Goal: Task Accomplishment & Management: Manage account settings

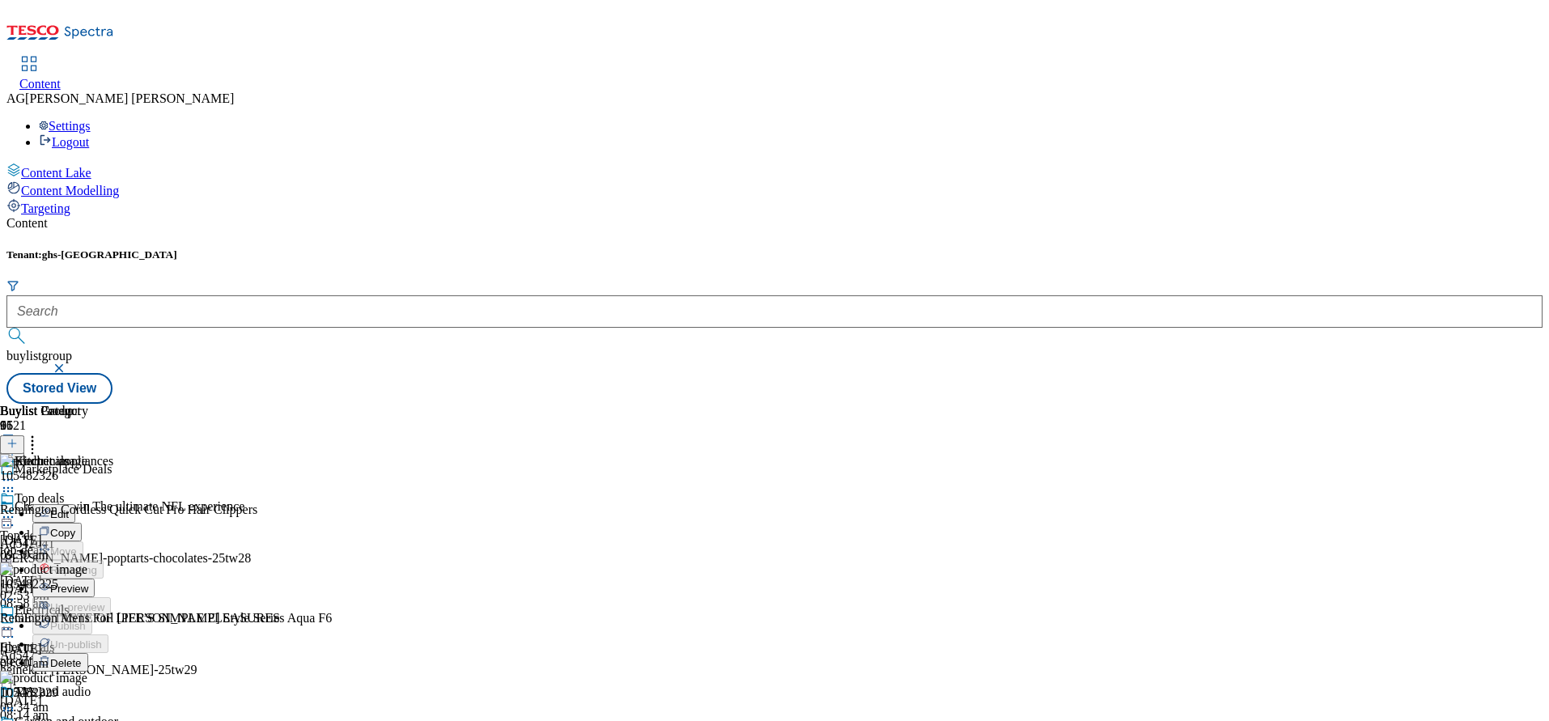
click at [1503, 404] on div "Buylist Group 6121 Marketplace Deals Chance to win The ultimate NFL experience …" at bounding box center [774, 404] width 1536 height 0
click at [16, 621] on icon at bounding box center [8, 629] width 16 height 16
click at [175, 454] on div "Kitchen appliances" at bounding box center [87, 472] width 175 height 37
click at [16, 472] on icon at bounding box center [8, 480] width 16 height 16
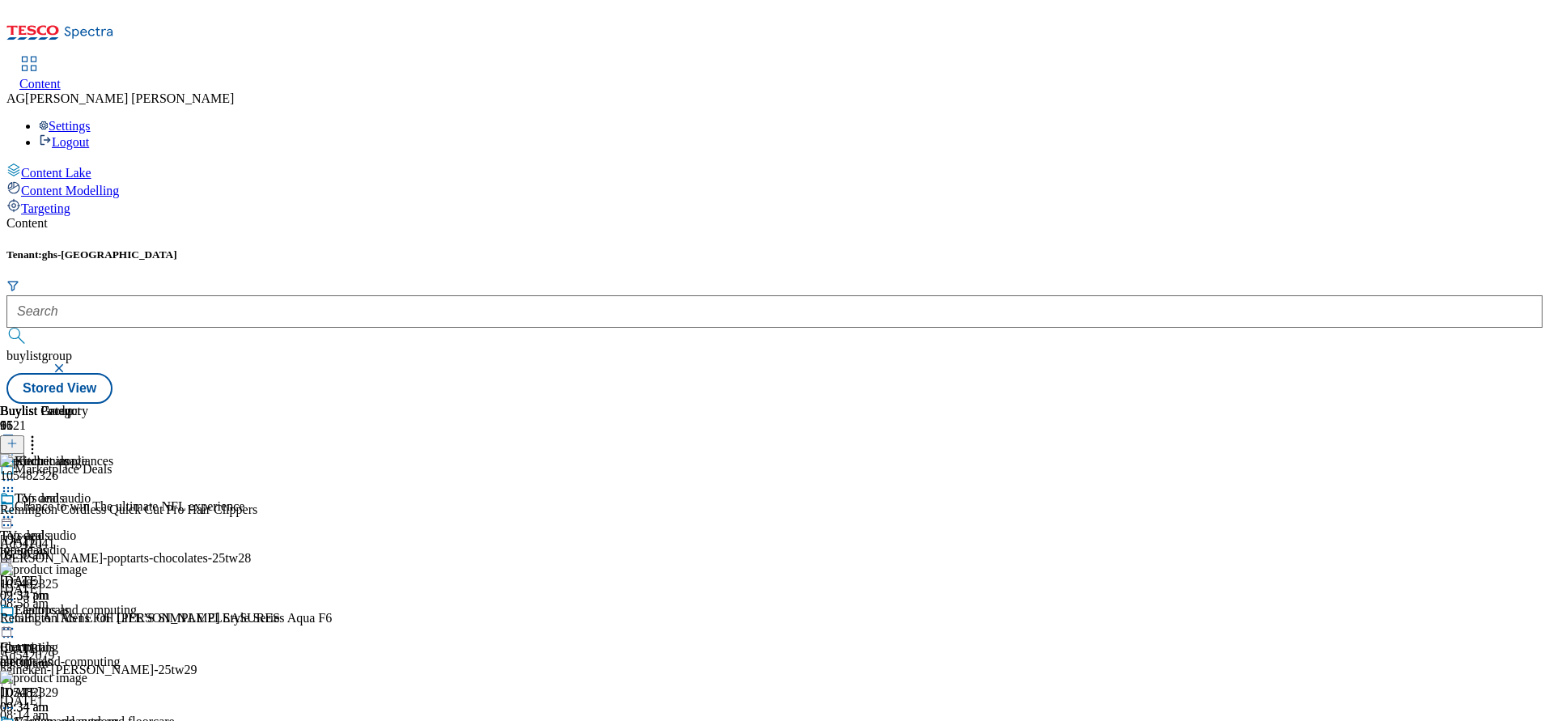
click at [16, 483] on icon at bounding box center [8, 491] width 16 height 16
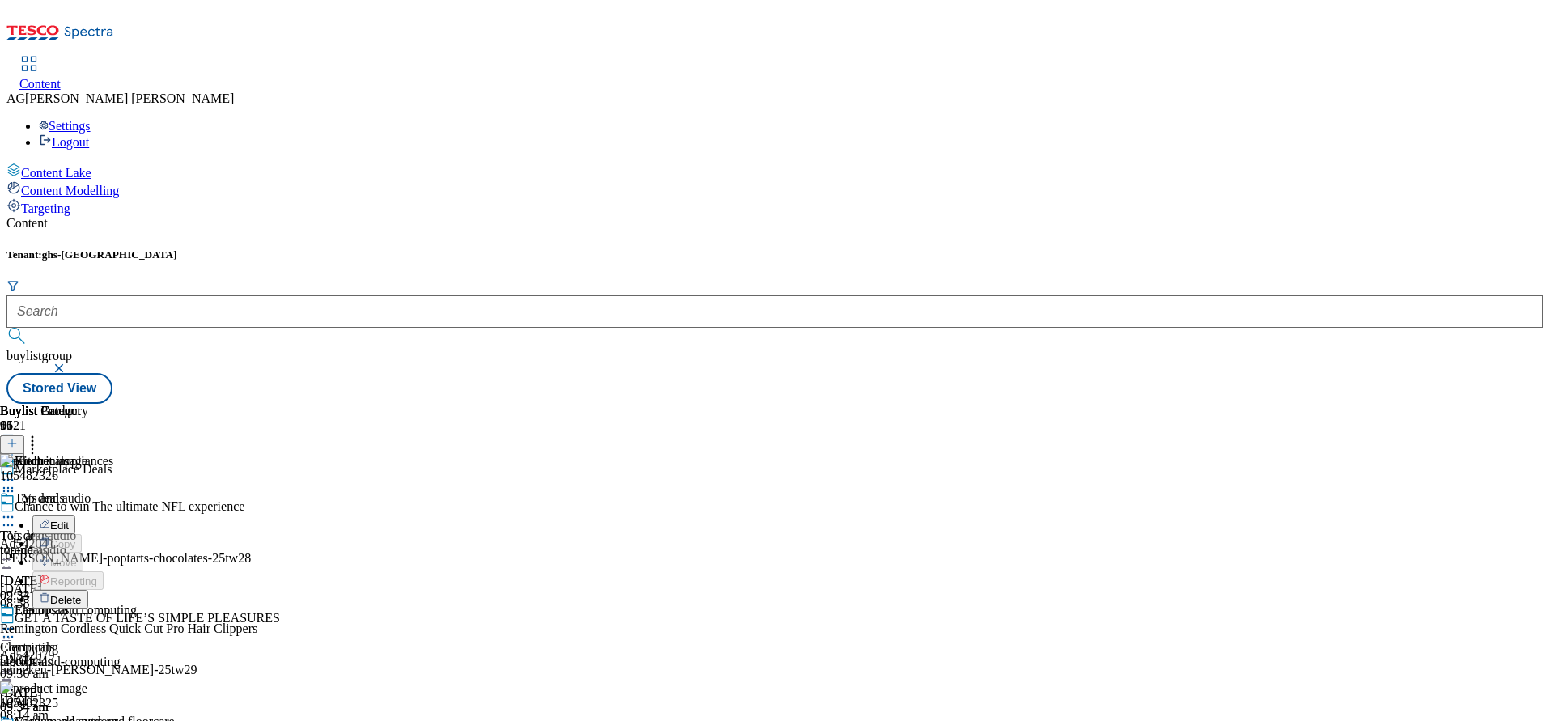
click at [88, 590] on button "Delete" at bounding box center [60, 599] width 56 height 19
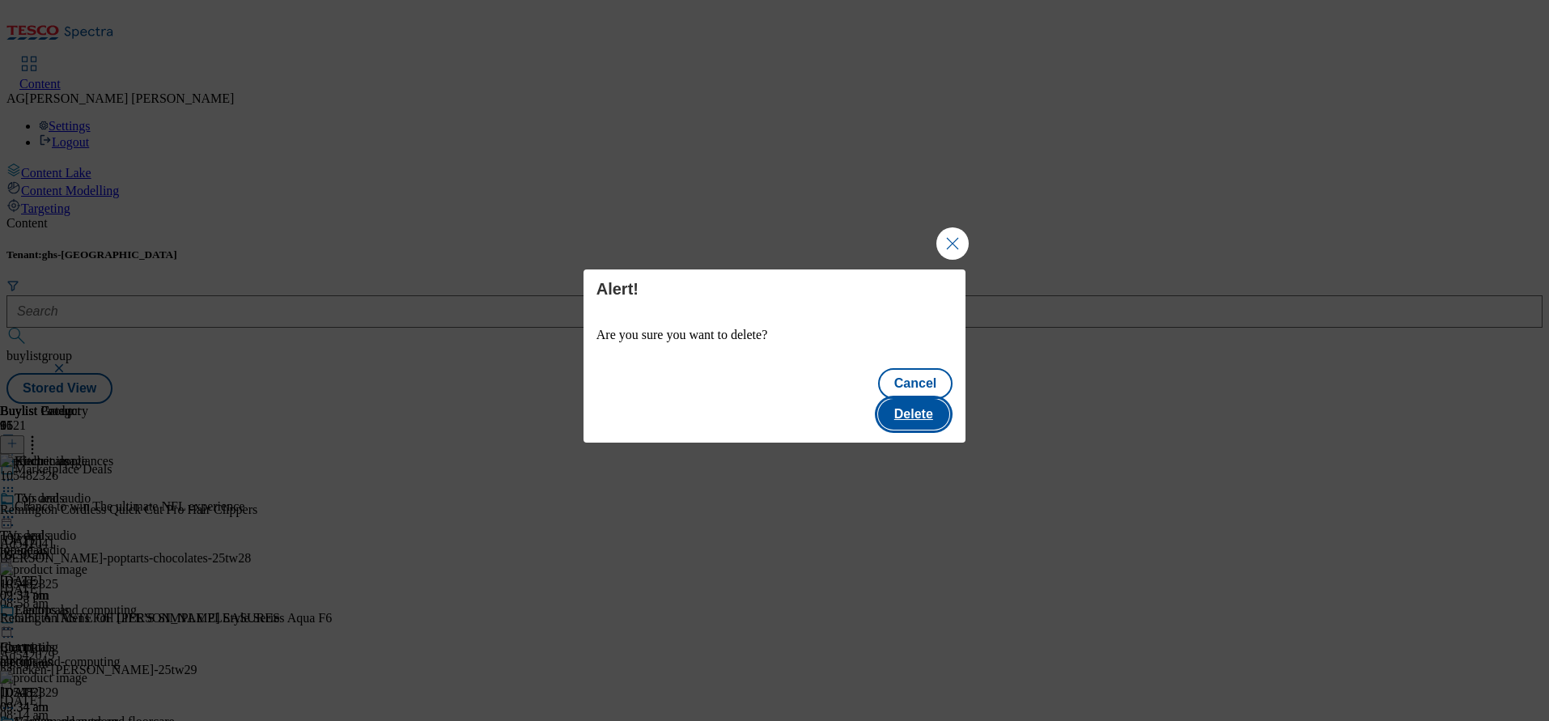
click at [930, 399] on button "Delete" at bounding box center [913, 414] width 71 height 31
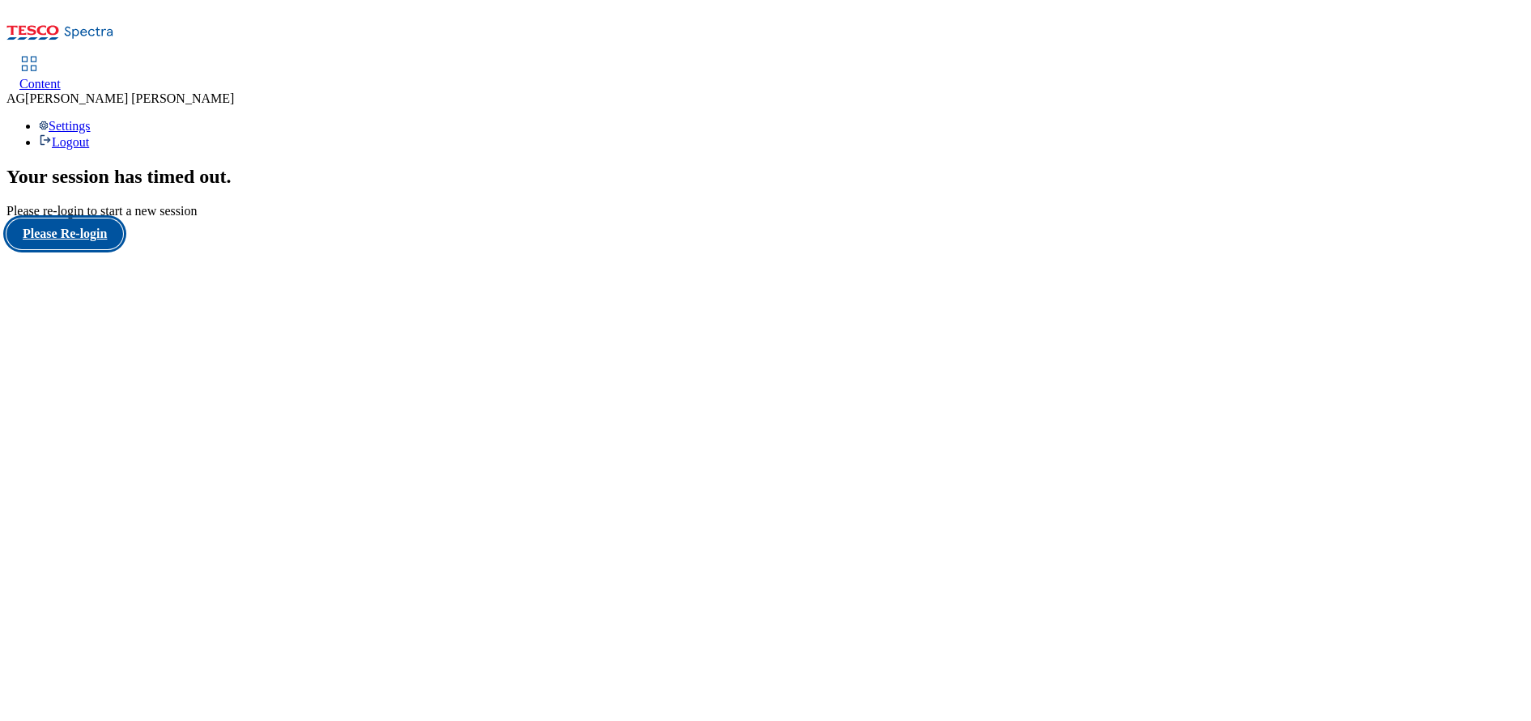
click at [53, 249] on button "Please Re-login" at bounding box center [64, 234] width 117 height 31
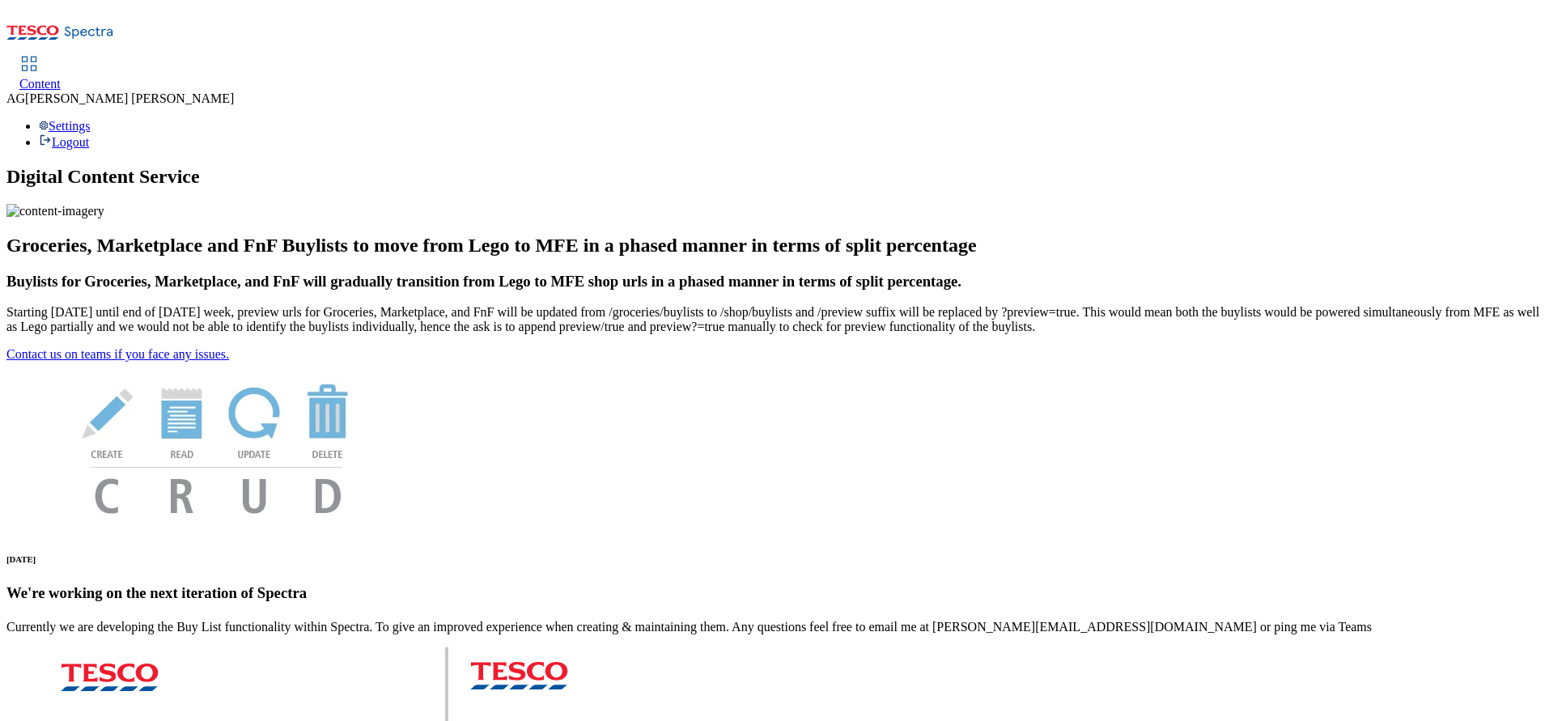
click at [61, 57] on link "Content" at bounding box center [39, 74] width 41 height 34
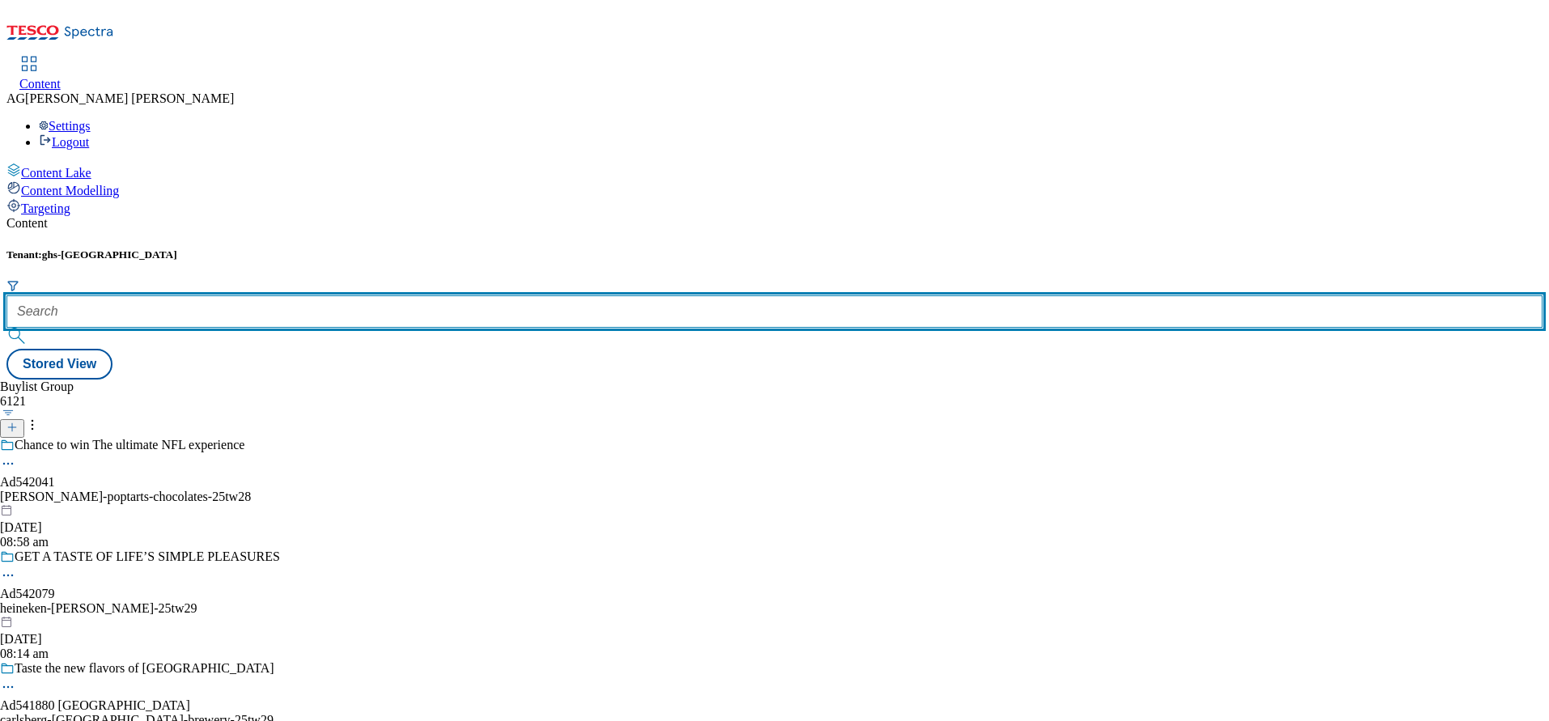
click at [363, 295] on input "text" at bounding box center [774, 311] width 1536 height 32
paste input "marketplace-deals"
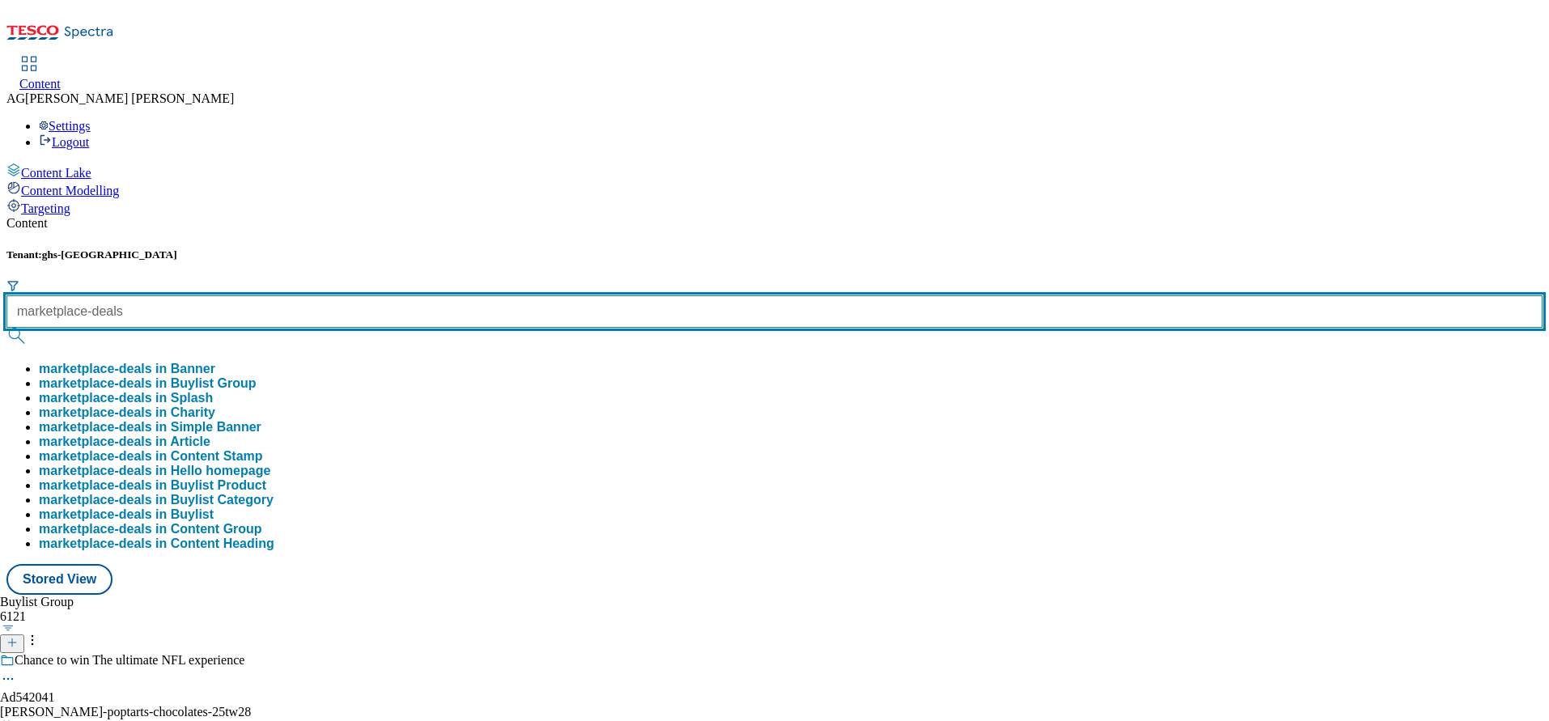
type input "marketplace-deals"
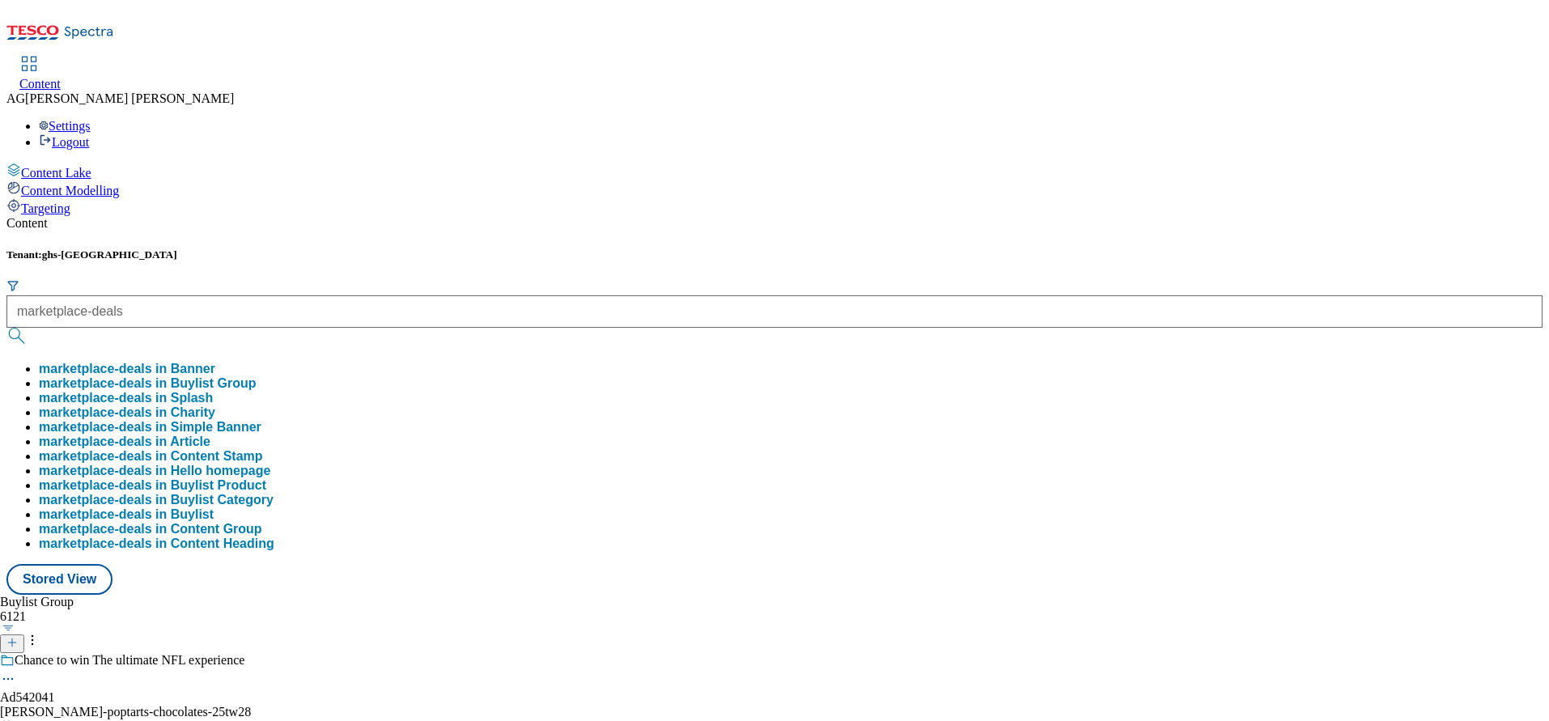
click at [257, 376] on button "marketplace-deals in Buylist Group" at bounding box center [148, 383] width 218 height 15
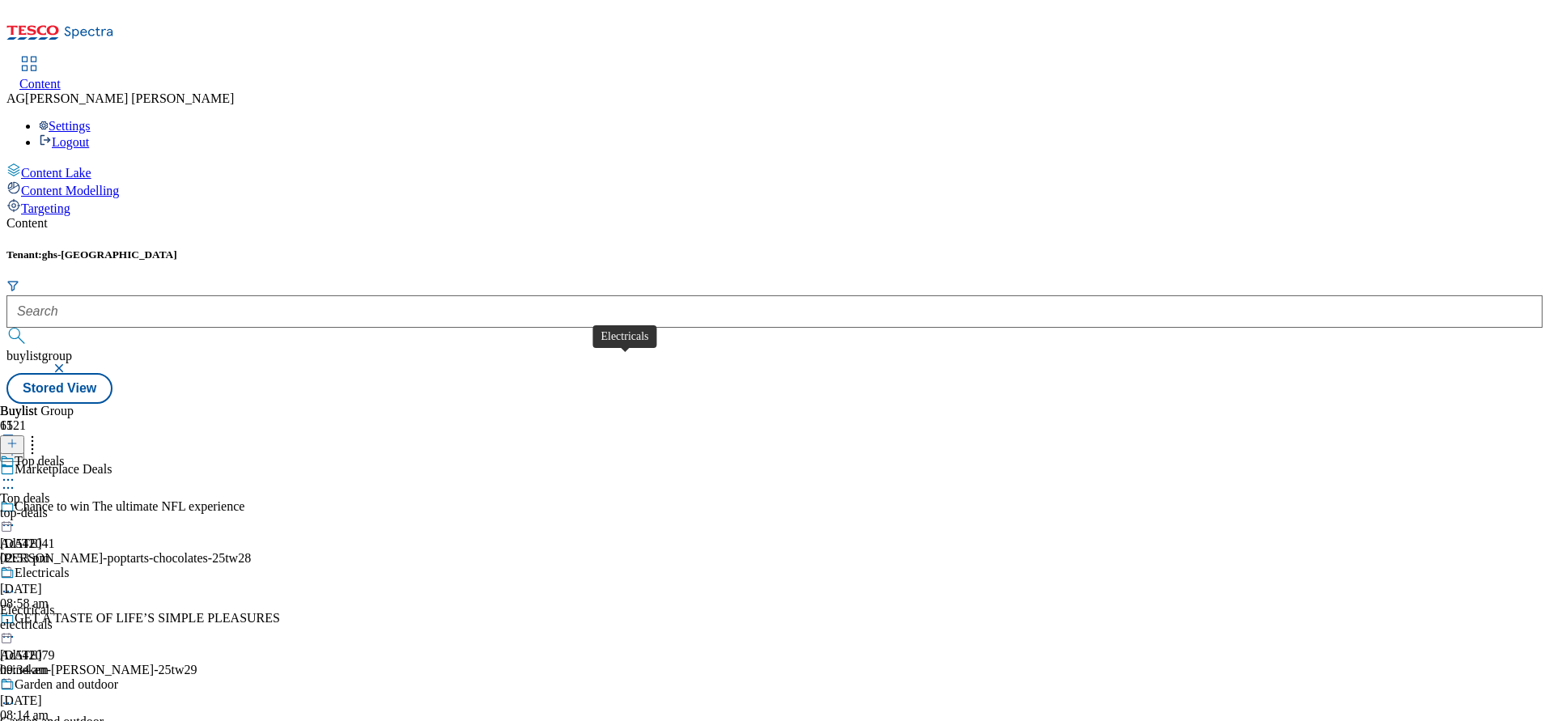
click at [70, 566] on div "Electricals" at bounding box center [42, 573] width 55 height 15
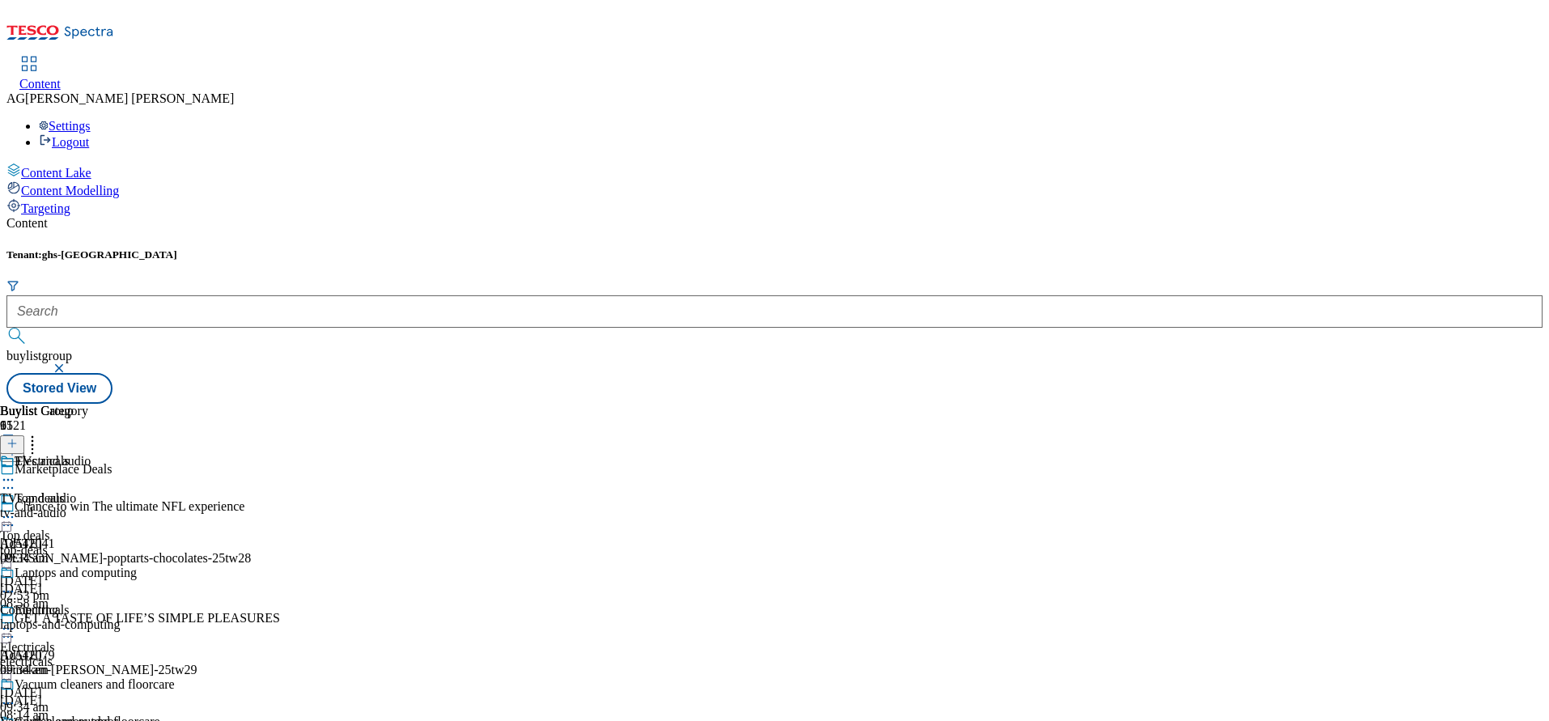
scroll to position [243, 0]
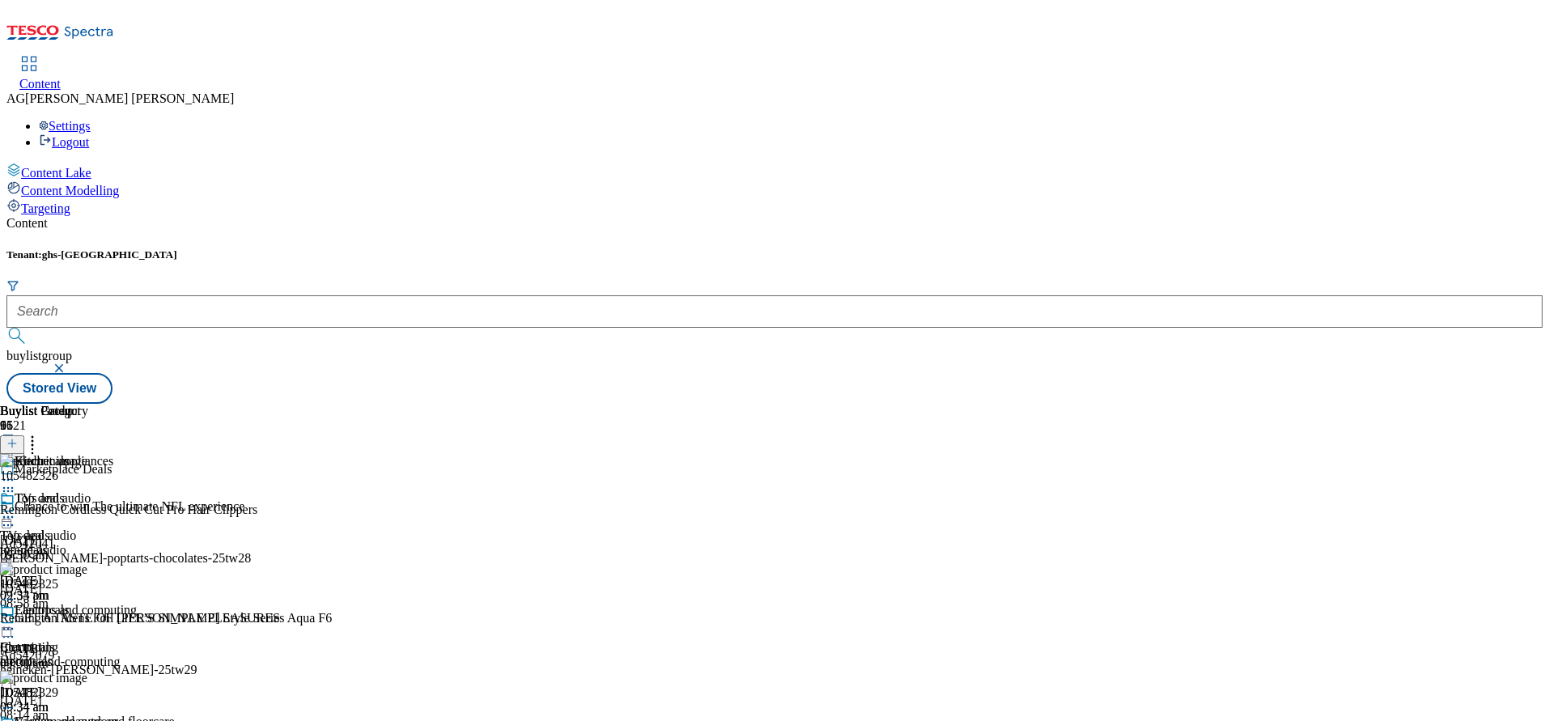
click at [16, 621] on icon at bounding box center [8, 629] width 16 height 16
click at [16, 483] on icon at bounding box center [8, 491] width 16 height 16
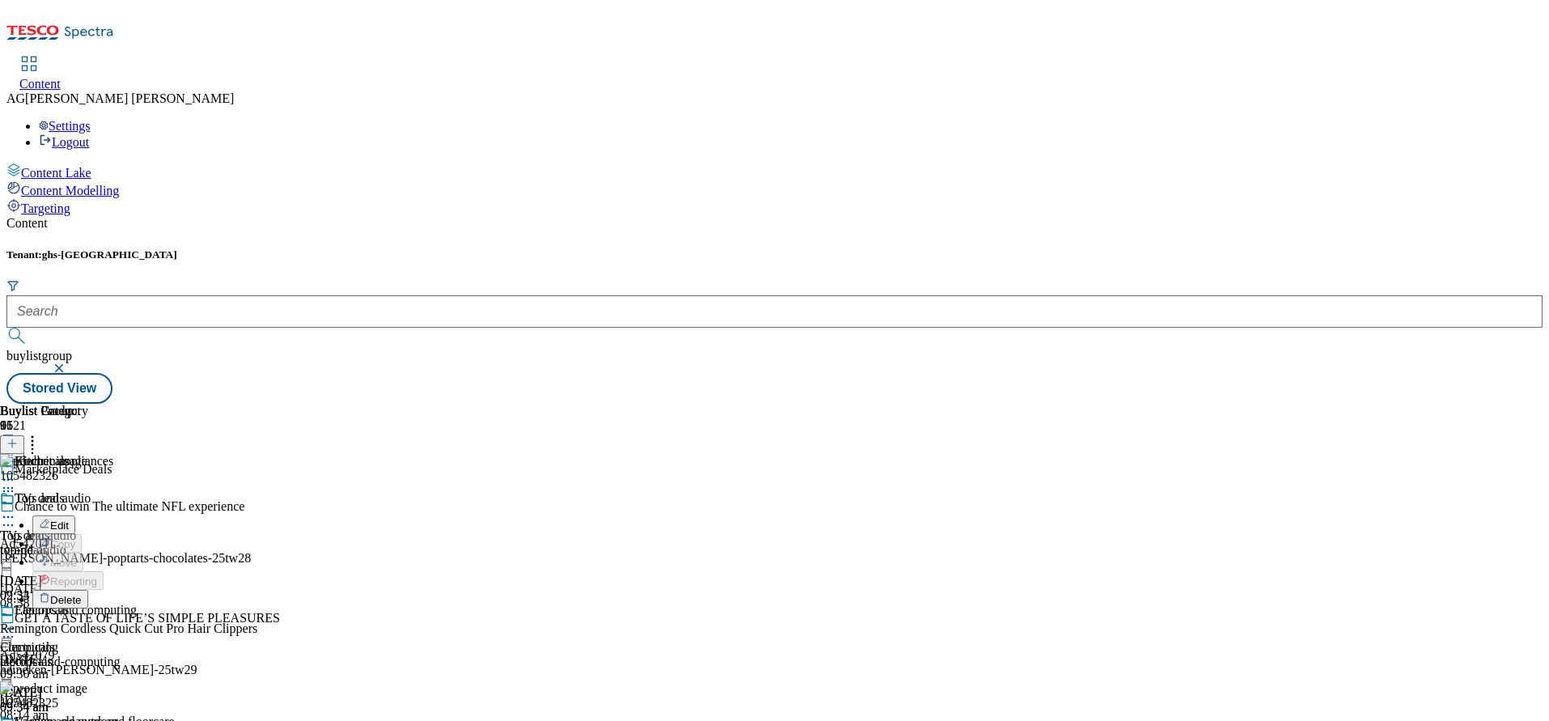
click at [82, 594] on span "Delete" at bounding box center [66, 600] width 32 height 12
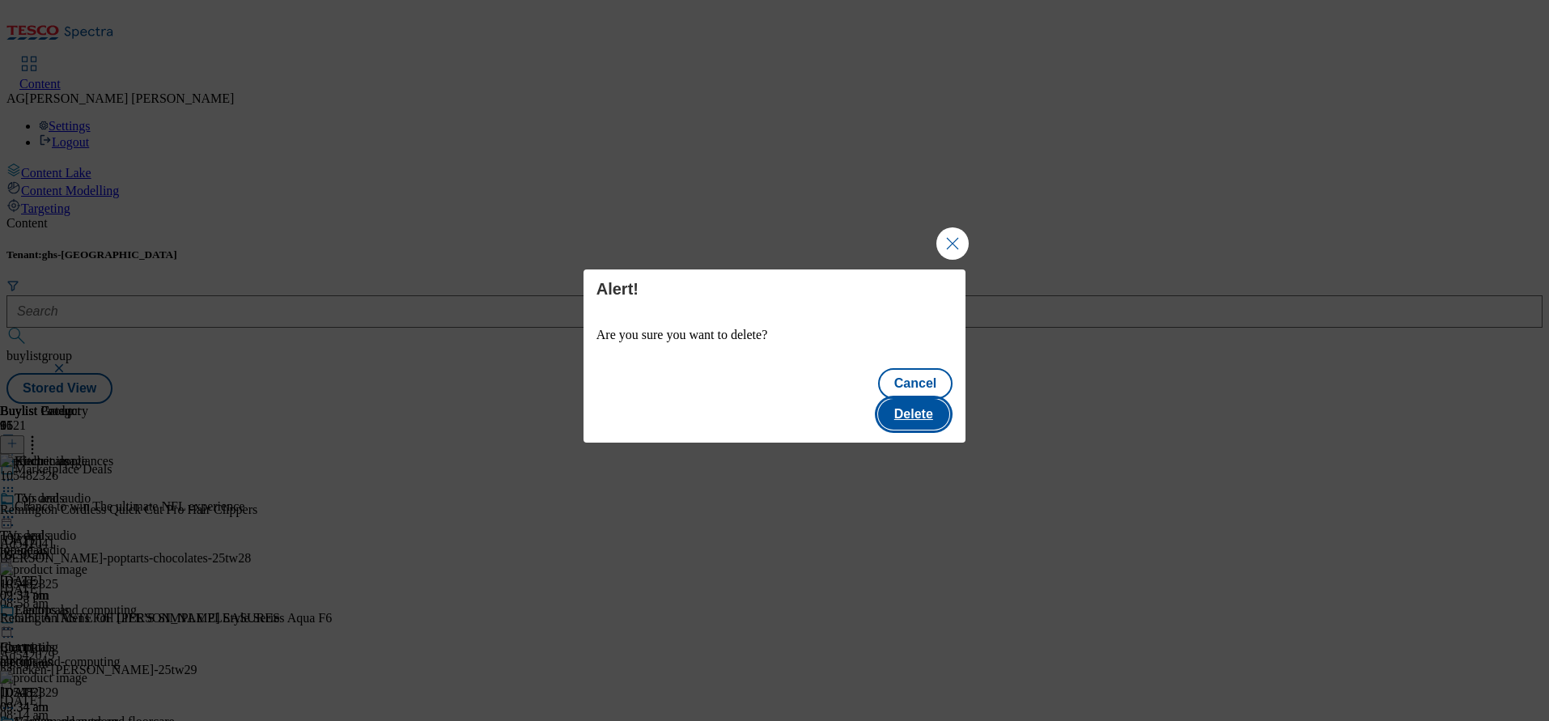
click at [919, 399] on button "Delete" at bounding box center [913, 414] width 71 height 31
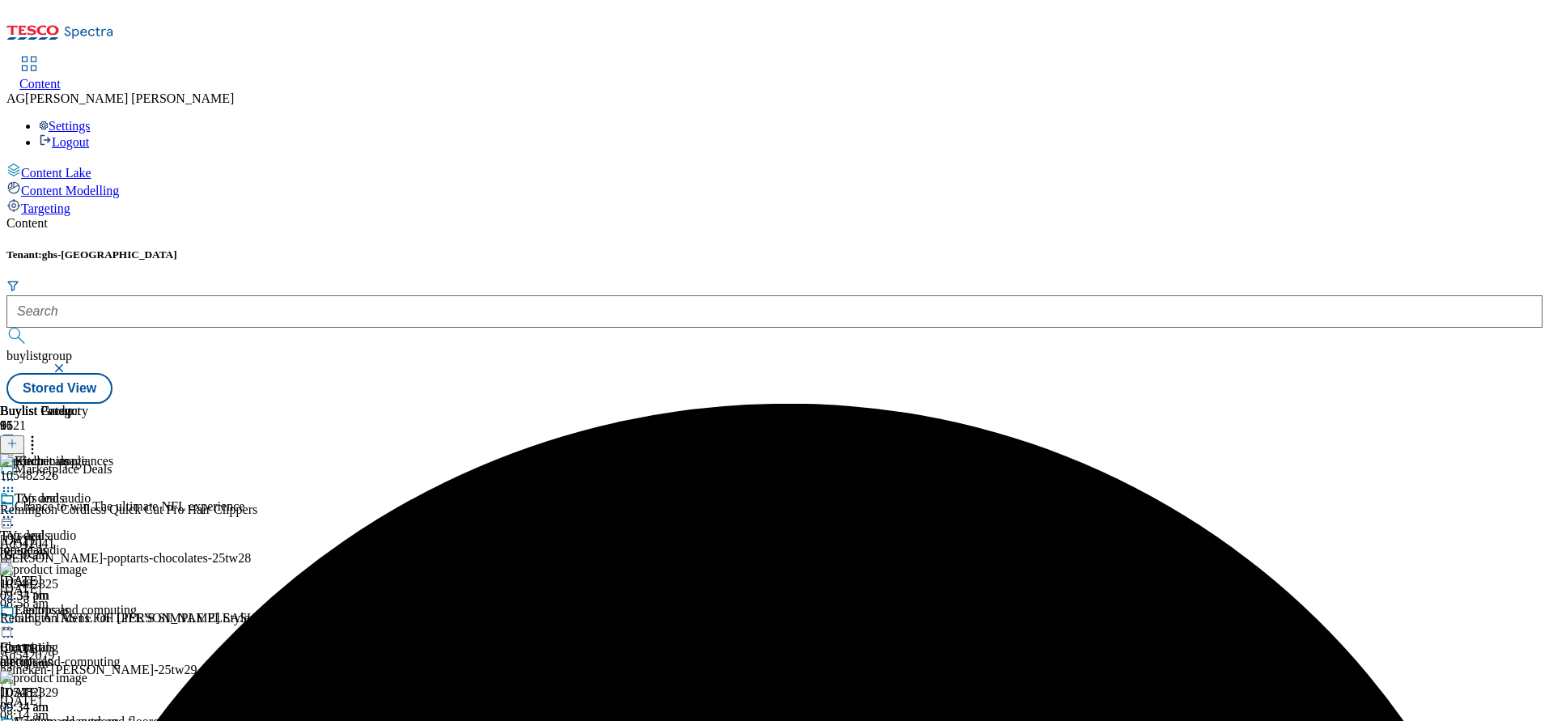
drag, startPoint x: 1027, startPoint y: 459, endPoint x: 1021, endPoint y: 465, distance: 8.6
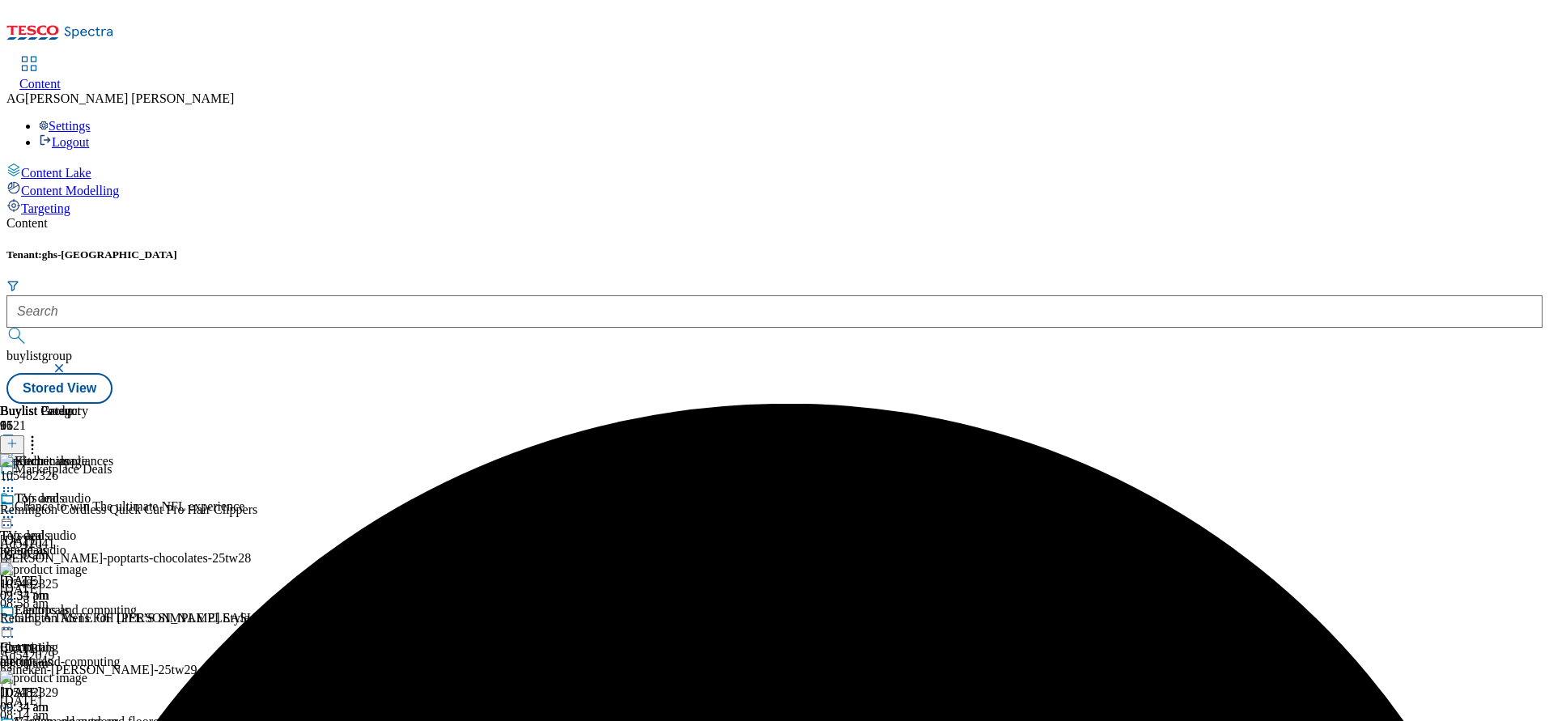
scroll to position [364, 0]
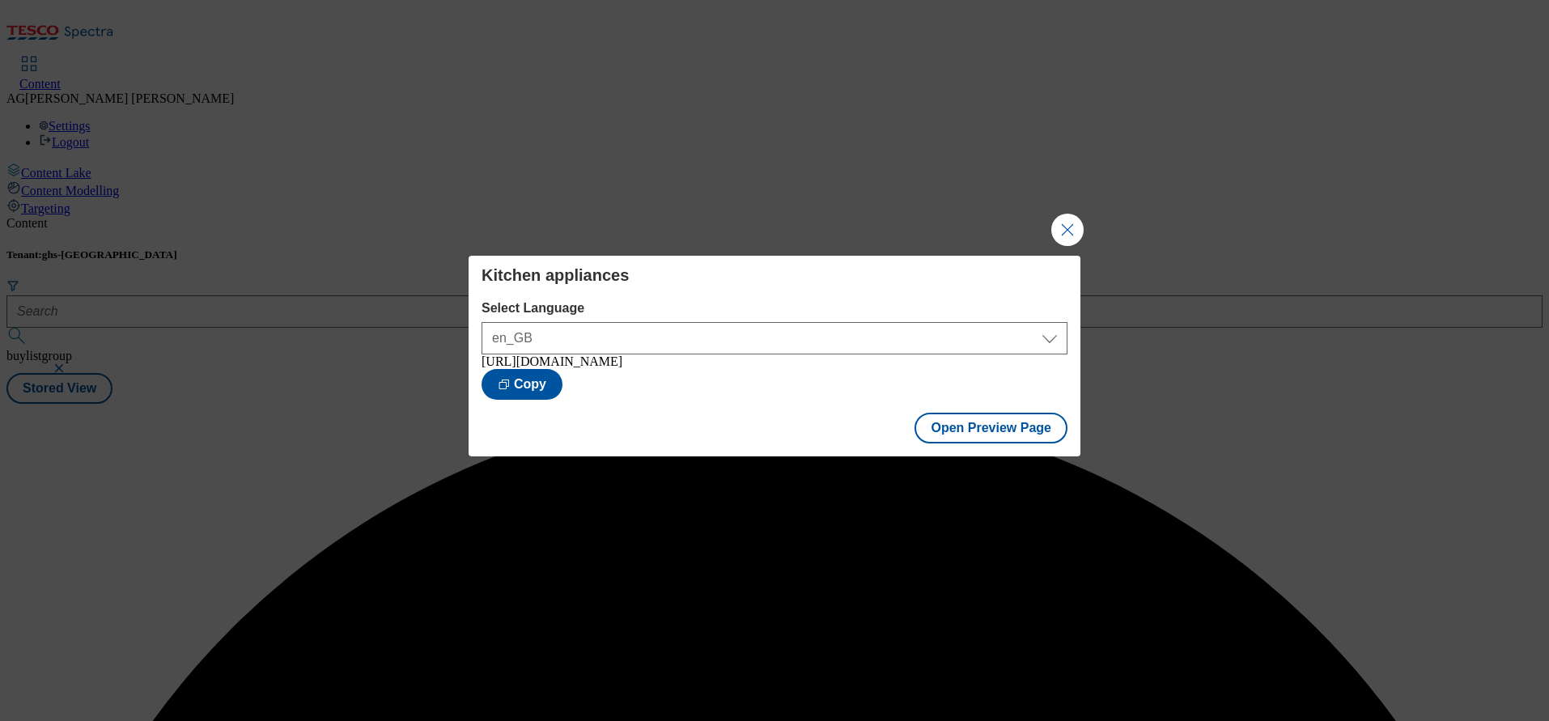
scroll to position [0, 0]
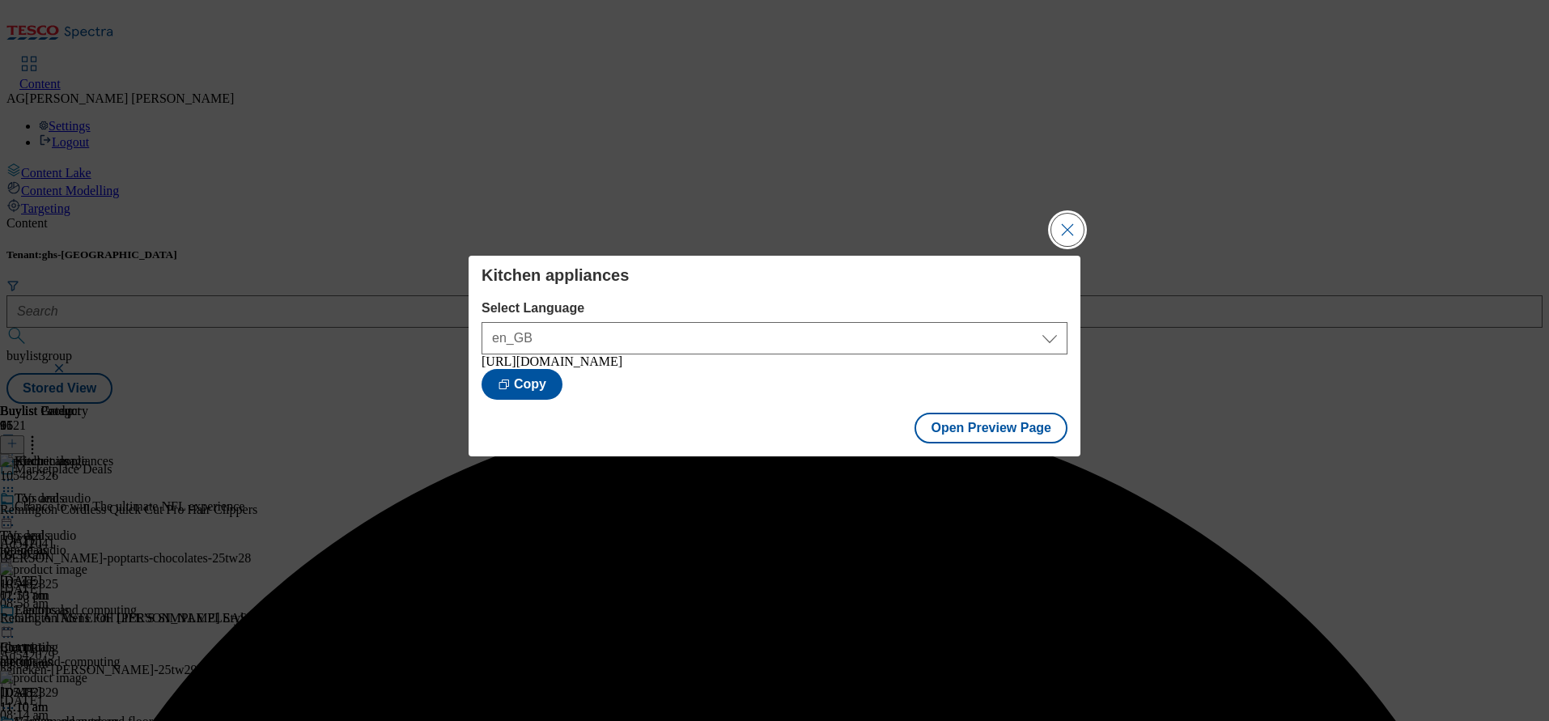
click at [1056, 230] on button "Close Modal" at bounding box center [1067, 230] width 32 height 32
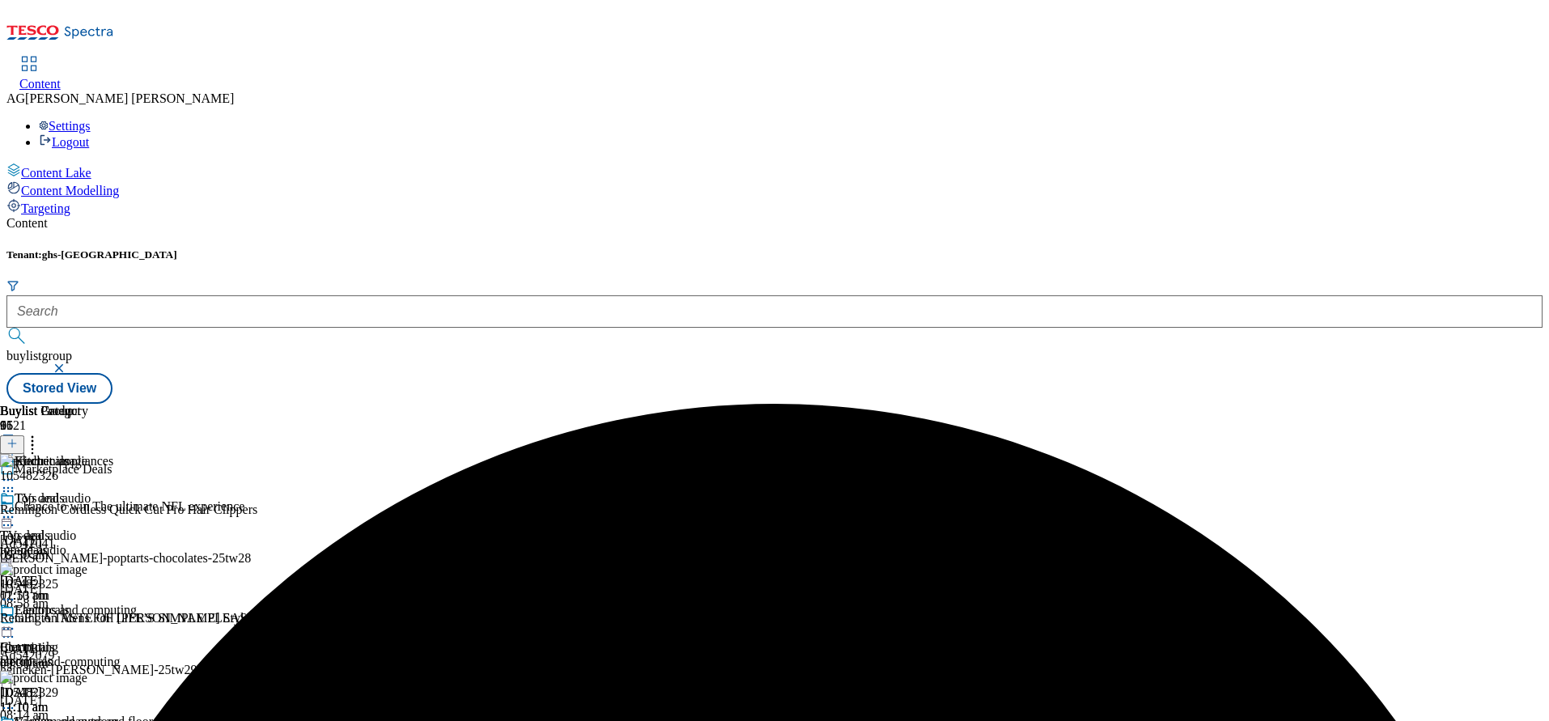
click at [16, 472] on icon at bounding box center [8, 480] width 16 height 16
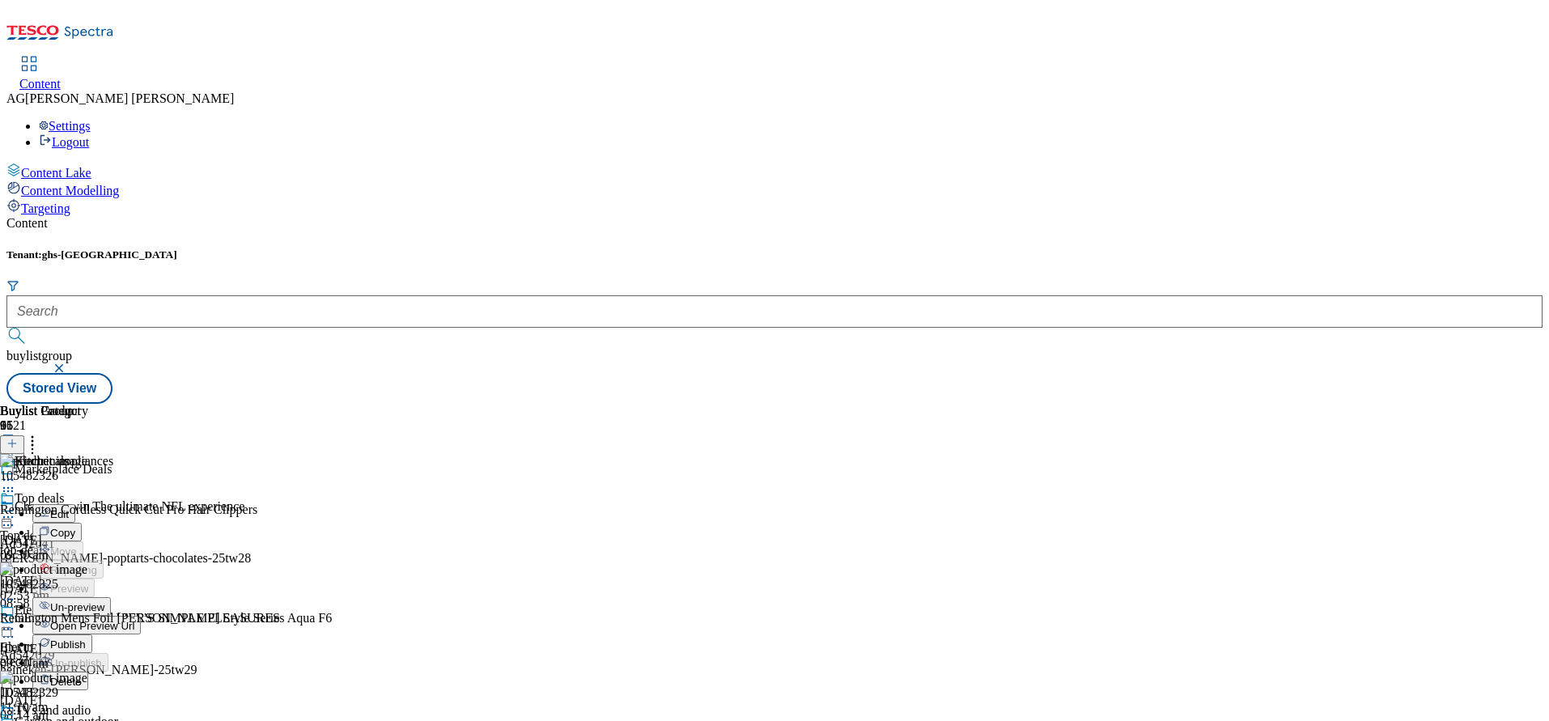
click at [86, 639] on span "Publish" at bounding box center [68, 645] width 36 height 12
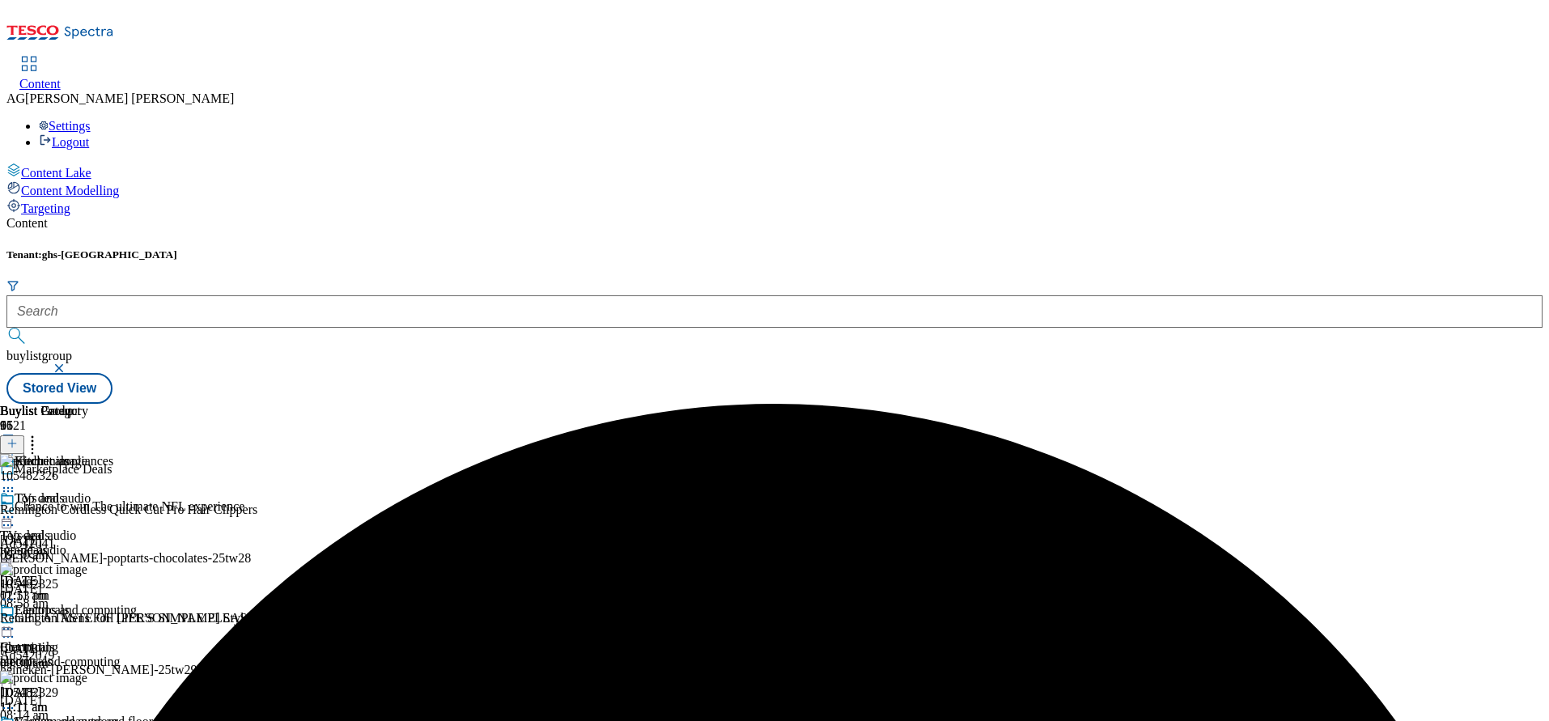
click at [175, 454] on div "Kitchen appliances" at bounding box center [87, 472] width 175 height 37
click at [16, 472] on icon at bounding box center [8, 480] width 16 height 16
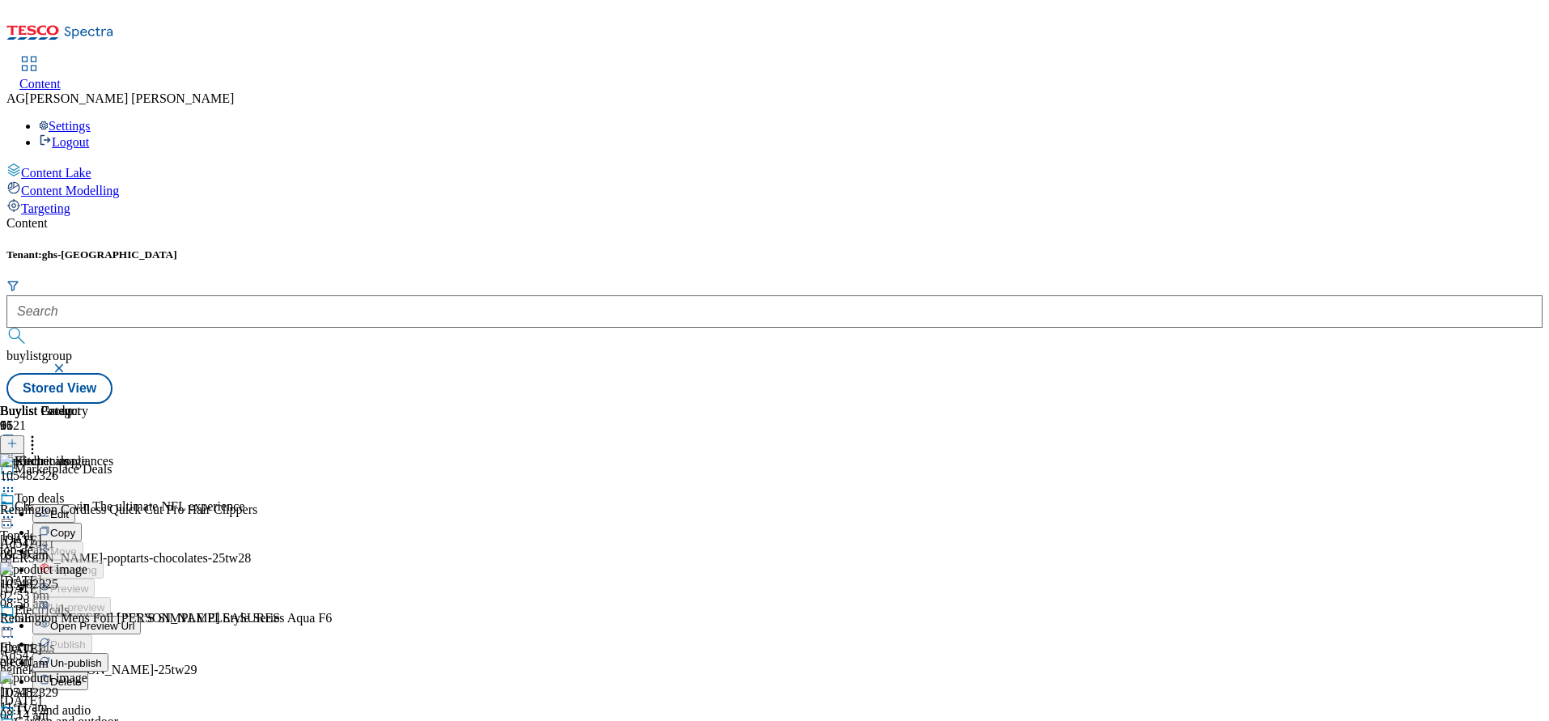
click at [102, 657] on span "Un-publish" at bounding box center [76, 663] width 52 height 12
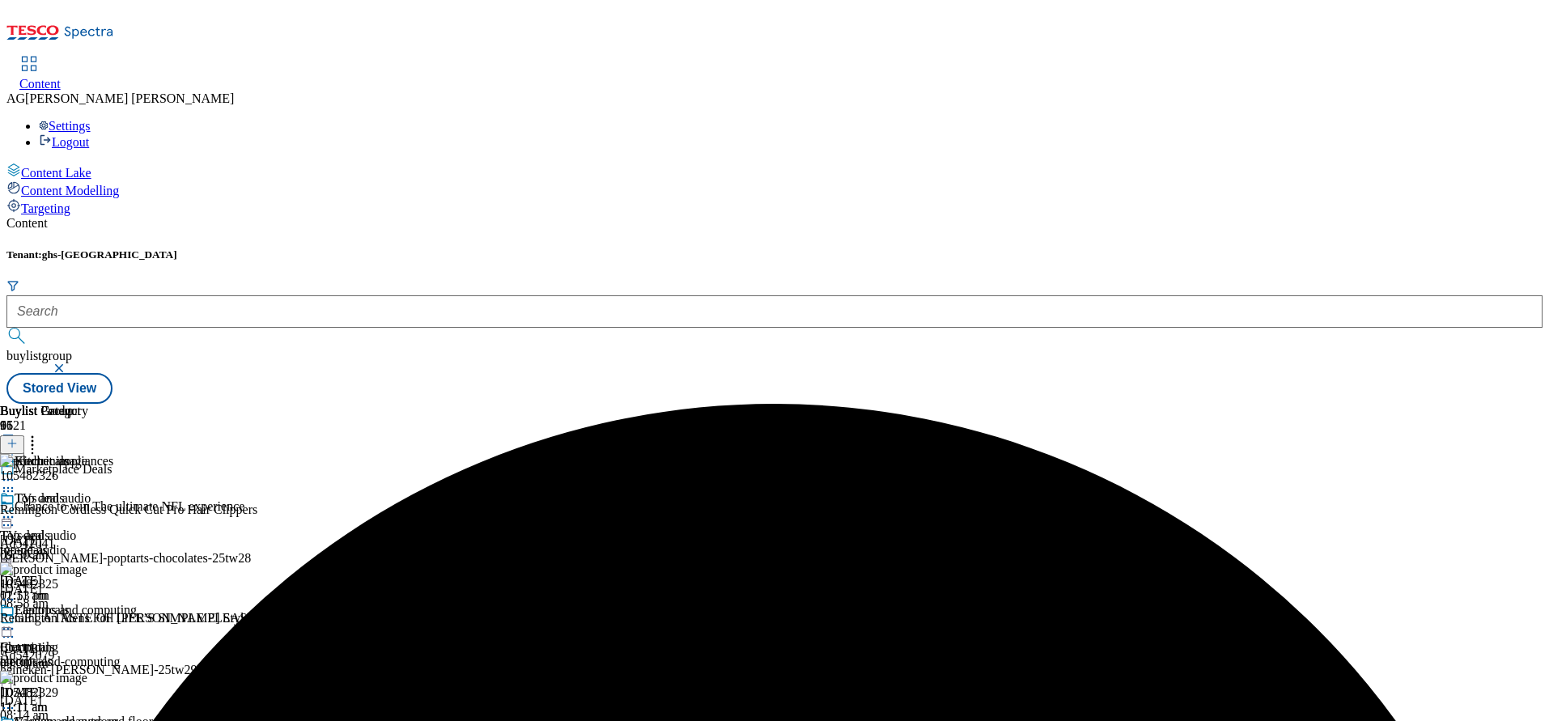
click at [16, 472] on icon at bounding box center [8, 480] width 16 height 16
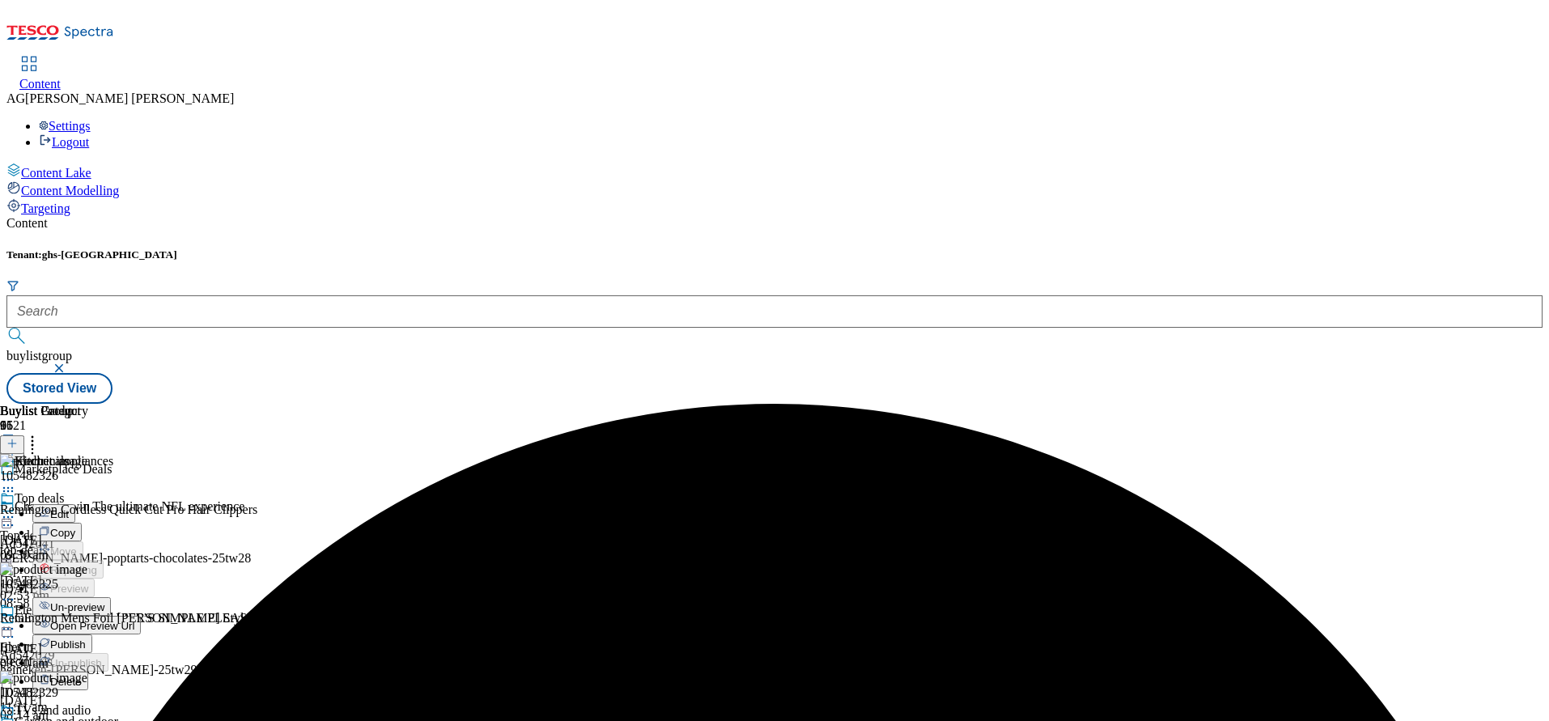
click at [104, 601] on span "Un-preview" at bounding box center [77, 607] width 54 height 12
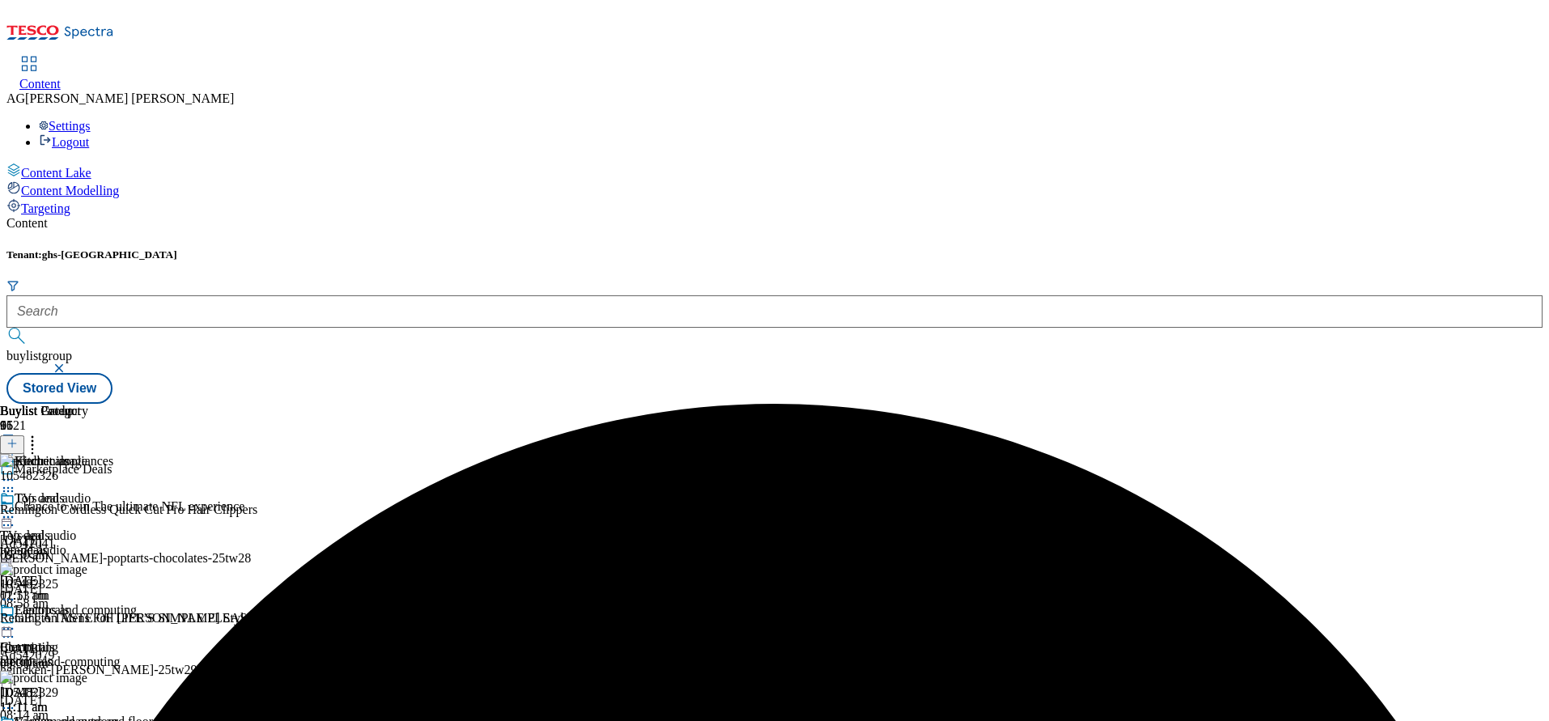
click at [16, 483] on icon at bounding box center [8, 491] width 16 height 16
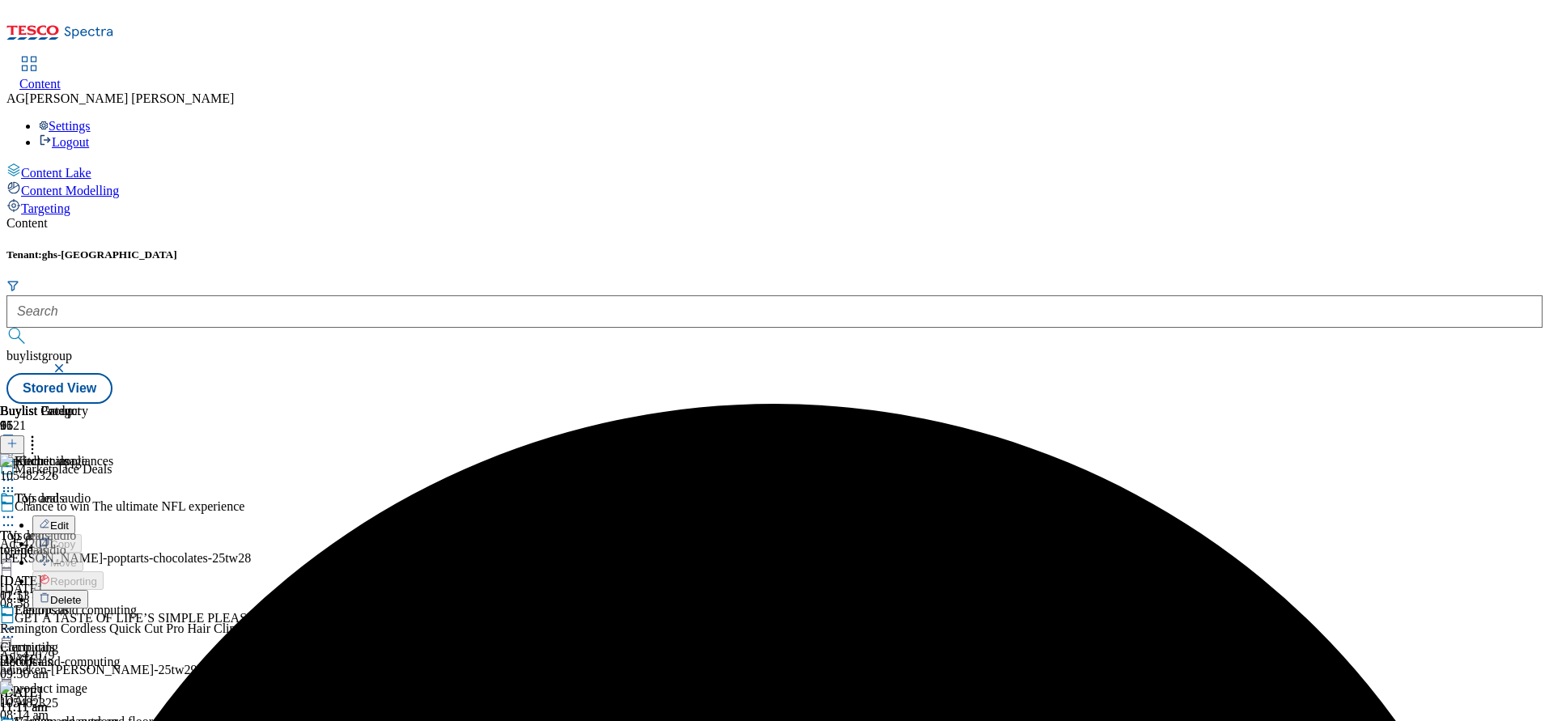
click at [82, 594] on span "Delete" at bounding box center [66, 600] width 32 height 12
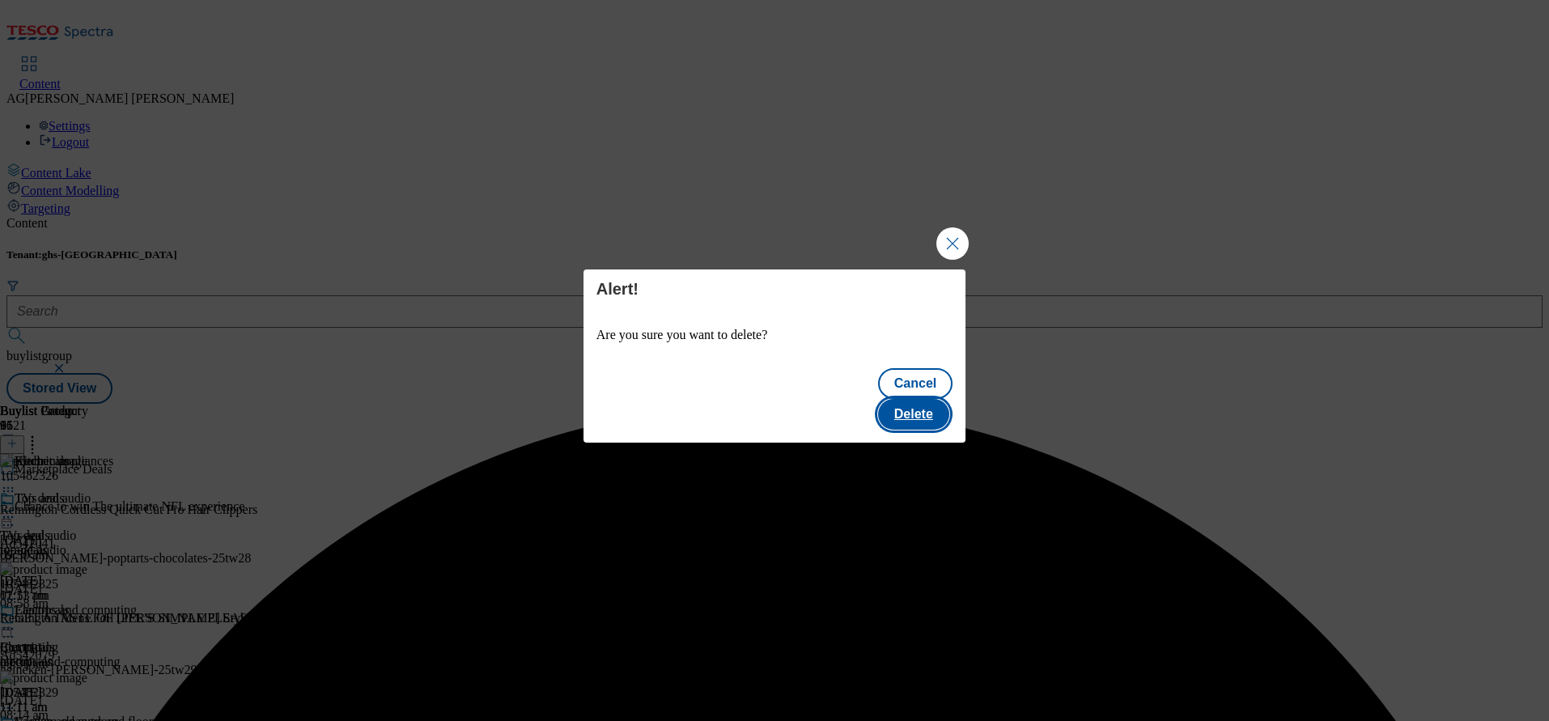
click at [944, 399] on button "Delete" at bounding box center [913, 414] width 71 height 31
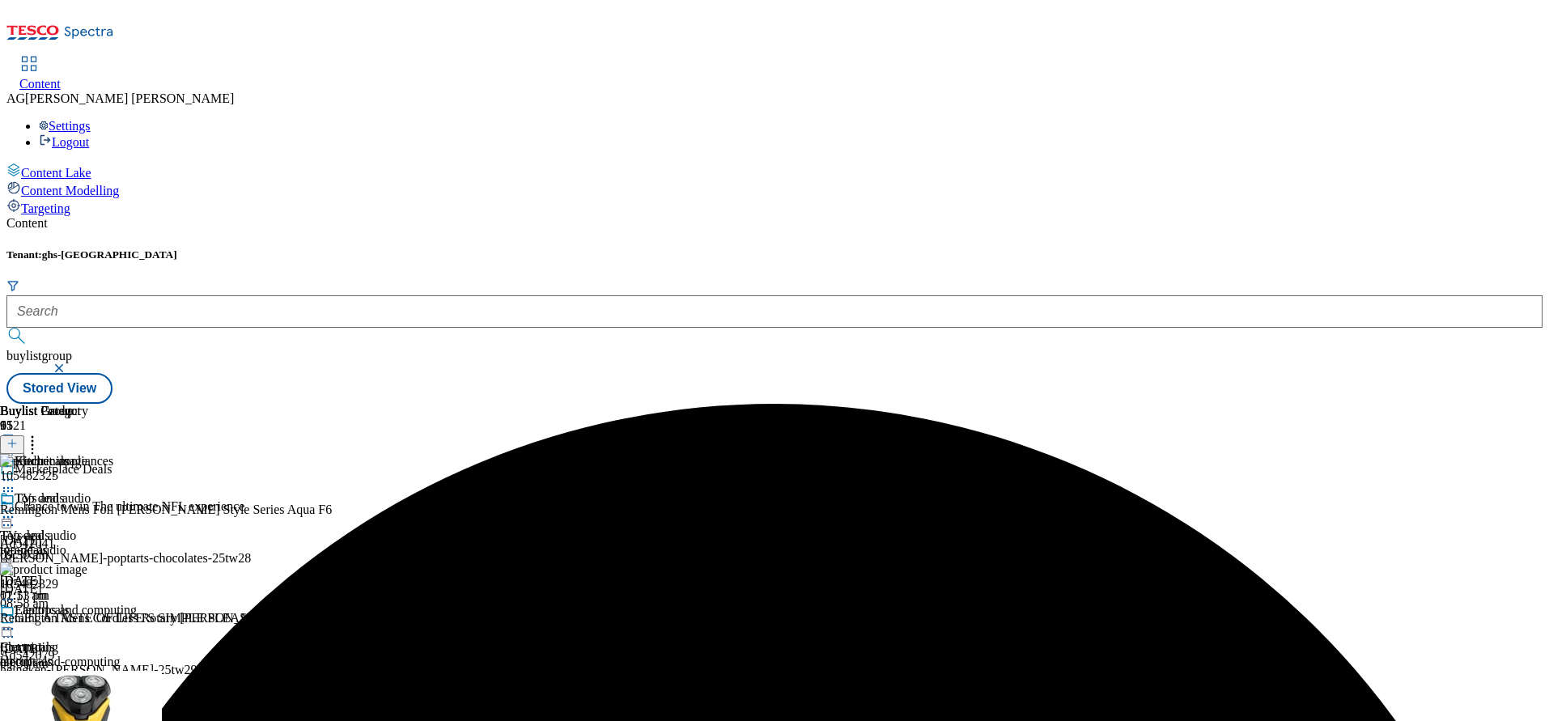
click at [16, 483] on icon at bounding box center [8, 491] width 16 height 16
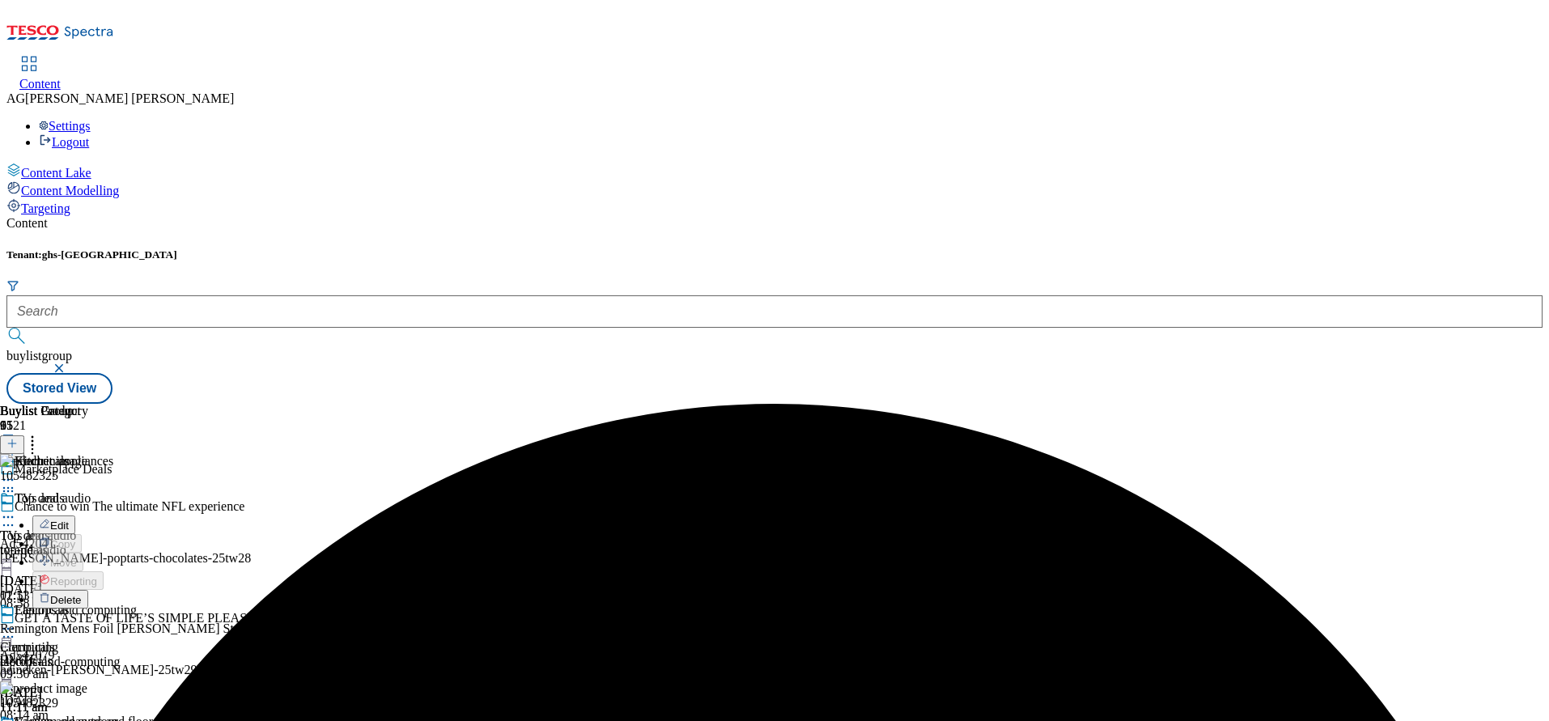
click at [82, 594] on span "Delete" at bounding box center [66, 600] width 32 height 12
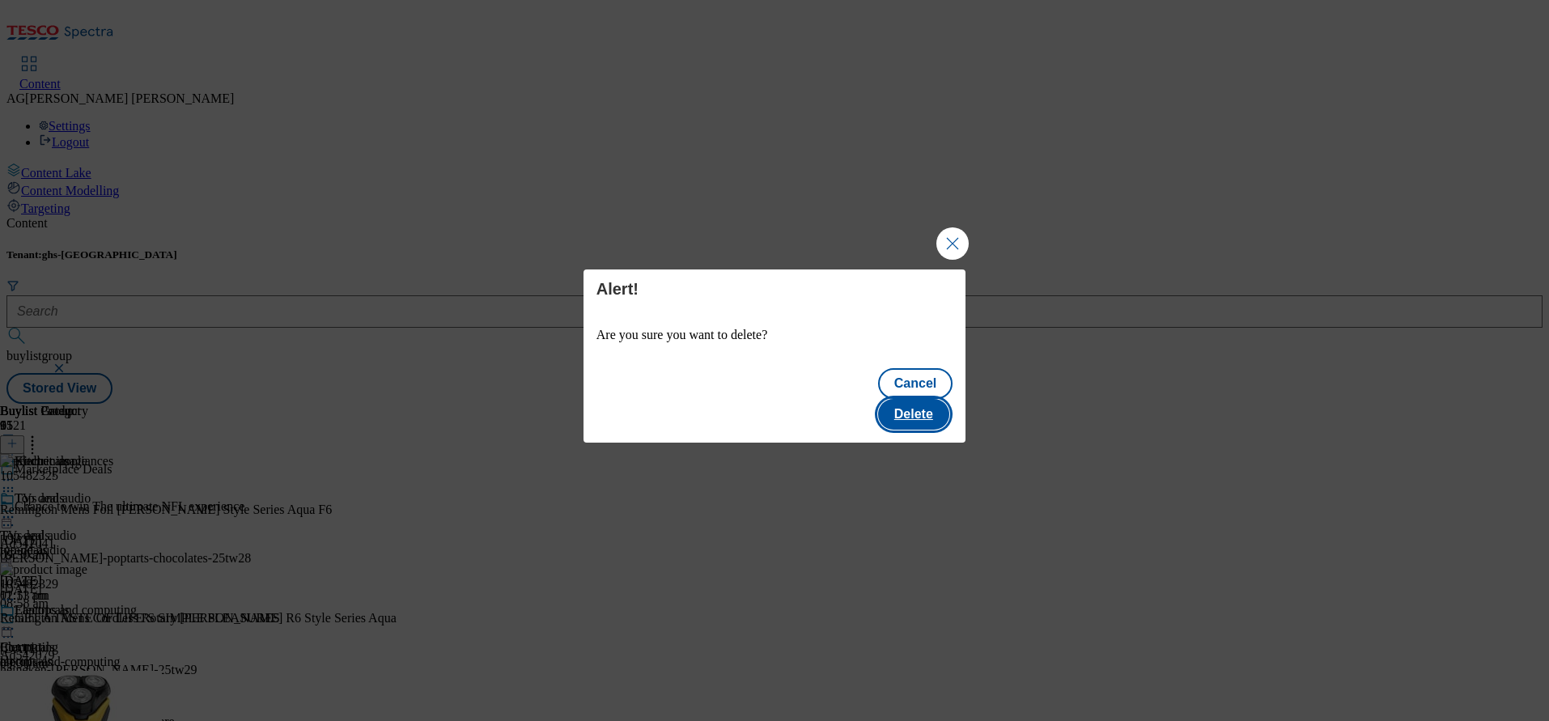
click at [903, 399] on button "Delete" at bounding box center [913, 414] width 71 height 31
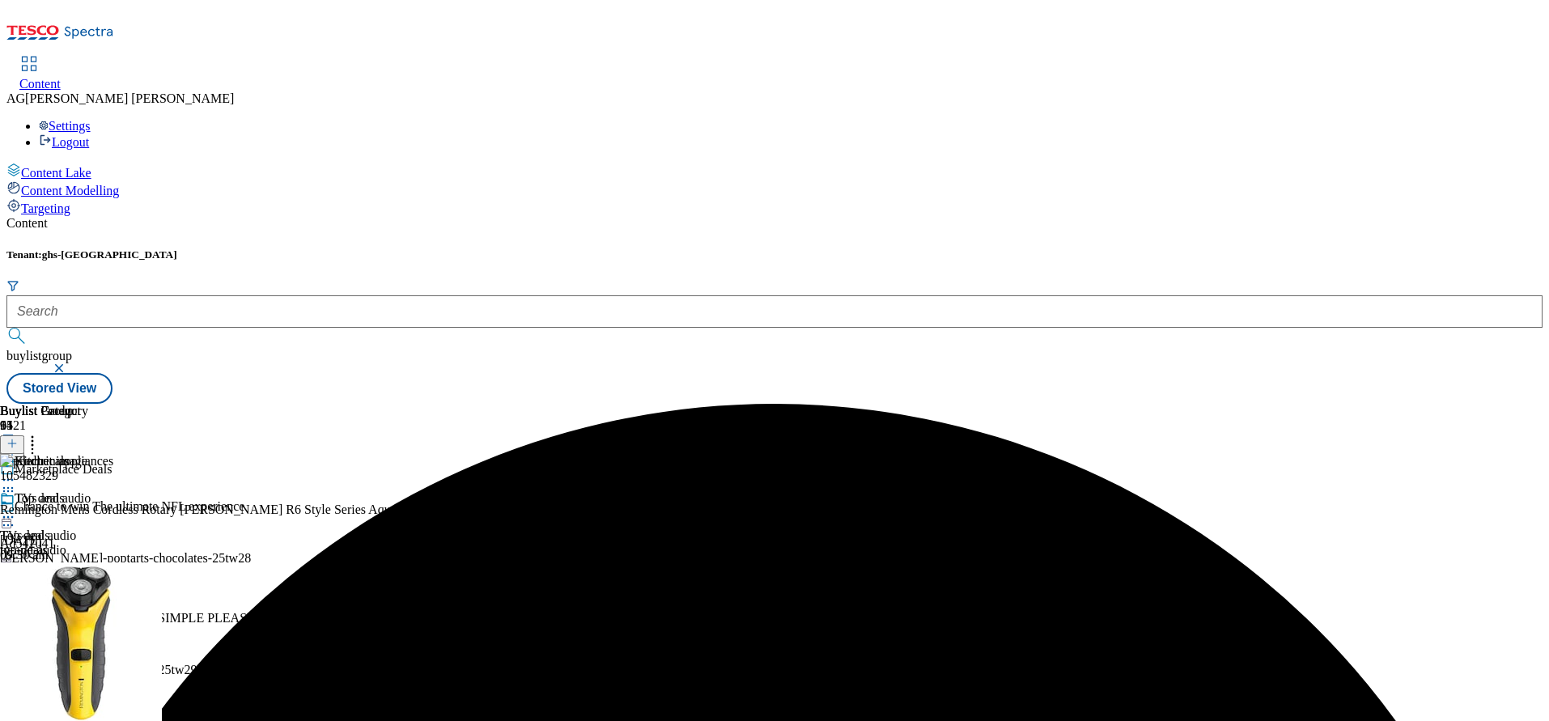
click at [16, 483] on icon at bounding box center [8, 491] width 16 height 16
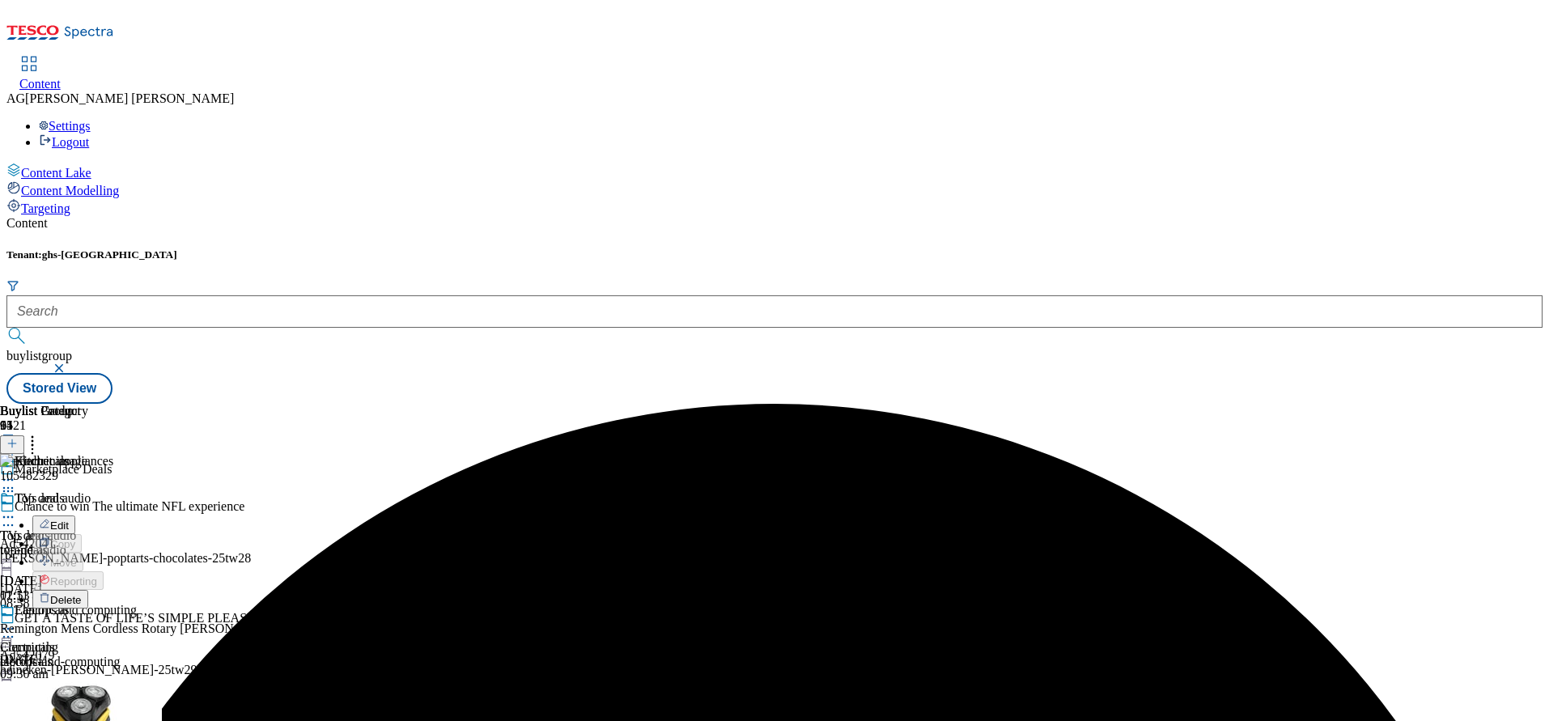
click at [88, 590] on button "Delete" at bounding box center [60, 599] width 56 height 19
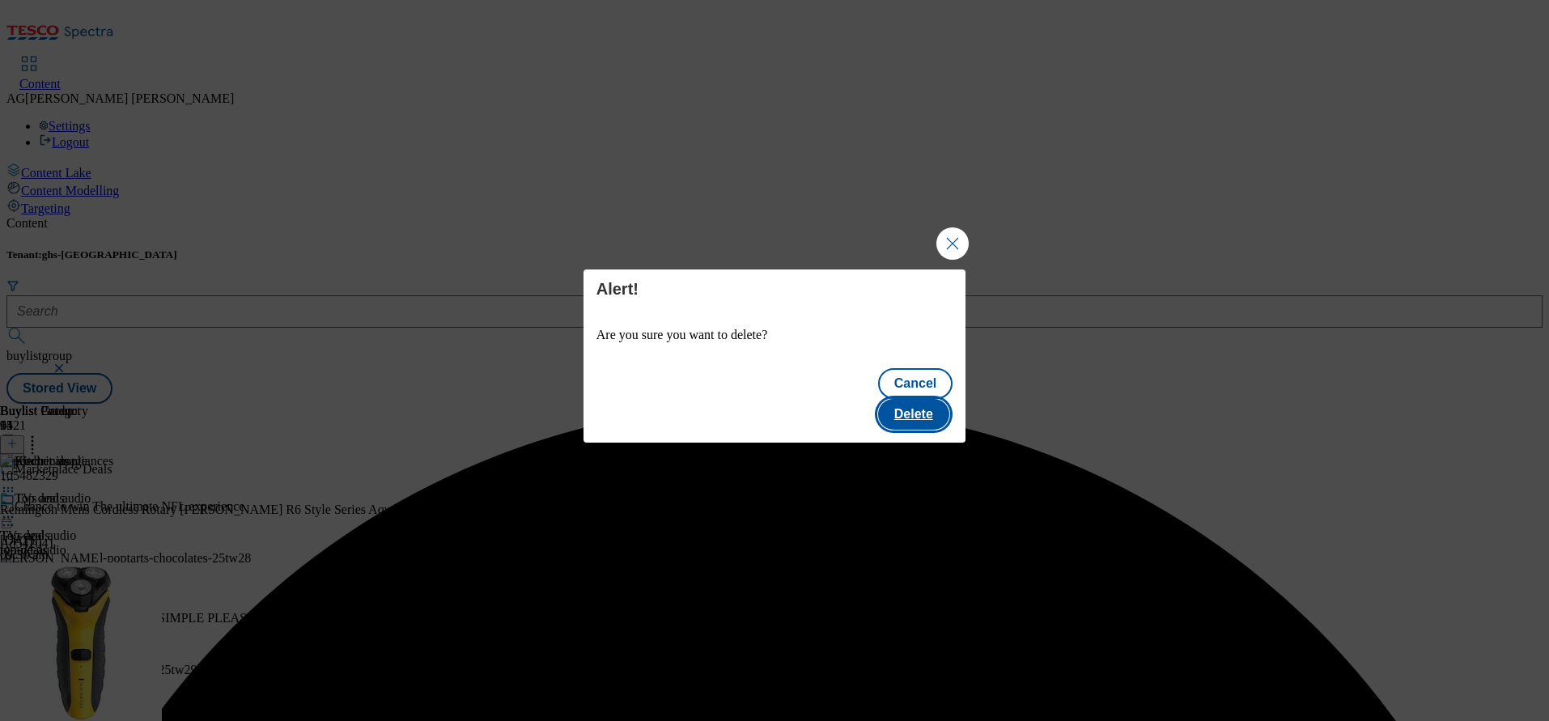
click at [916, 399] on button "Delete" at bounding box center [913, 414] width 71 height 31
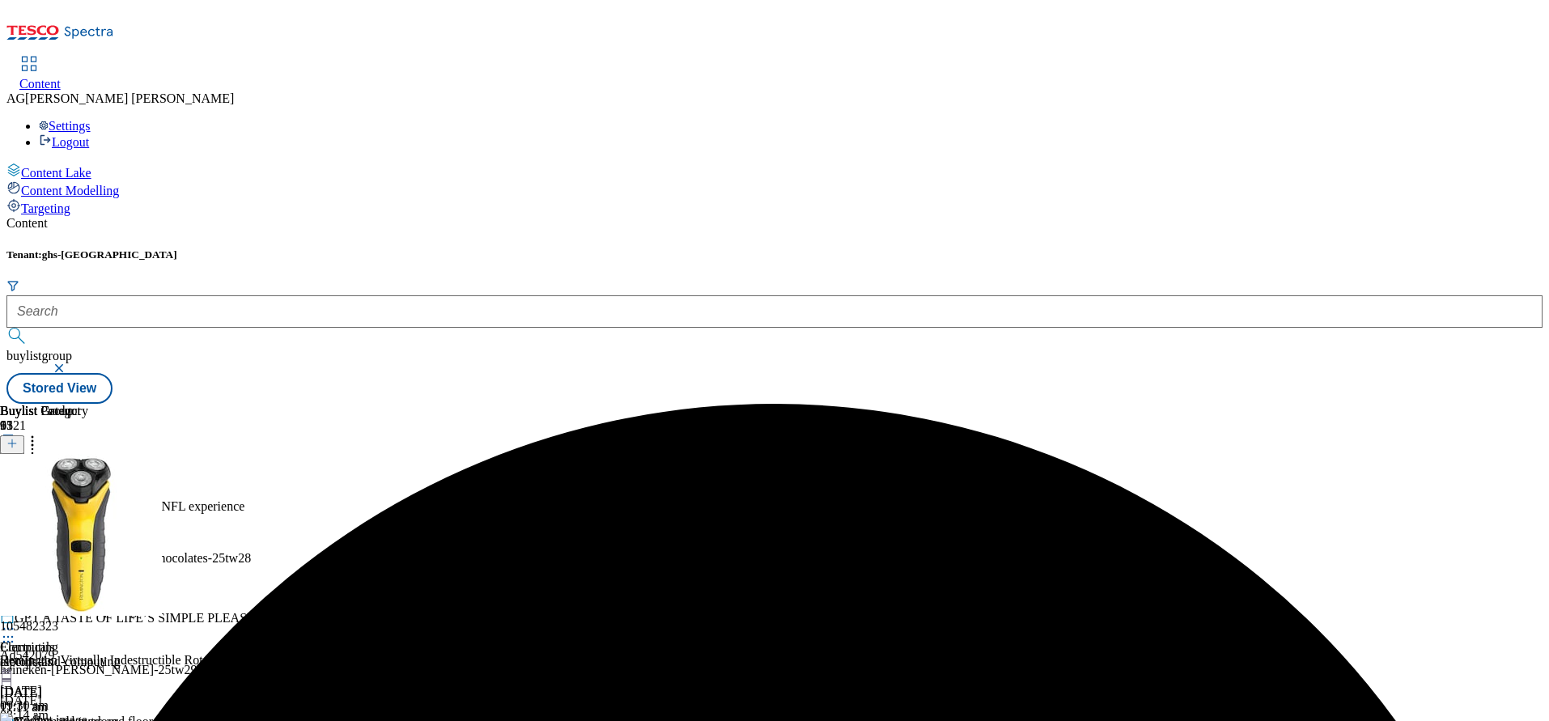
click at [325, 634] on div at bounding box center [162, 643] width 325 height 19
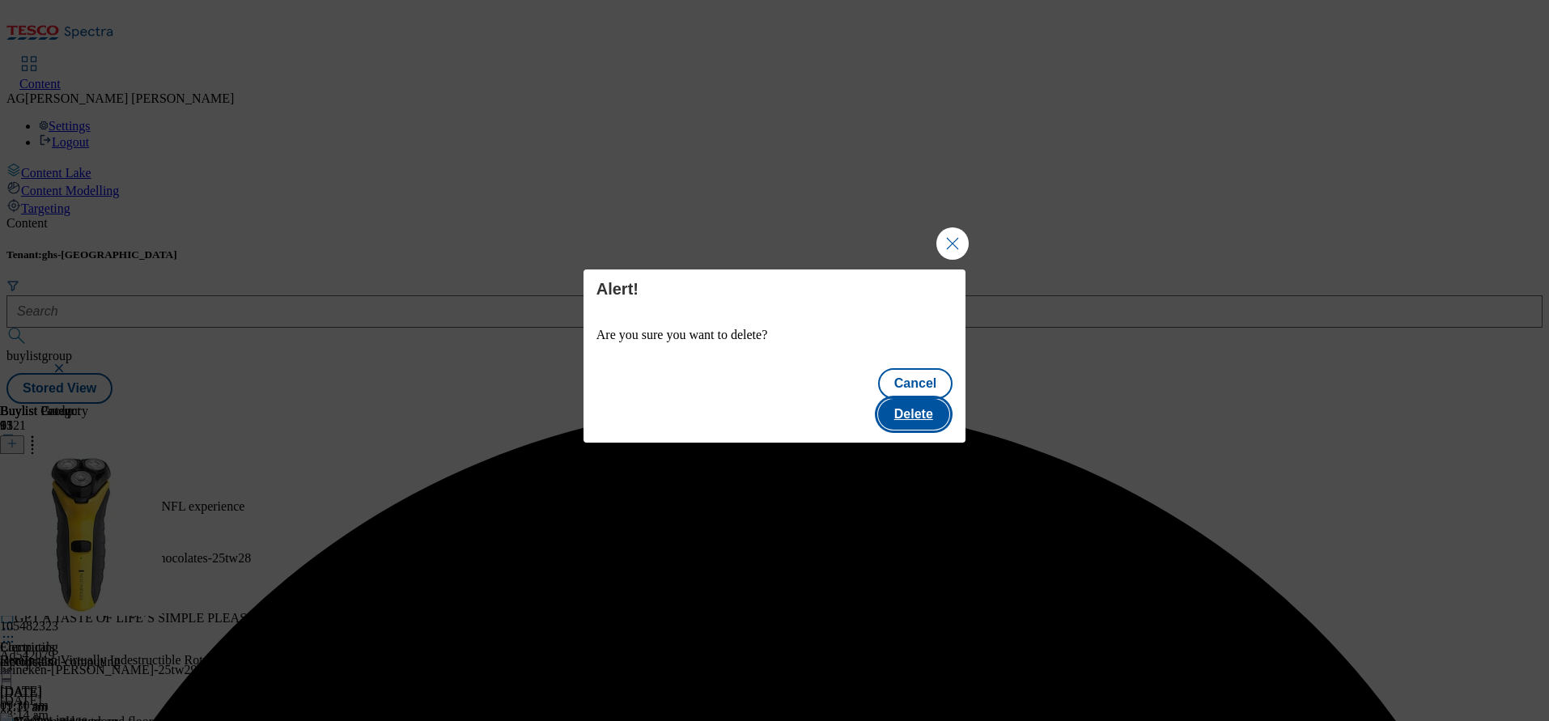
click at [898, 403] on button "Delete" at bounding box center [913, 414] width 71 height 31
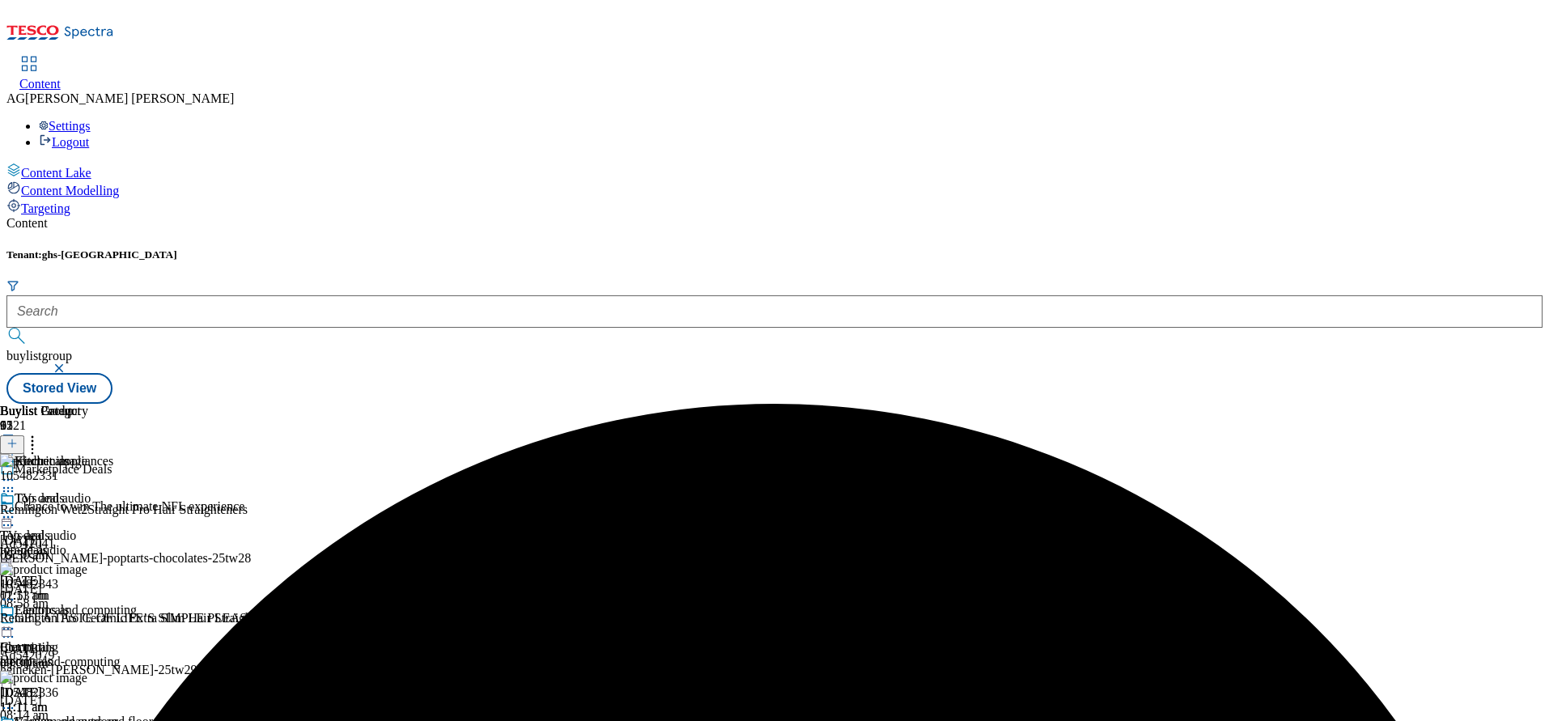
click at [40, 433] on icon at bounding box center [32, 441] width 16 height 16
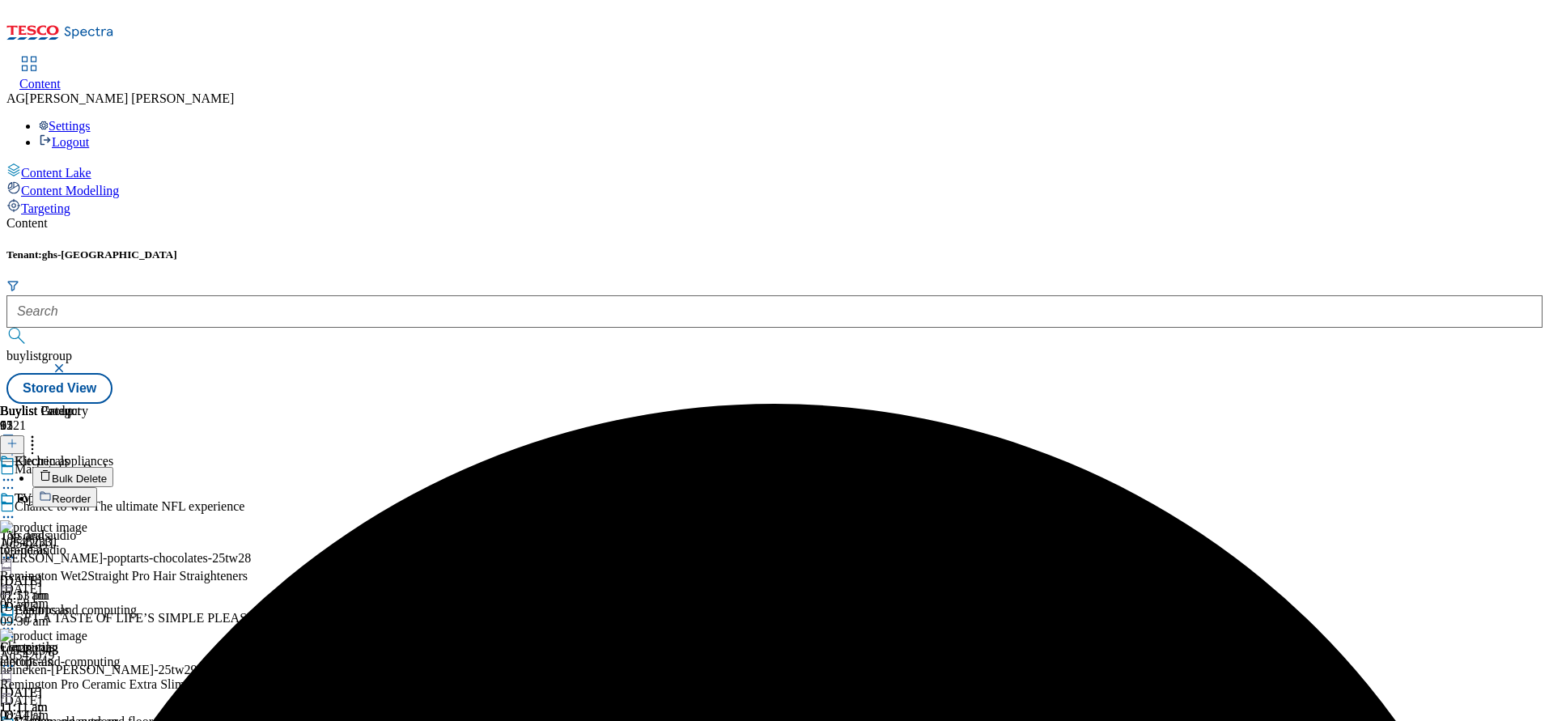
click at [113, 467] on button "Bulk Delete" at bounding box center [72, 477] width 81 height 20
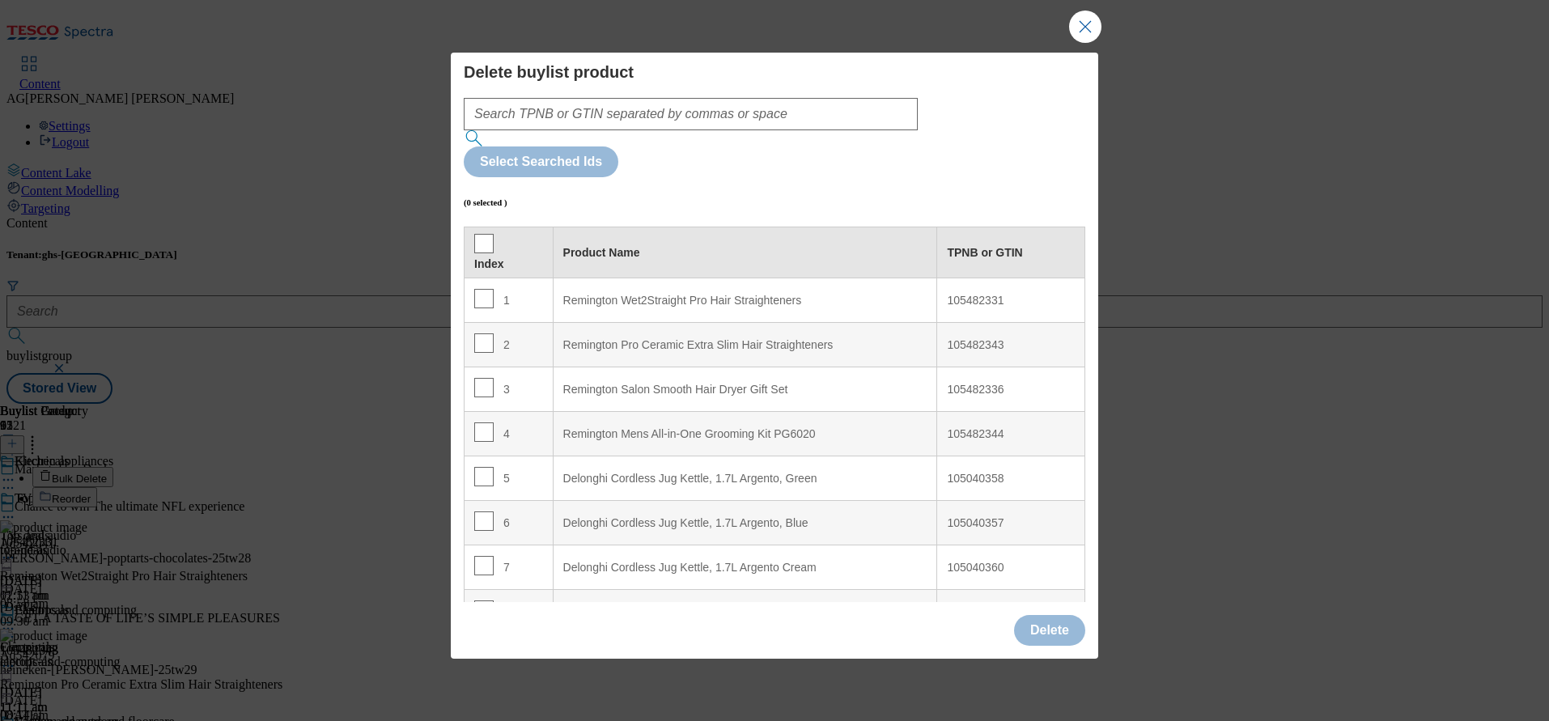
click at [481, 278] on td "1" at bounding box center [509, 300] width 89 height 45
click at [486, 278] on td "1" at bounding box center [509, 300] width 89 height 45
click at [481, 289] on input "Modal" at bounding box center [483, 298] width 19 height 19
checkbox input "true"
click at [481, 333] on input "Modal" at bounding box center [483, 342] width 19 height 19
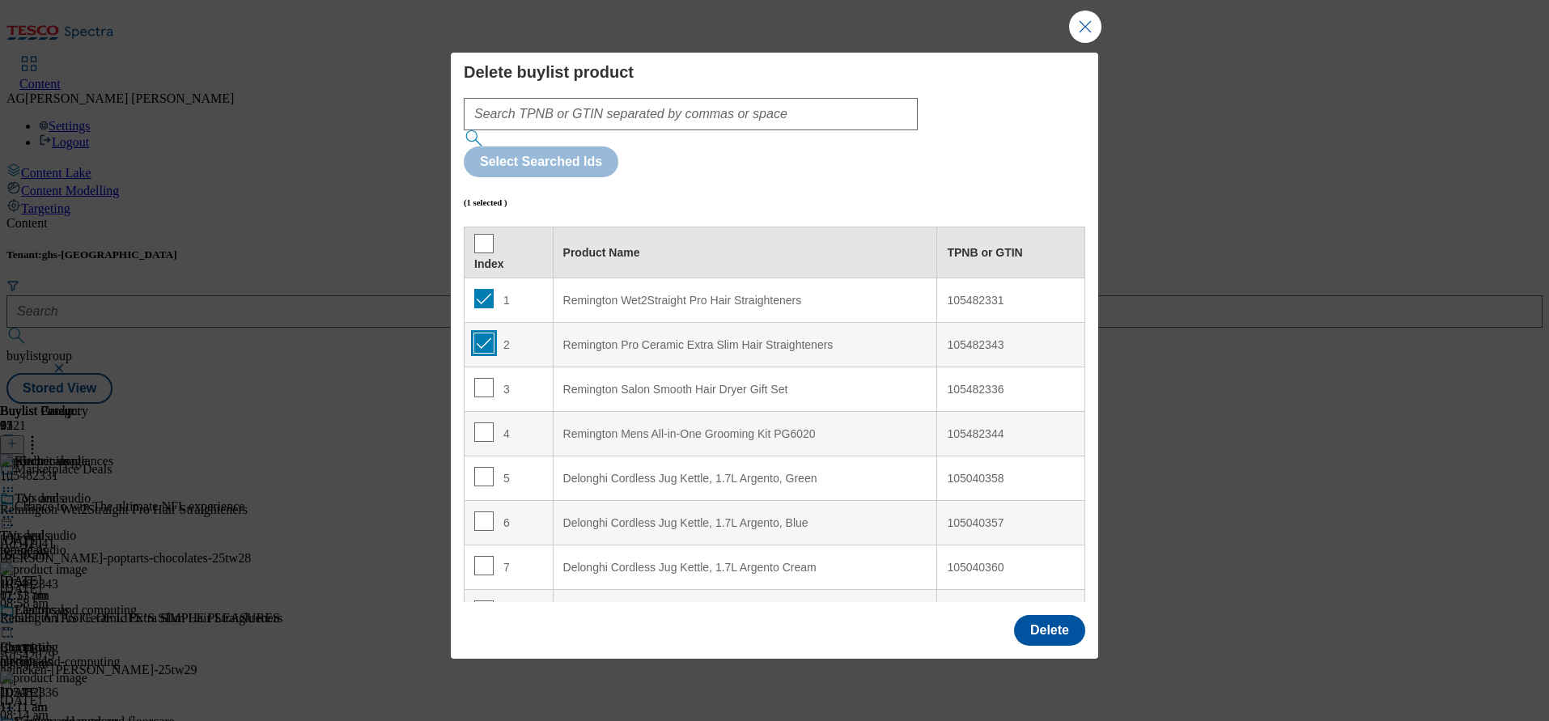
checkbox input "true"
click at [482, 378] on input "Modal" at bounding box center [483, 387] width 19 height 19
checkbox input "true"
click at [488, 423] on input "Modal" at bounding box center [483, 432] width 19 height 19
checkbox input "true"
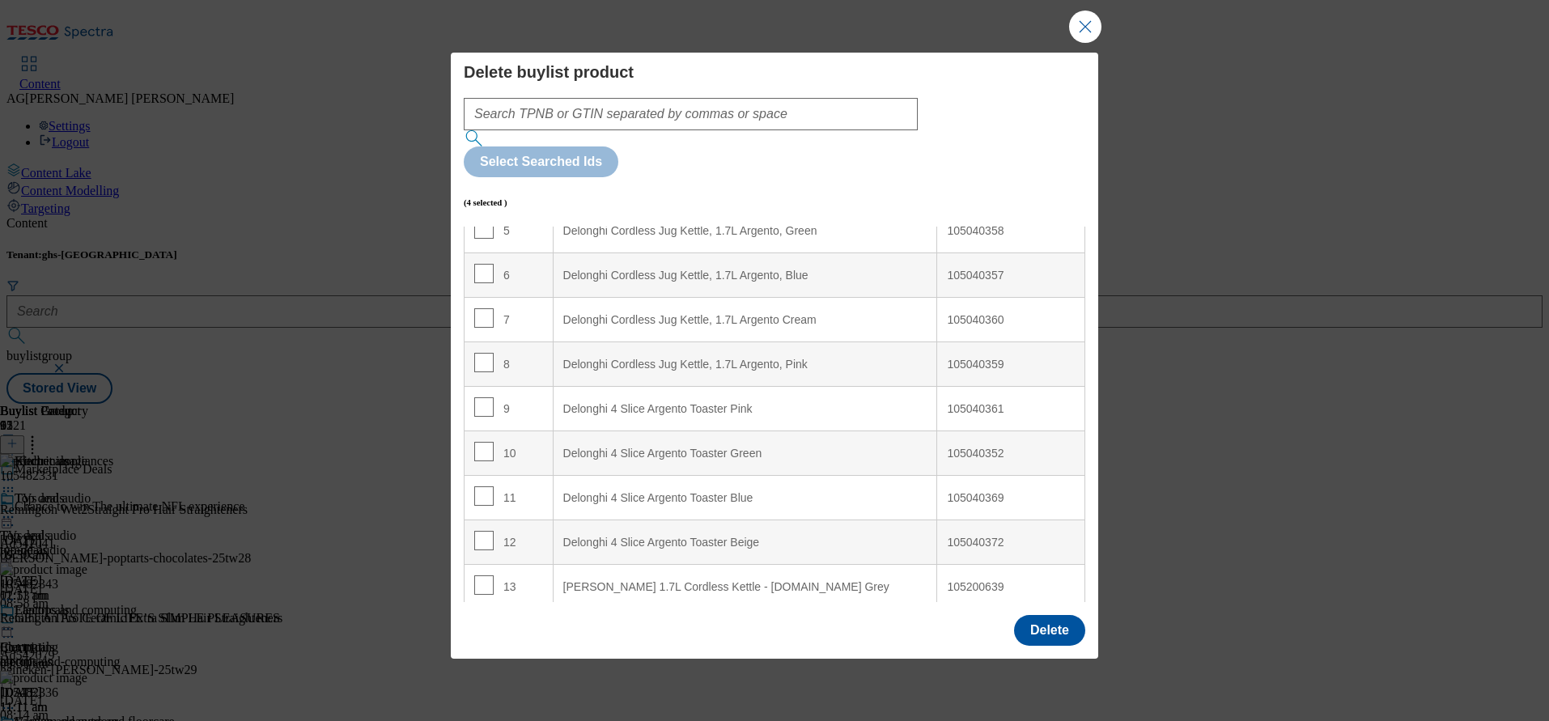
scroll to position [243, 0]
click at [1043, 615] on button "Delete" at bounding box center [1049, 630] width 71 height 31
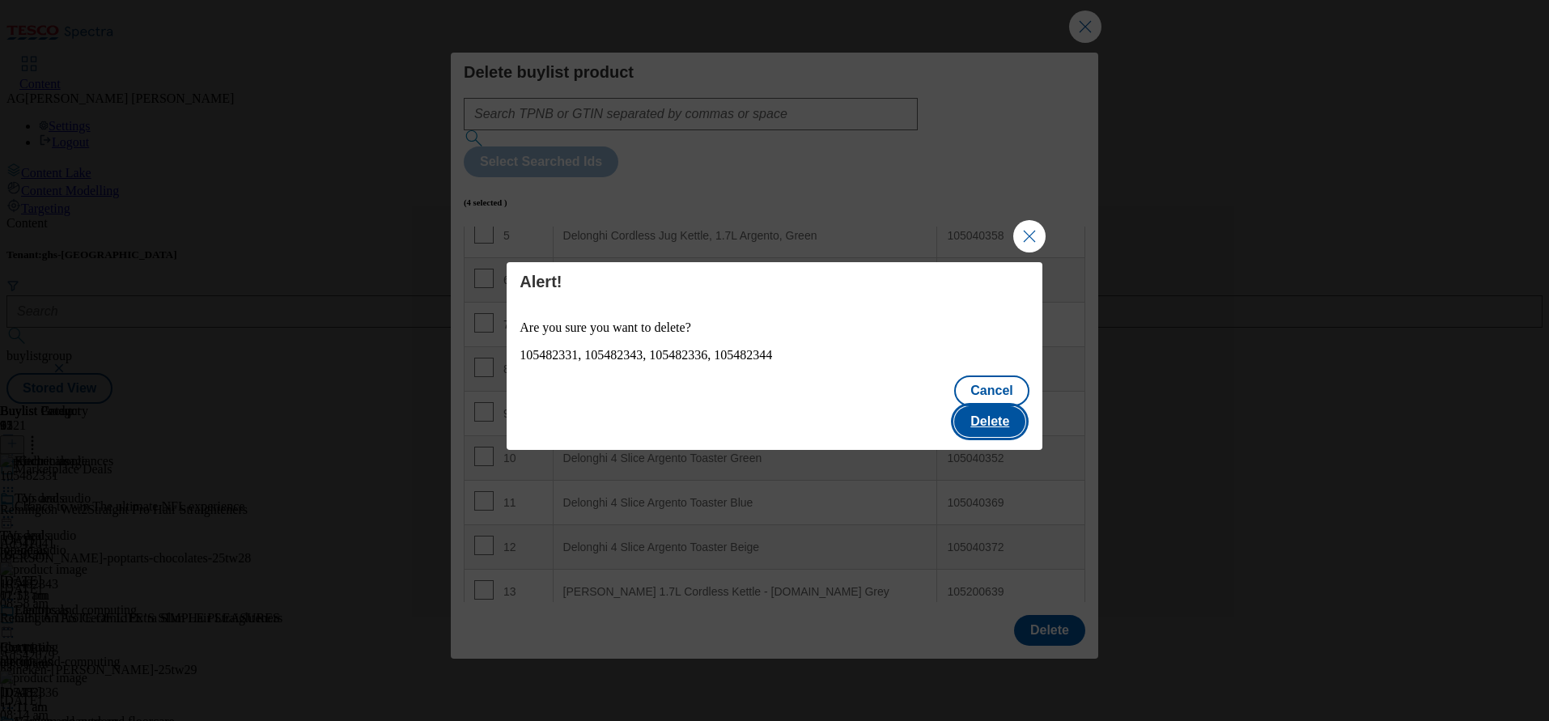
click at [987, 408] on button "Delete" at bounding box center [989, 421] width 71 height 31
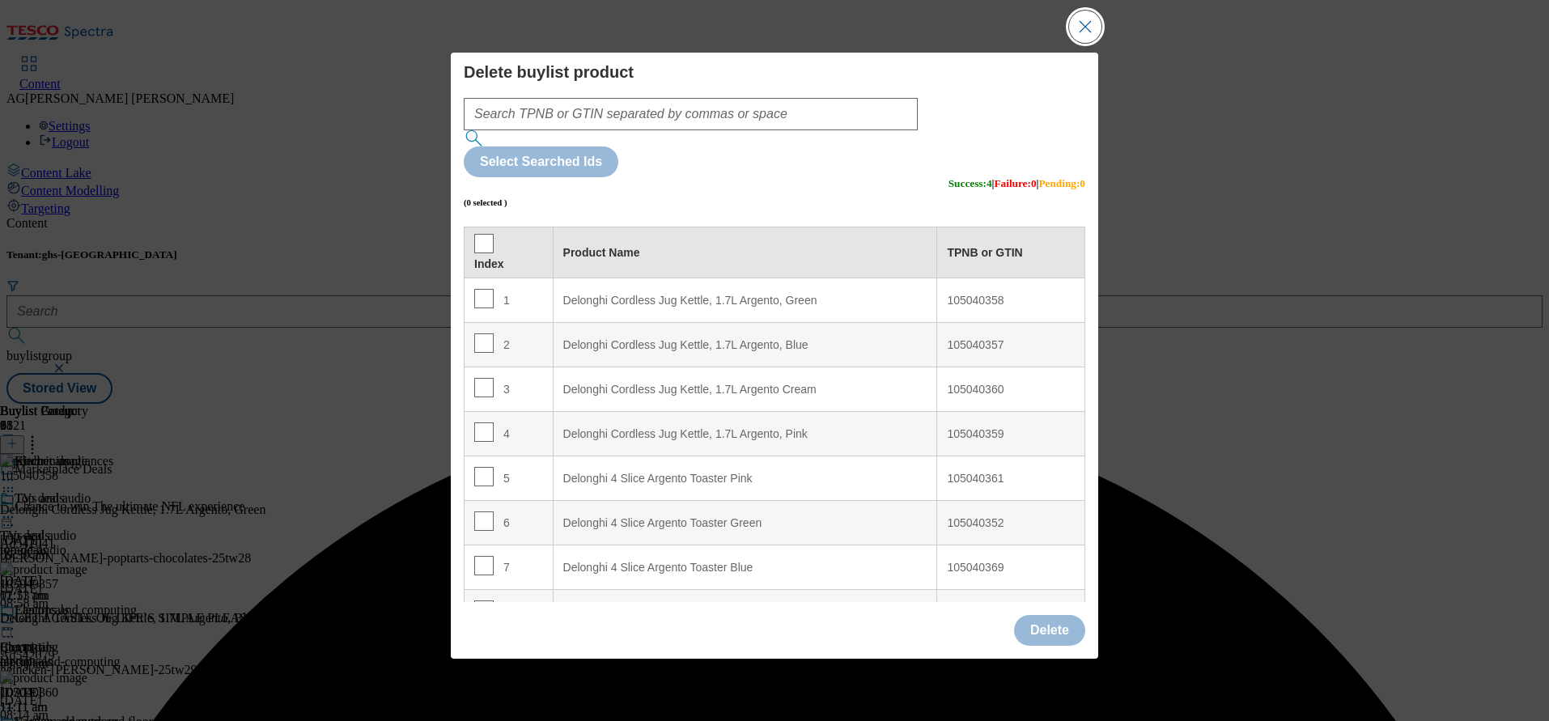
click at [1085, 43] on button "Close Modal" at bounding box center [1085, 27] width 32 height 32
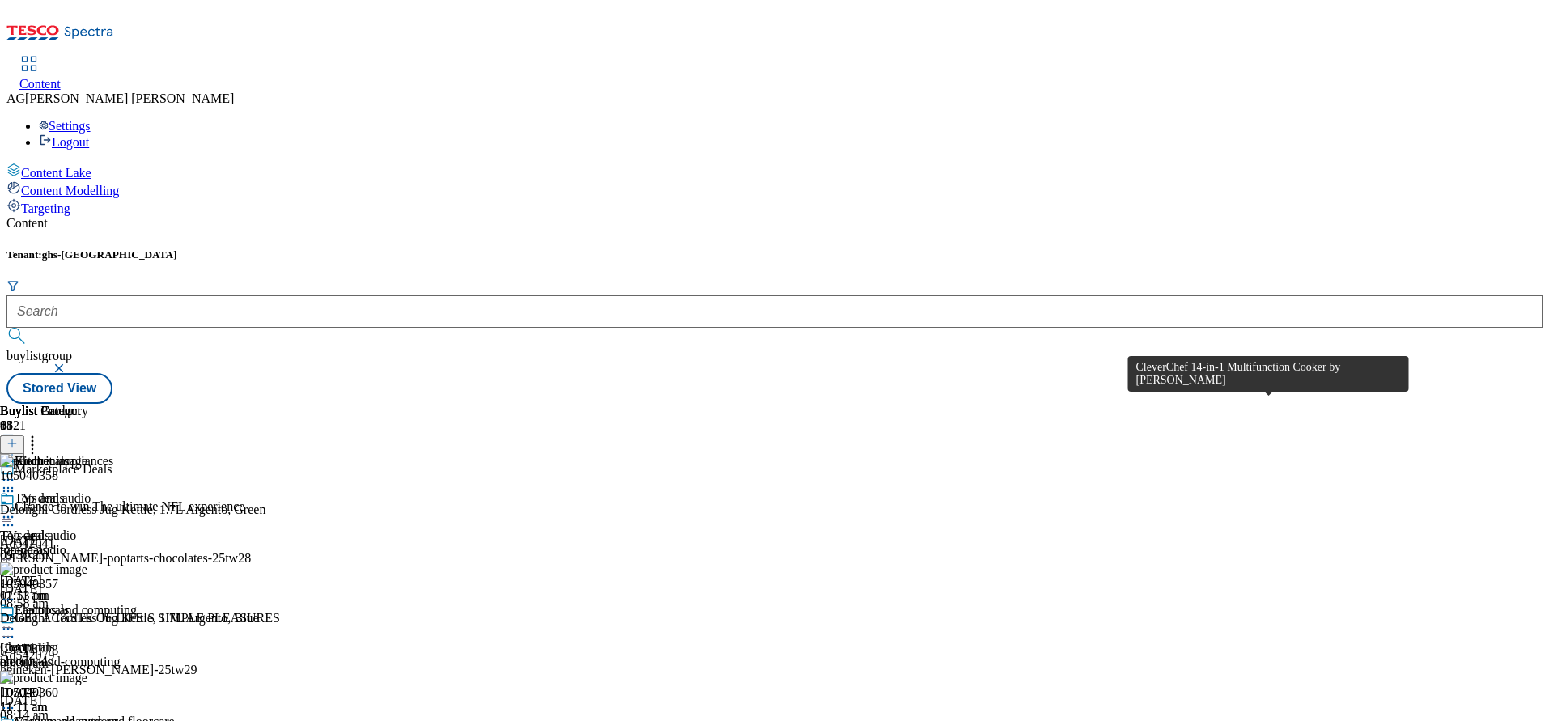
scroll to position [1918, 0]
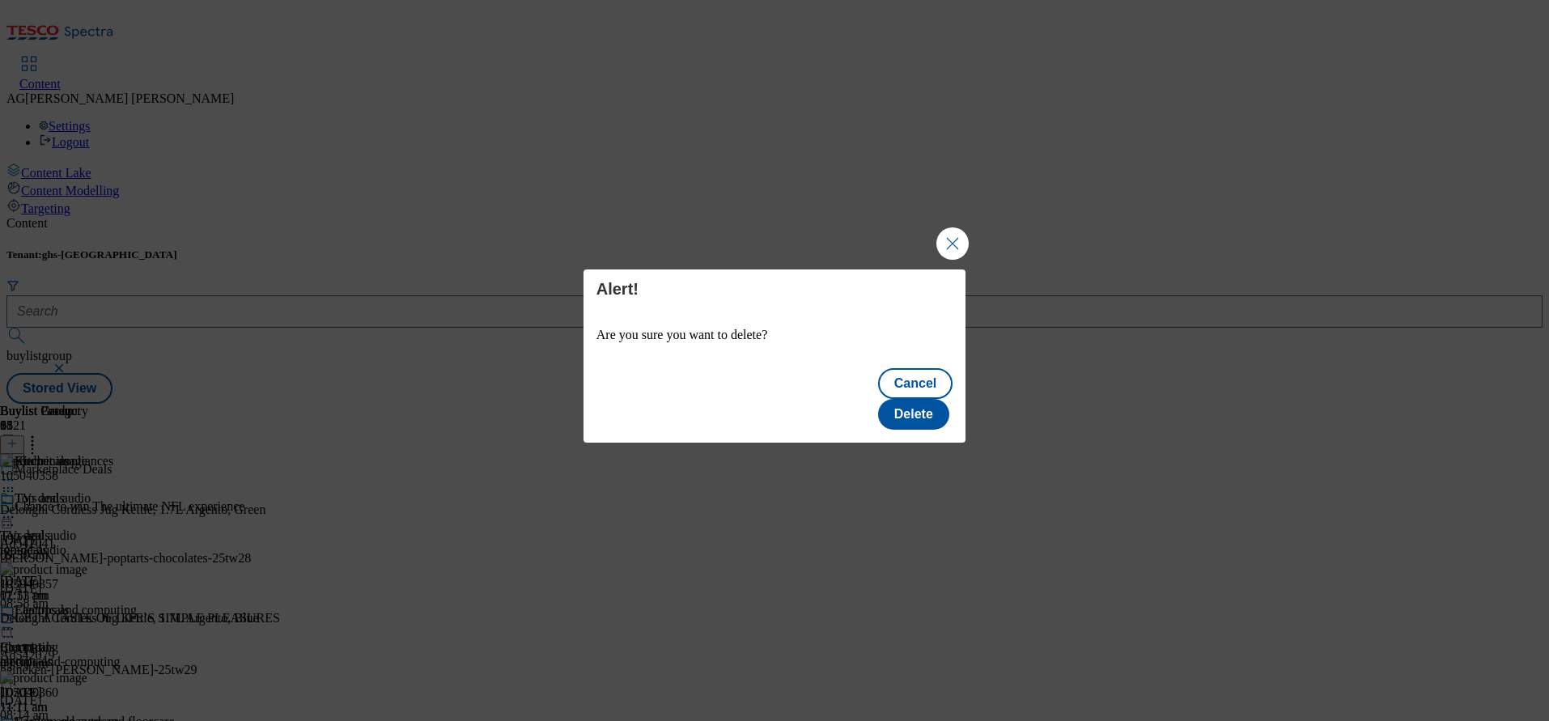
scroll to position [0, 0]
click at [931, 411] on button "Delete" at bounding box center [913, 414] width 71 height 31
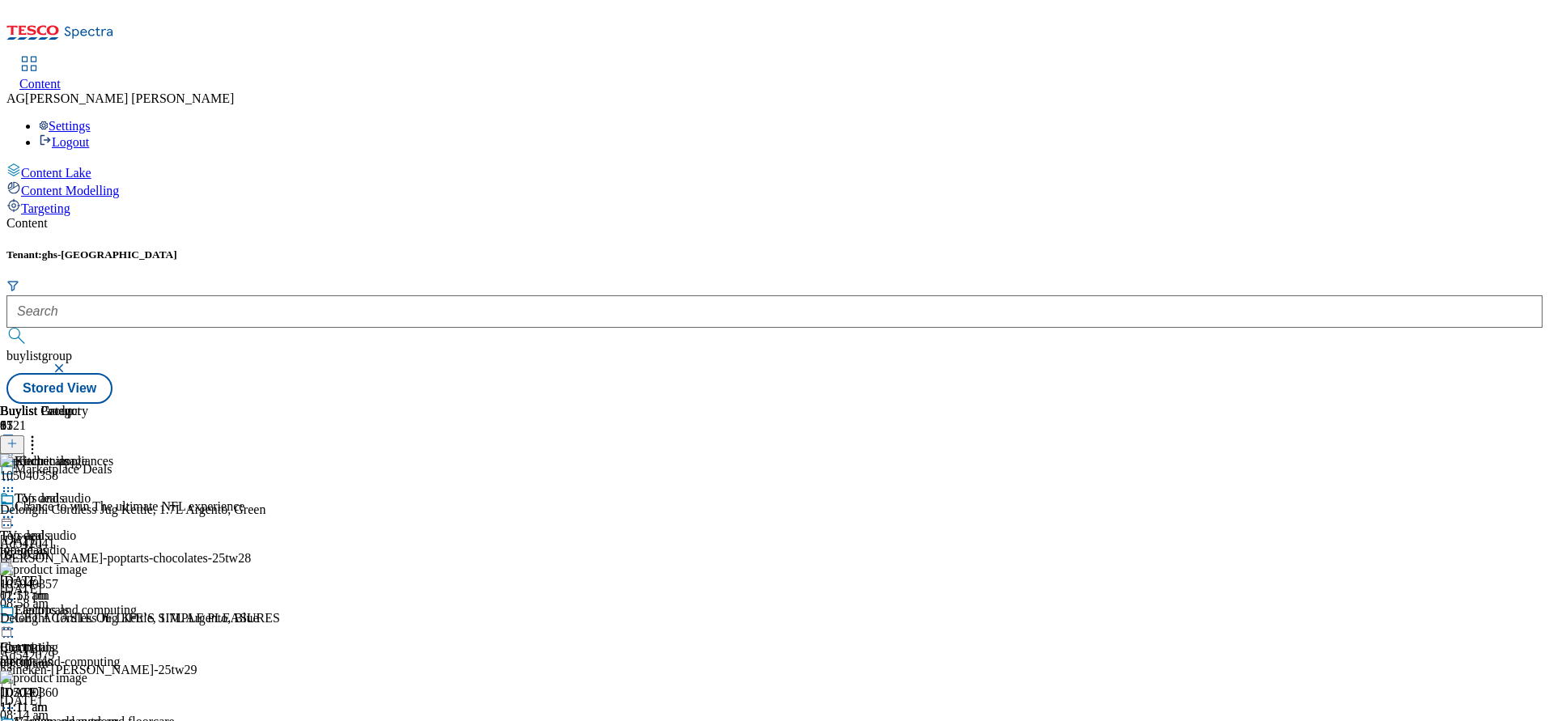
scroll to position [1676, 0]
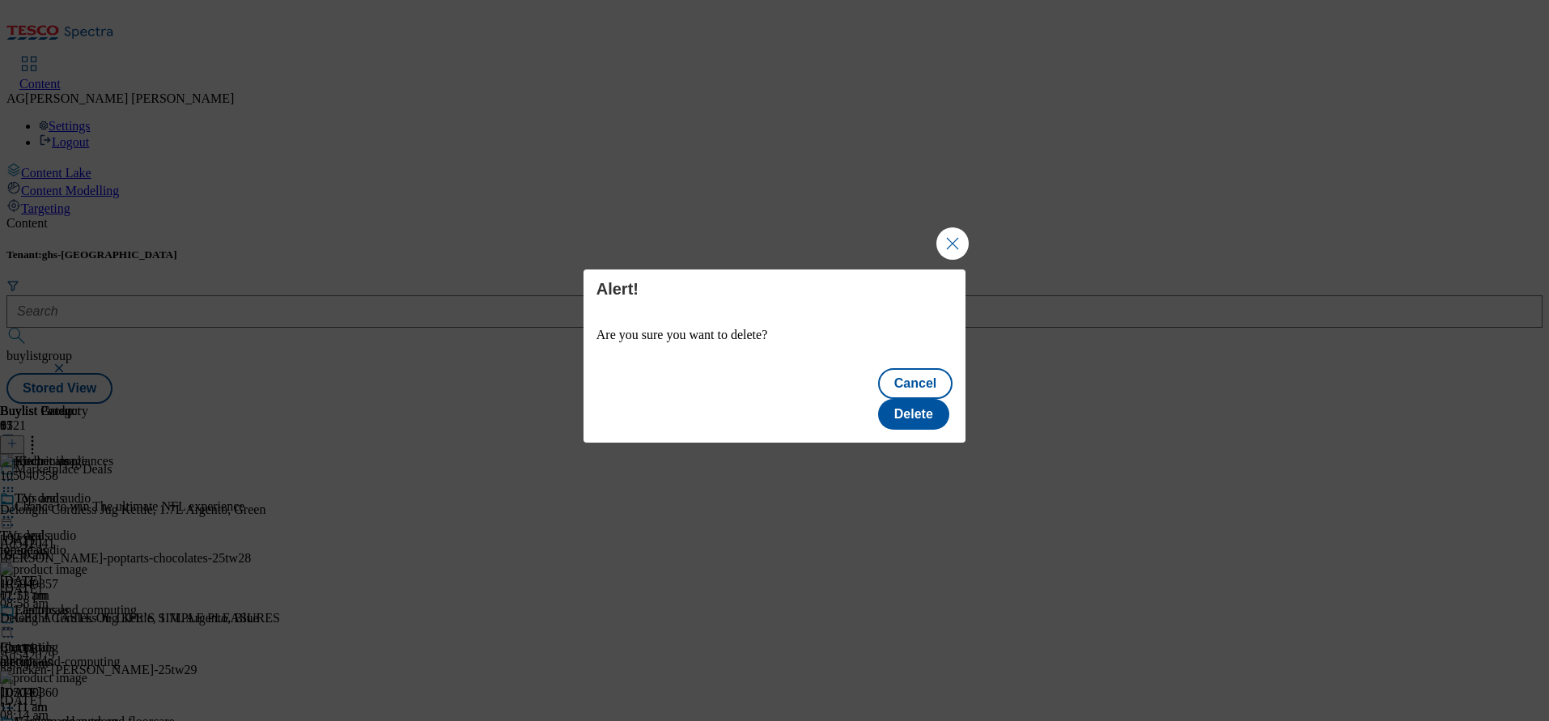
scroll to position [0, 0]
click at [926, 399] on button "Delete" at bounding box center [913, 414] width 71 height 31
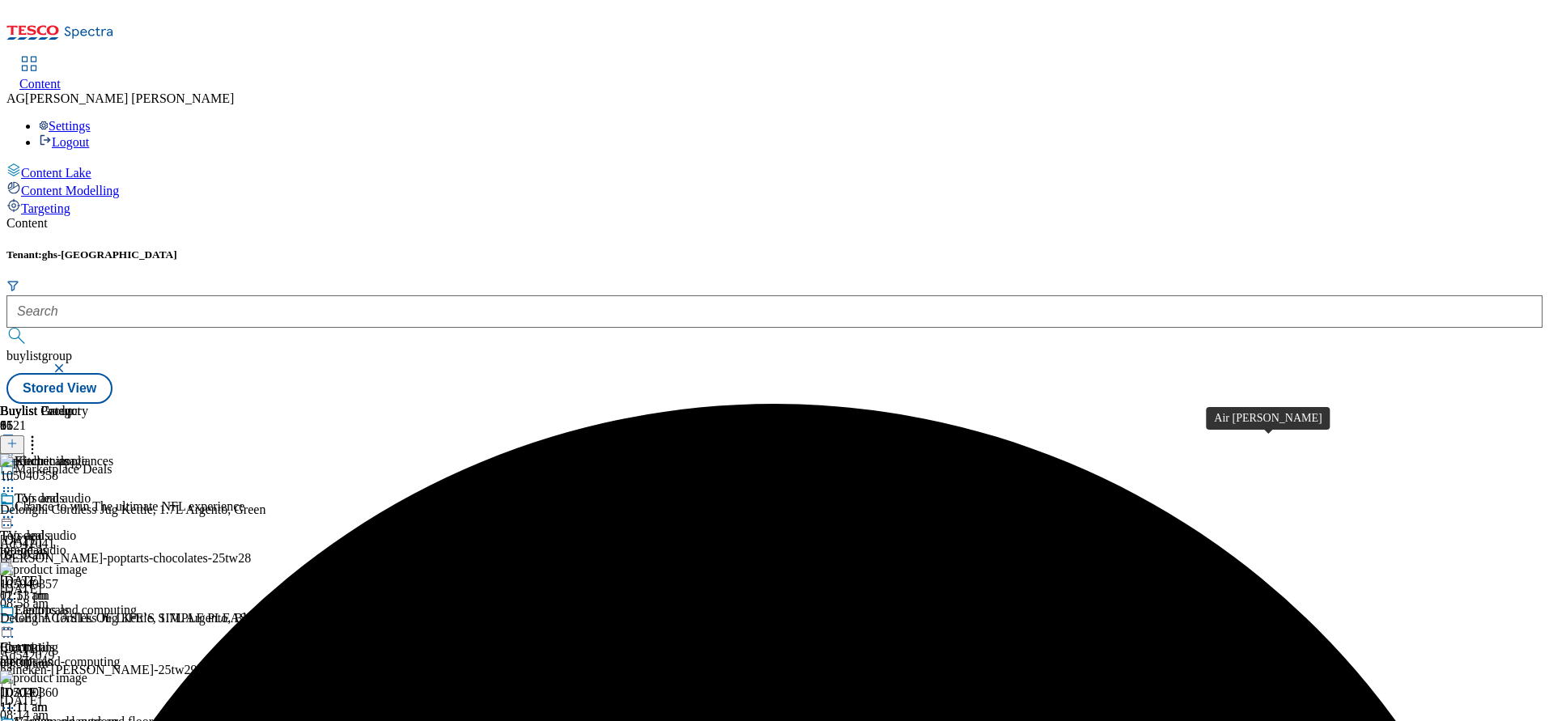
scroll to position [1918, 0]
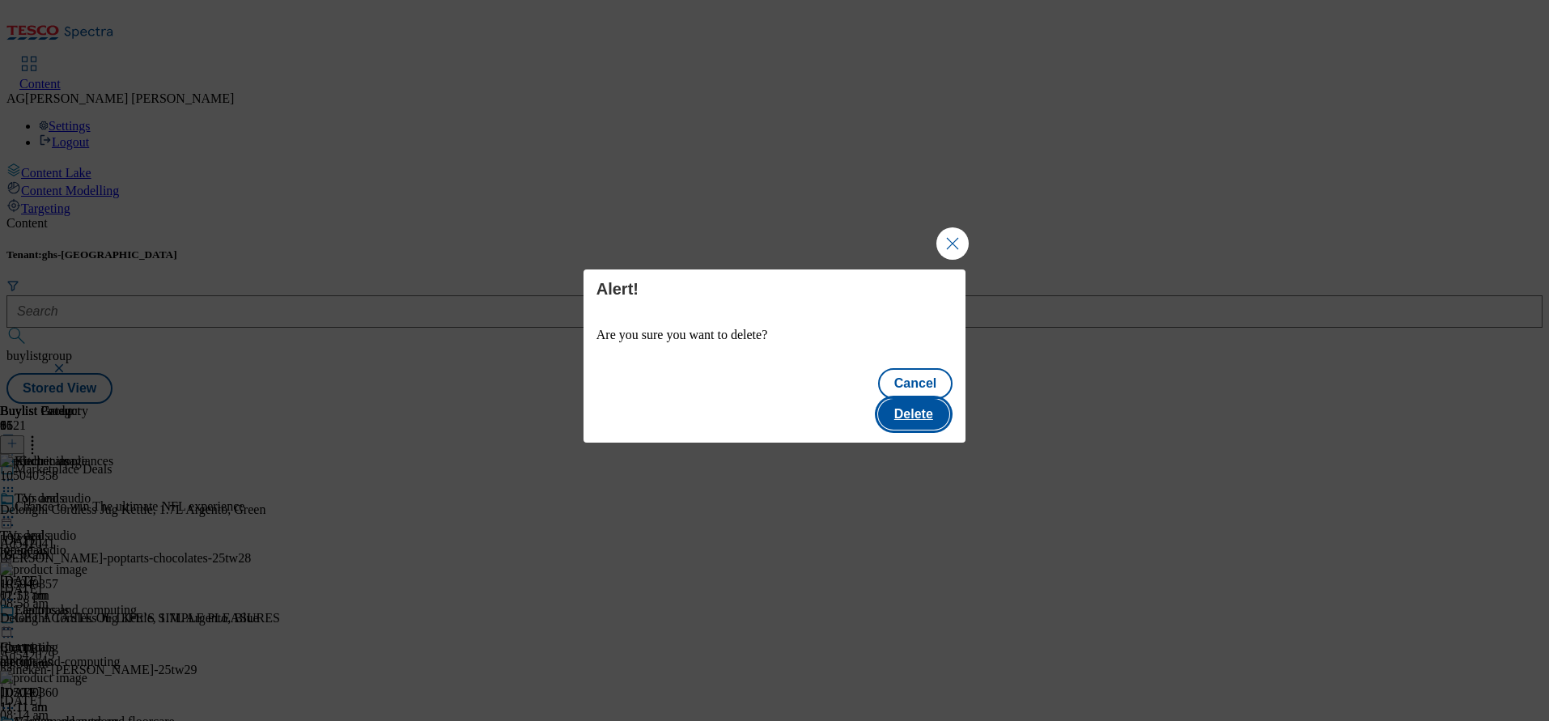
click at [929, 404] on button "Delete" at bounding box center [913, 414] width 71 height 31
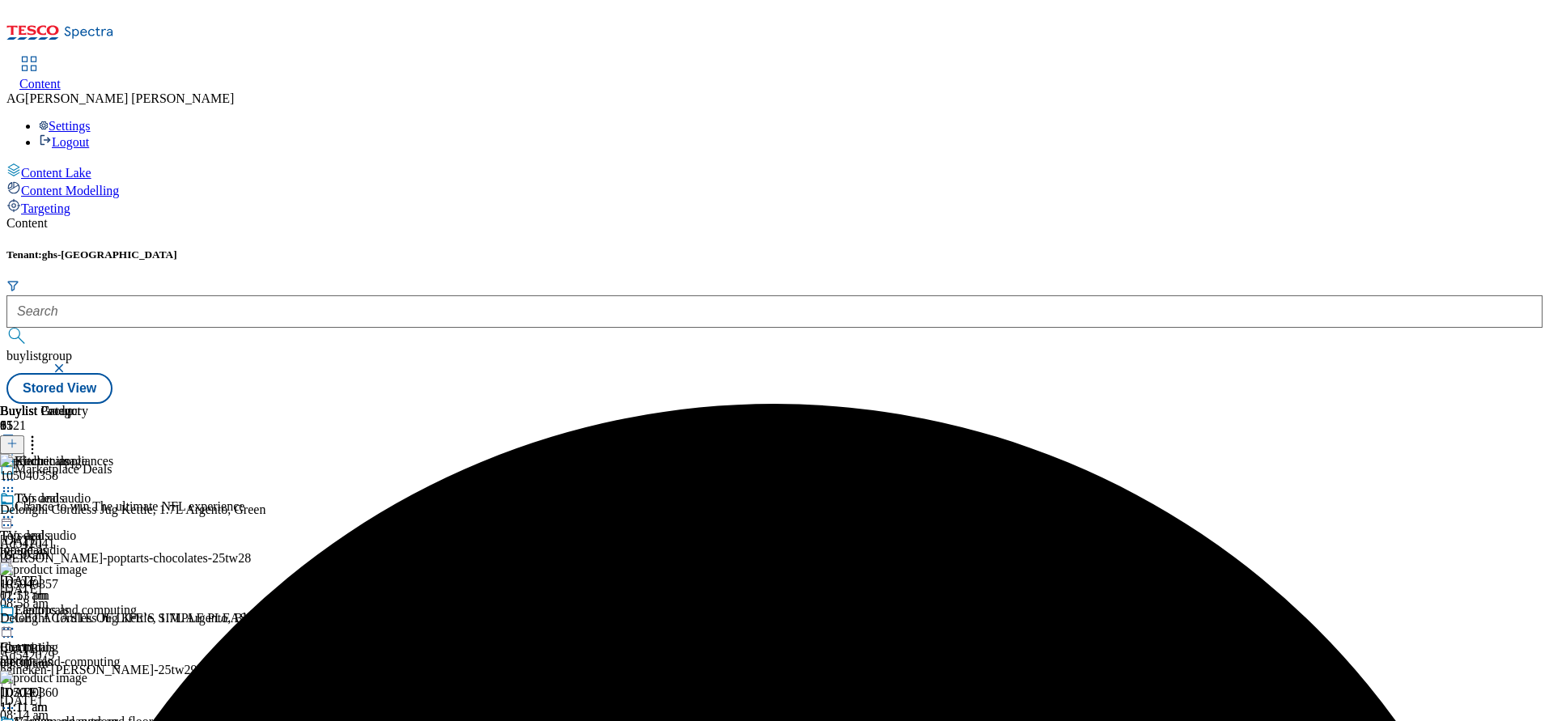
scroll to position [1797, 0]
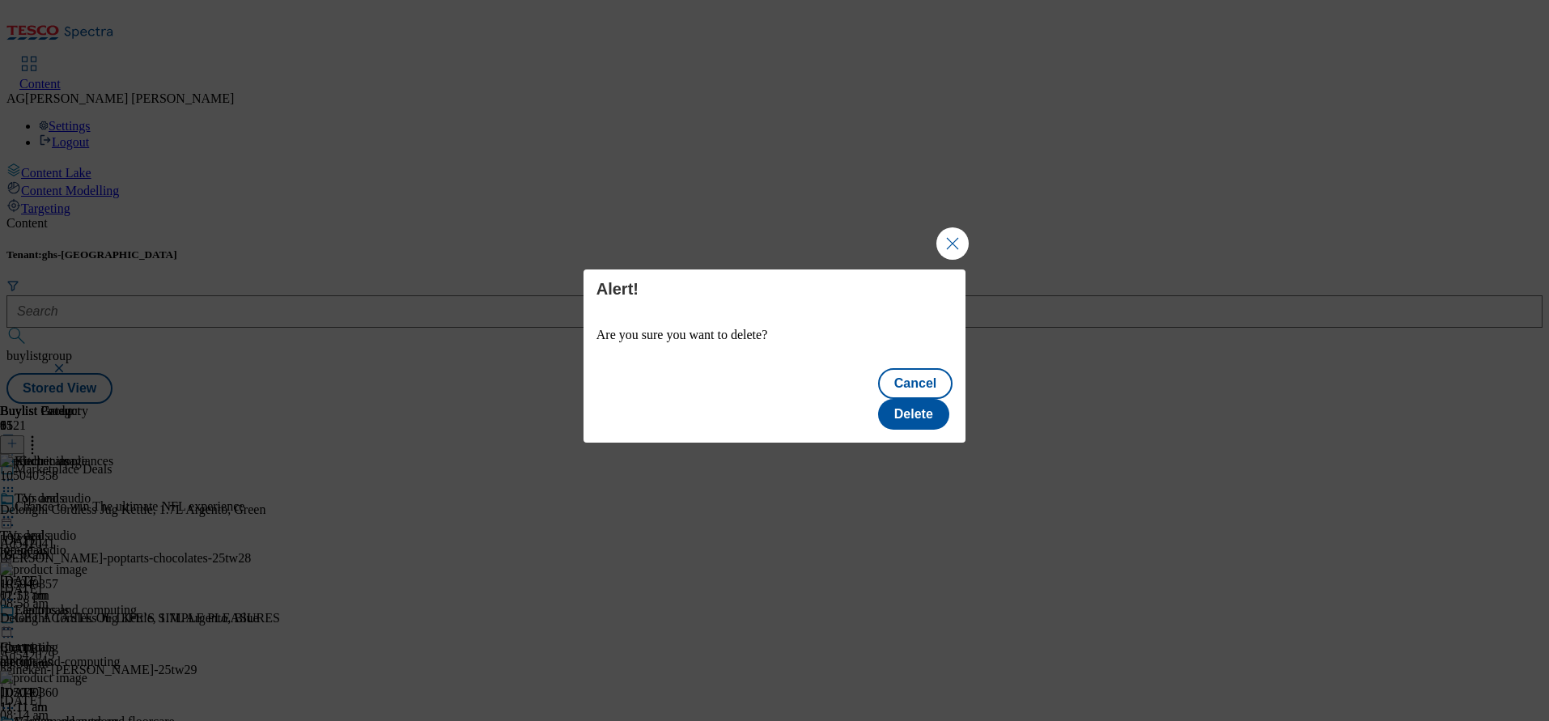
scroll to position [0, 0]
click at [910, 401] on button "Delete" at bounding box center [913, 414] width 71 height 31
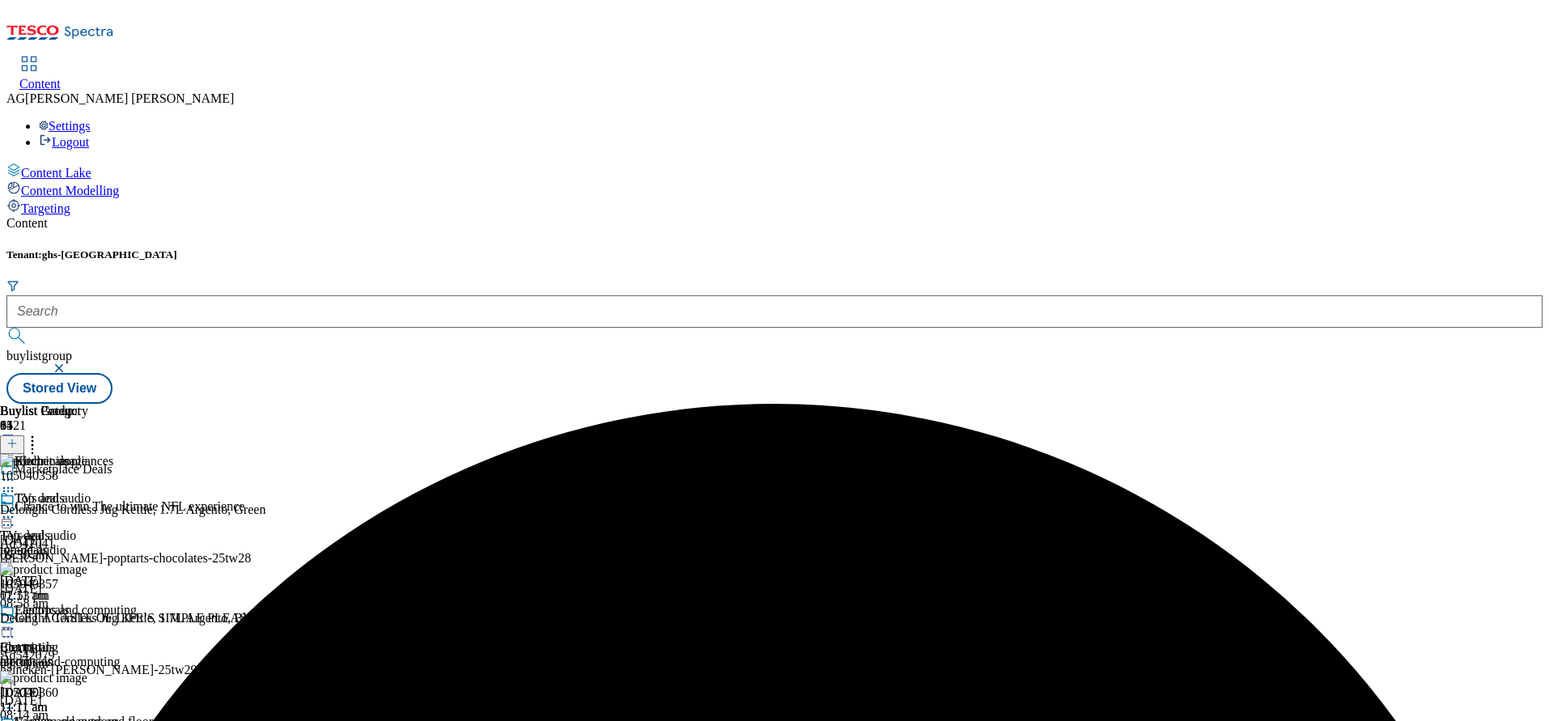
scroll to position [1797, 0]
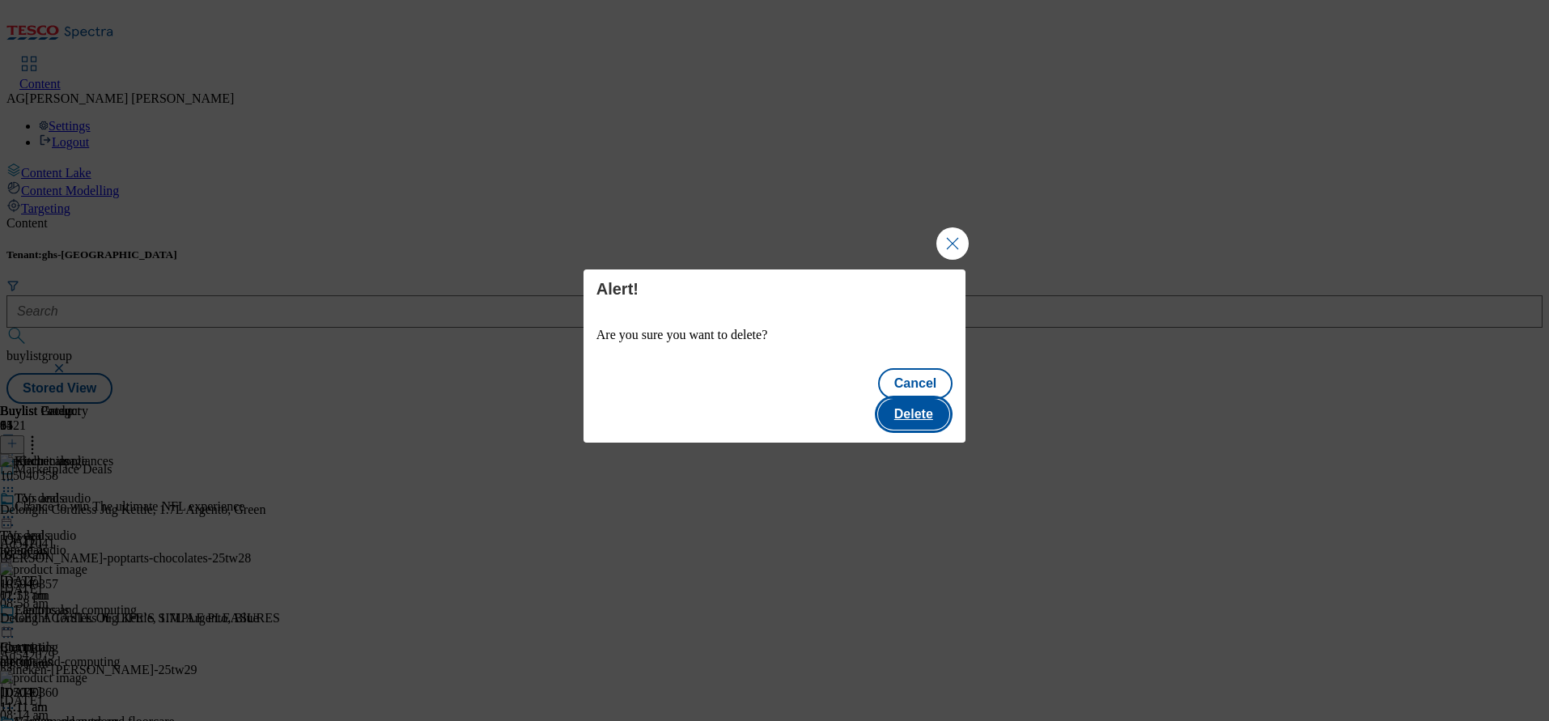
click at [915, 399] on button "Delete" at bounding box center [913, 414] width 71 height 31
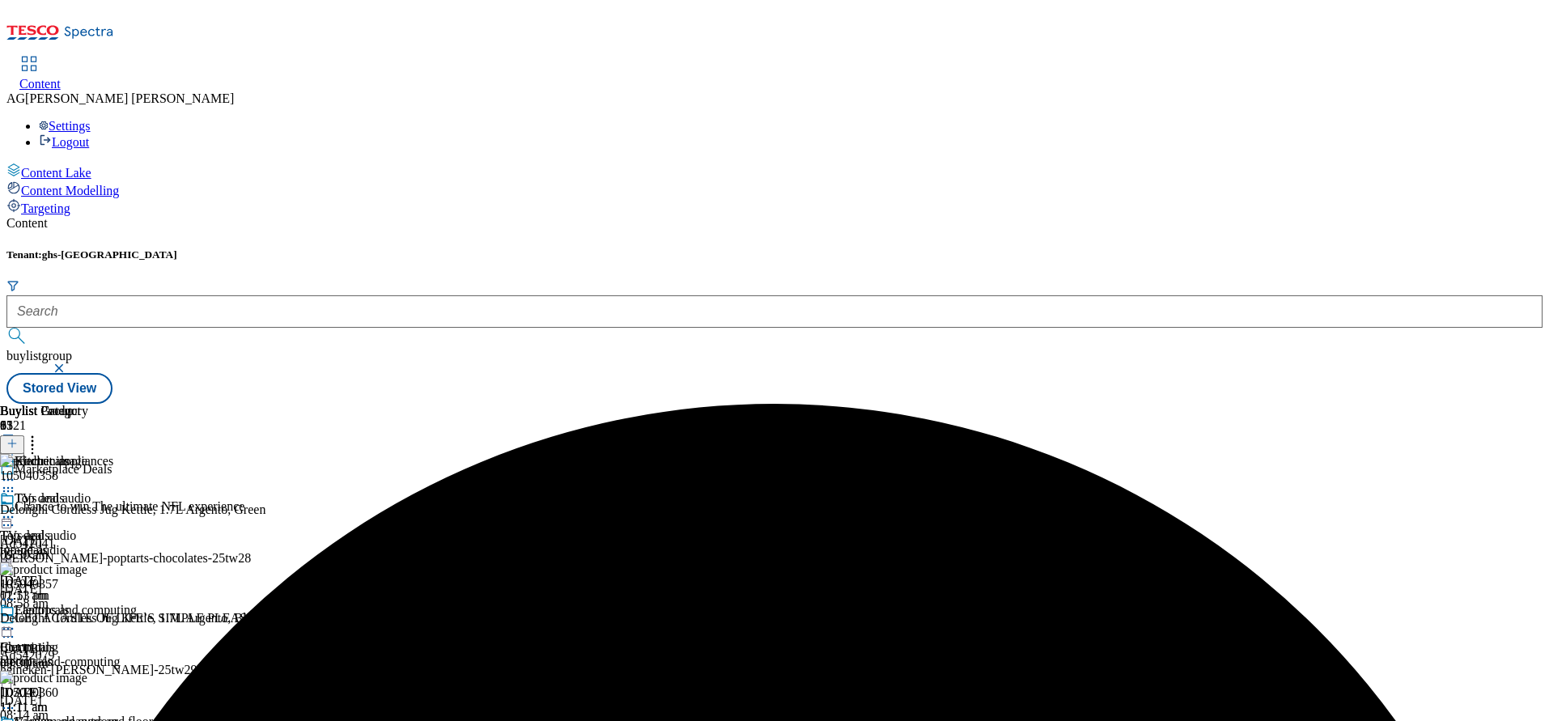
scroll to position [1918, 0]
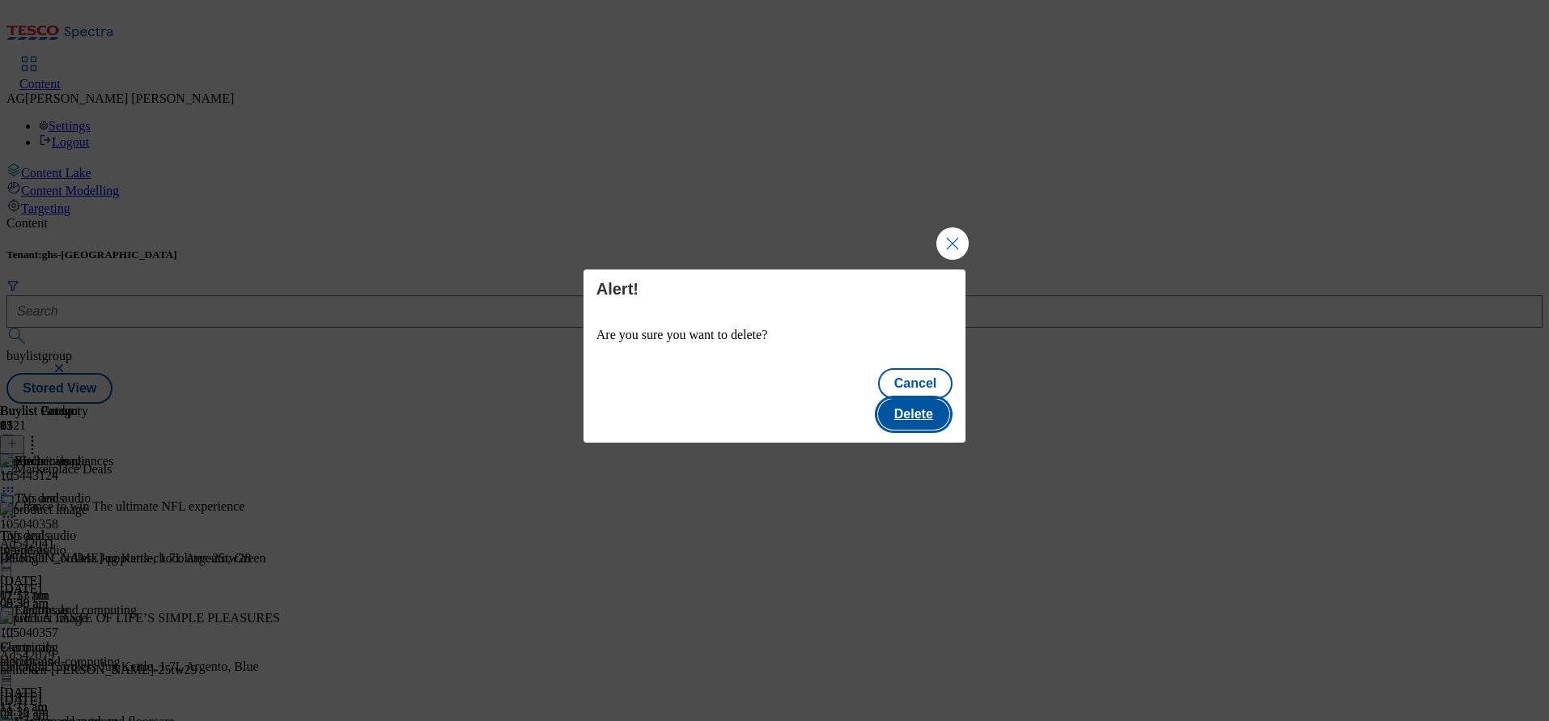
click at [920, 407] on button "Delete" at bounding box center [913, 414] width 71 height 31
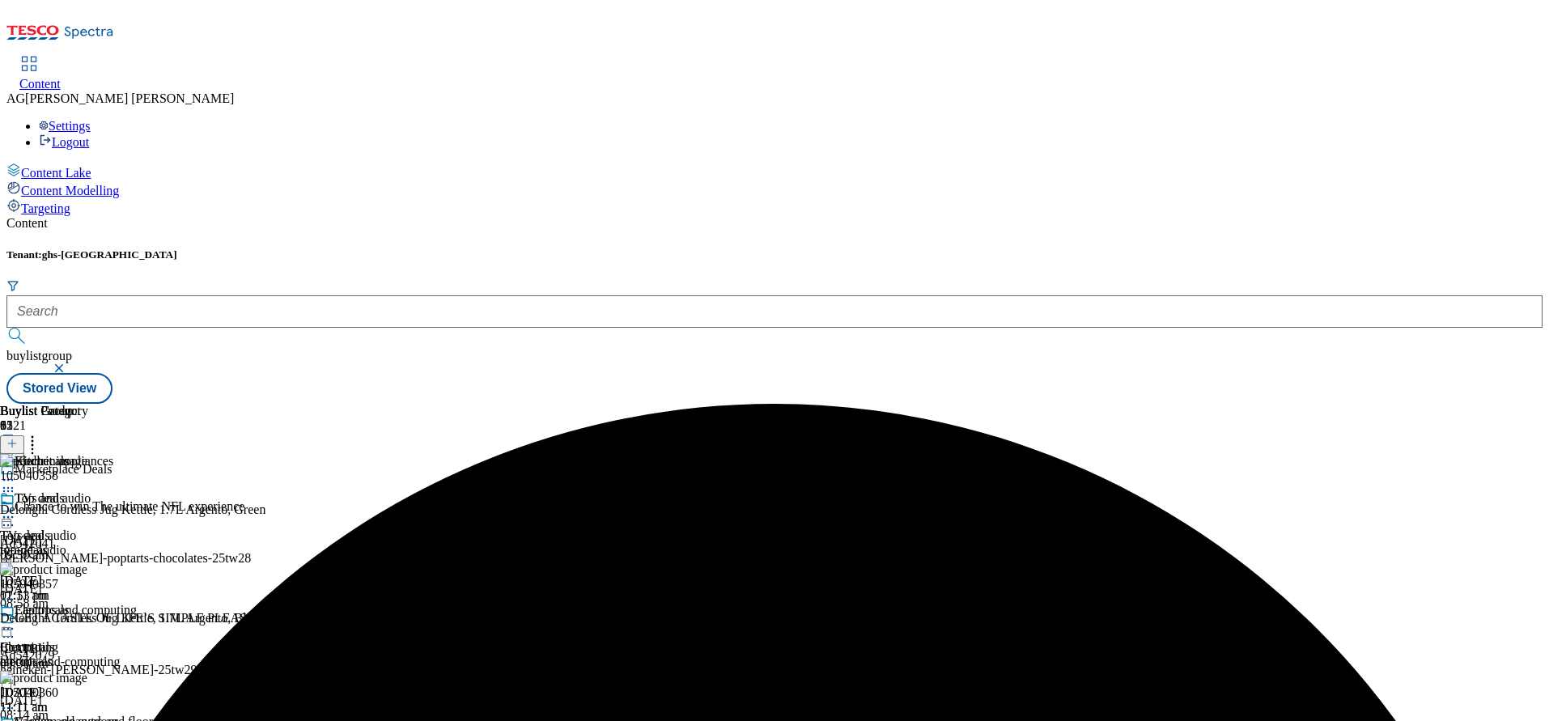
scroll to position [1918, 0]
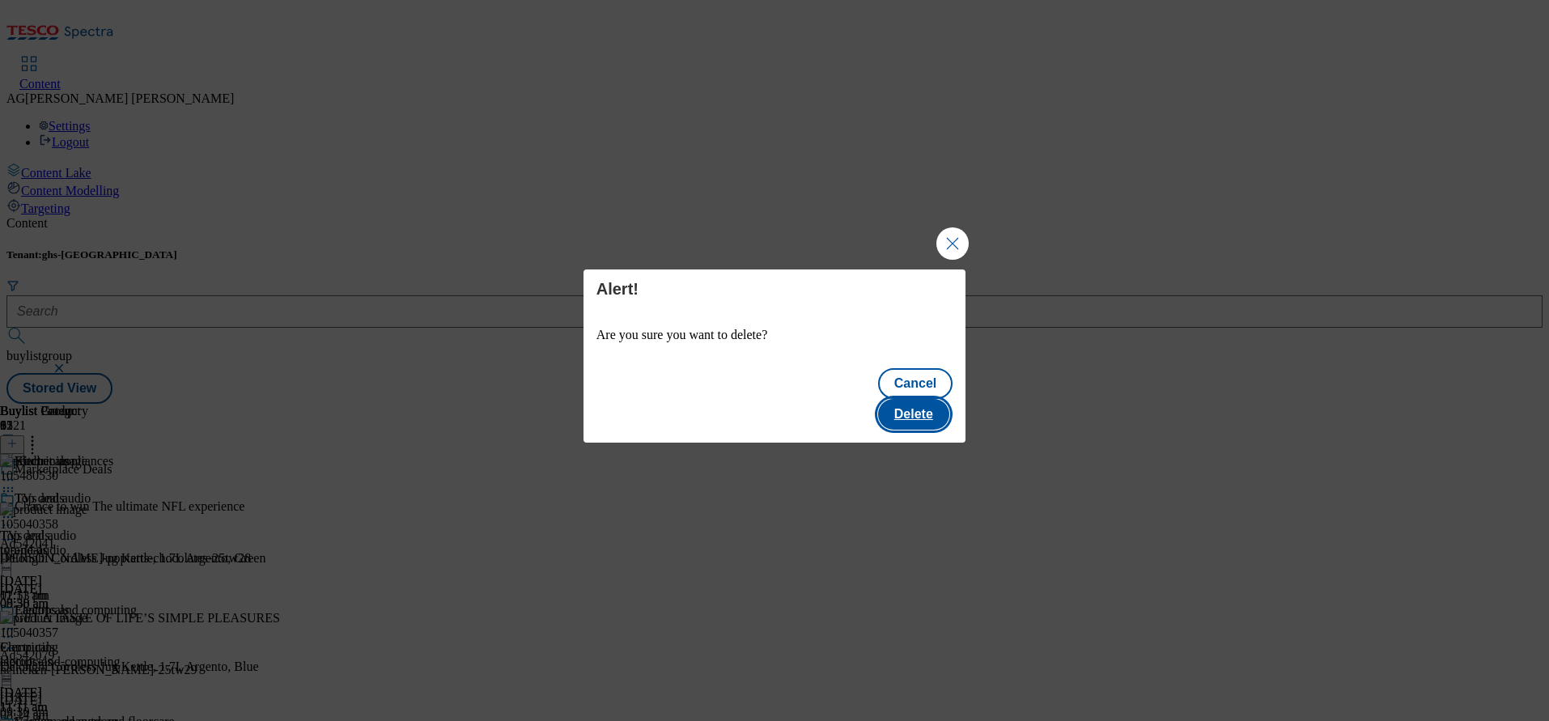
click at [898, 405] on button "Delete" at bounding box center [913, 414] width 71 height 31
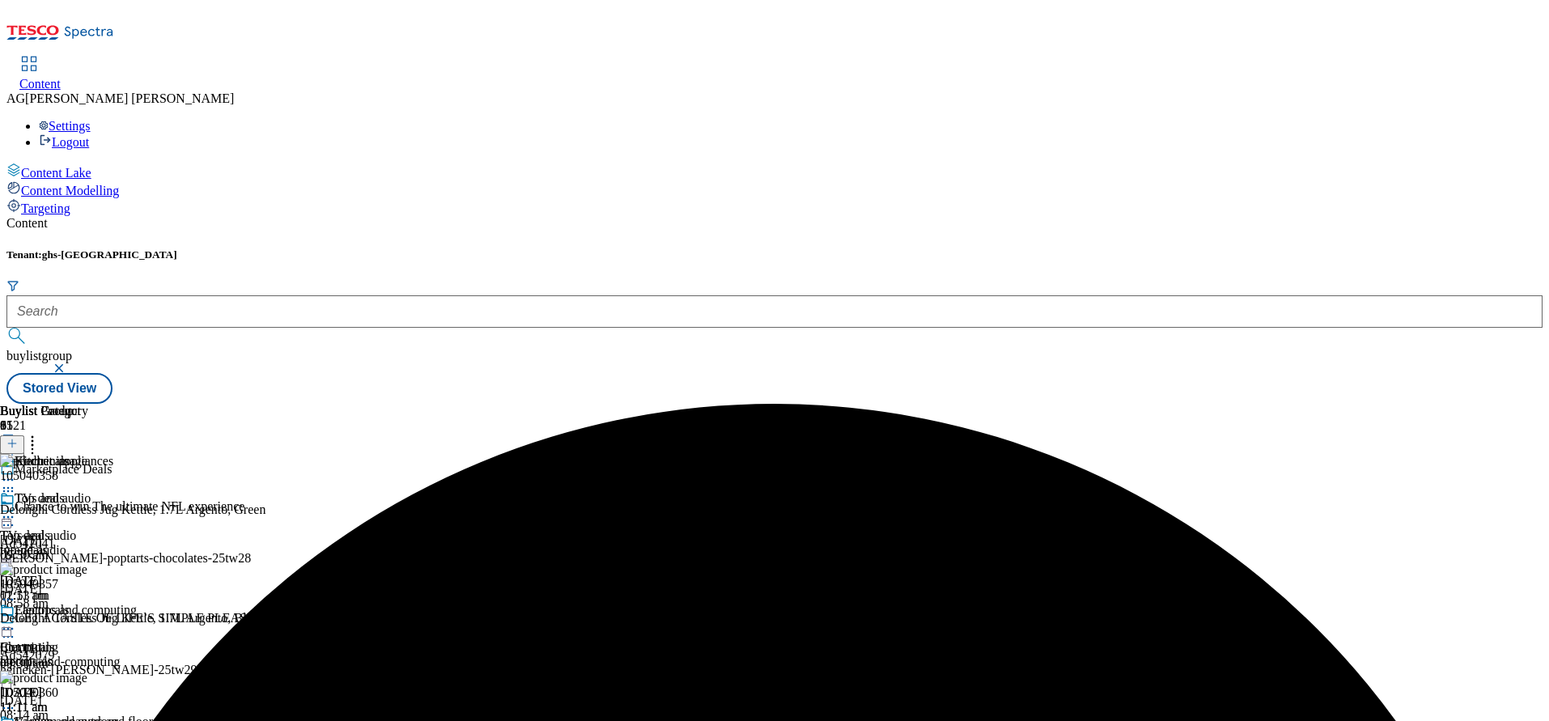
scroll to position [1918, 0]
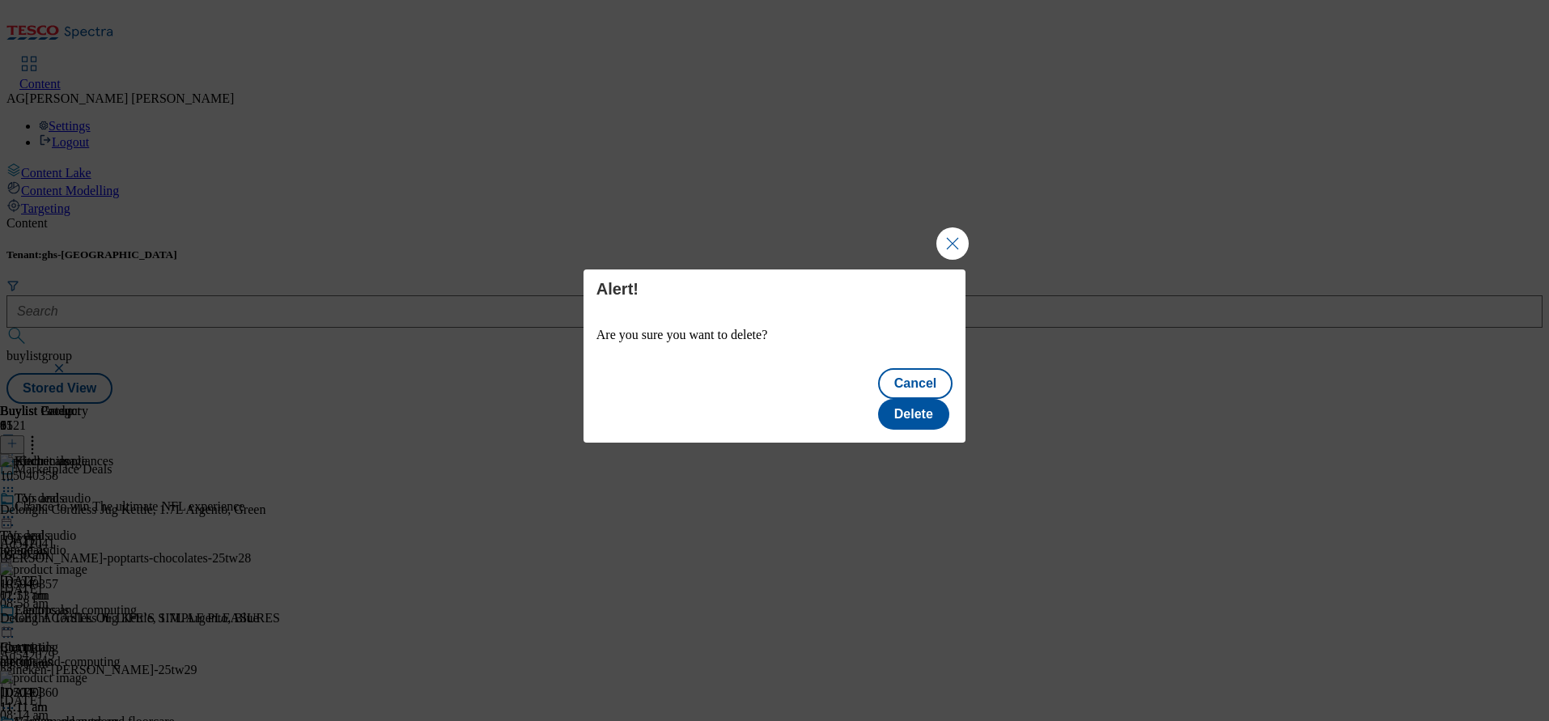
scroll to position [0, 0]
click at [928, 399] on button "Delete" at bounding box center [913, 414] width 71 height 31
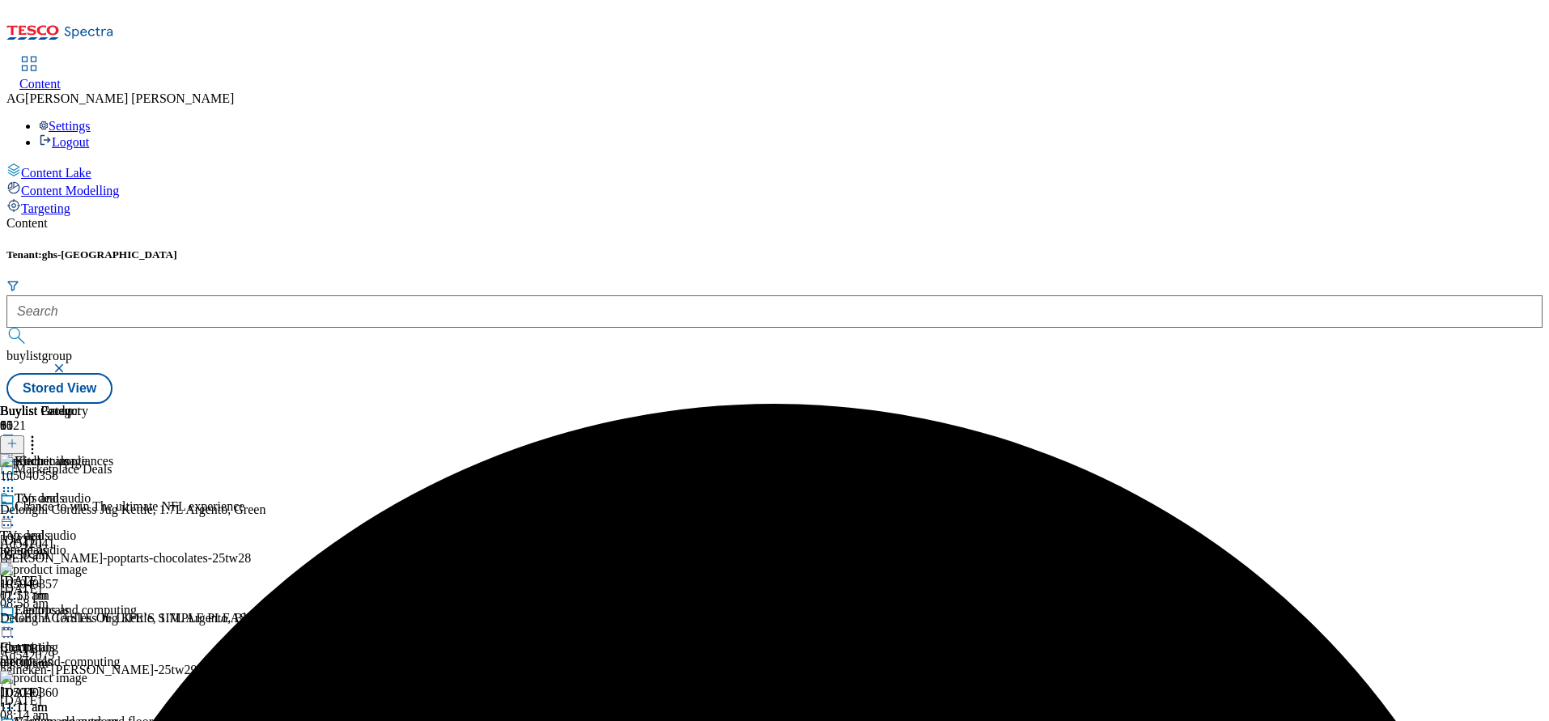
scroll to position [1797, 0]
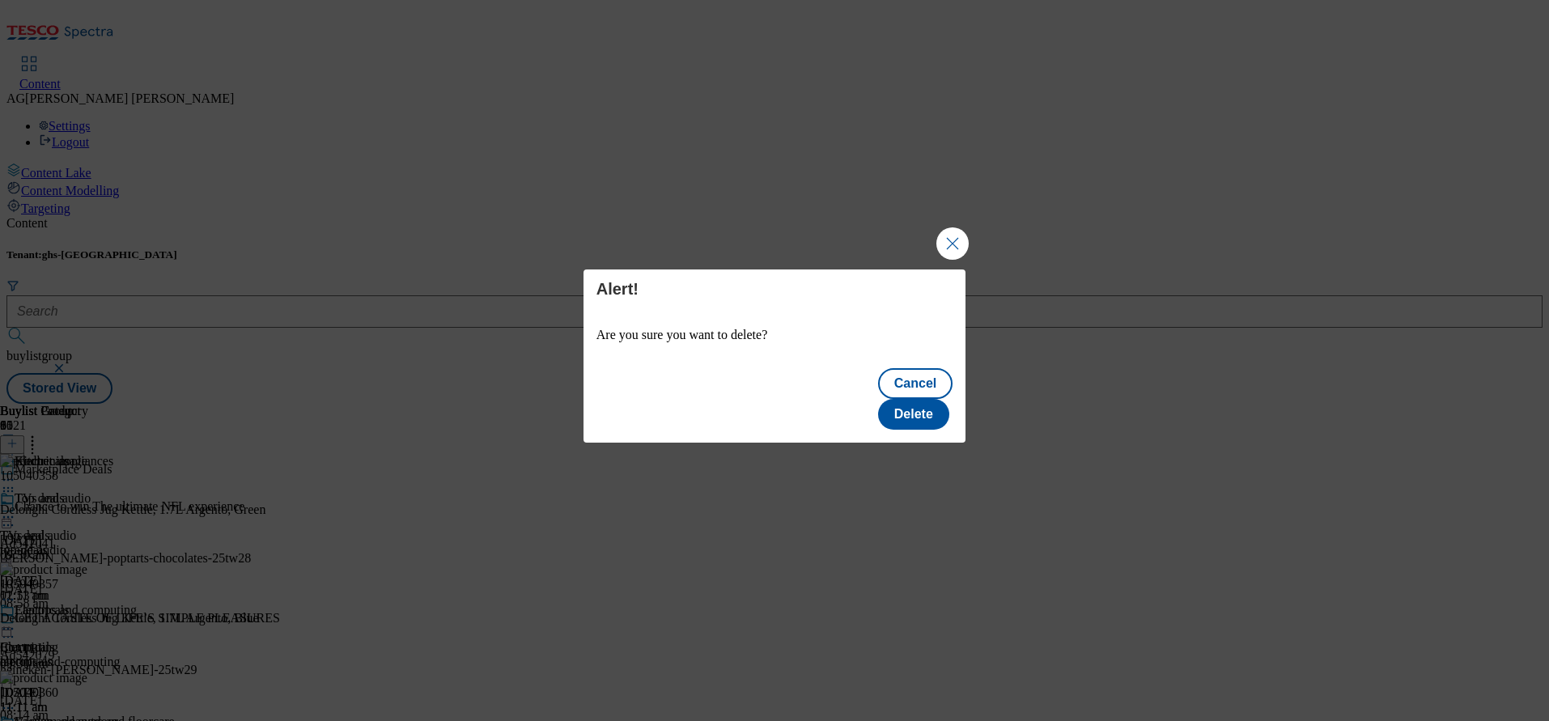
scroll to position [0, 0]
click at [924, 400] on button "Delete" at bounding box center [913, 414] width 71 height 31
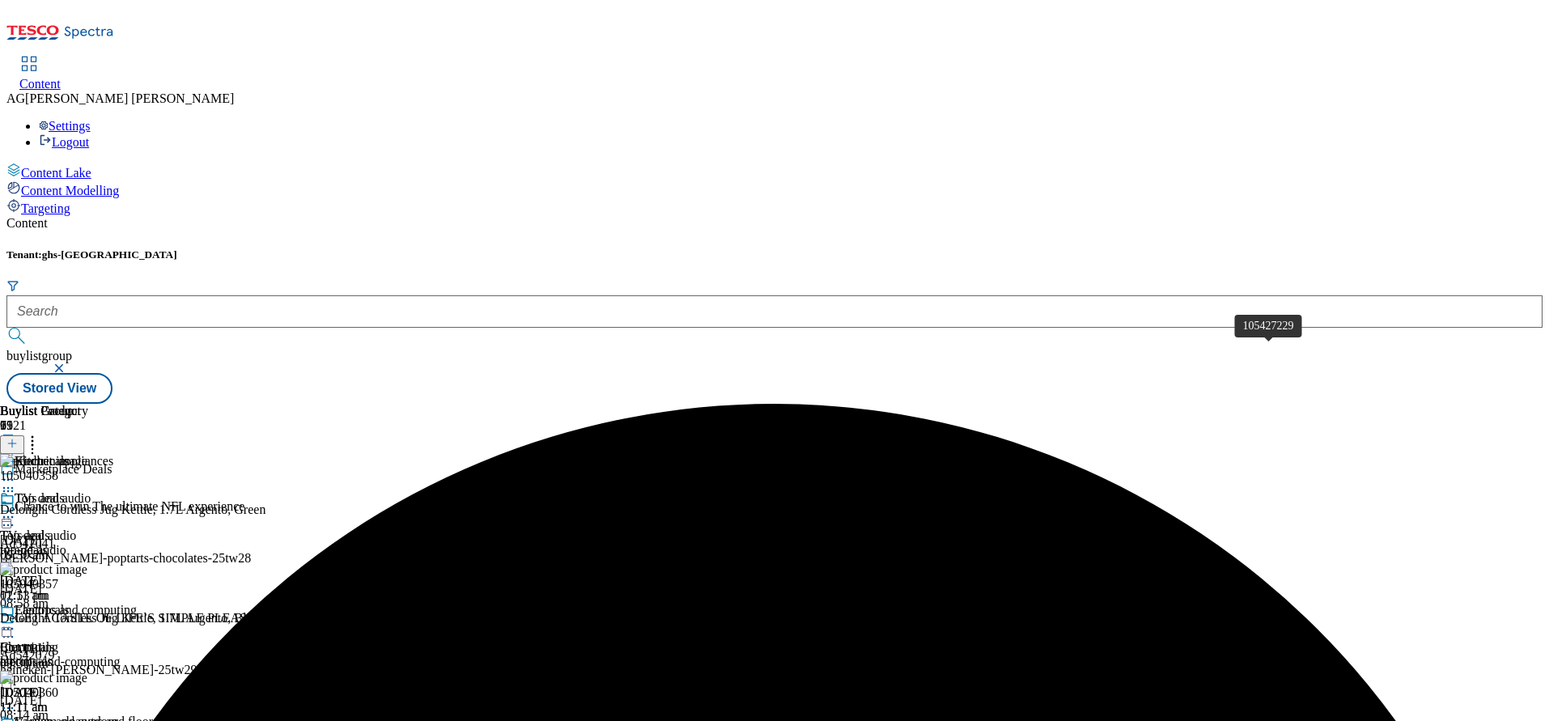
scroll to position [1918, 0]
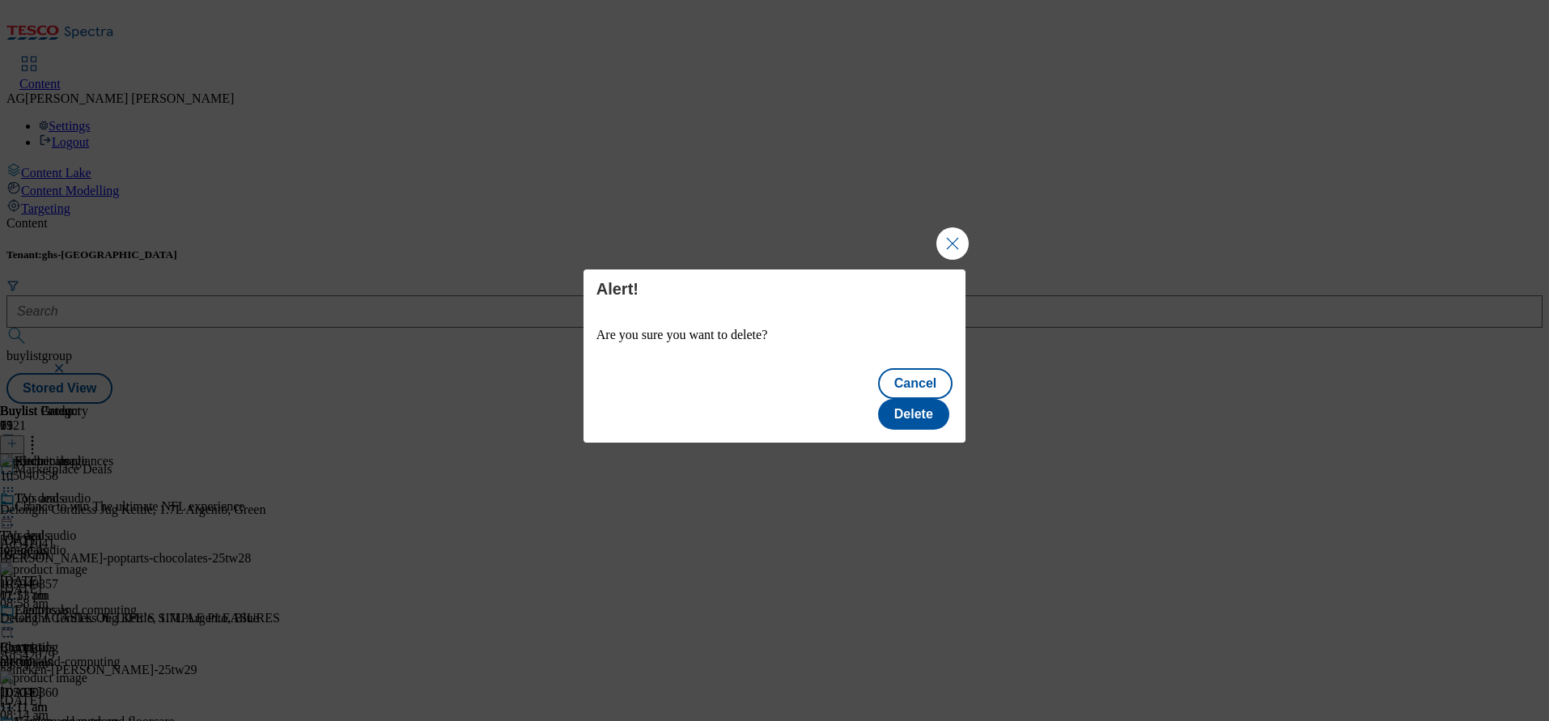
scroll to position [0, 0]
click at [891, 399] on button "Delete" at bounding box center [913, 414] width 71 height 31
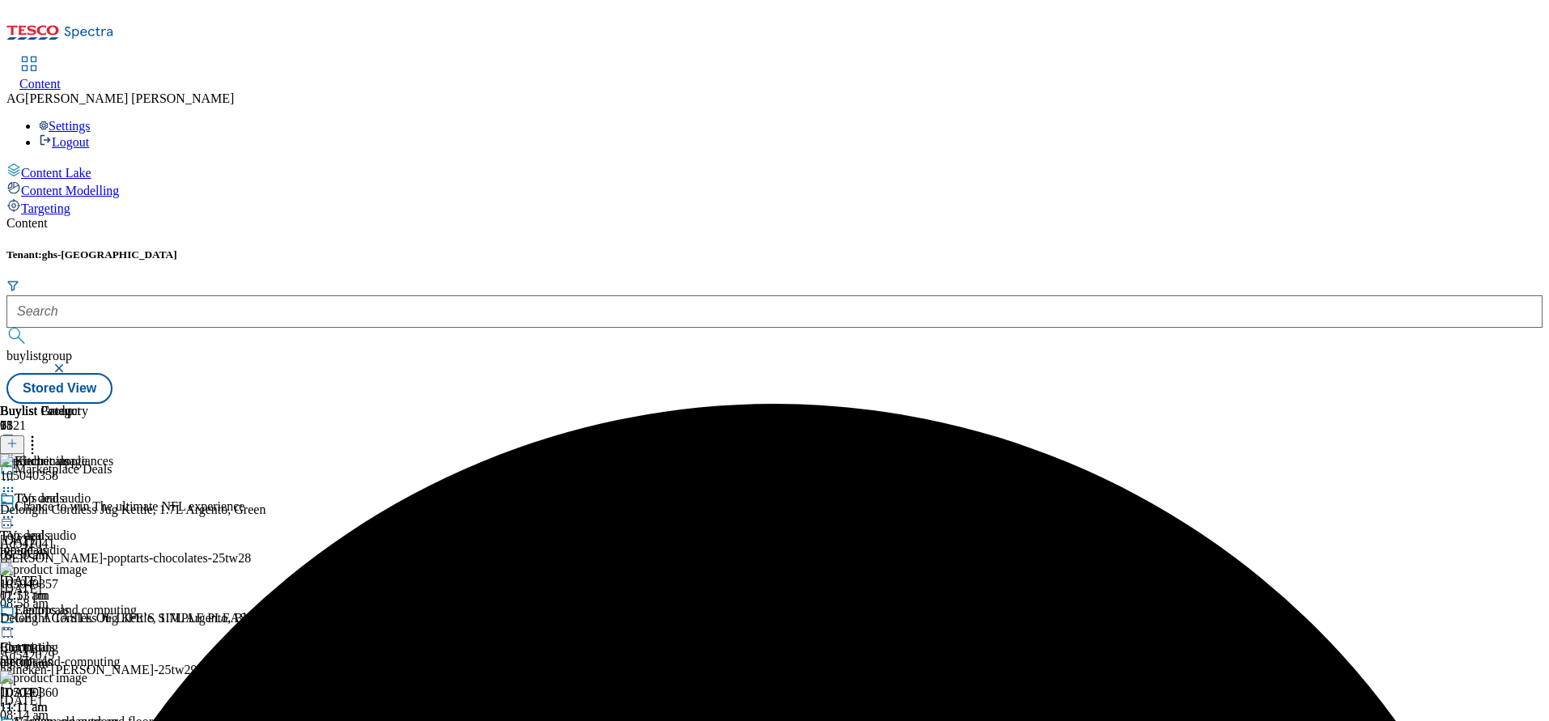
scroll to position [1918, 0]
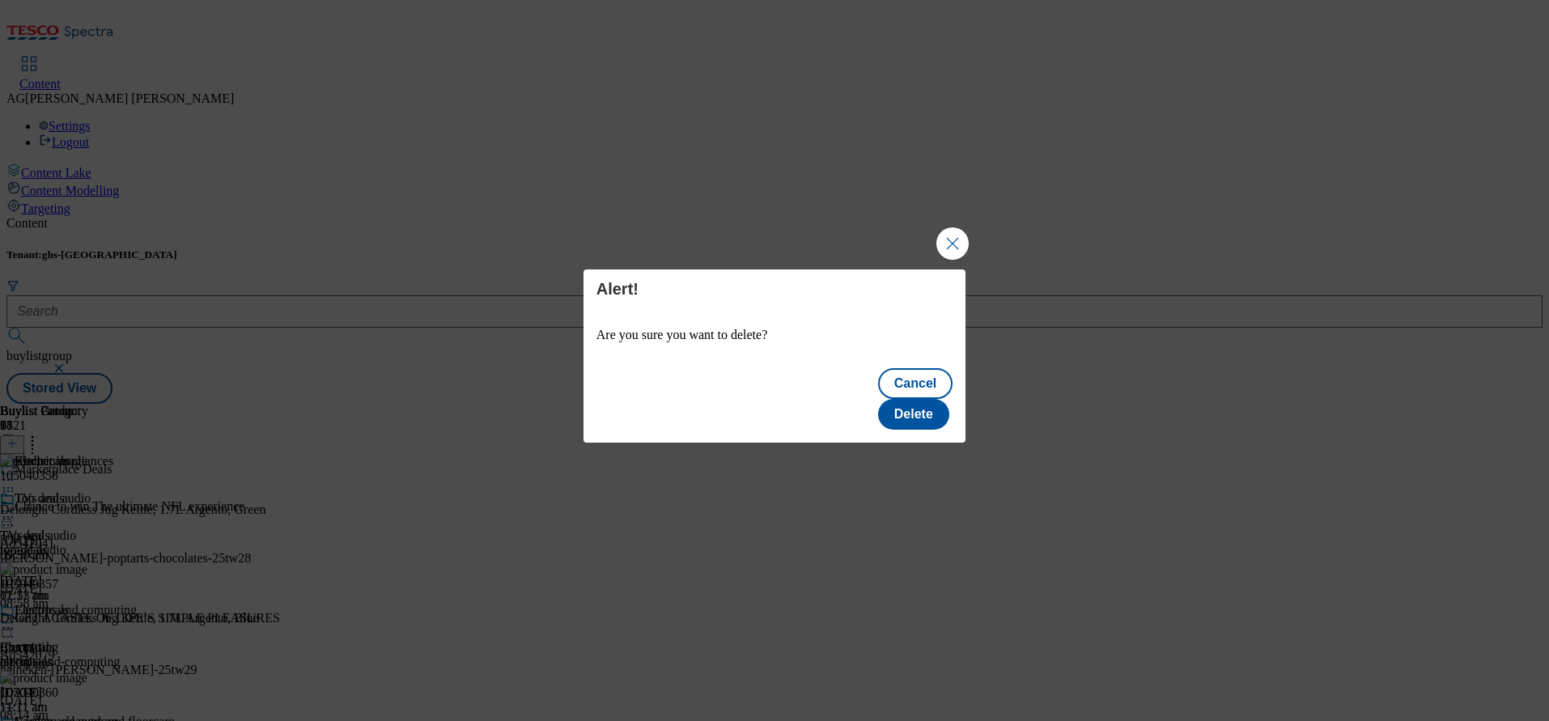
scroll to position [0, 0]
click at [894, 399] on button "Delete" at bounding box center [913, 414] width 71 height 31
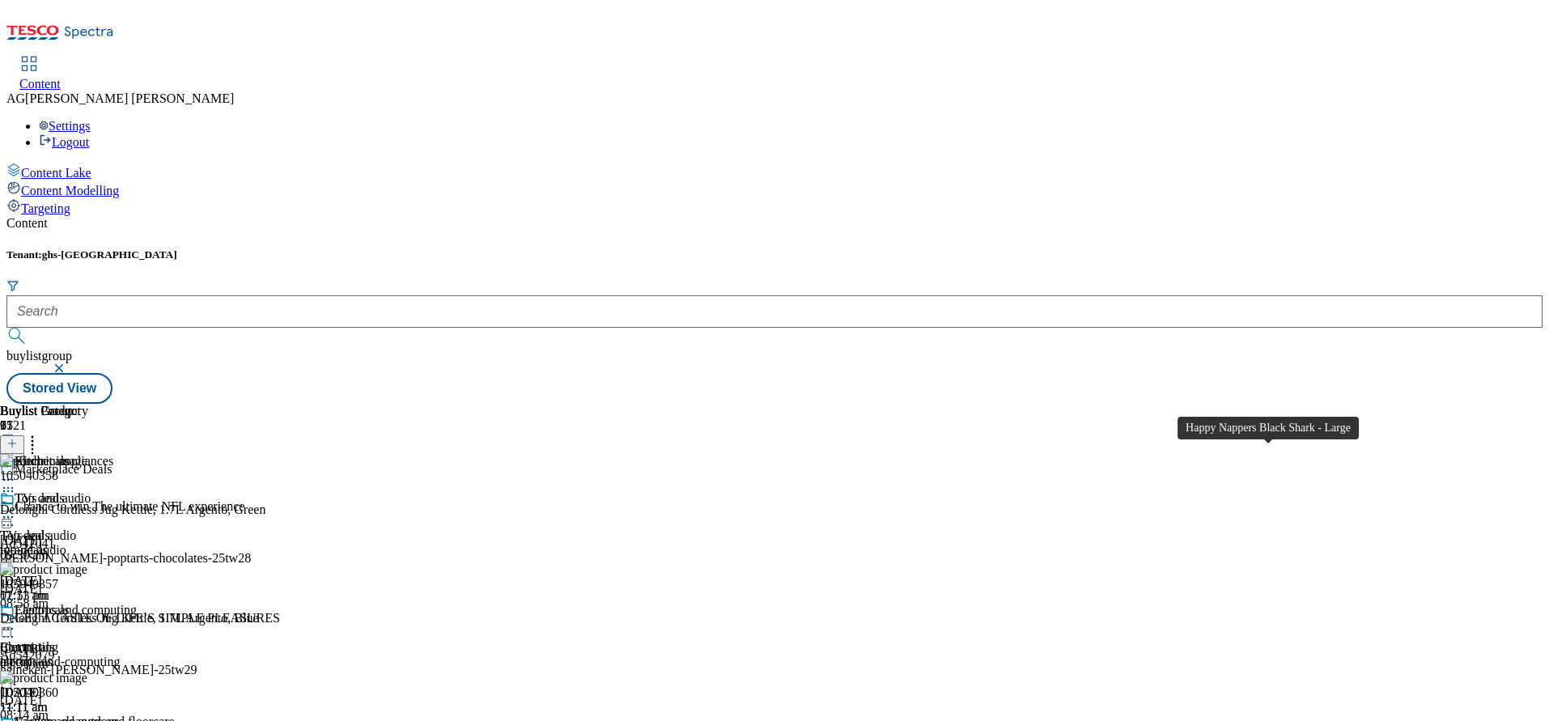
scroll to position [1797, 0]
click at [40, 433] on icon at bounding box center [32, 441] width 16 height 16
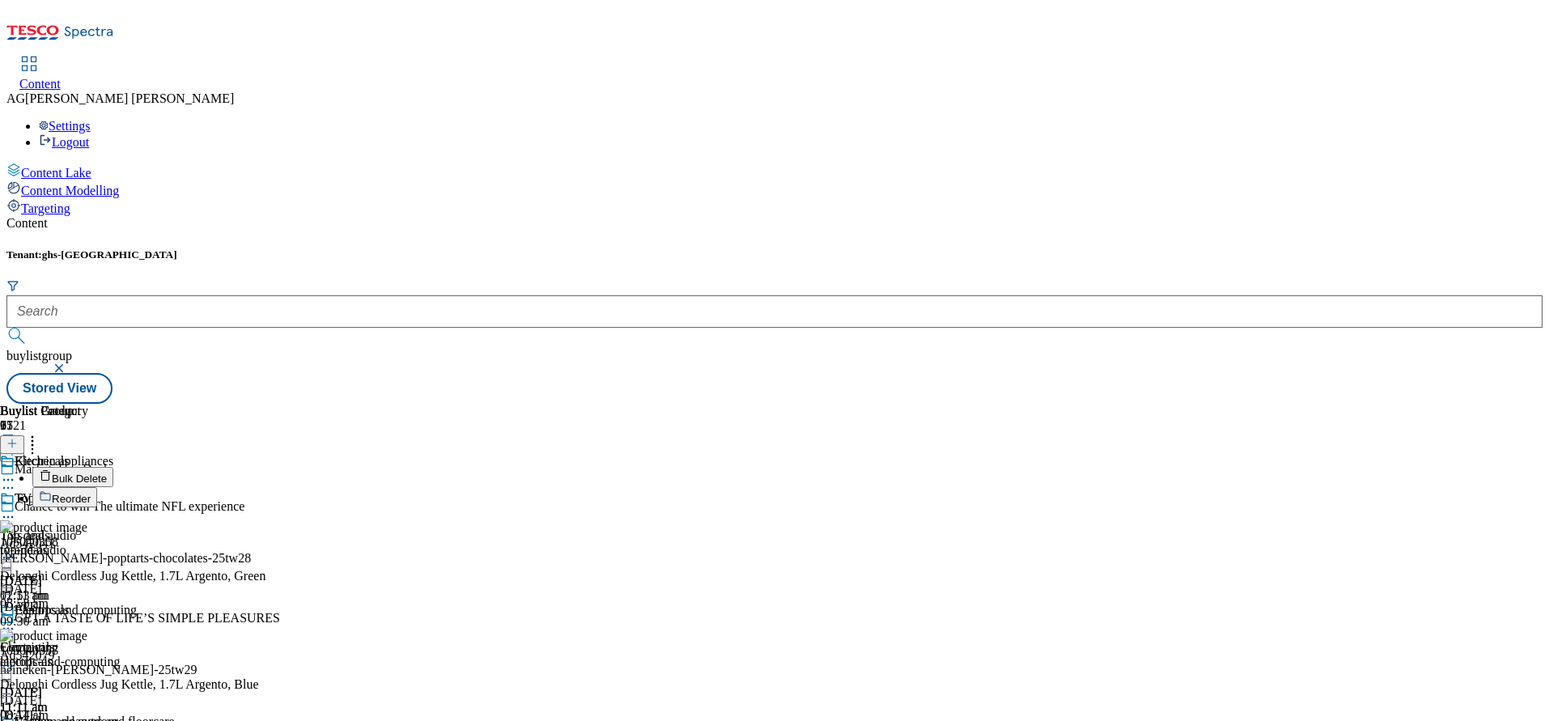
click at [113, 467] on button "Bulk Delete" at bounding box center [72, 477] width 81 height 20
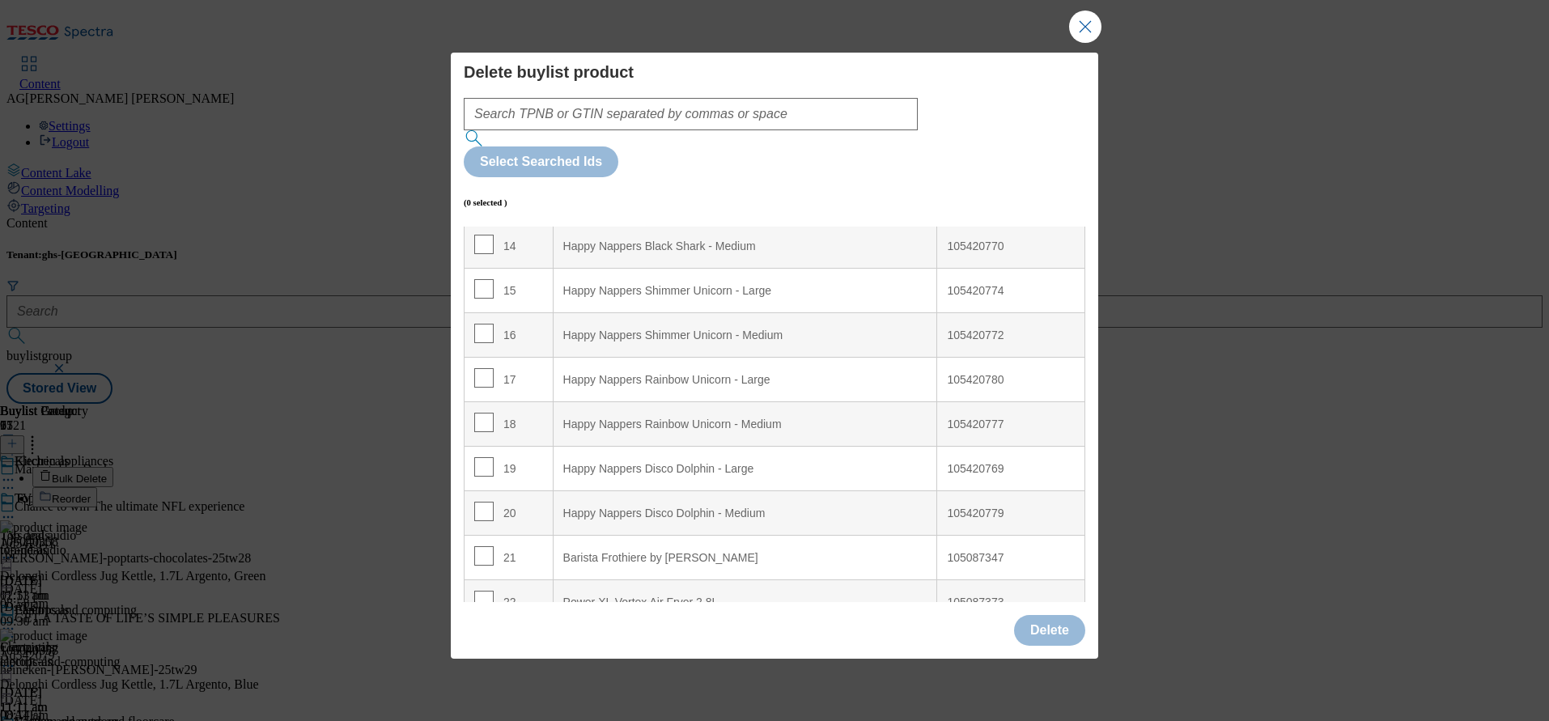
scroll to position [486, 0]
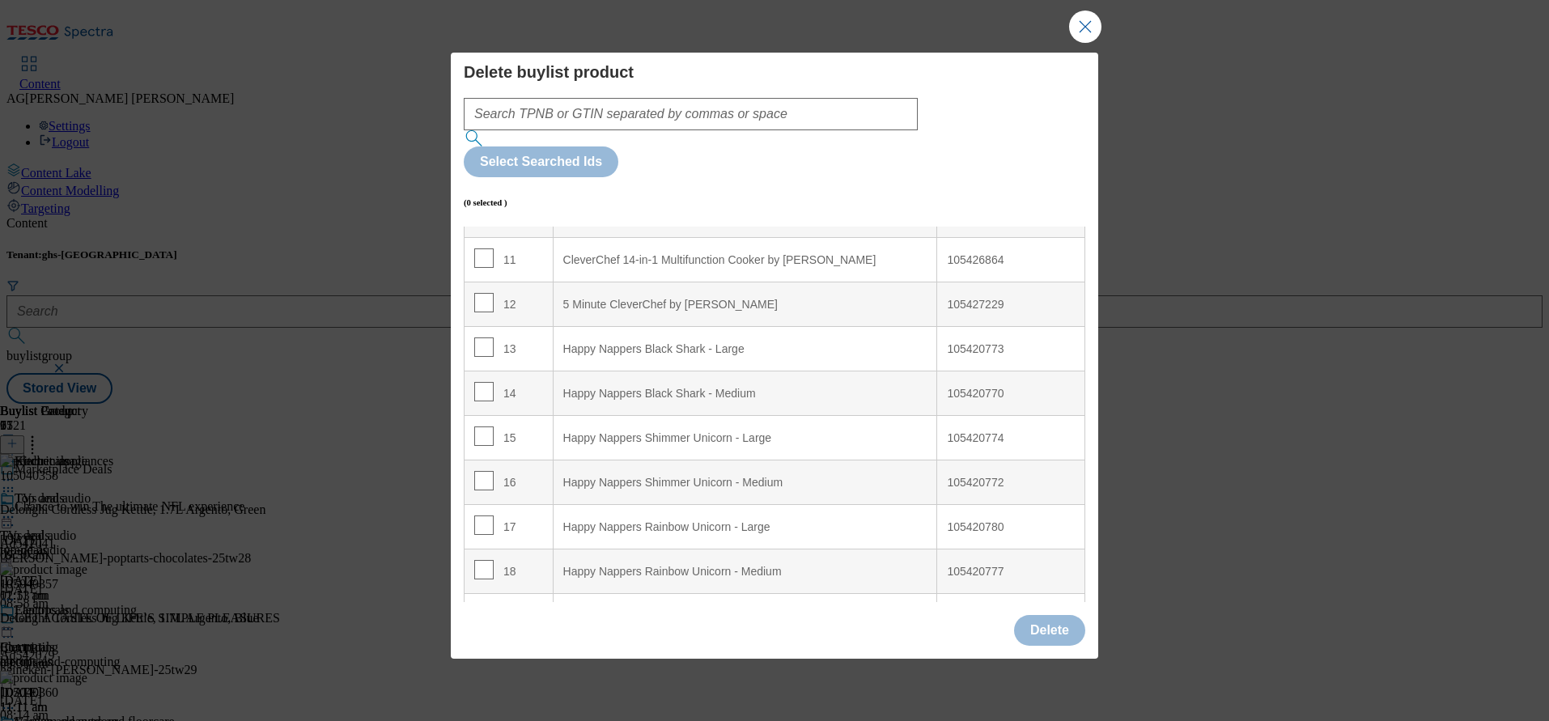
click at [472, 327] on td "13" at bounding box center [509, 349] width 89 height 45
click at [489, 338] on input "Modal" at bounding box center [483, 347] width 19 height 19
checkbox input "true"
click at [481, 372] on td "14" at bounding box center [509, 394] width 89 height 45
click at [486, 382] on input "Modal" at bounding box center [483, 391] width 19 height 19
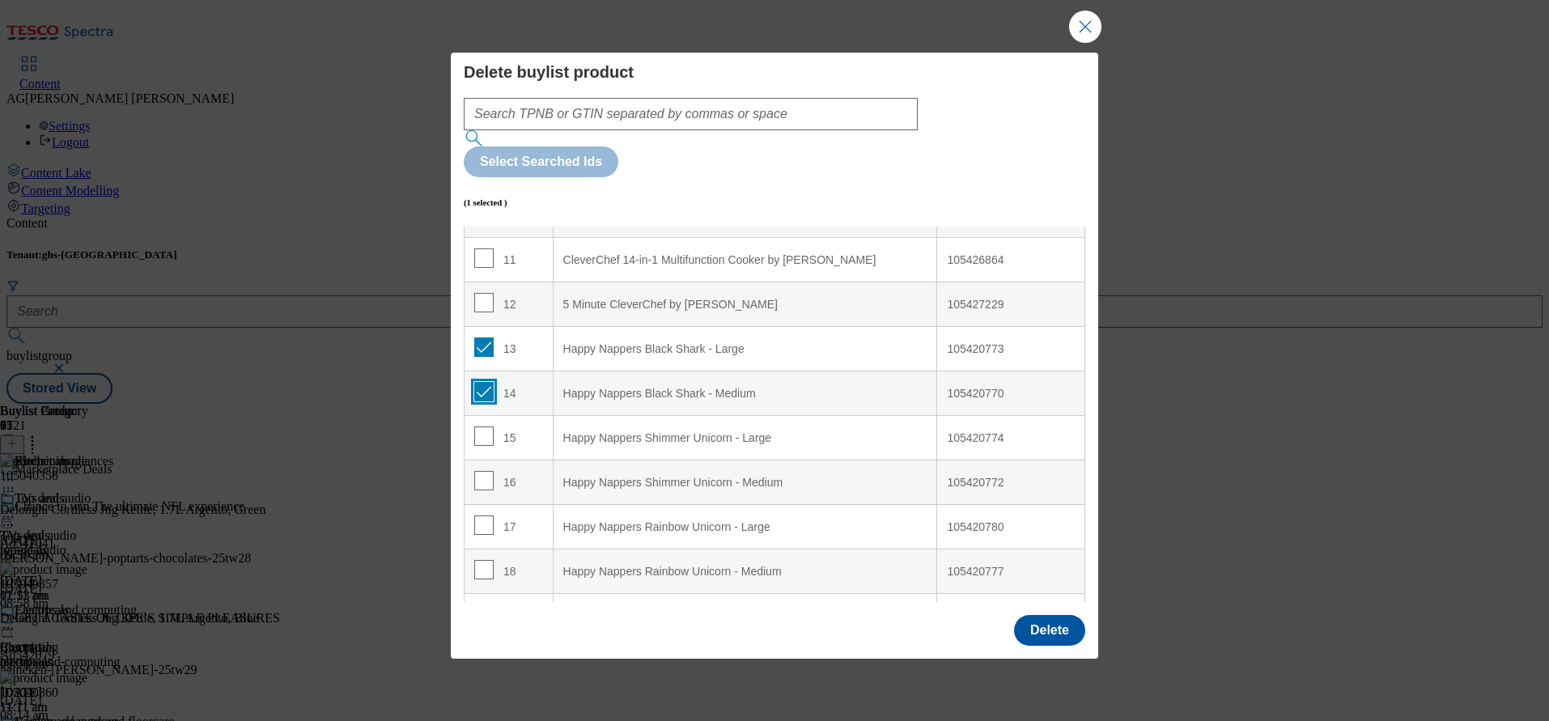
checkbox input "true"
click at [475, 427] on input "Modal" at bounding box center [483, 436] width 19 height 19
checkbox input "true"
click at [483, 471] on input "Modal" at bounding box center [483, 480] width 19 height 19
checkbox input "true"
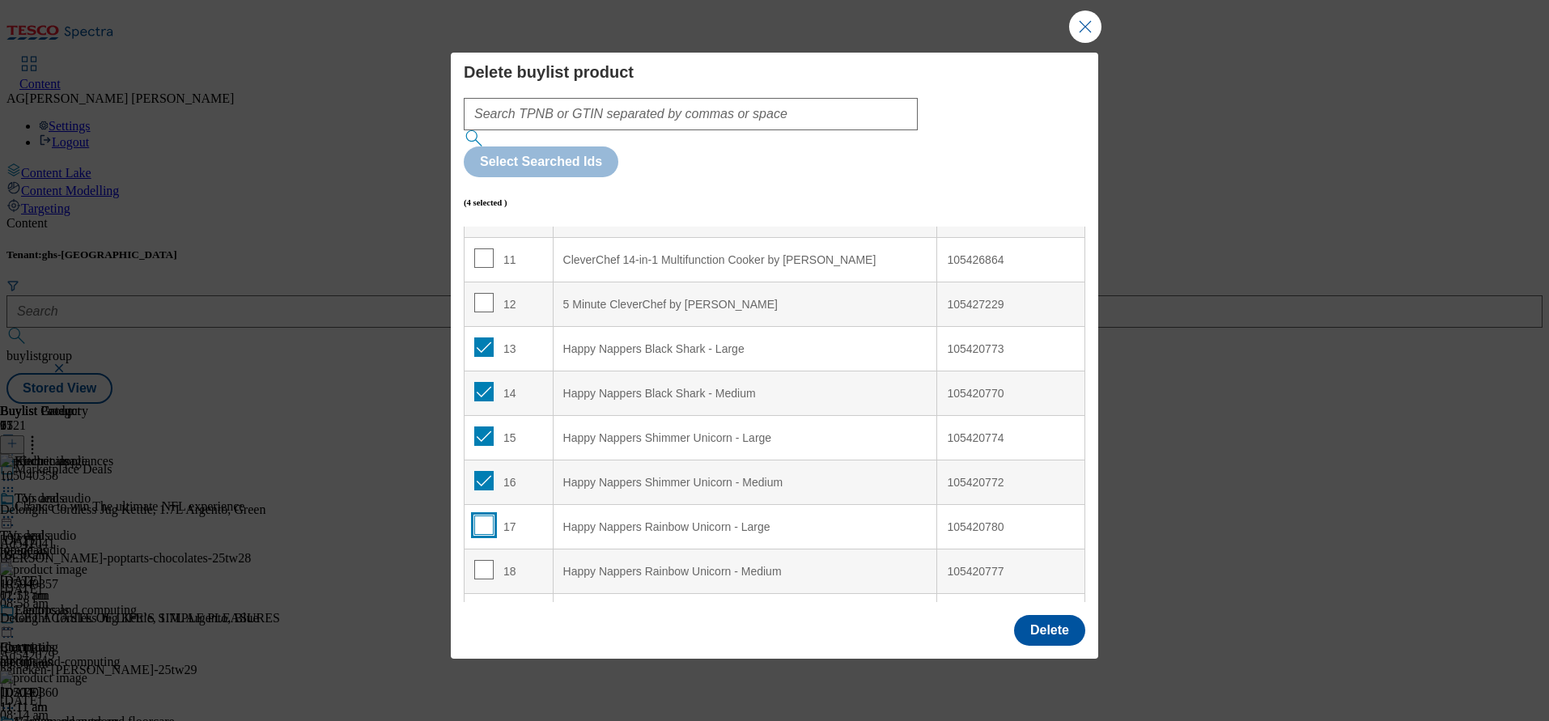
click at [478, 516] on input "Modal" at bounding box center [483, 525] width 19 height 19
checkbox input "true"
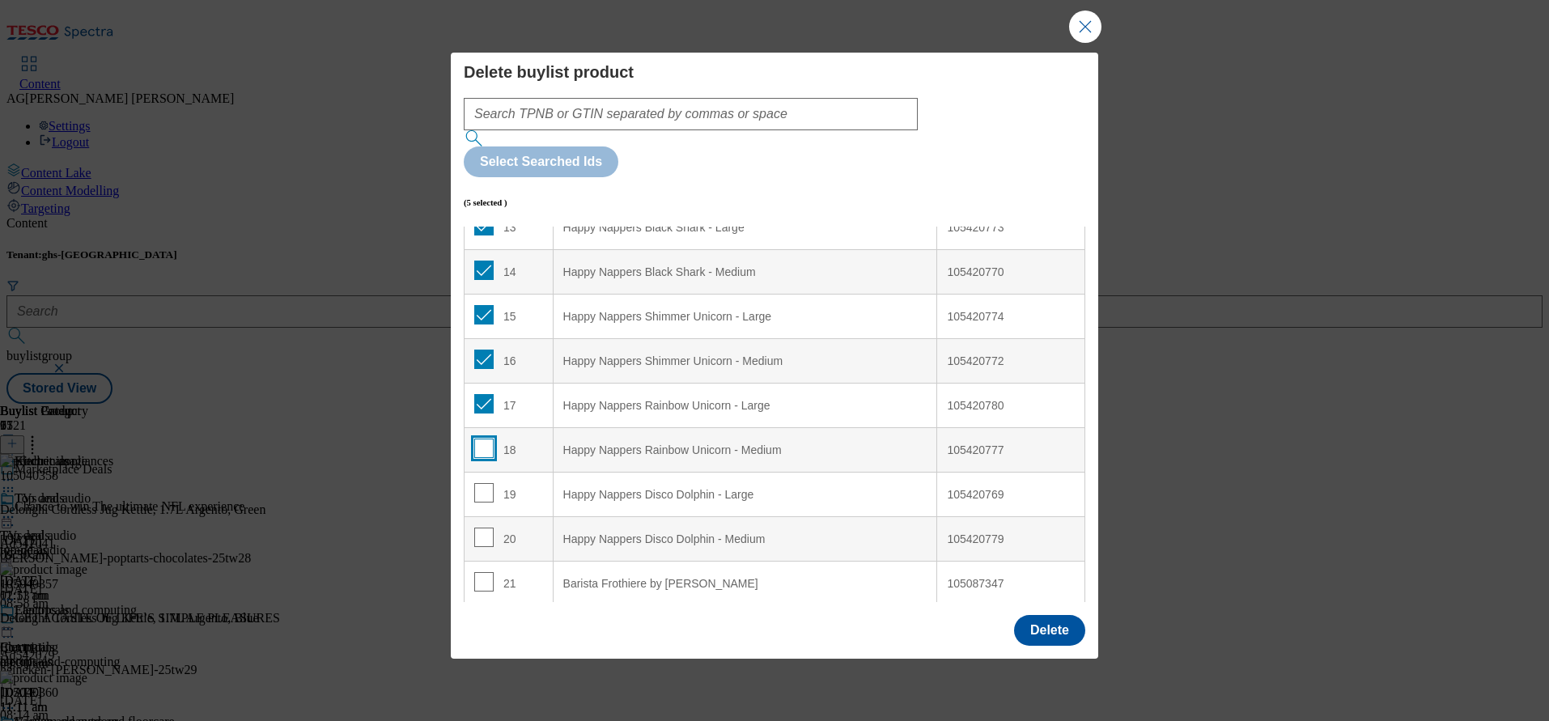
click at [486, 439] on input "Modal" at bounding box center [483, 448] width 19 height 19
checkbox input "true"
click at [479, 473] on td "19" at bounding box center [509, 495] width 89 height 45
click at [481, 483] on input "Modal" at bounding box center [483, 492] width 19 height 19
checkbox input "true"
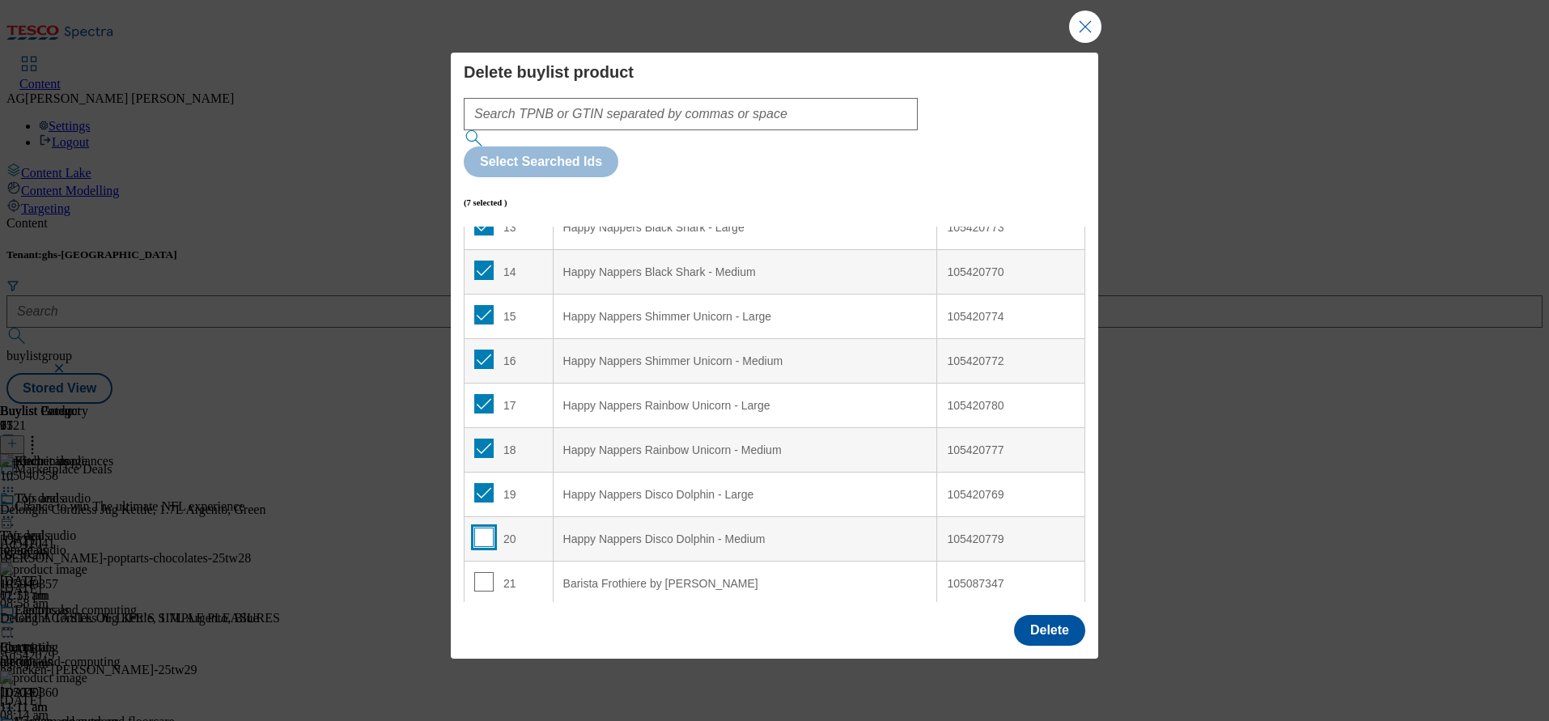
click at [478, 528] on input "Modal" at bounding box center [483, 537] width 19 height 19
checkbox input "true"
click at [1057, 615] on button "Delete" at bounding box center [1049, 630] width 71 height 31
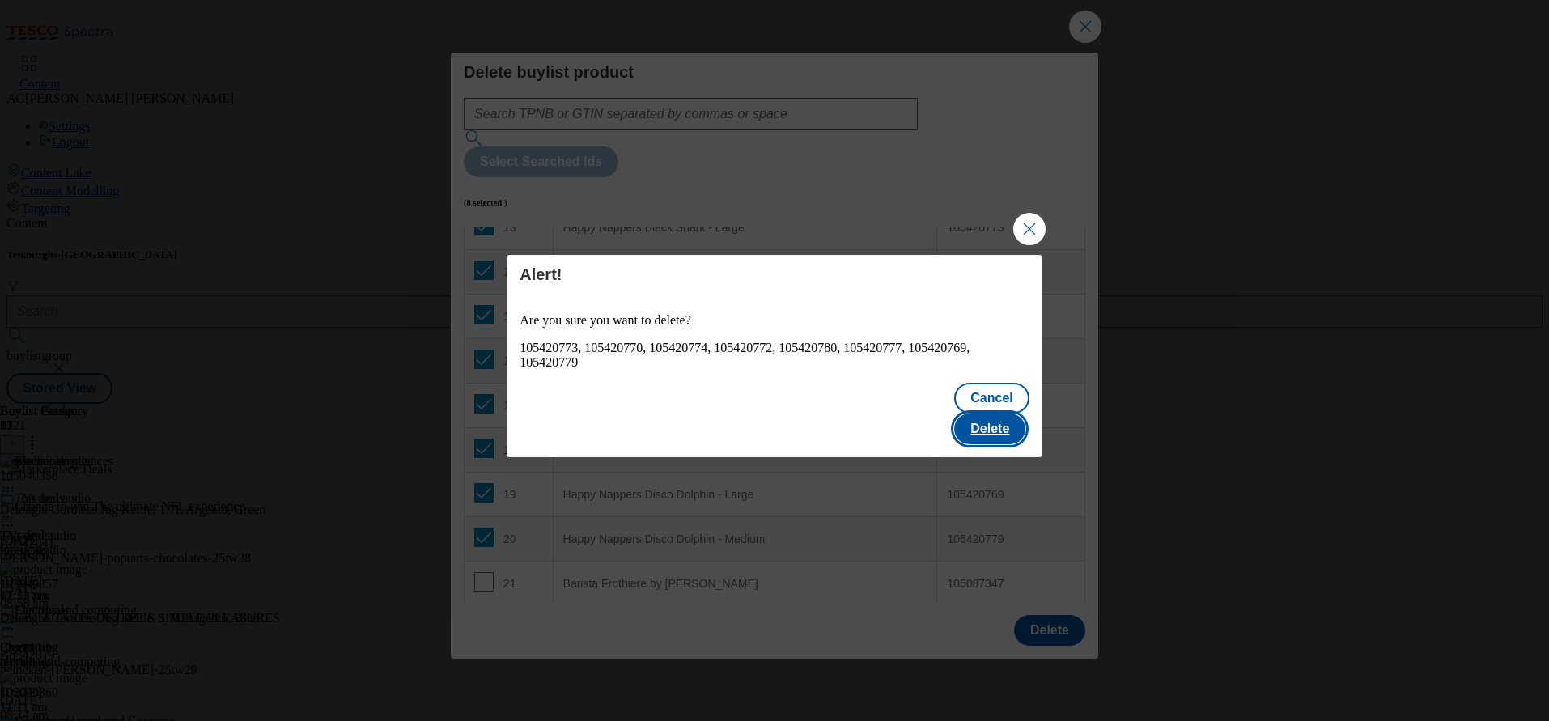
click at [999, 417] on button "Delete" at bounding box center [989, 429] width 71 height 31
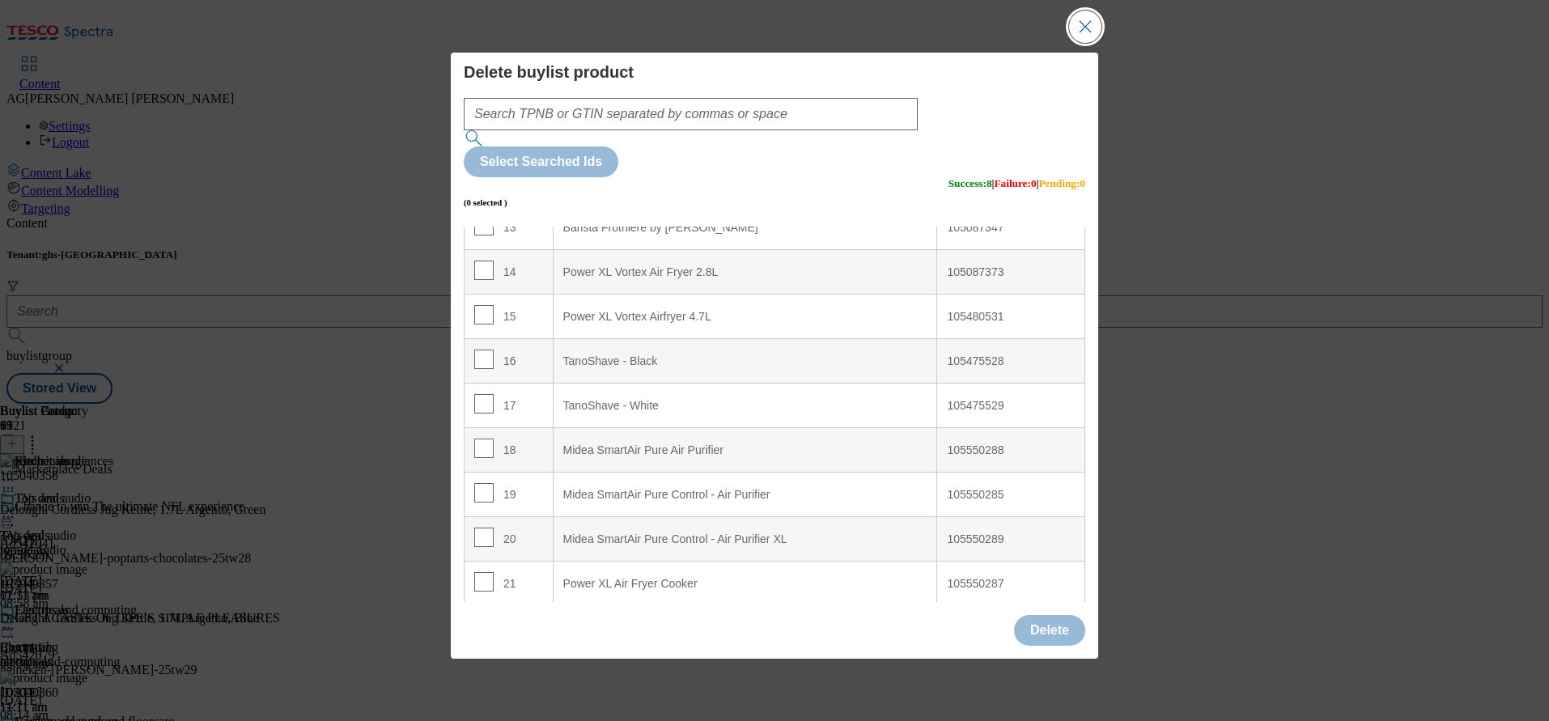
click at [1082, 43] on button "Close Modal" at bounding box center [1085, 27] width 32 height 32
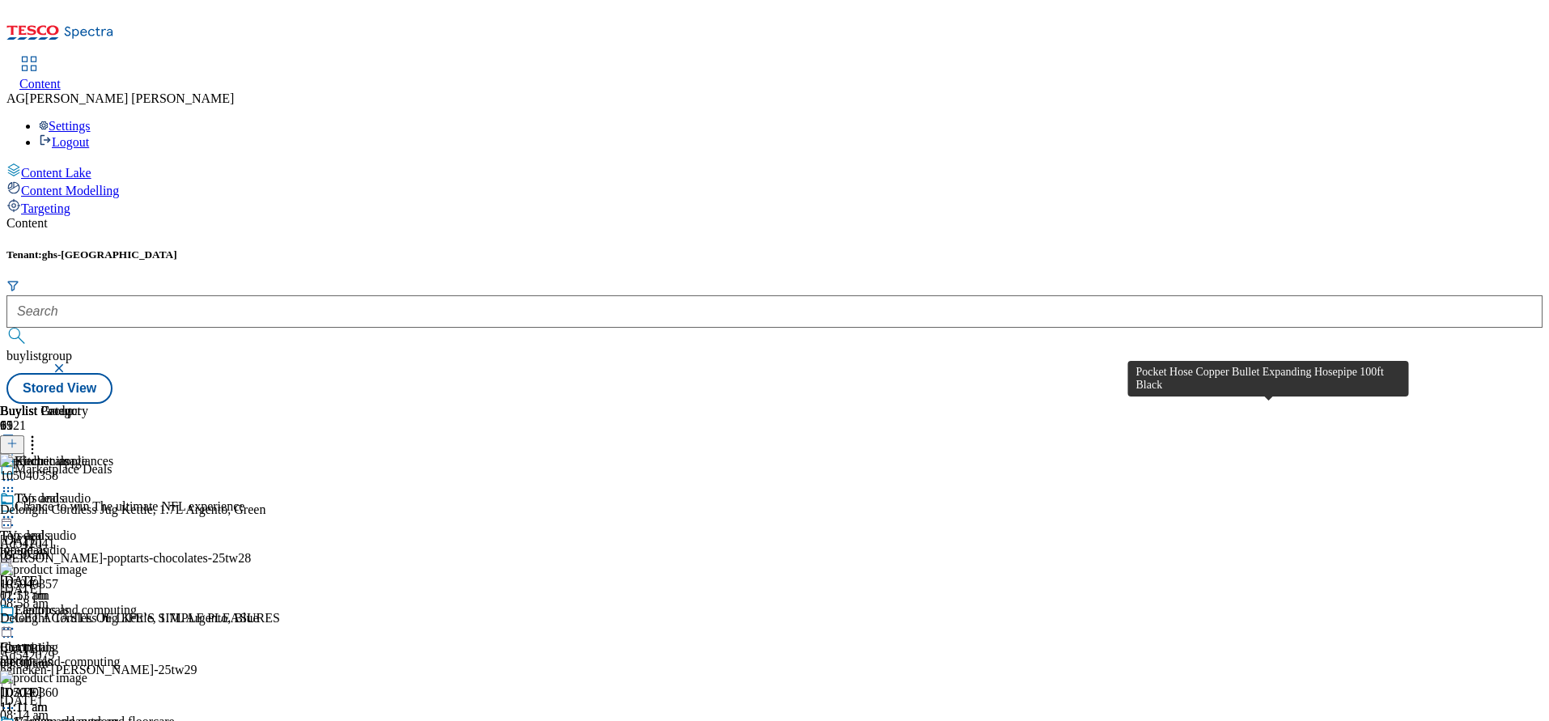
scroll to position [2984, 0]
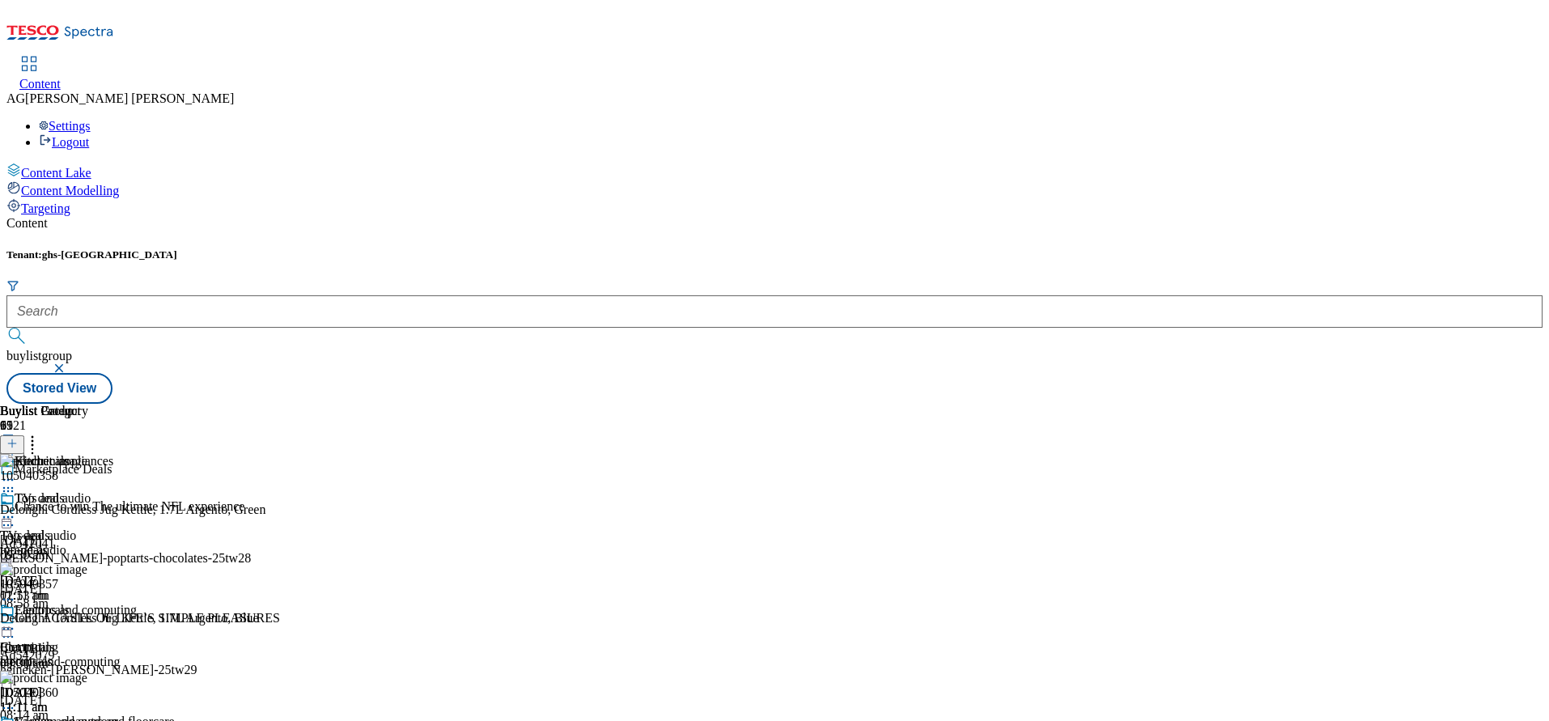
click at [18, 438] on icon at bounding box center [11, 443] width 11 height 11
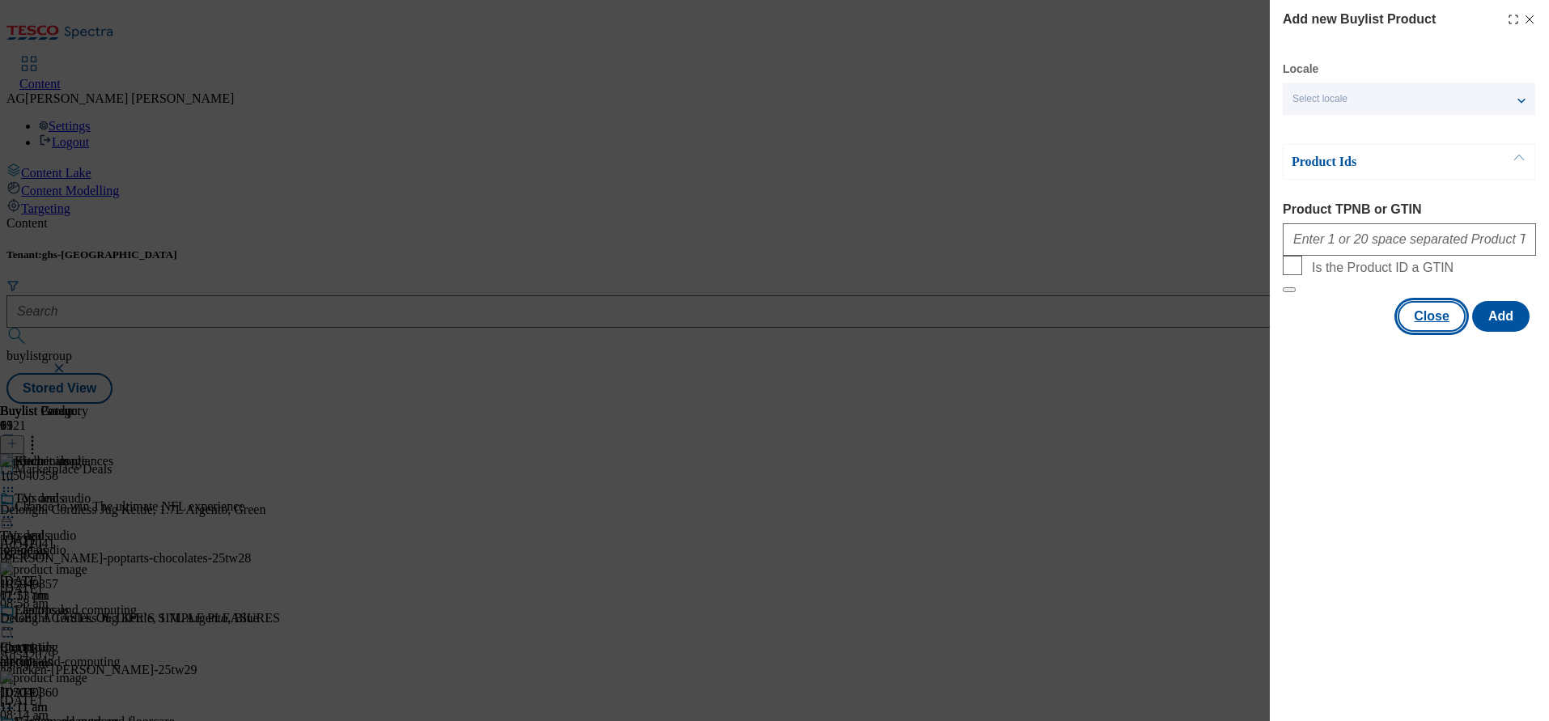
click at [1438, 332] on button "Close" at bounding box center [1432, 316] width 68 height 31
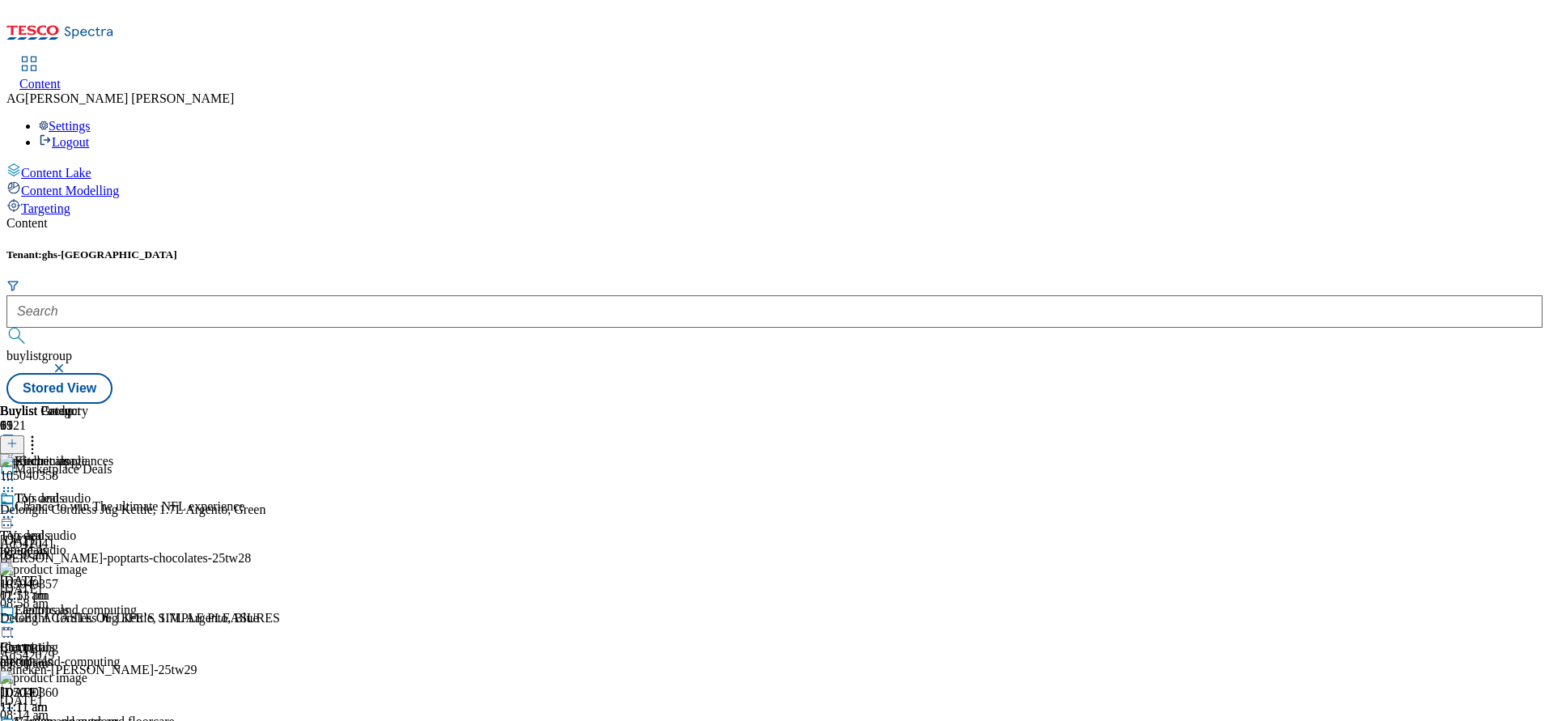
click at [40, 433] on icon at bounding box center [32, 441] width 16 height 16
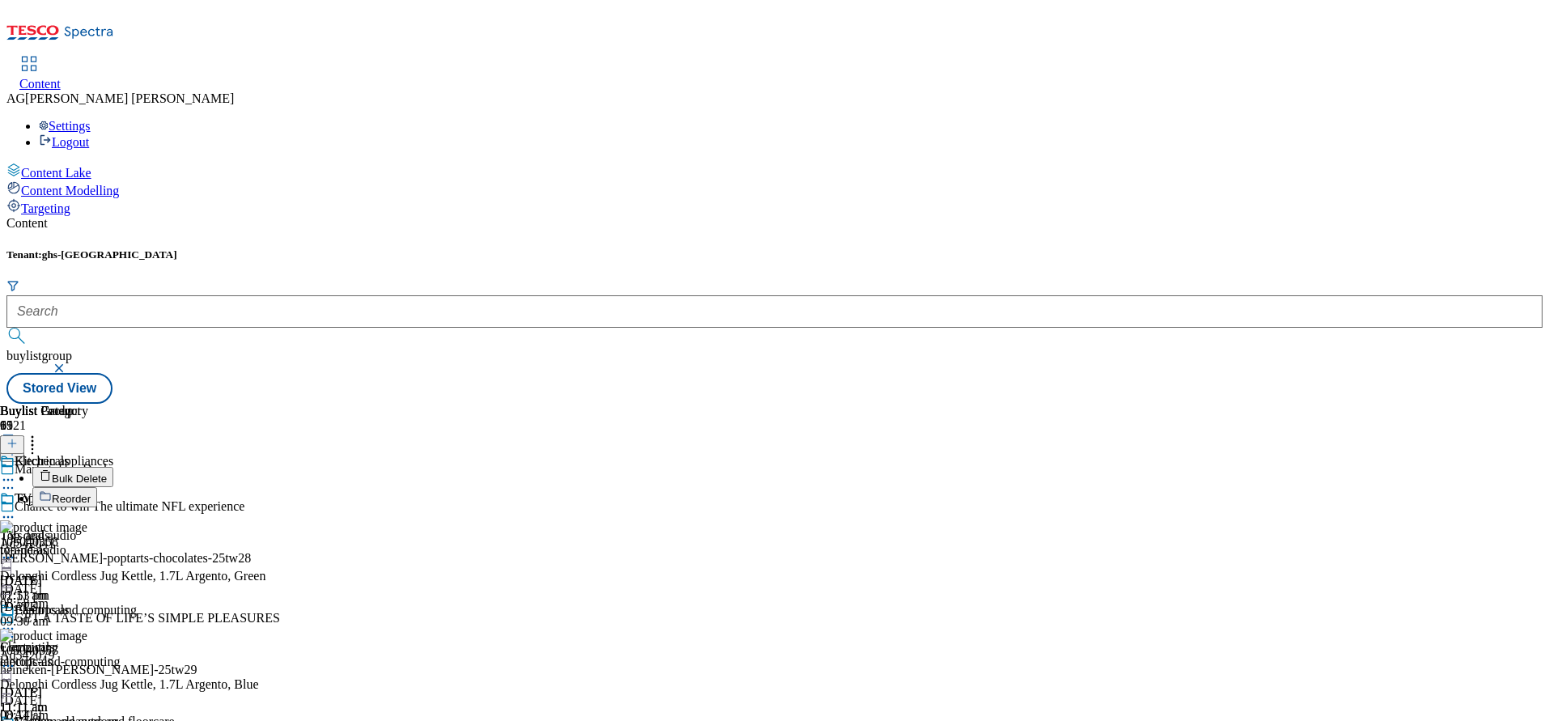
click at [113, 467] on button "Bulk Delete" at bounding box center [72, 477] width 81 height 20
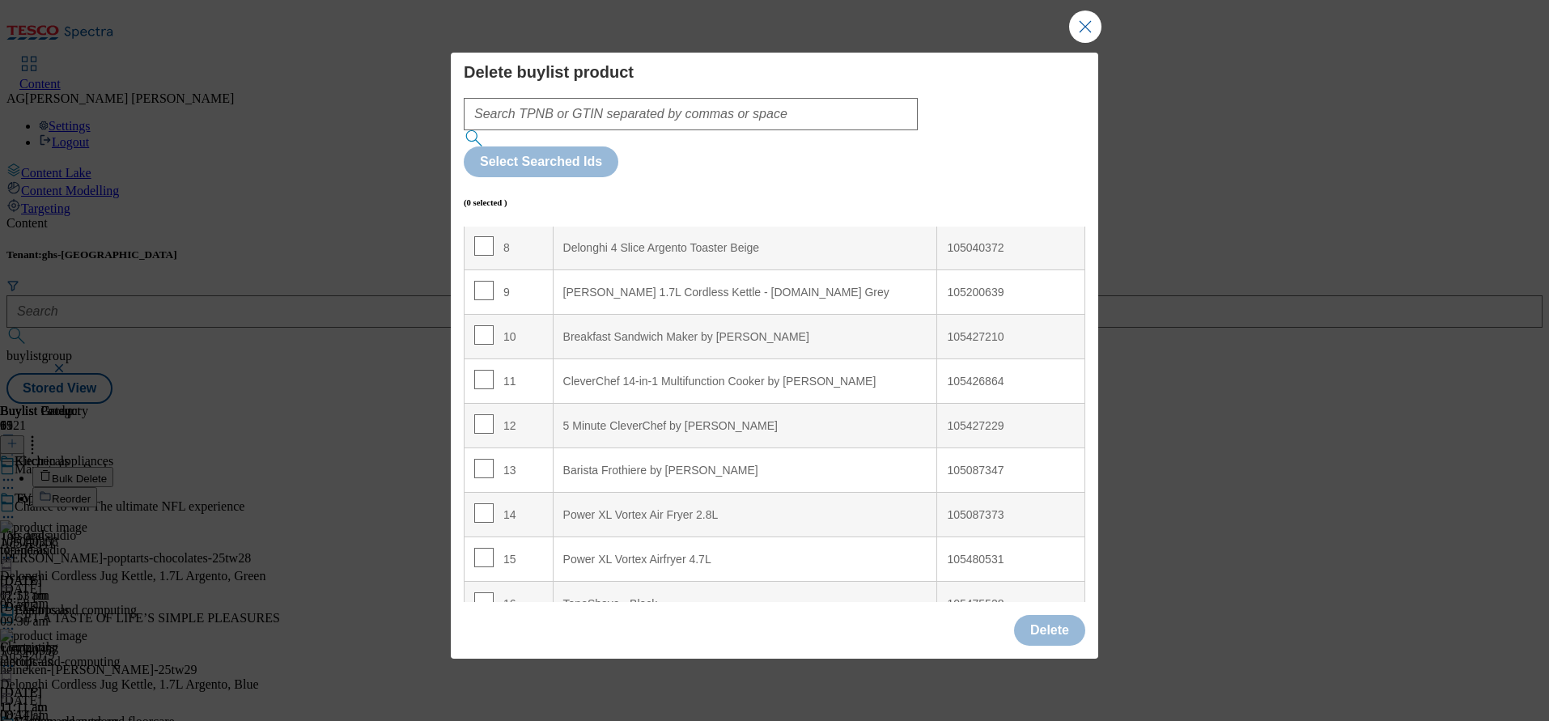
scroll to position [486, 0]
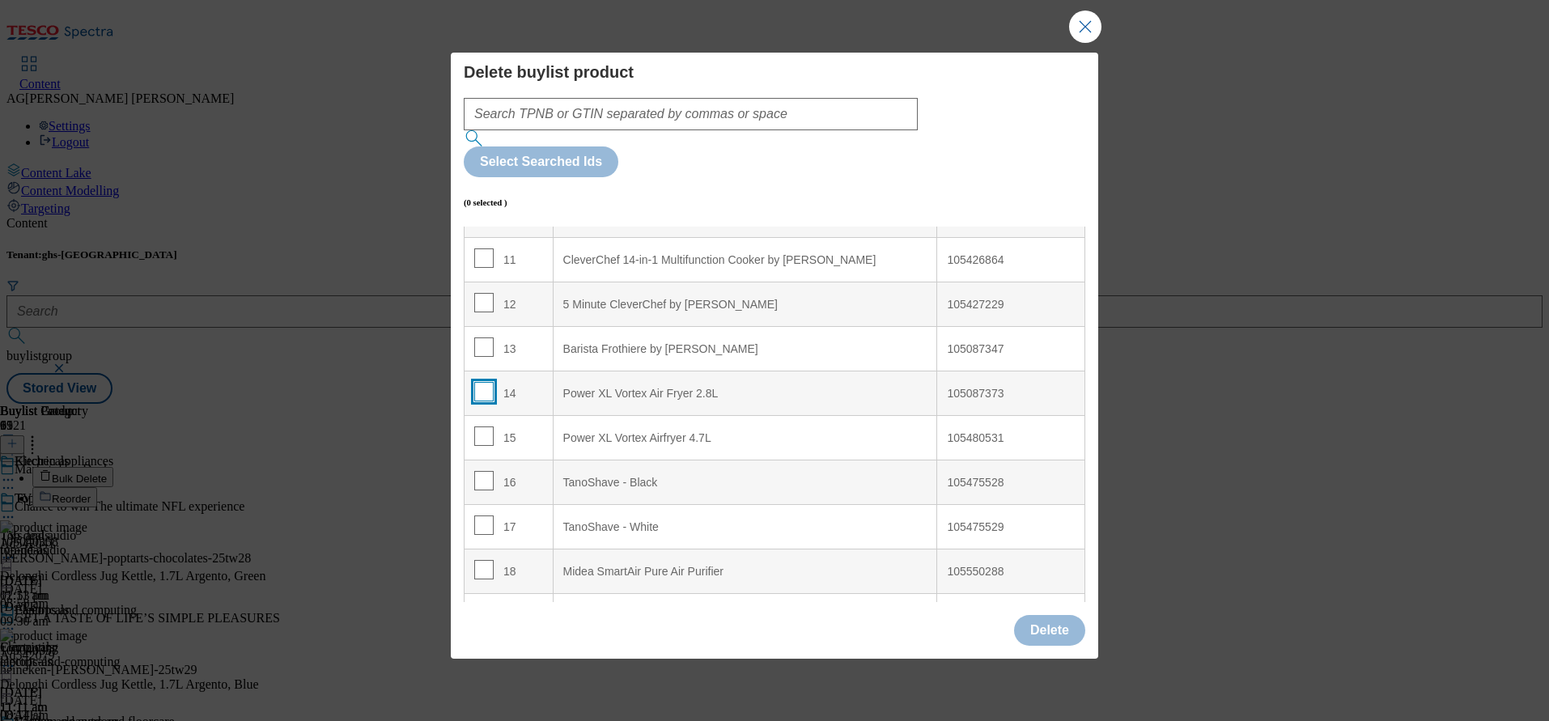
click at [483, 382] on input "Modal" at bounding box center [483, 391] width 19 height 19
click at [480, 382] on input "Modal" at bounding box center [483, 391] width 19 height 19
checkbox input "false"
click at [482, 471] on input "Modal" at bounding box center [483, 480] width 19 height 19
checkbox input "true"
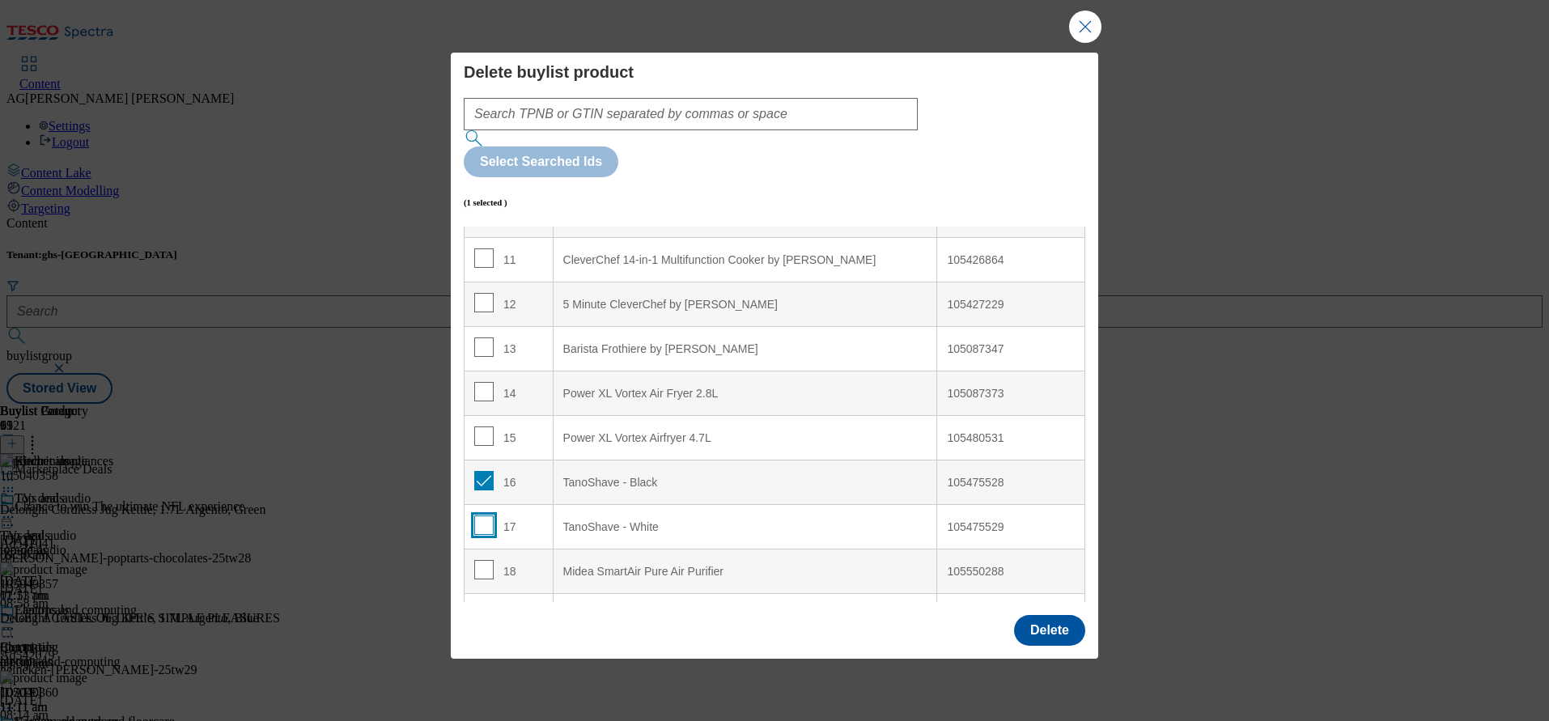
click at [487, 516] on input "Modal" at bounding box center [483, 525] width 19 height 19
checkbox input "true"
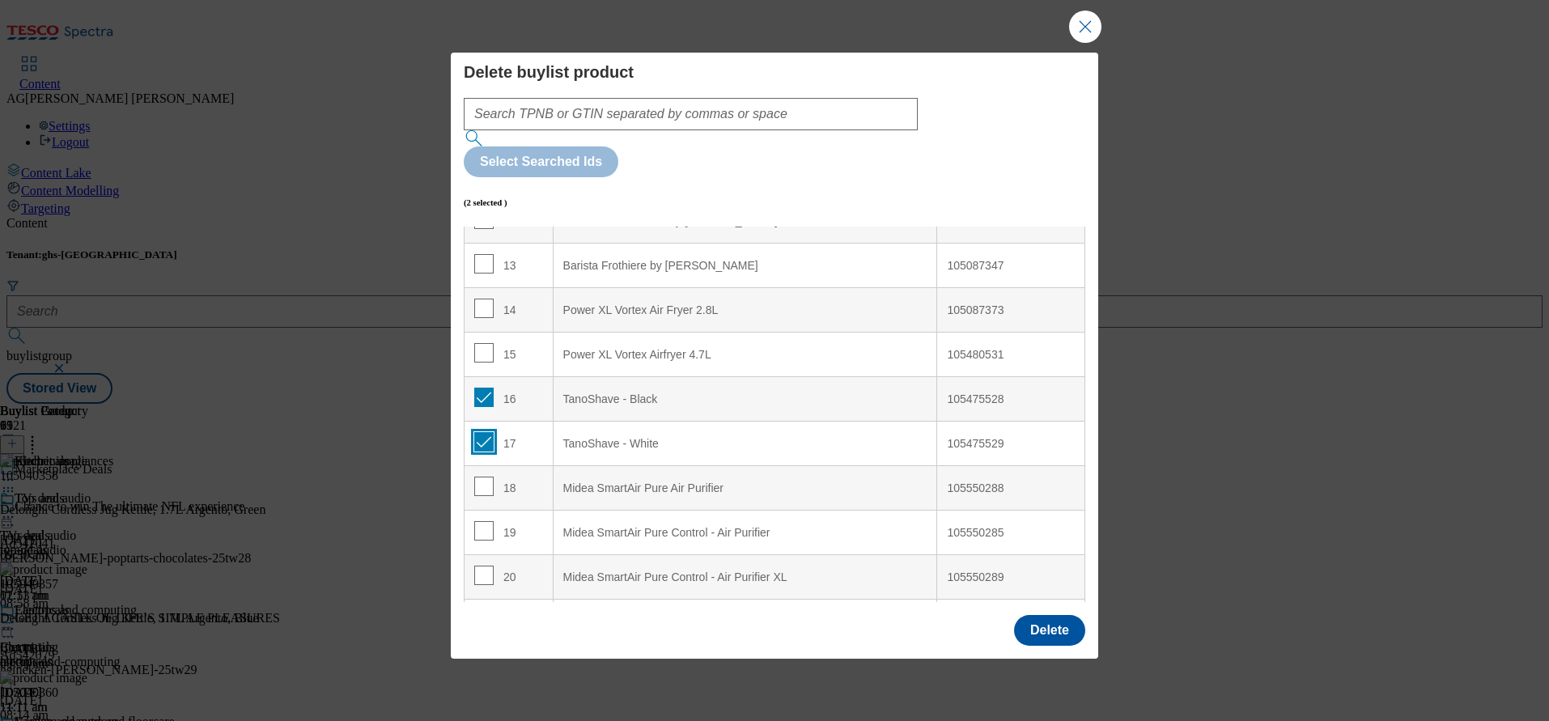
scroll to position [607, 0]
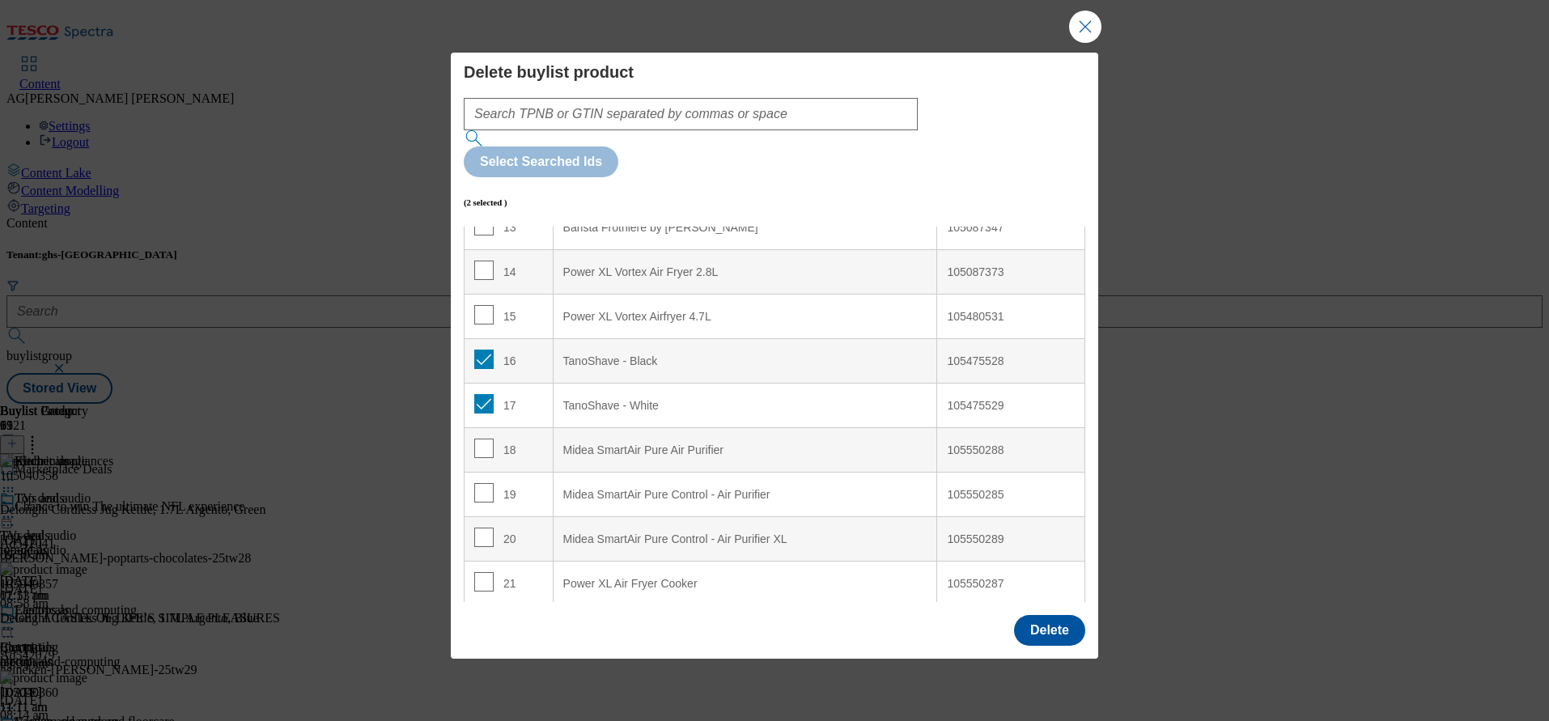
click at [474, 428] on td "18" at bounding box center [509, 450] width 89 height 45
click at [478, 439] on input "Modal" at bounding box center [483, 448] width 19 height 19
checkbox input "true"
click at [485, 483] on input "Modal" at bounding box center [483, 492] width 19 height 19
checkbox input "true"
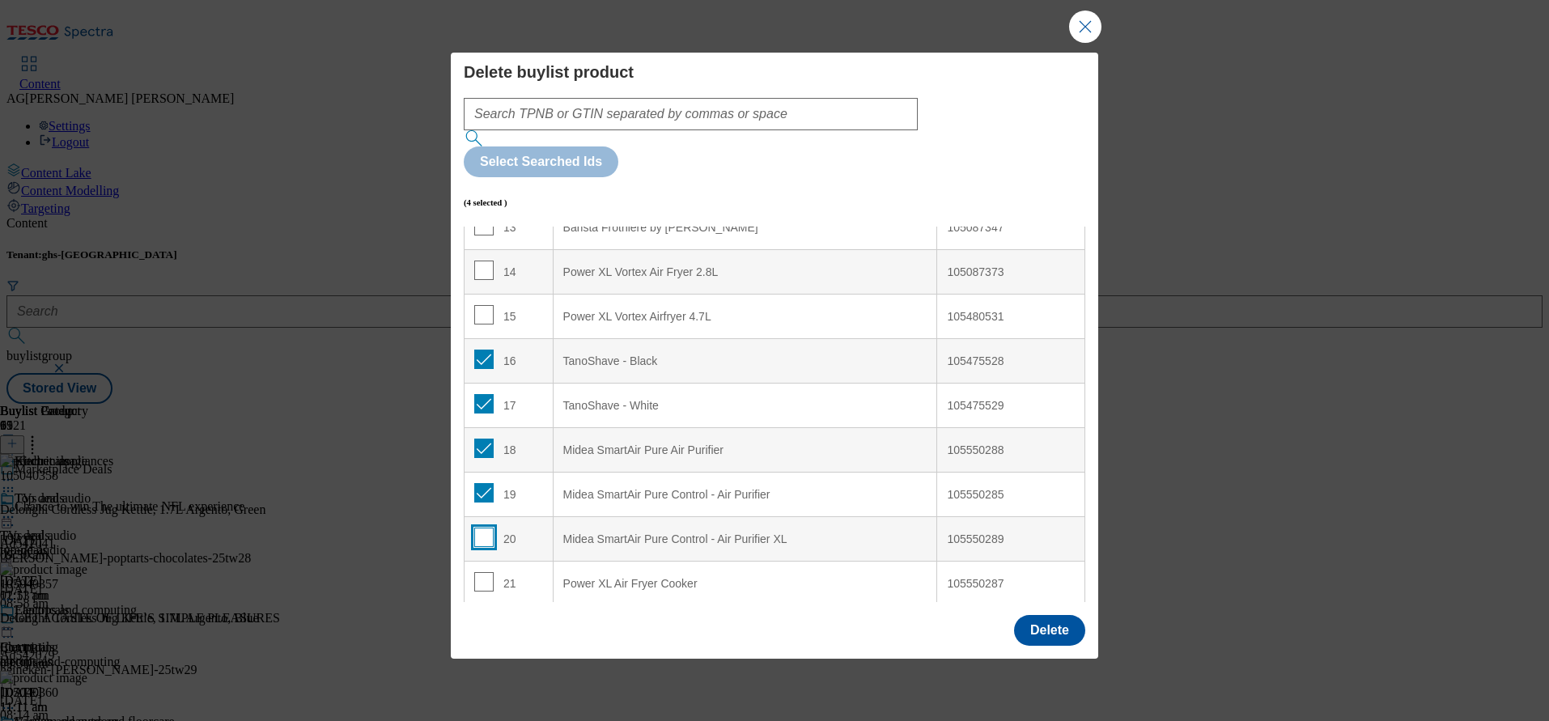
click at [483, 528] on input "Modal" at bounding box center [483, 537] width 19 height 19
checkbox input "true"
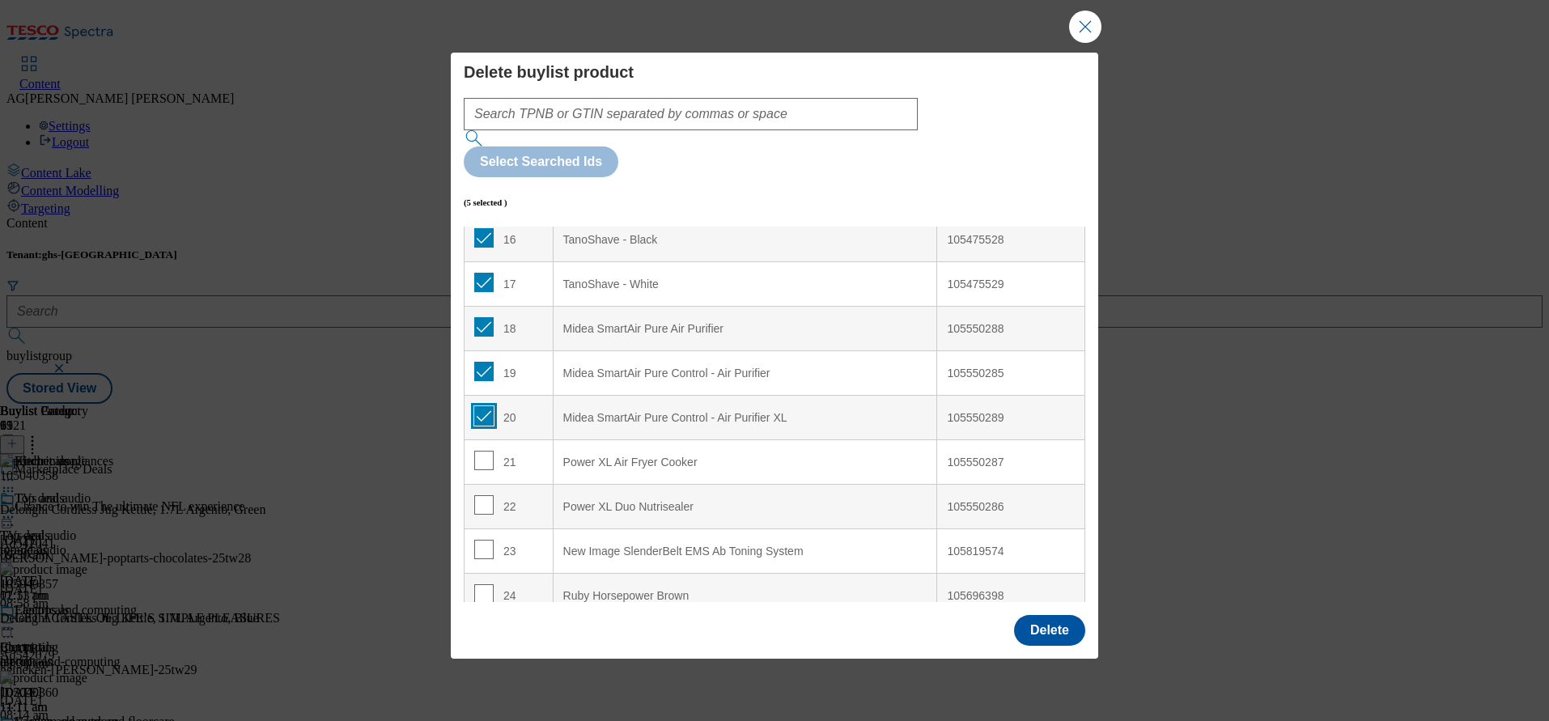
scroll to position [850, 0]
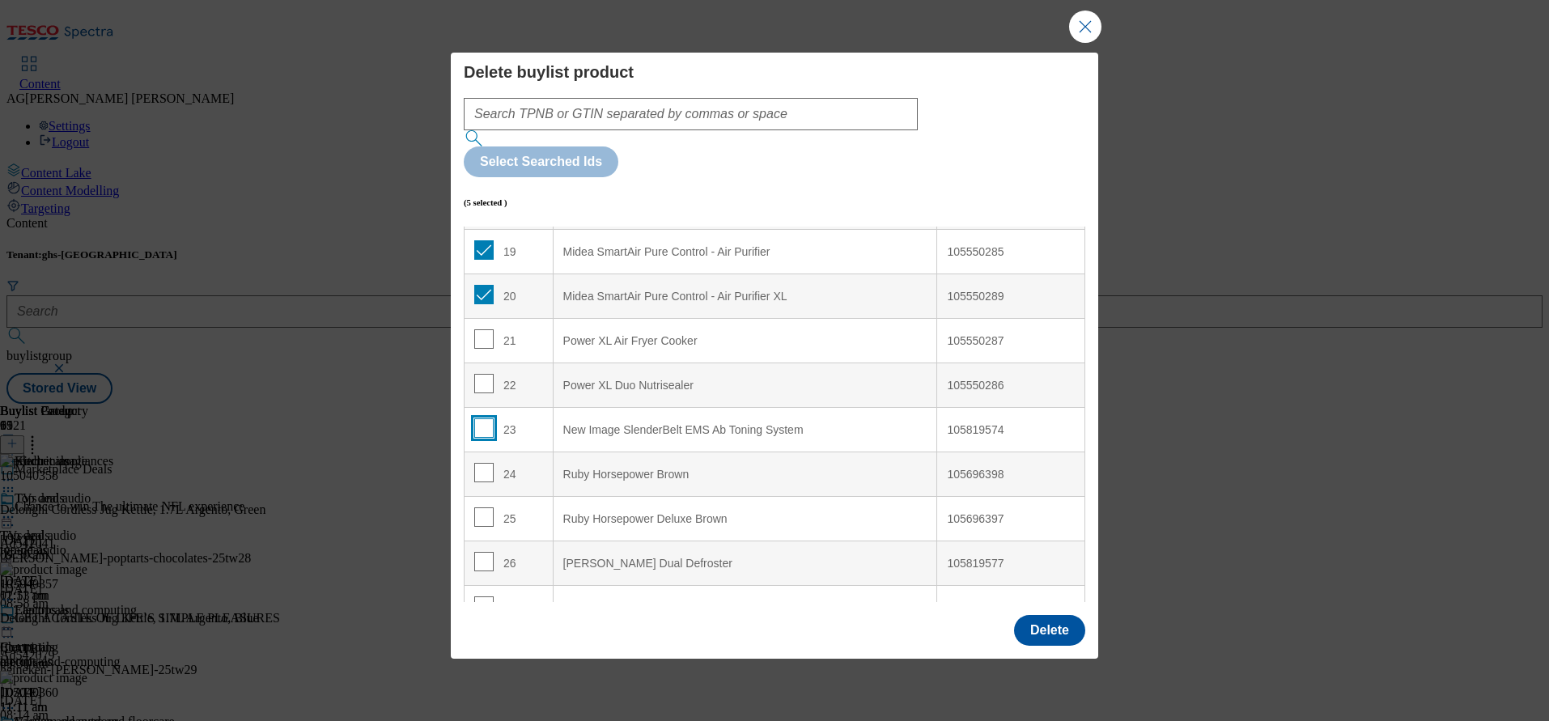
click at [487, 418] on input "Modal" at bounding box center [483, 427] width 19 height 19
checkbox input "true"
click at [486, 463] on input "Modal" at bounding box center [483, 472] width 19 height 19
checkbox input "true"
click at [478, 508] on input "Modal" at bounding box center [483, 517] width 19 height 19
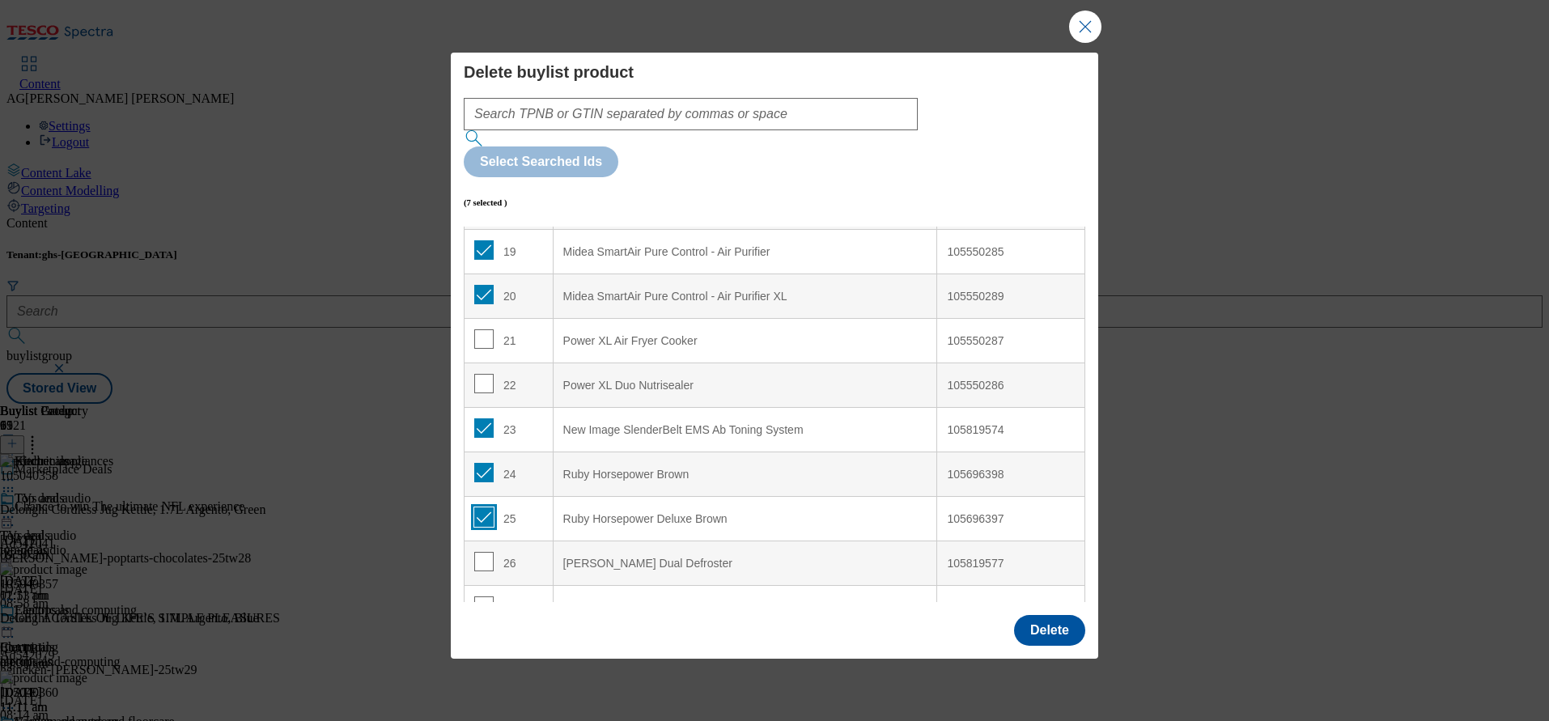
checkbox input "true"
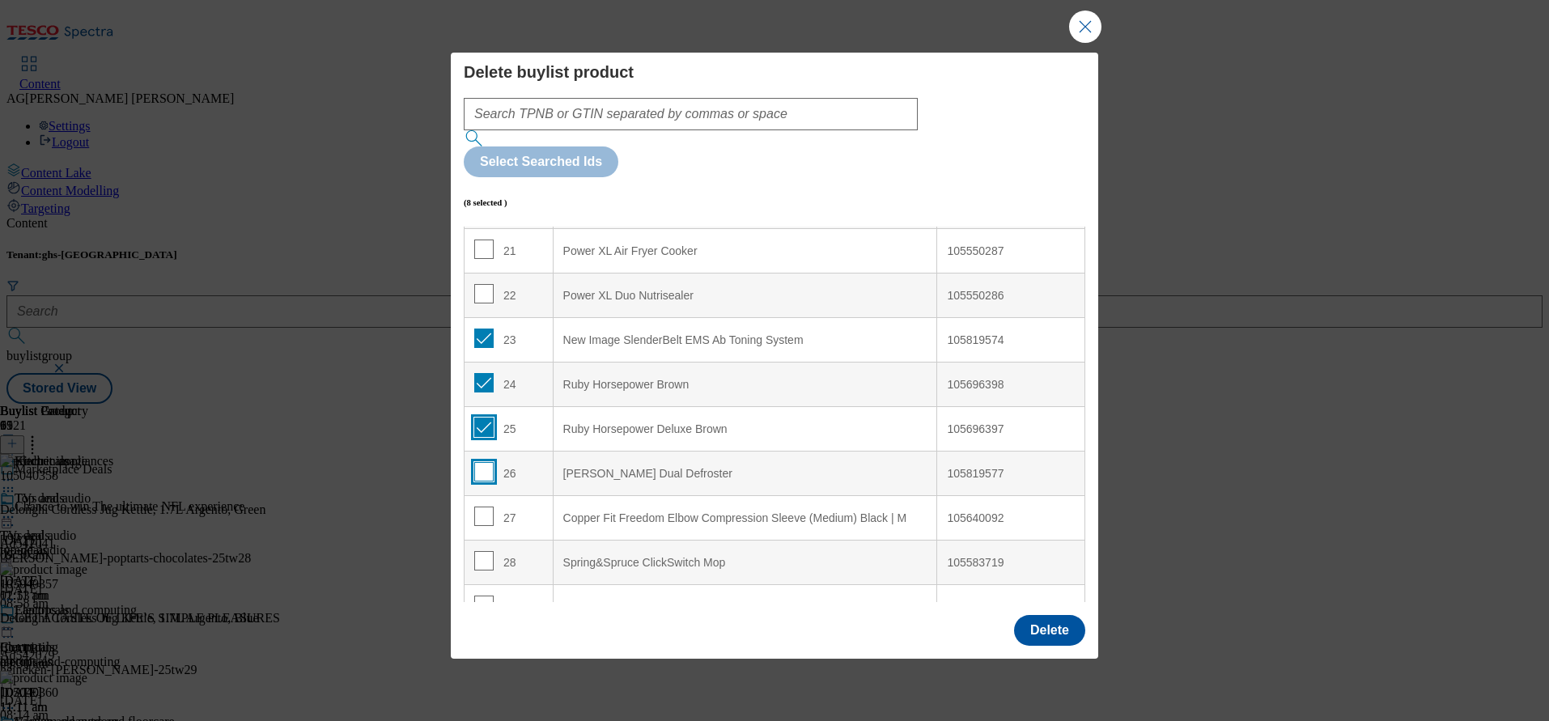
scroll to position [971, 0]
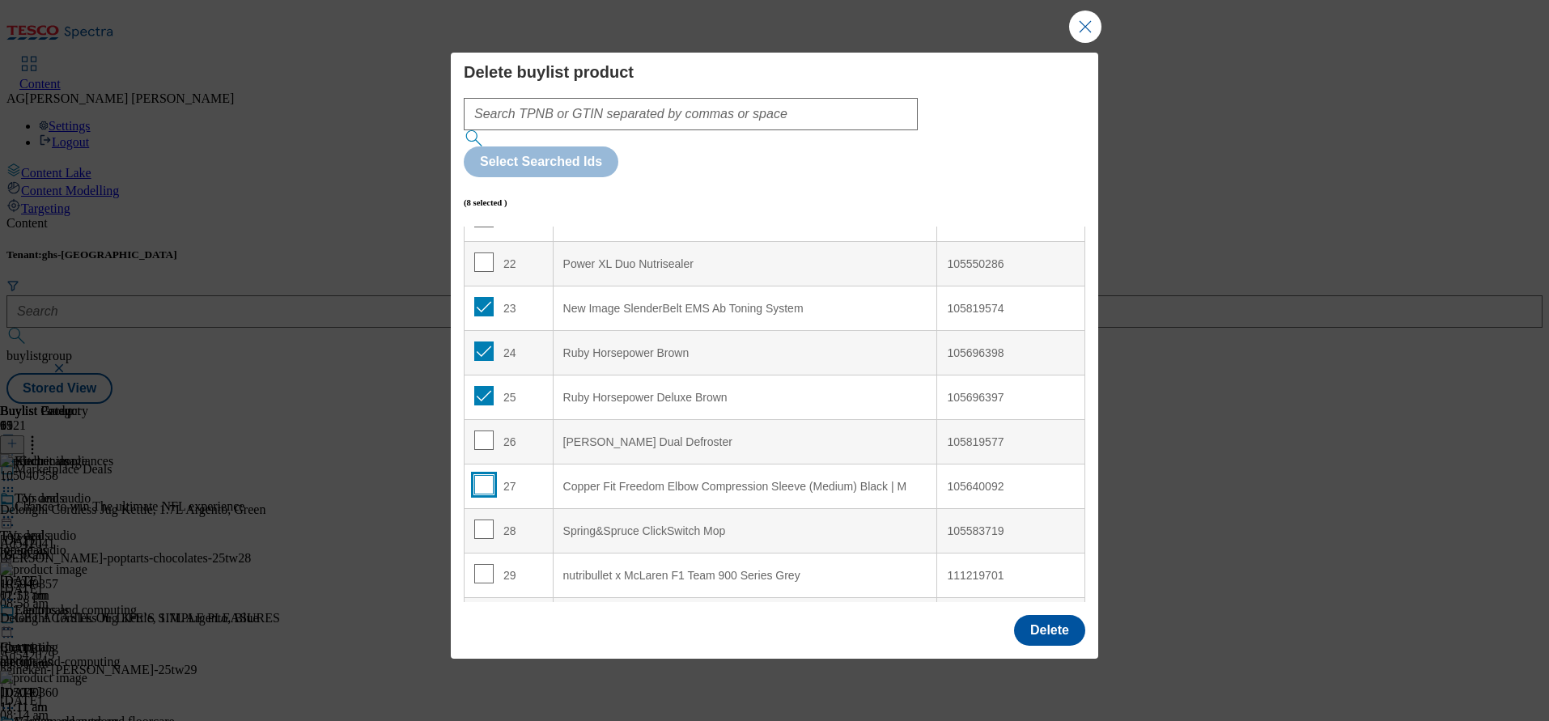
click at [474, 475] on input "Modal" at bounding box center [483, 484] width 19 height 19
checkbox input "true"
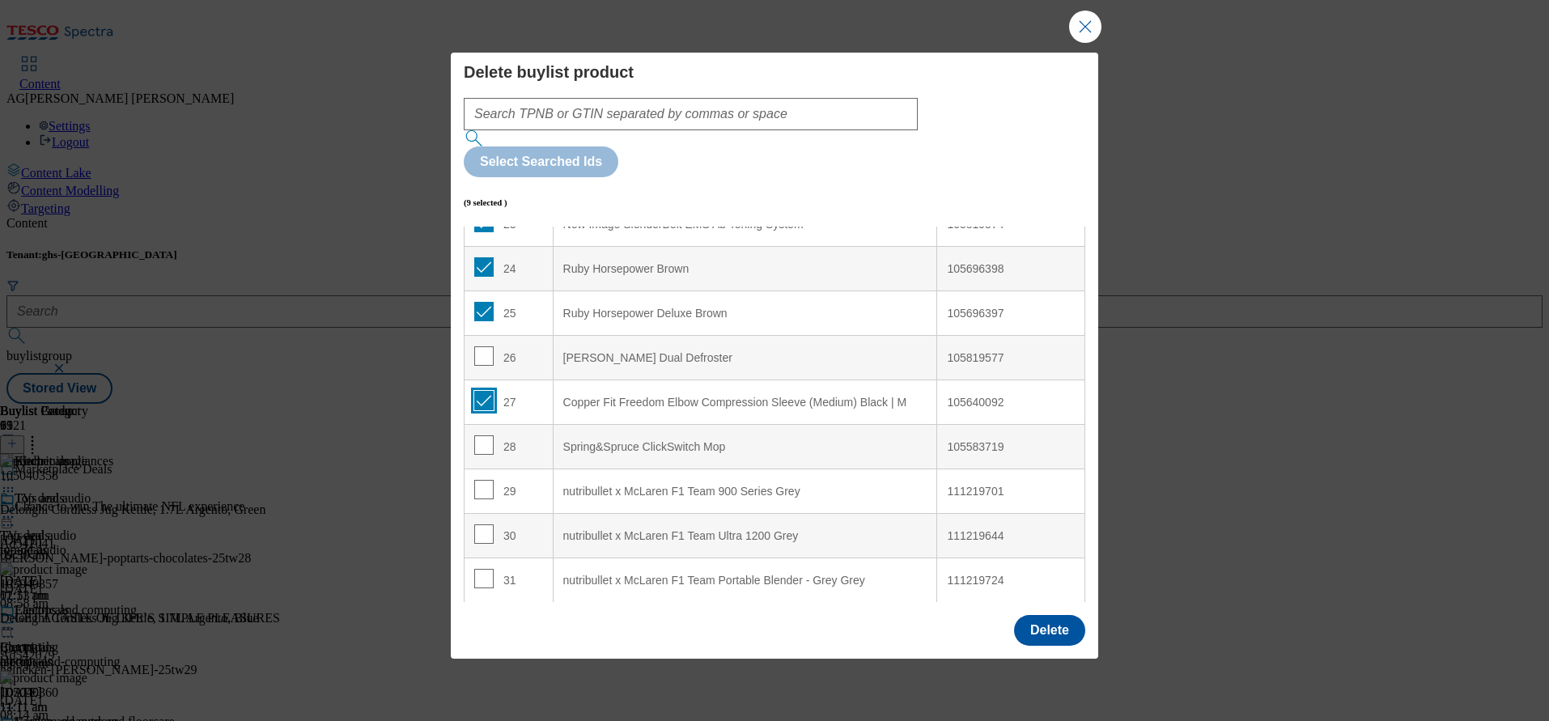
scroll to position [1093, 0]
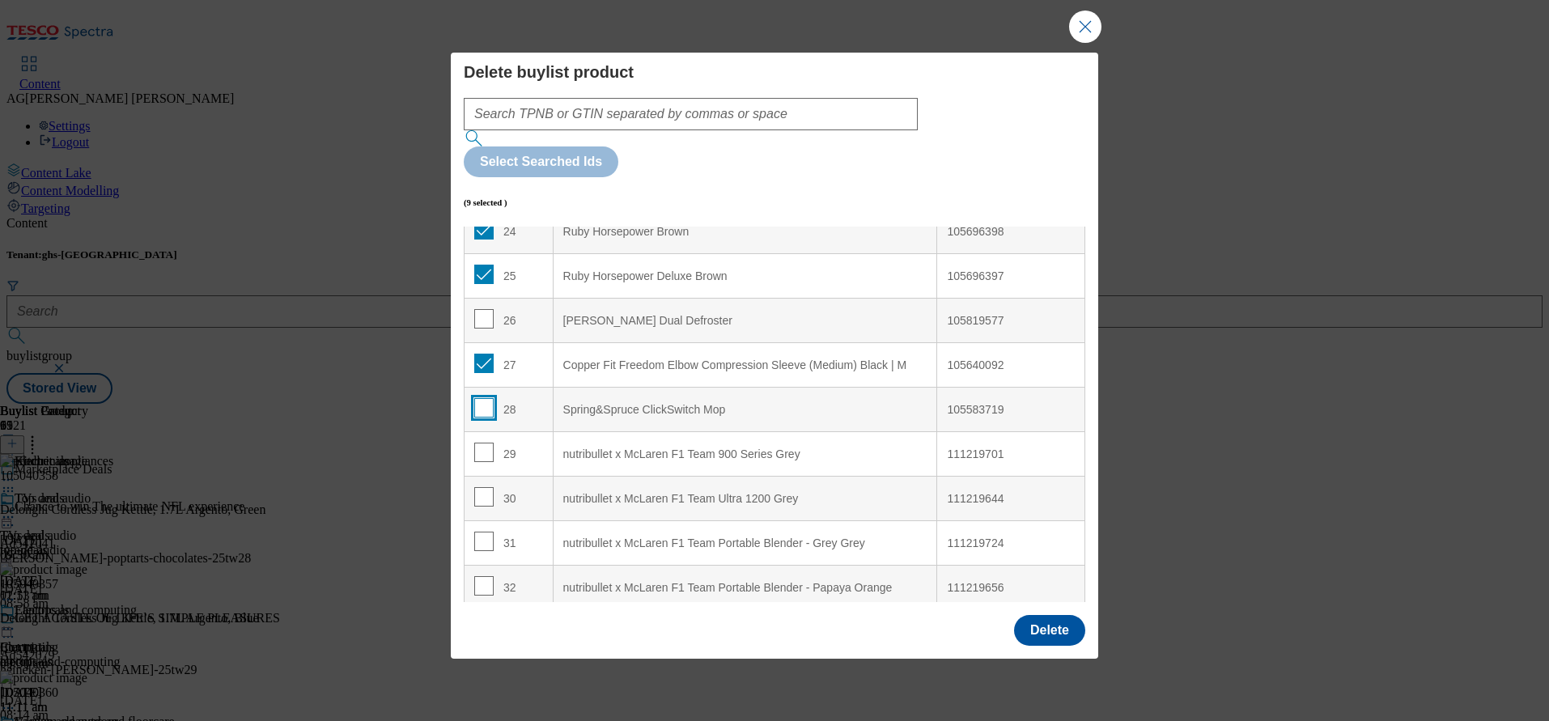
click at [484, 398] on input "Modal" at bounding box center [483, 407] width 19 height 19
checkbox input "true"
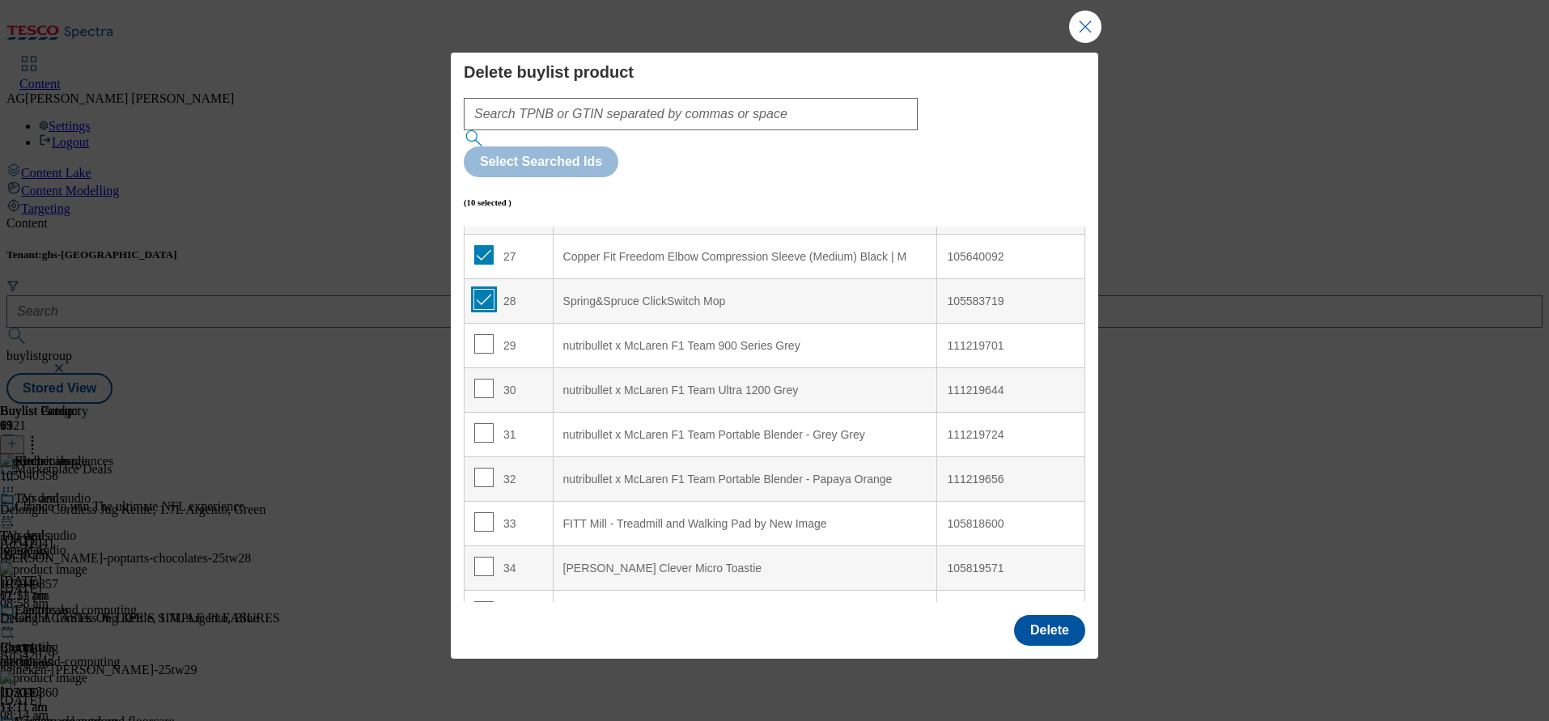
scroll to position [1336, 0]
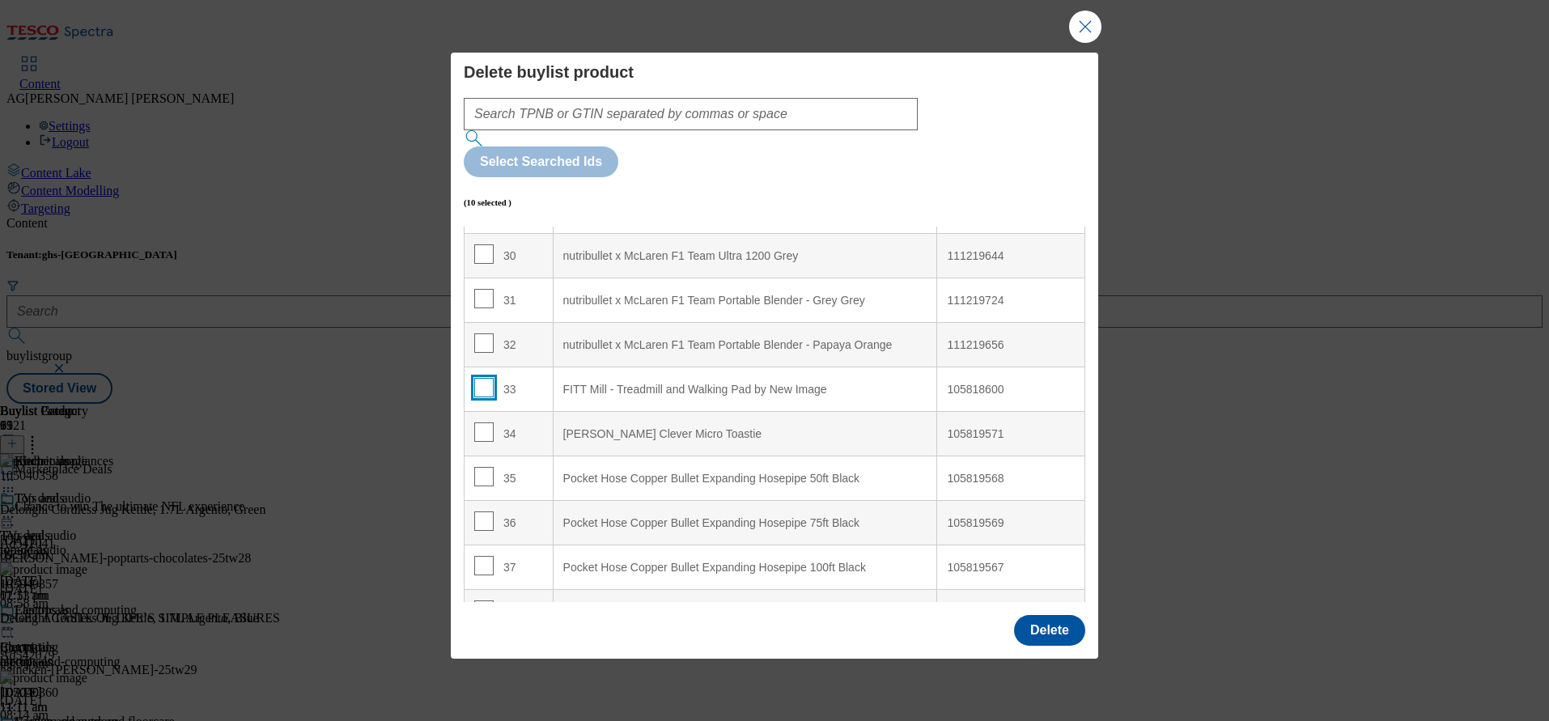
click at [478, 378] on input "Modal" at bounding box center [483, 387] width 19 height 19
checkbox input "true"
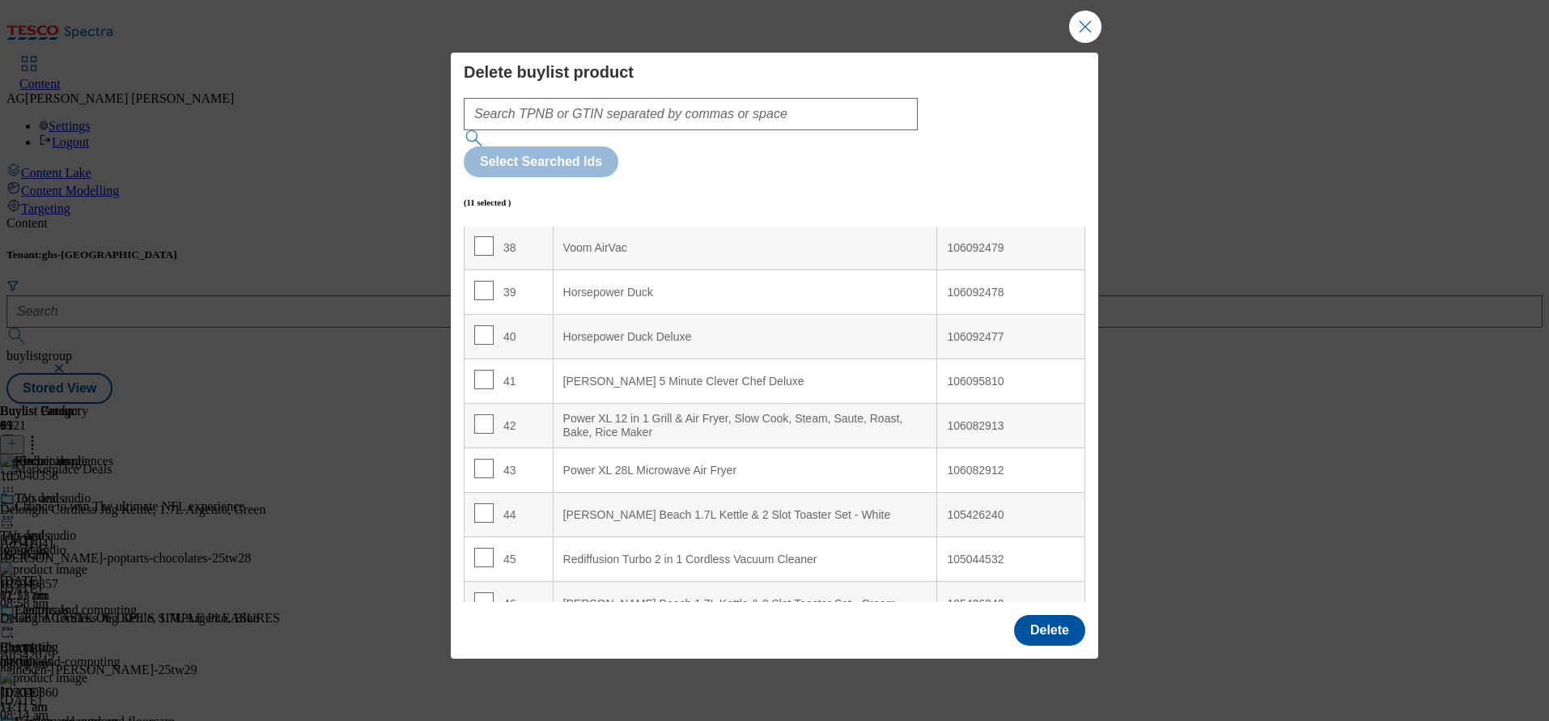
scroll to position [1821, 0]
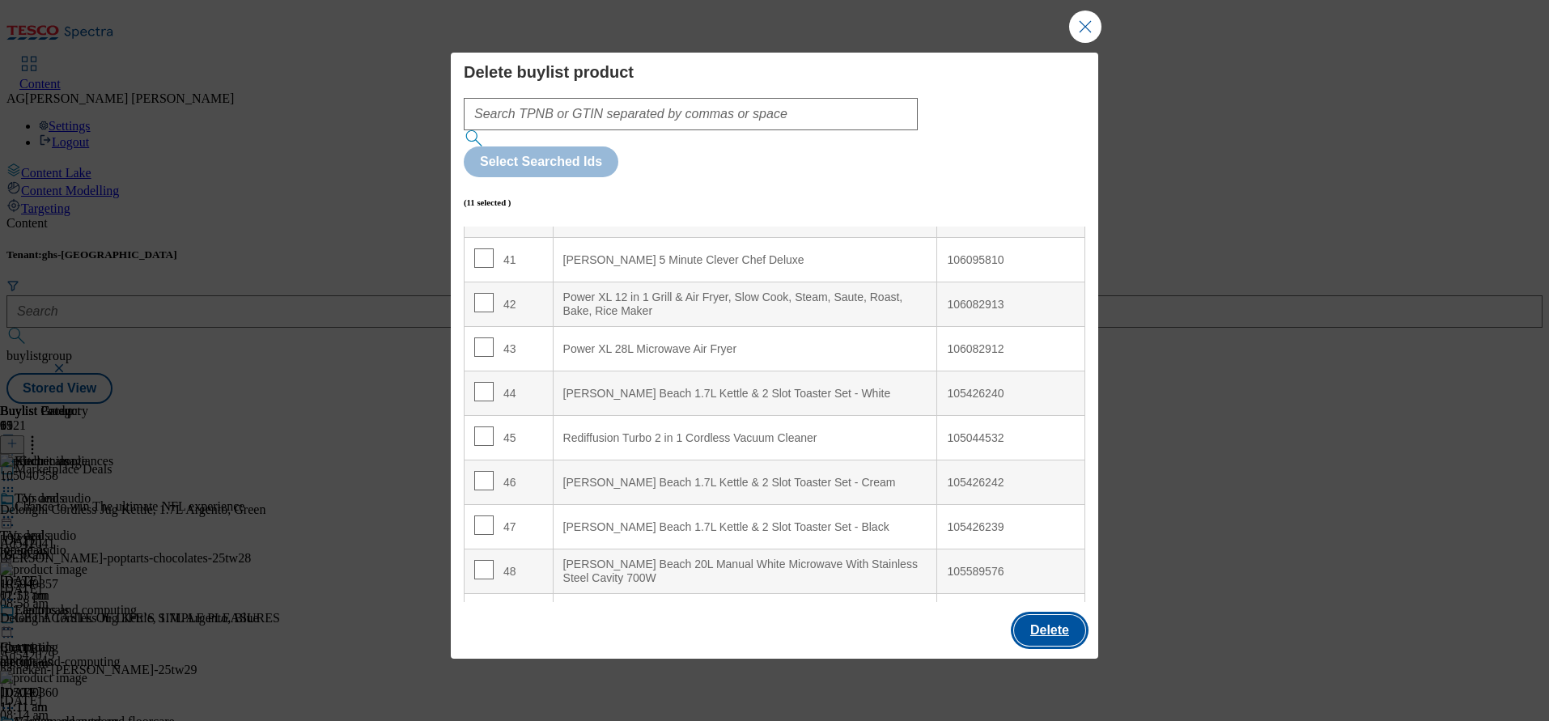
click at [1059, 615] on button "Delete" at bounding box center [1049, 630] width 71 height 31
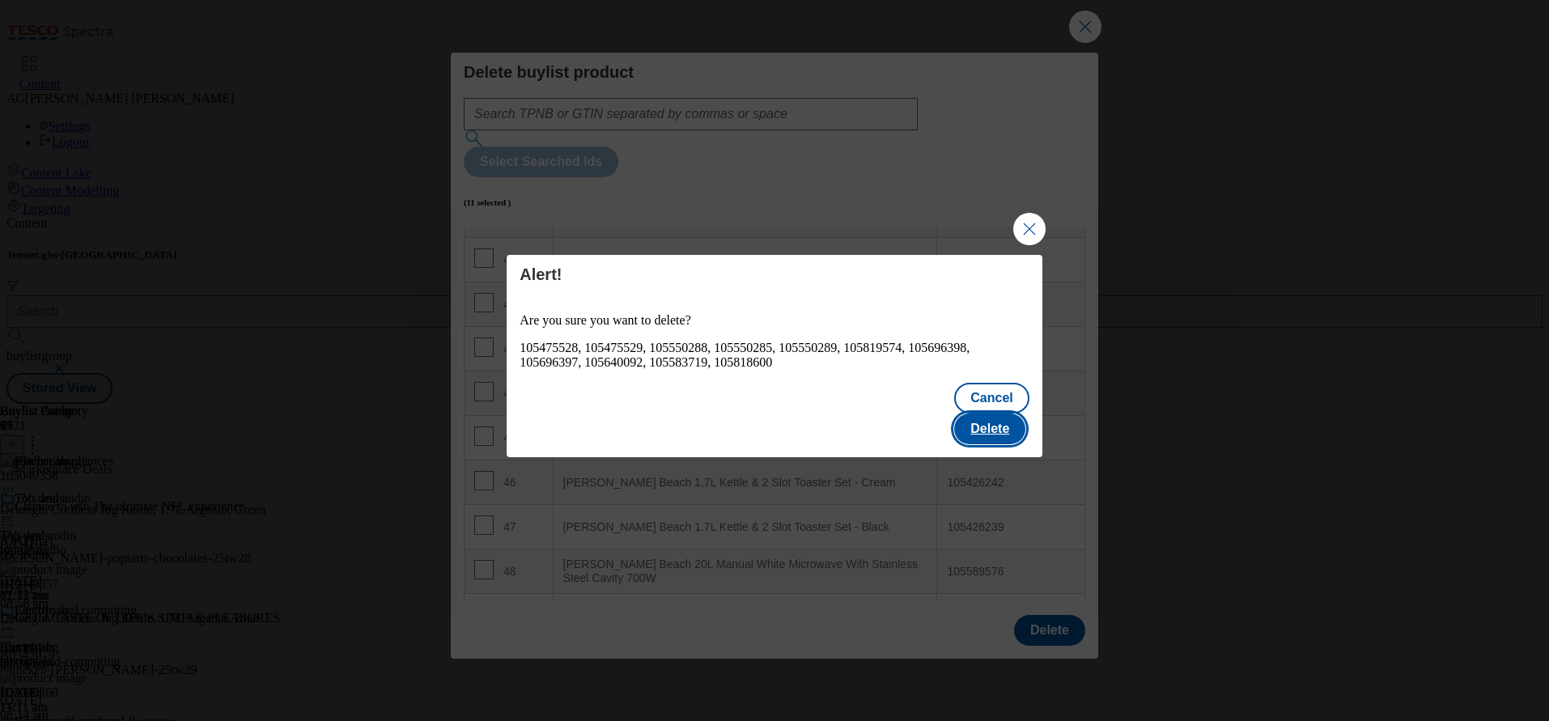
click at [967, 428] on button "Delete" at bounding box center [989, 429] width 71 height 31
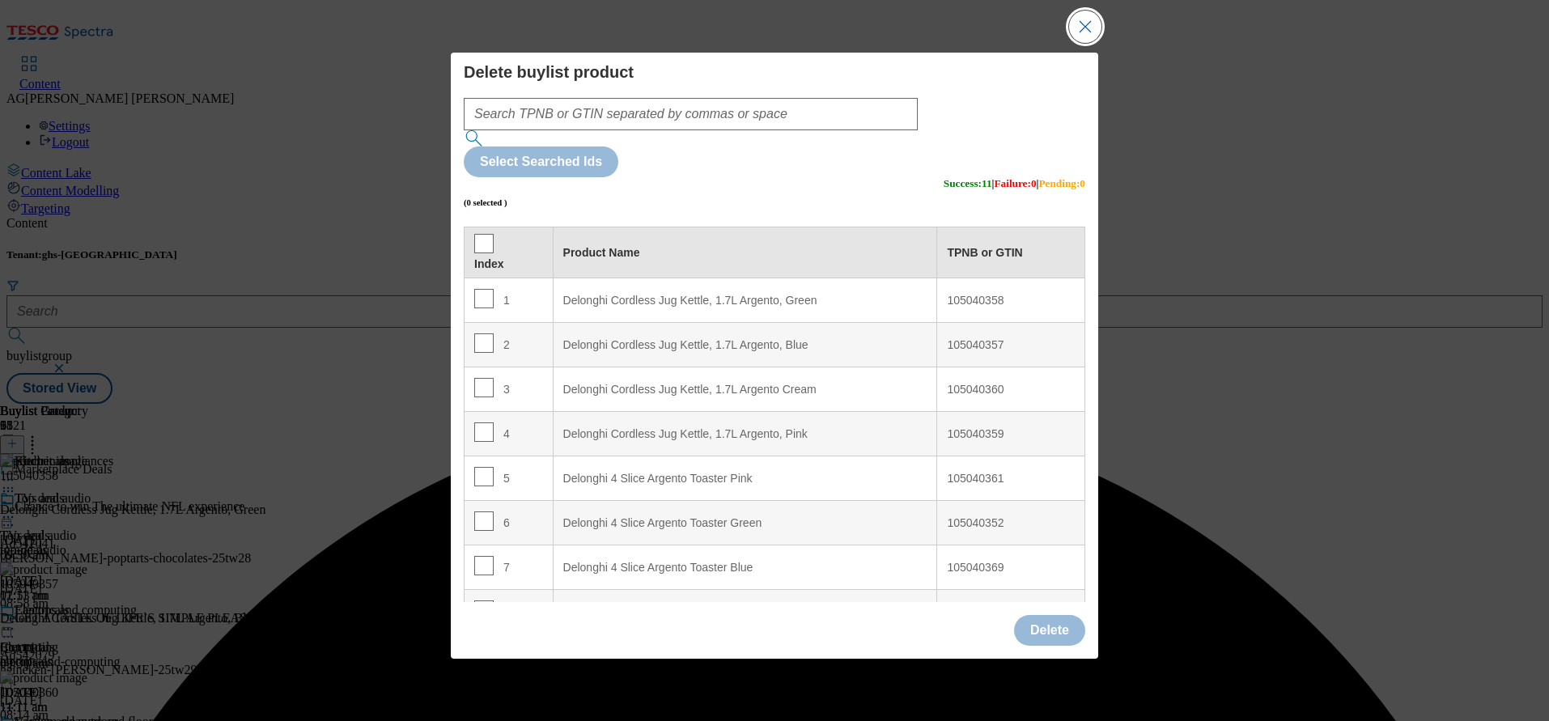
click at [1087, 43] on button "Close Modal" at bounding box center [1085, 27] width 32 height 32
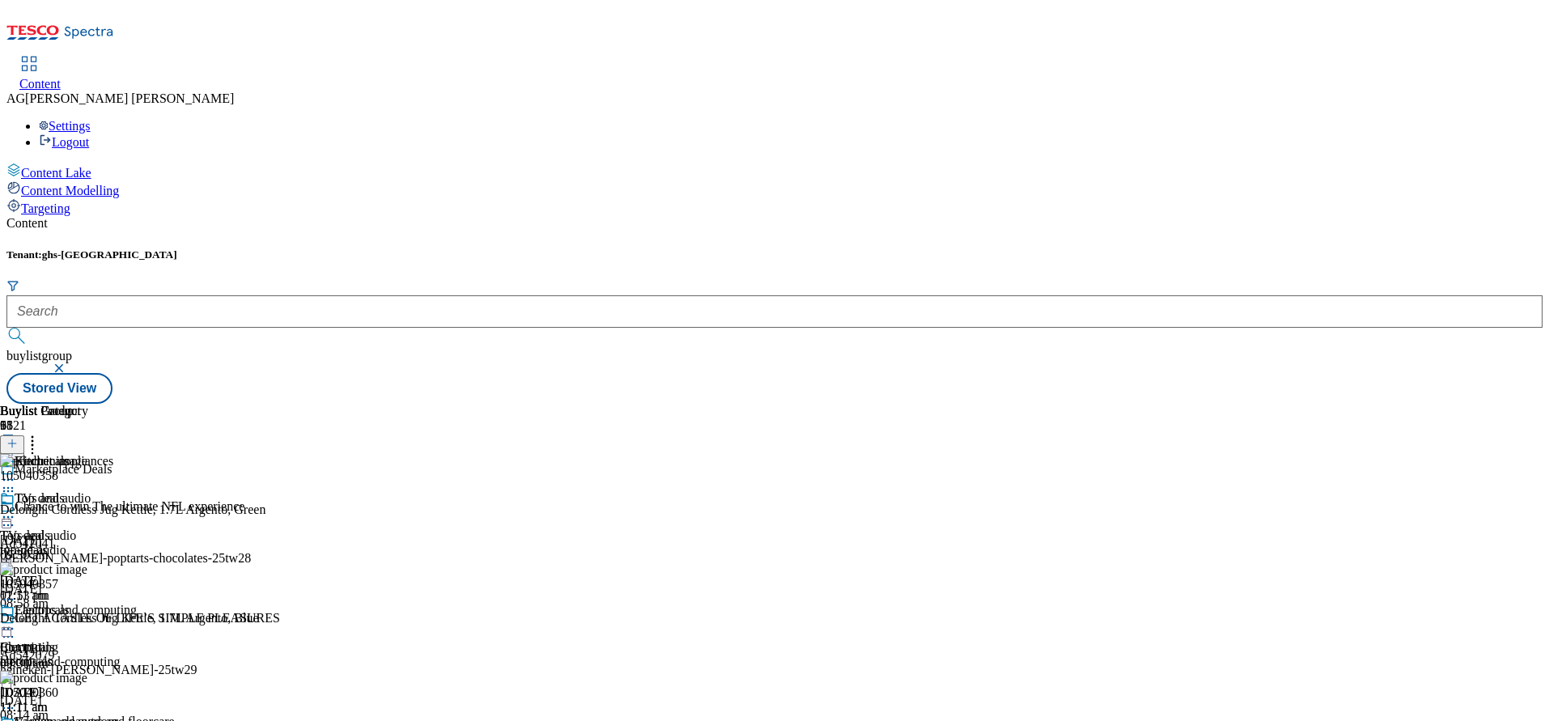
scroll to position [78, 0]
click at [16, 472] on icon at bounding box center [8, 480] width 16 height 16
click at [88, 583] on span "Preview" at bounding box center [69, 589] width 38 height 12
click at [16, 472] on icon at bounding box center [8, 480] width 16 height 16
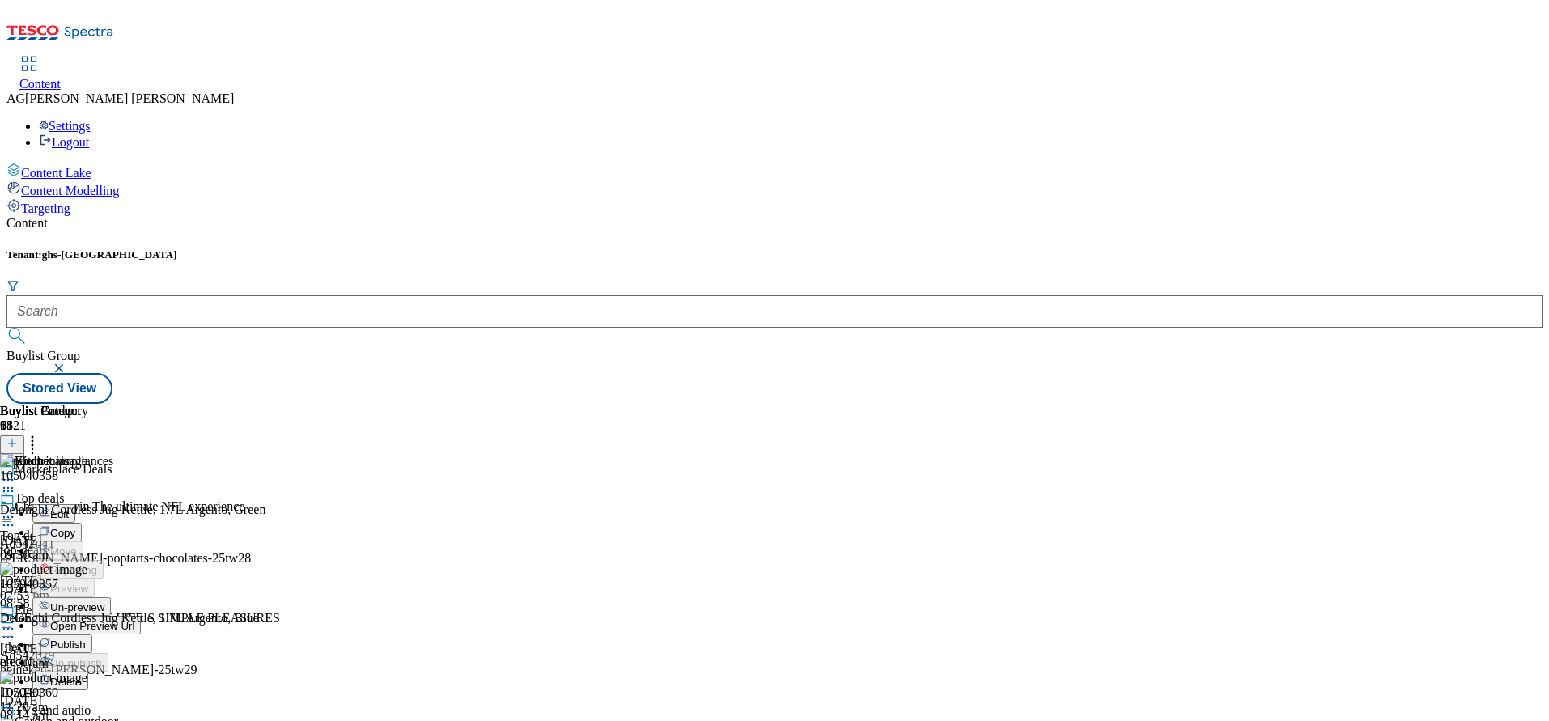
click at [92, 635] on button "Publish" at bounding box center [62, 644] width 60 height 19
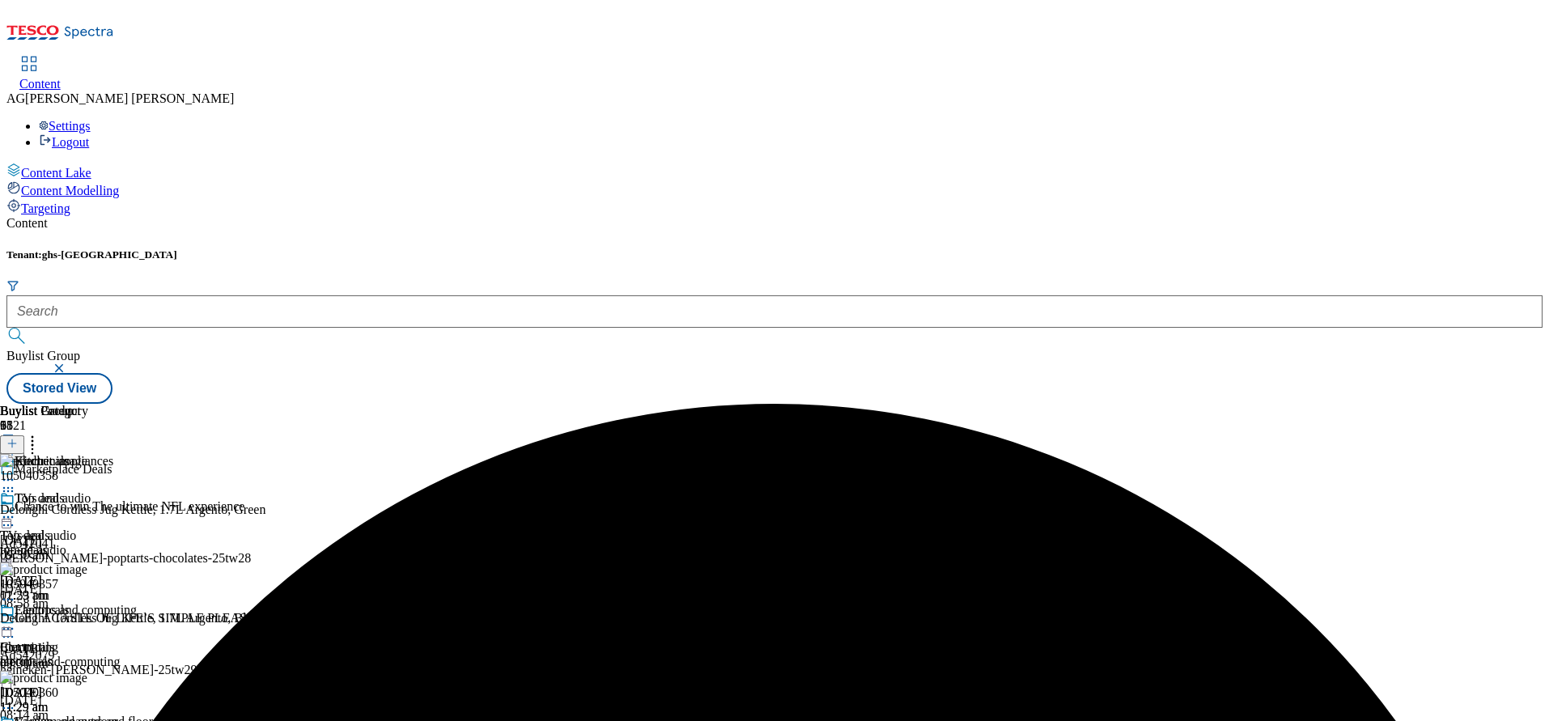
click at [175, 454] on div "Kitchen appliances" at bounding box center [87, 472] width 175 height 37
click at [16, 472] on icon at bounding box center [8, 480] width 16 height 16
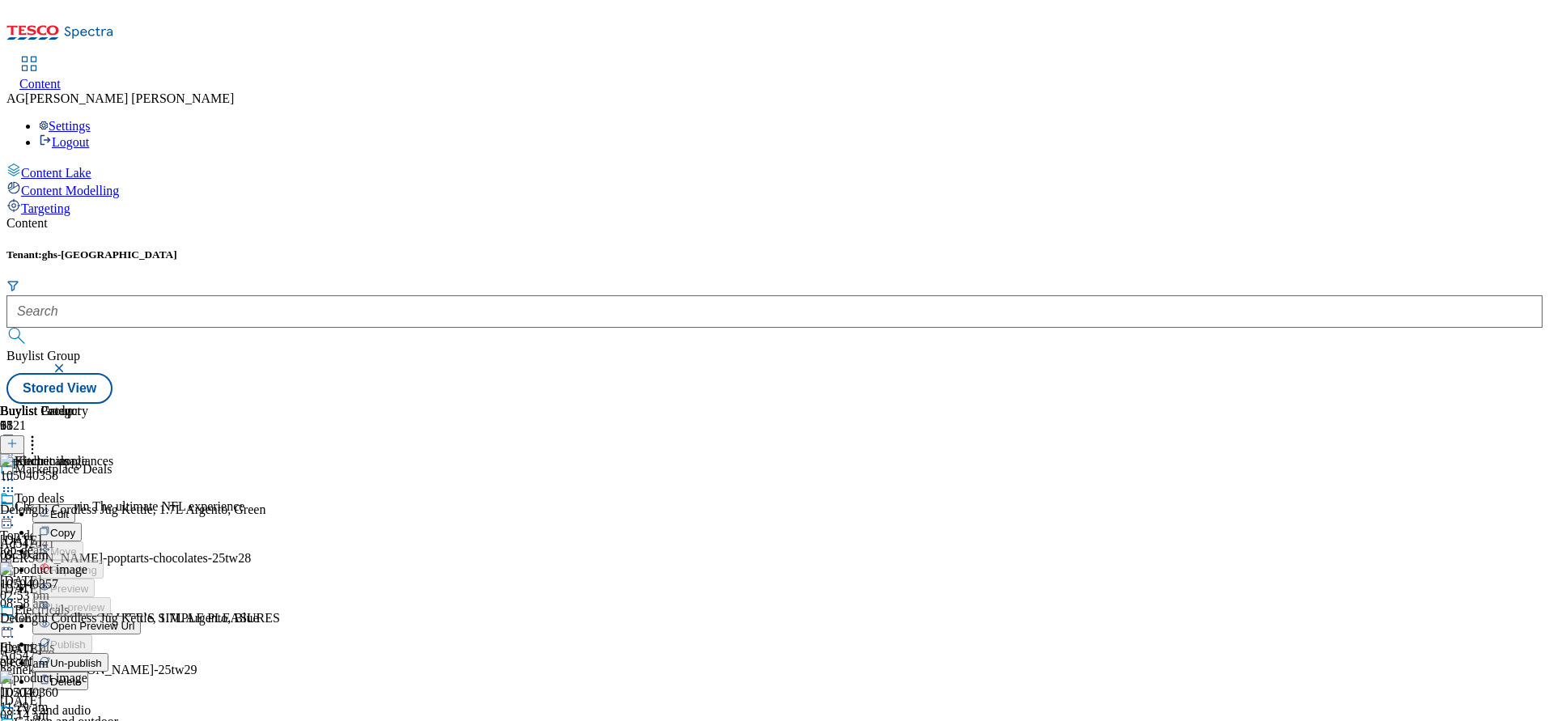
click at [16, 621] on icon at bounding box center [8, 629] width 16 height 16
click at [175, 543] on div "tv-and-audio" at bounding box center [87, 550] width 175 height 15
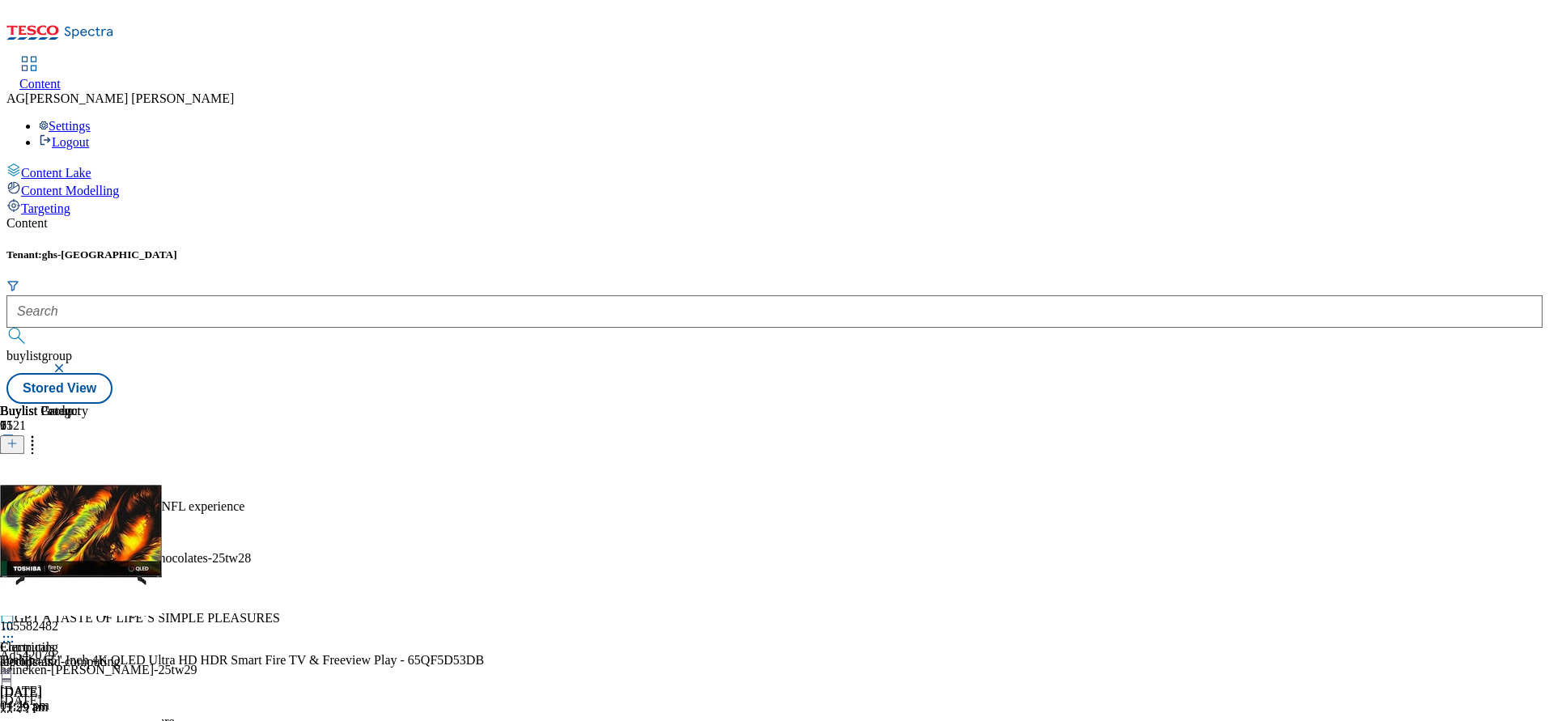
scroll to position [616, 0]
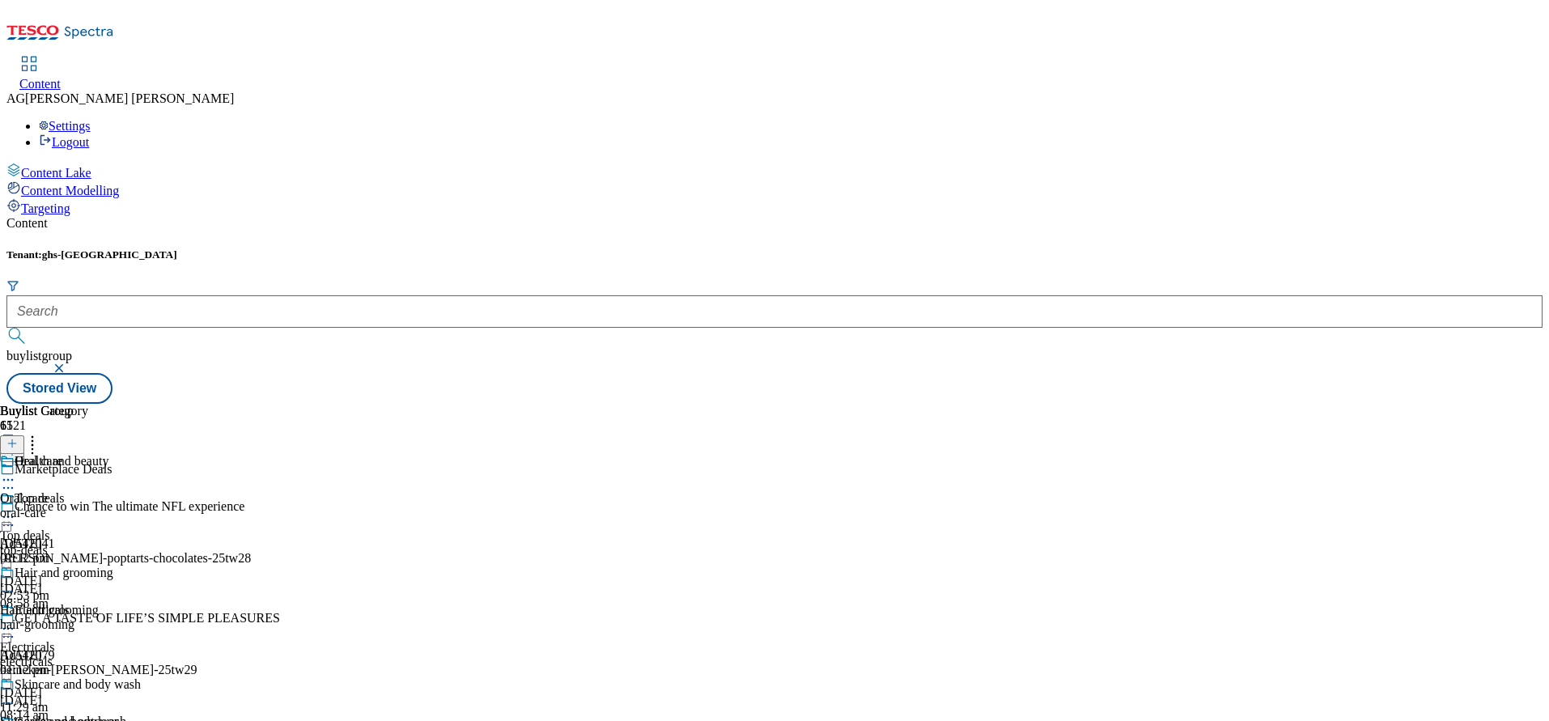
scroll to position [492, 0]
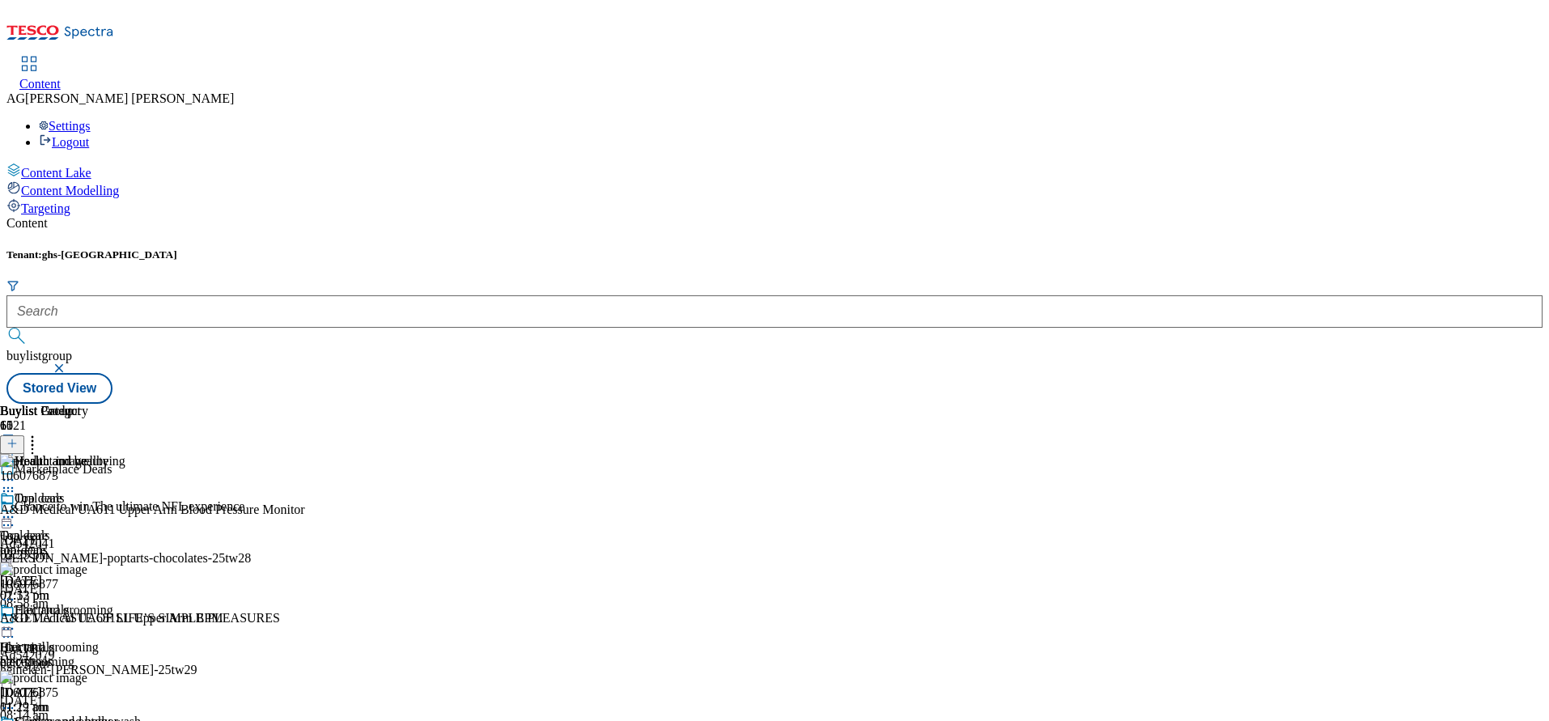
click at [40, 433] on icon at bounding box center [32, 441] width 16 height 16
click at [18, 438] on icon at bounding box center [11, 443] width 11 height 11
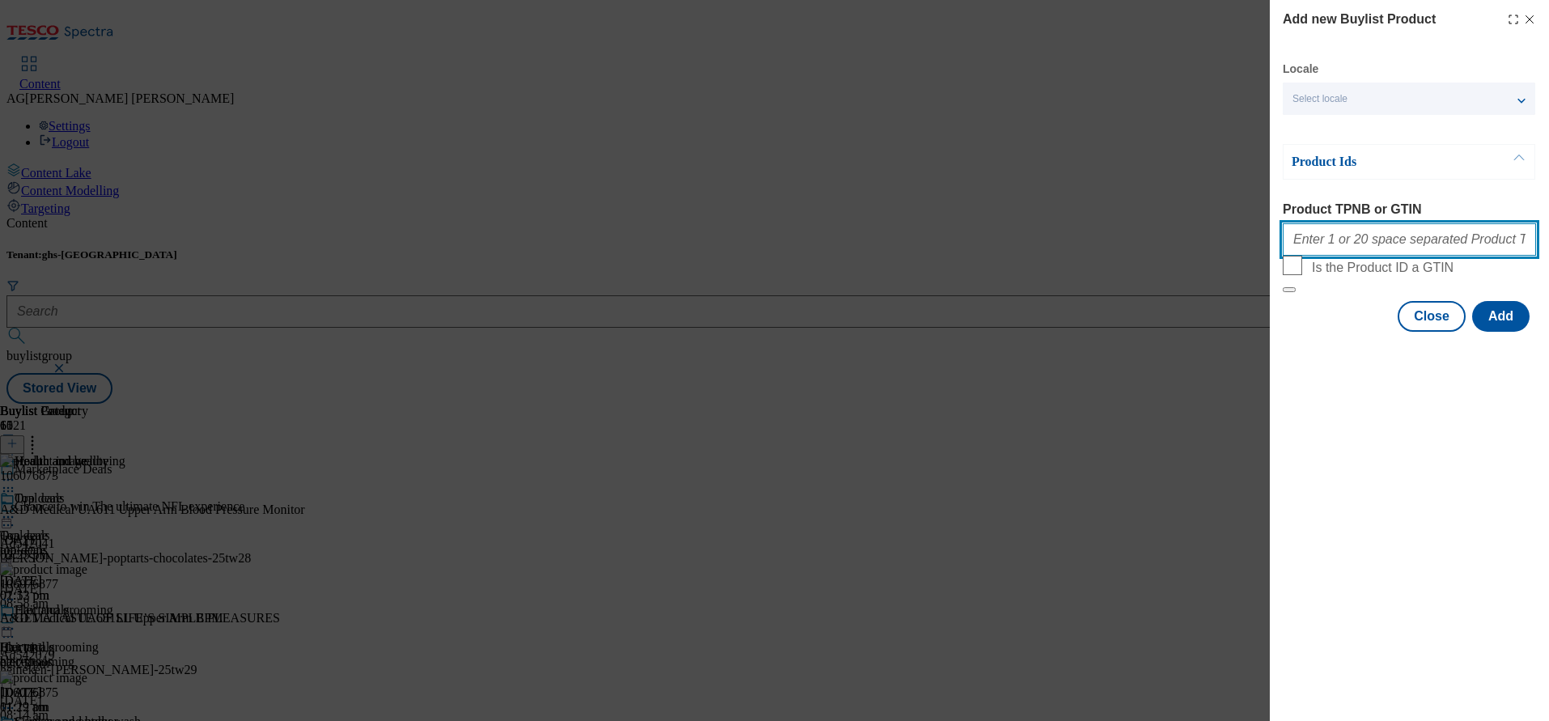
click at [1377, 244] on input "Product TPNB or GTIN" at bounding box center [1409, 239] width 253 height 32
paste input "106076873 106076877 106076878 106076875 106076879 105746697 105260563 105746687…"
type input "106076873 106076877 106076878 106076875 106076879 105746697 105260563 105746687…"
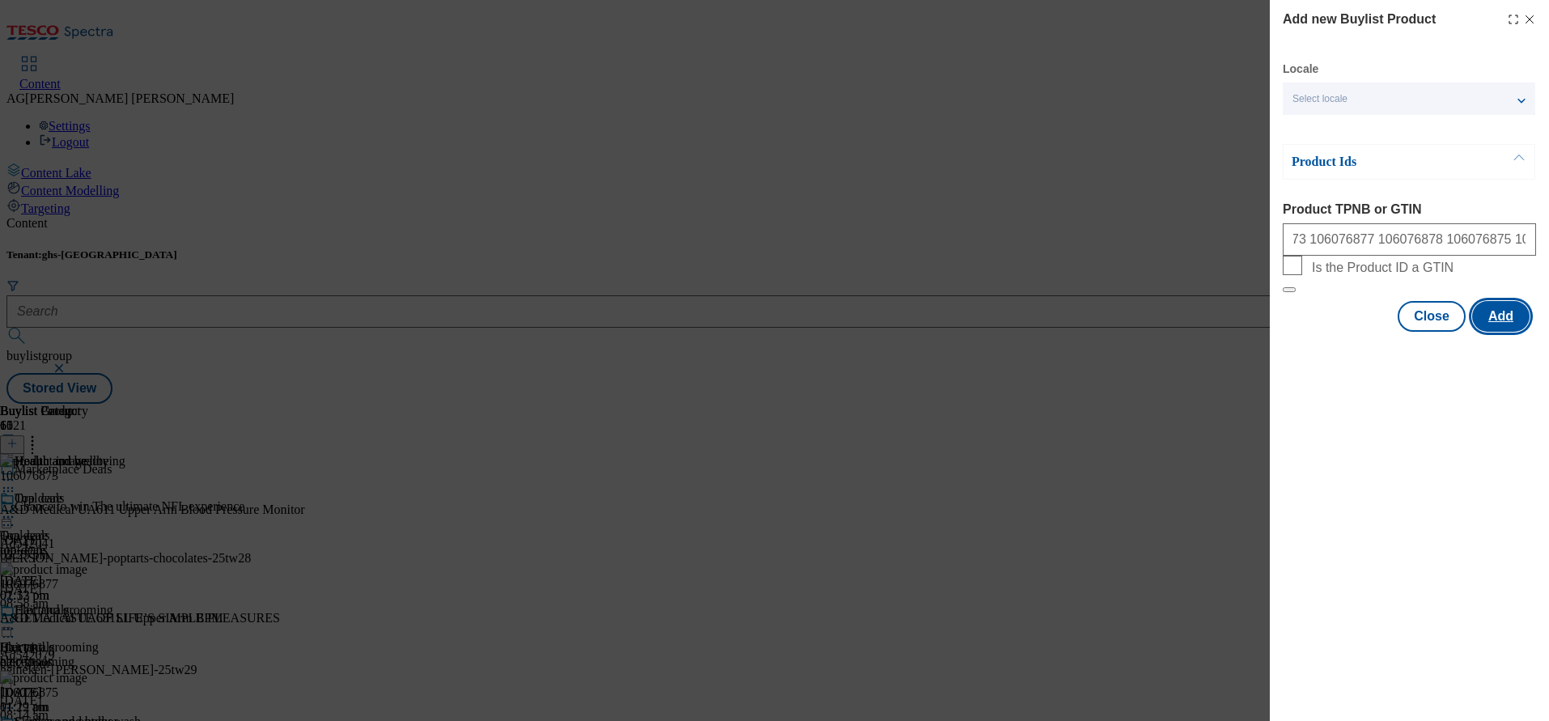
scroll to position [0, 0]
click at [1509, 332] on button "Add" at bounding box center [1500, 316] width 57 height 31
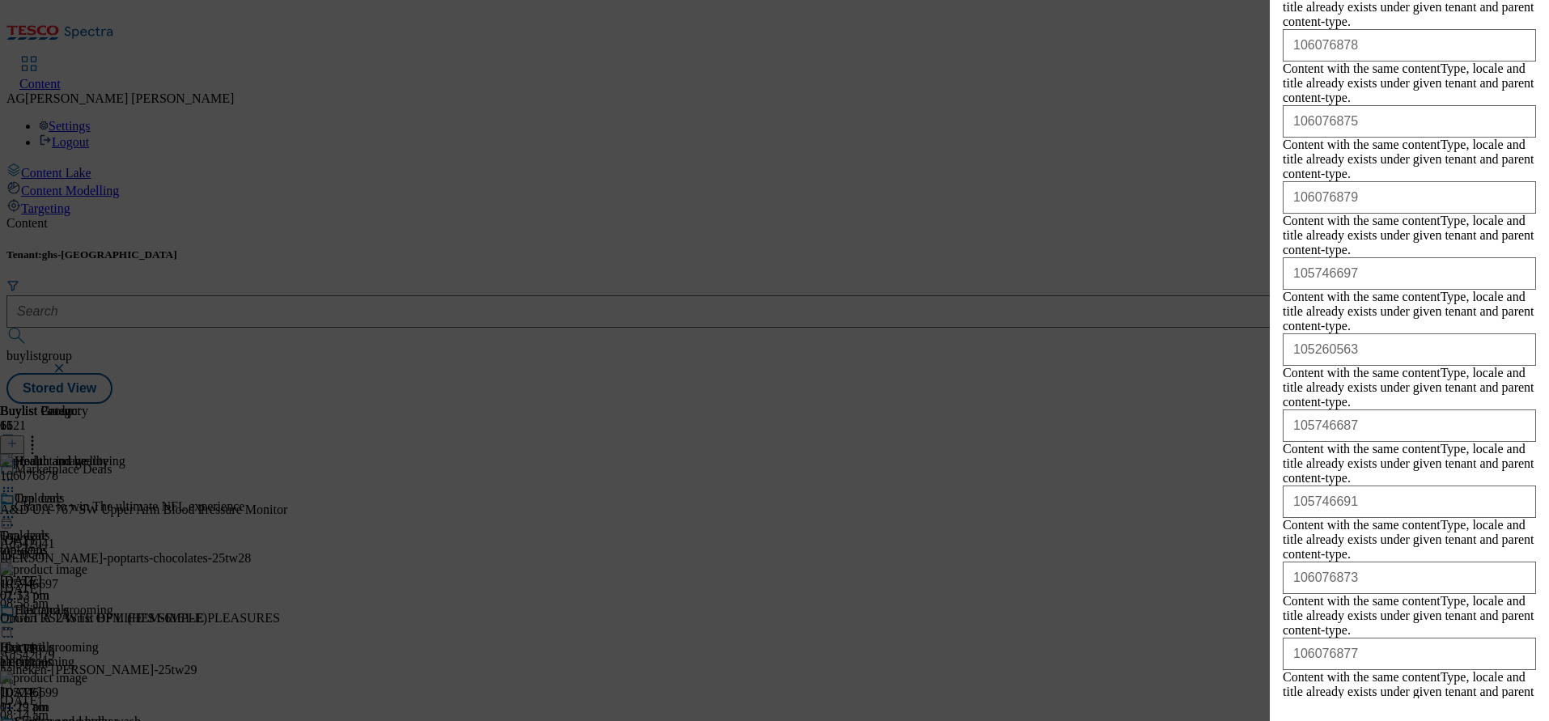
scroll to position [602, 0]
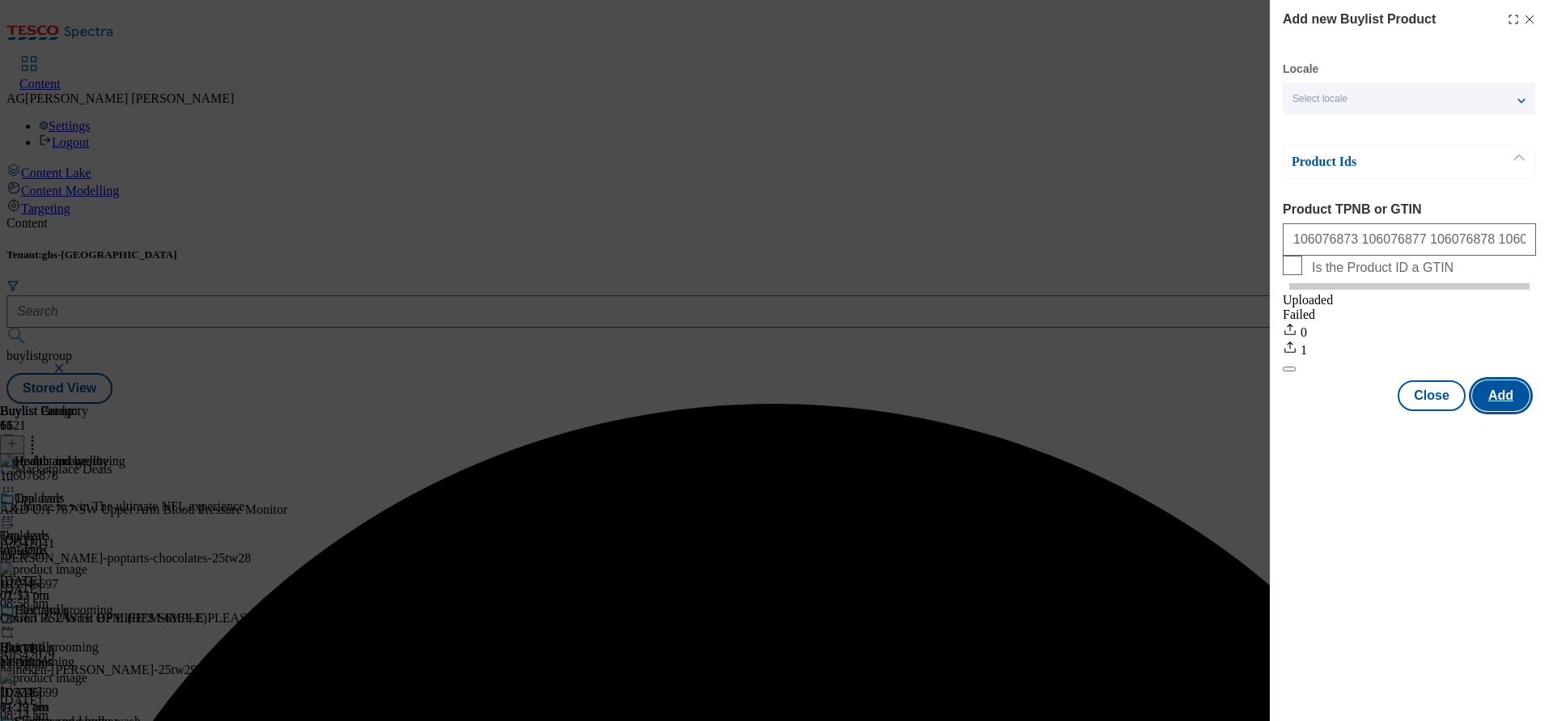
scroll to position [0, 0]
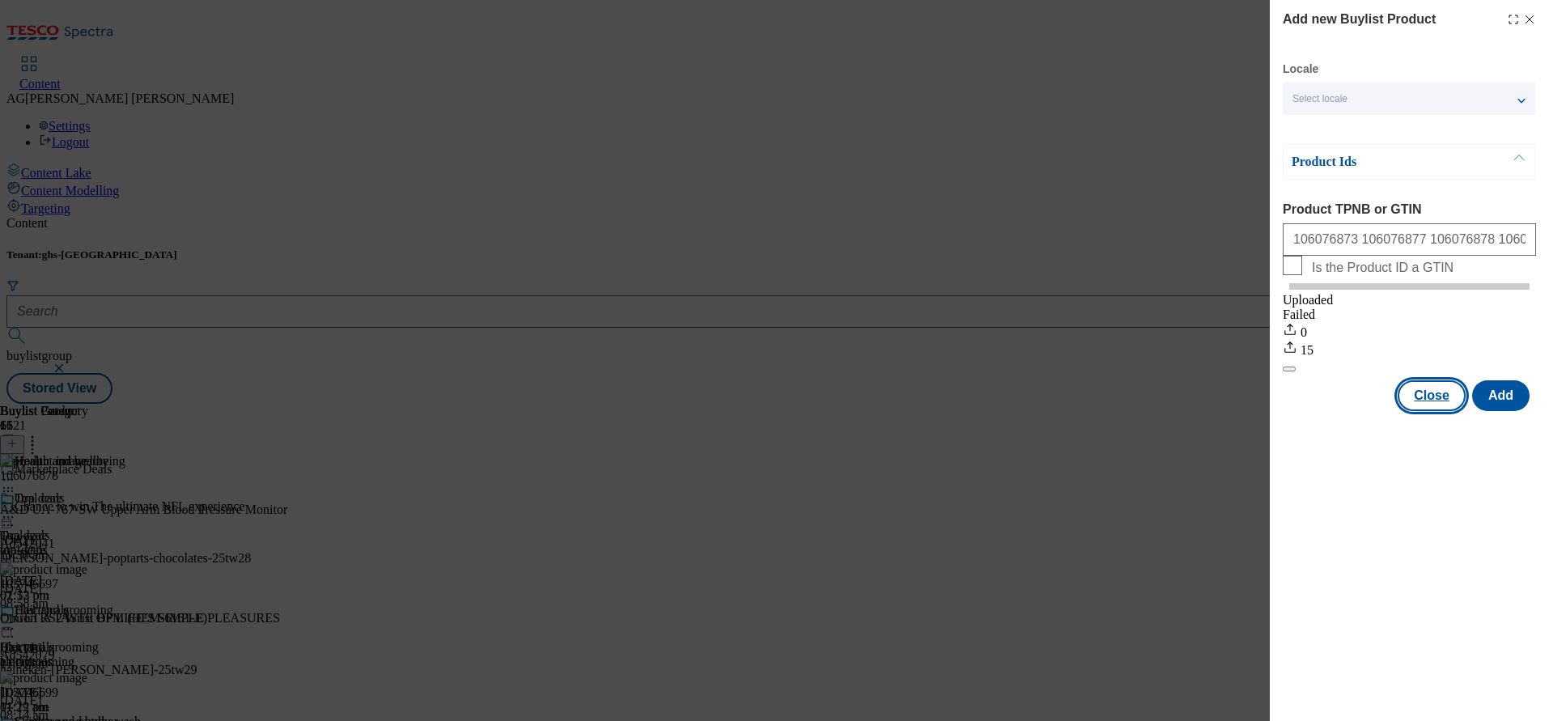
click at [1441, 409] on button "Close" at bounding box center [1432, 395] width 68 height 31
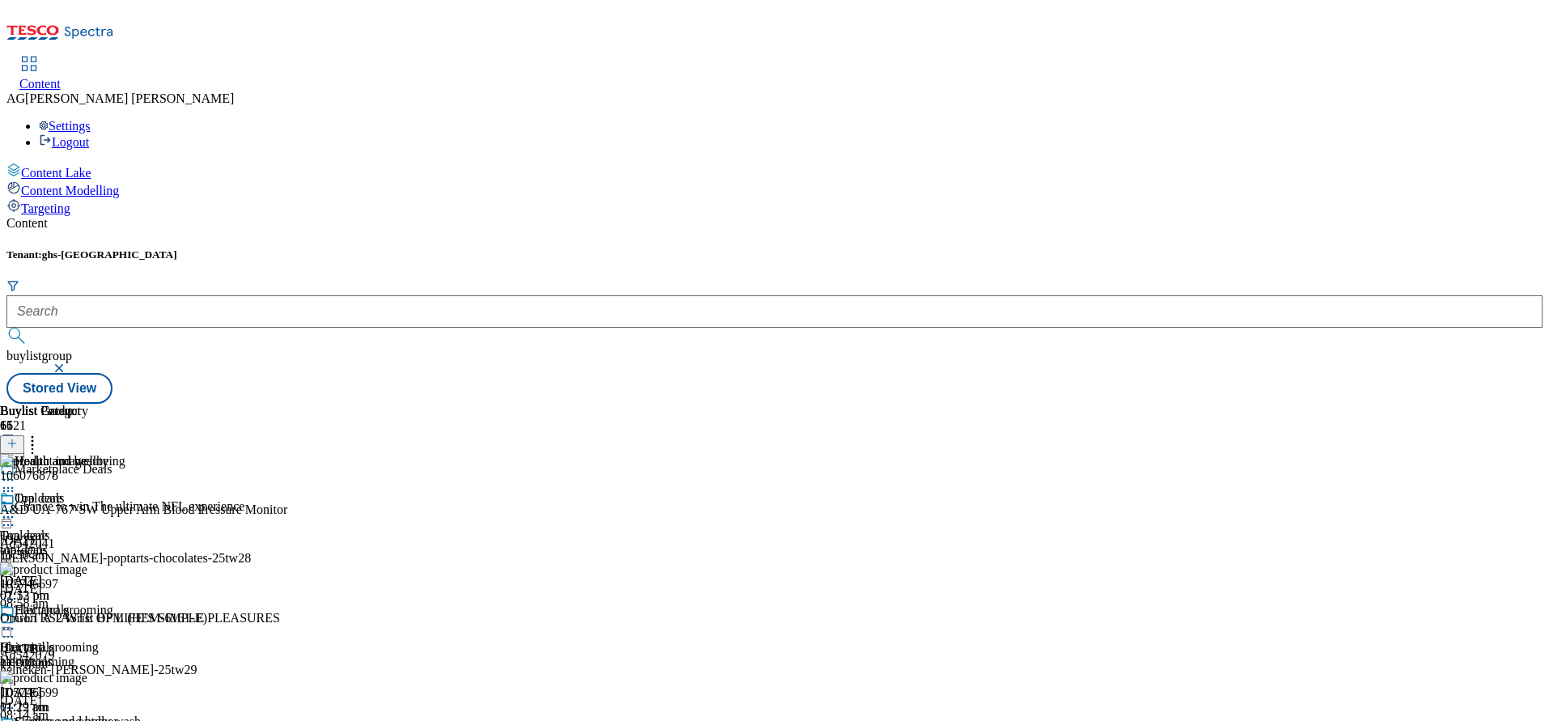
click at [16, 472] on icon at bounding box center [8, 480] width 16 height 16
click at [75, 504] on button "Edit" at bounding box center [53, 513] width 43 height 19
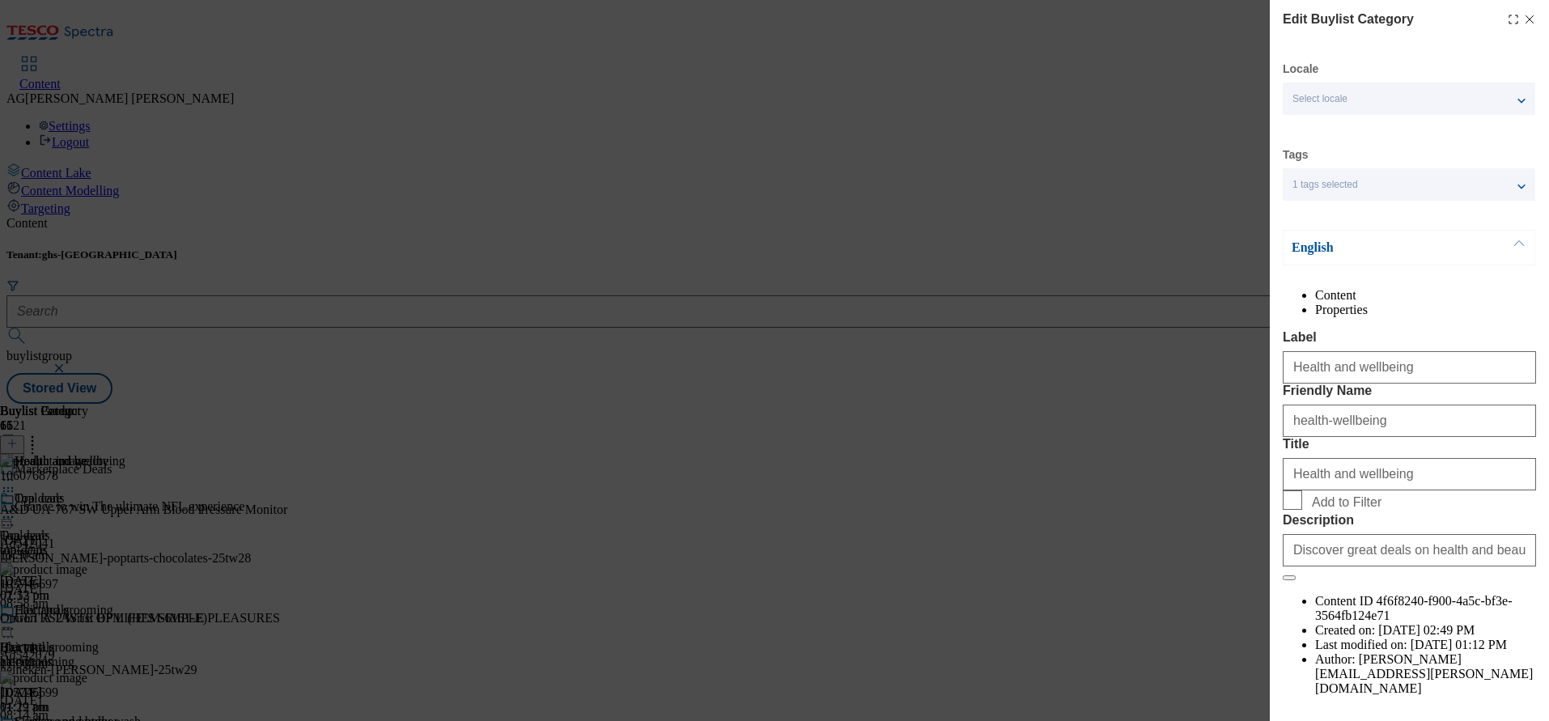
scroll to position [94, 0]
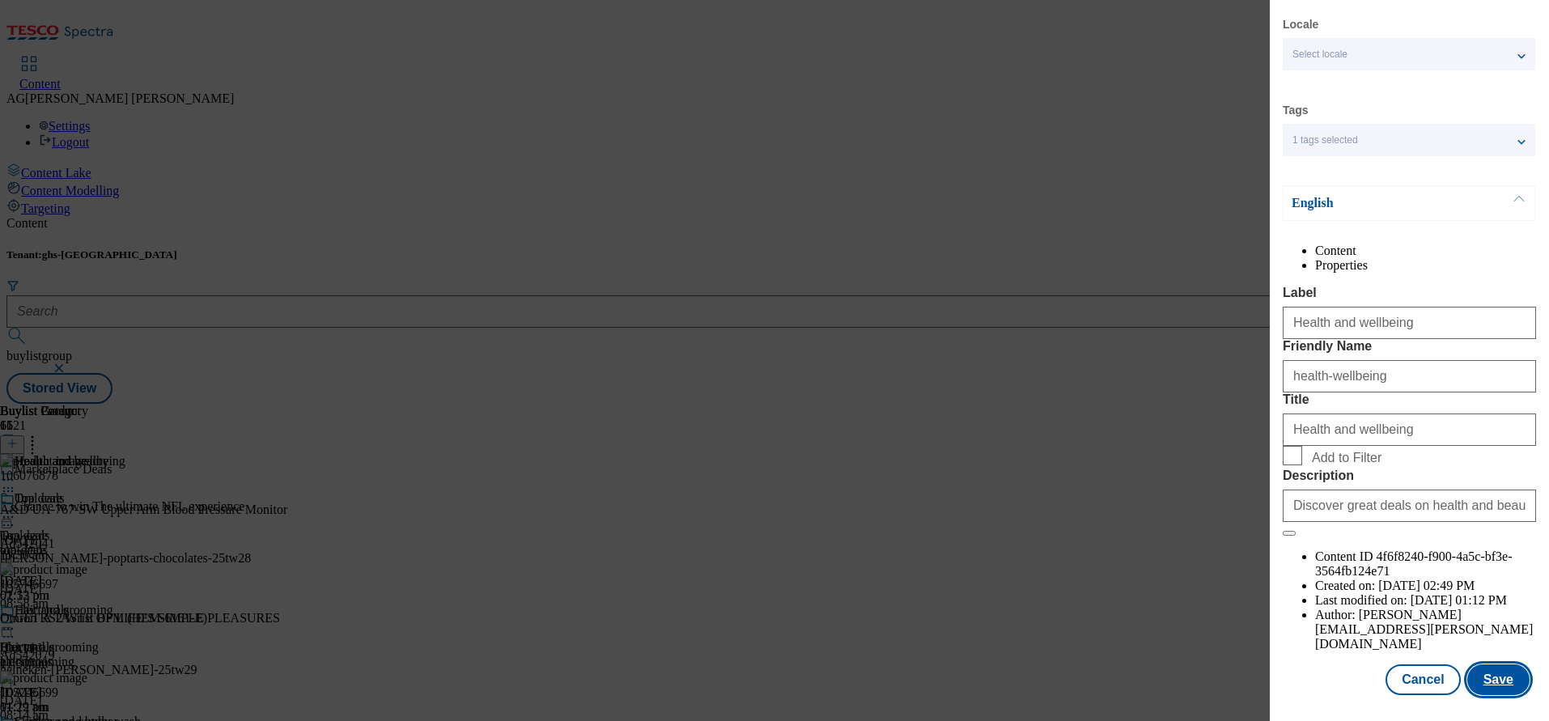
click at [1498, 667] on button "Save" at bounding box center [1499, 680] width 62 height 31
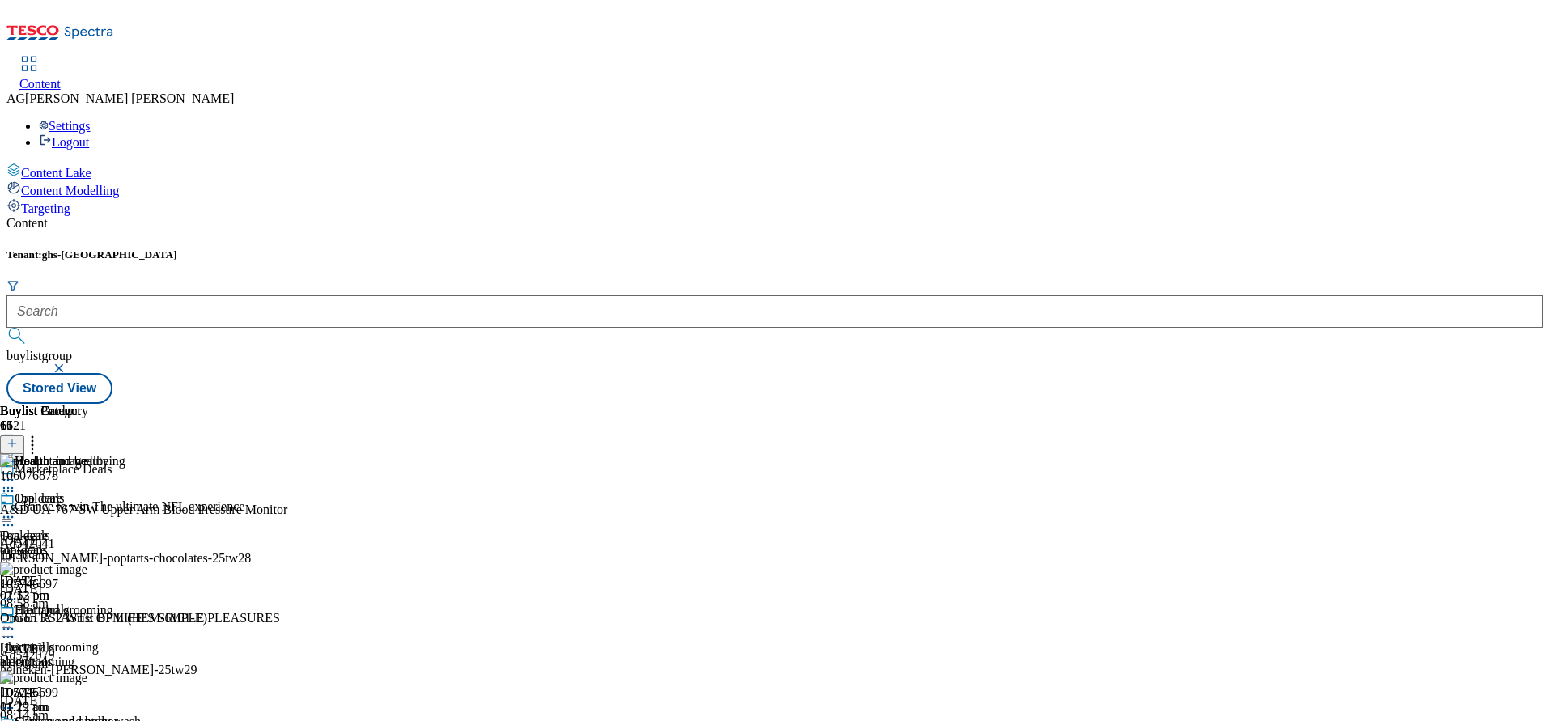
click at [141, 543] on div "oral-care" at bounding box center [70, 550] width 141 height 15
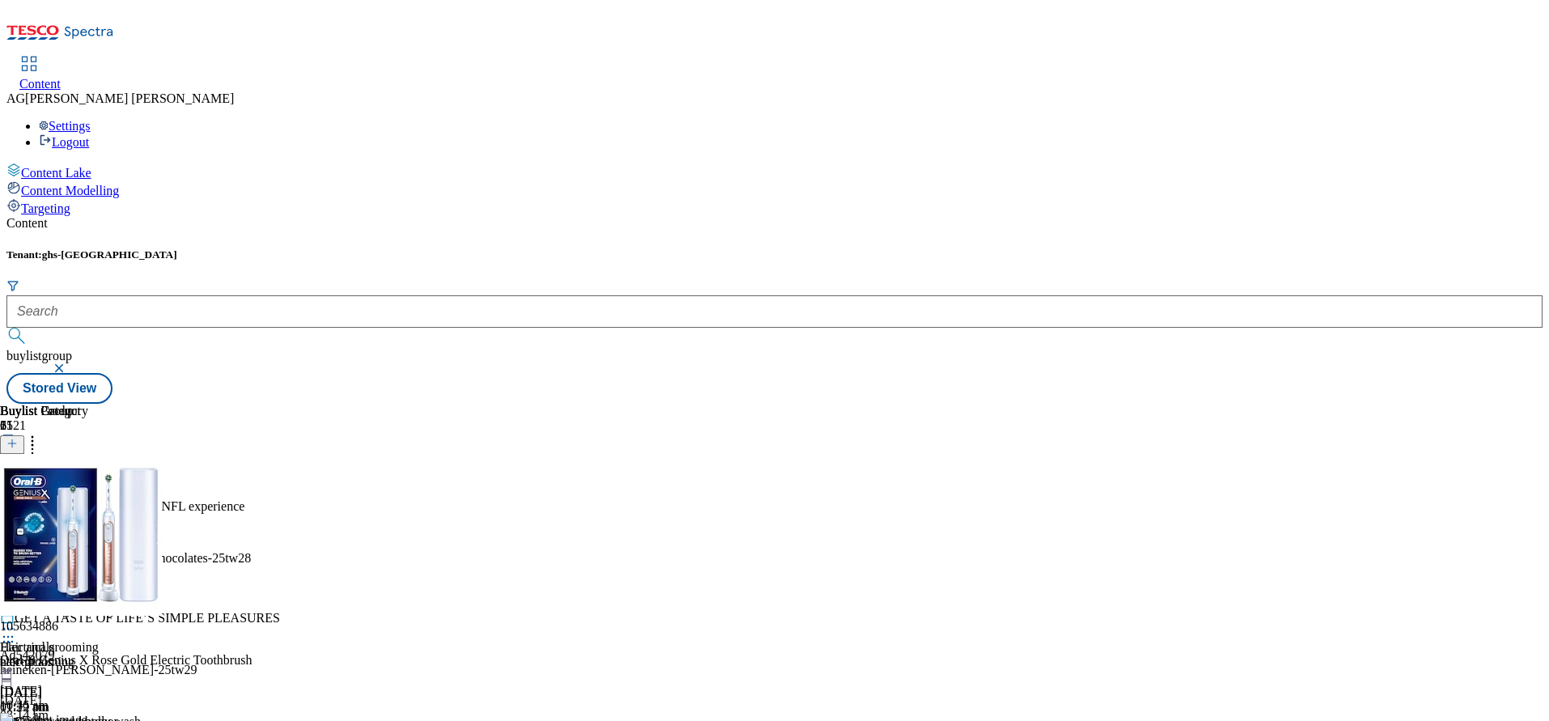
click at [34, 436] on circle at bounding box center [33, 437] width 2 height 2
click at [1413, 404] on div "Buylist Group 6121 Marketplace Deals Chance to win The ultimate NFL experience …" at bounding box center [774, 404] width 1536 height 0
click at [18, 438] on icon at bounding box center [11, 443] width 11 height 11
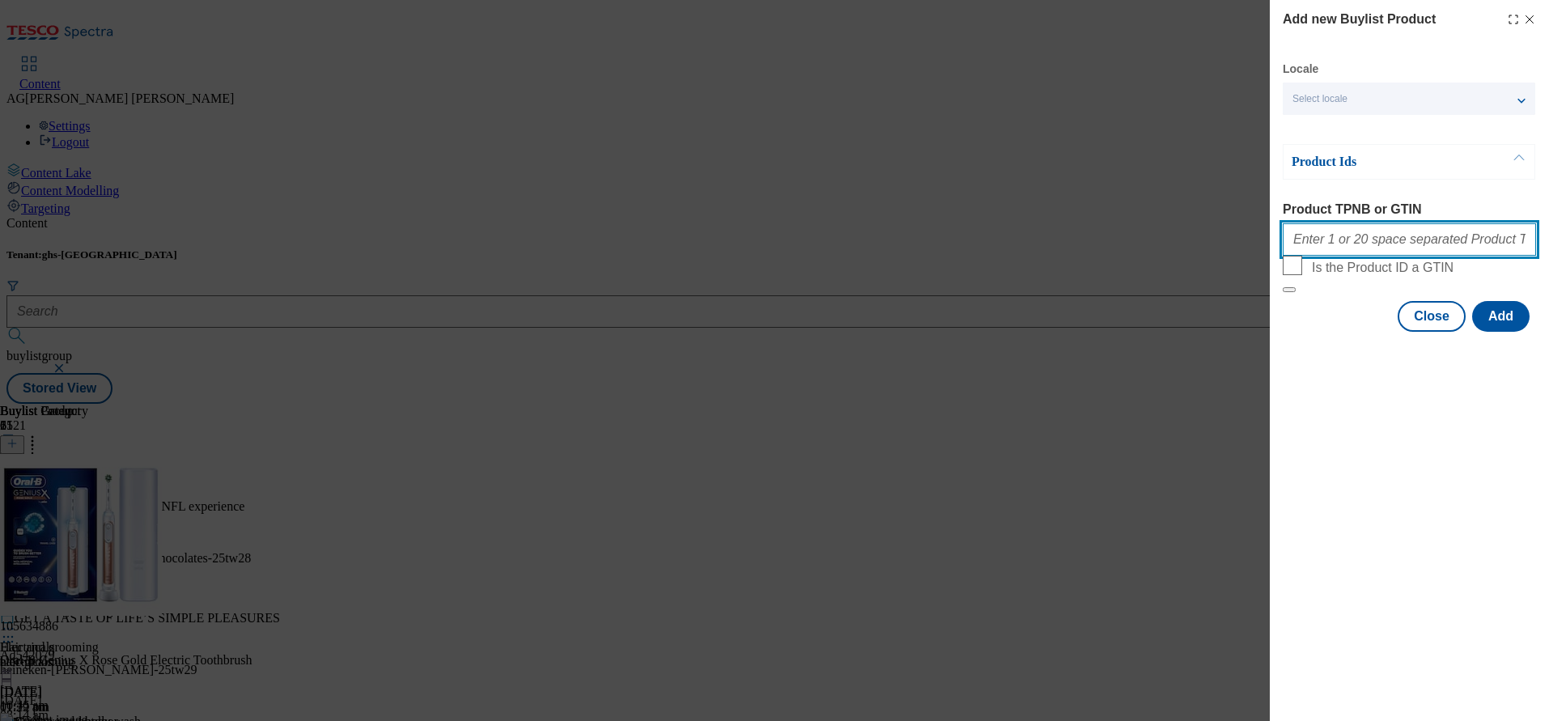
paste input "105634886 105773121 105773121 105773122 105793859 105793861 105793823 105773120…"
type input "105634886 105773121 105773121 105773122 105793859 105793861 105793823 105773120…"
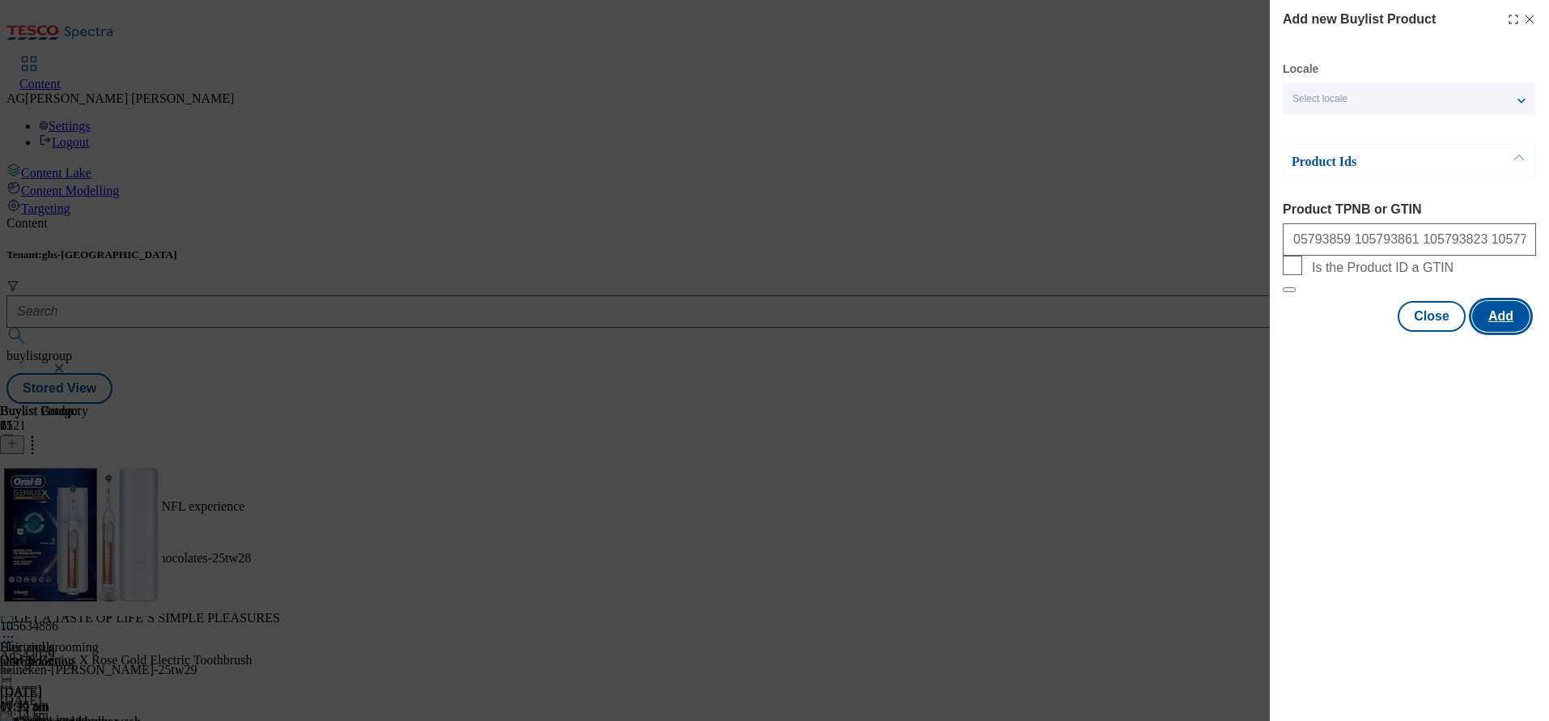
click at [1511, 332] on button "Add" at bounding box center [1500, 316] width 57 height 31
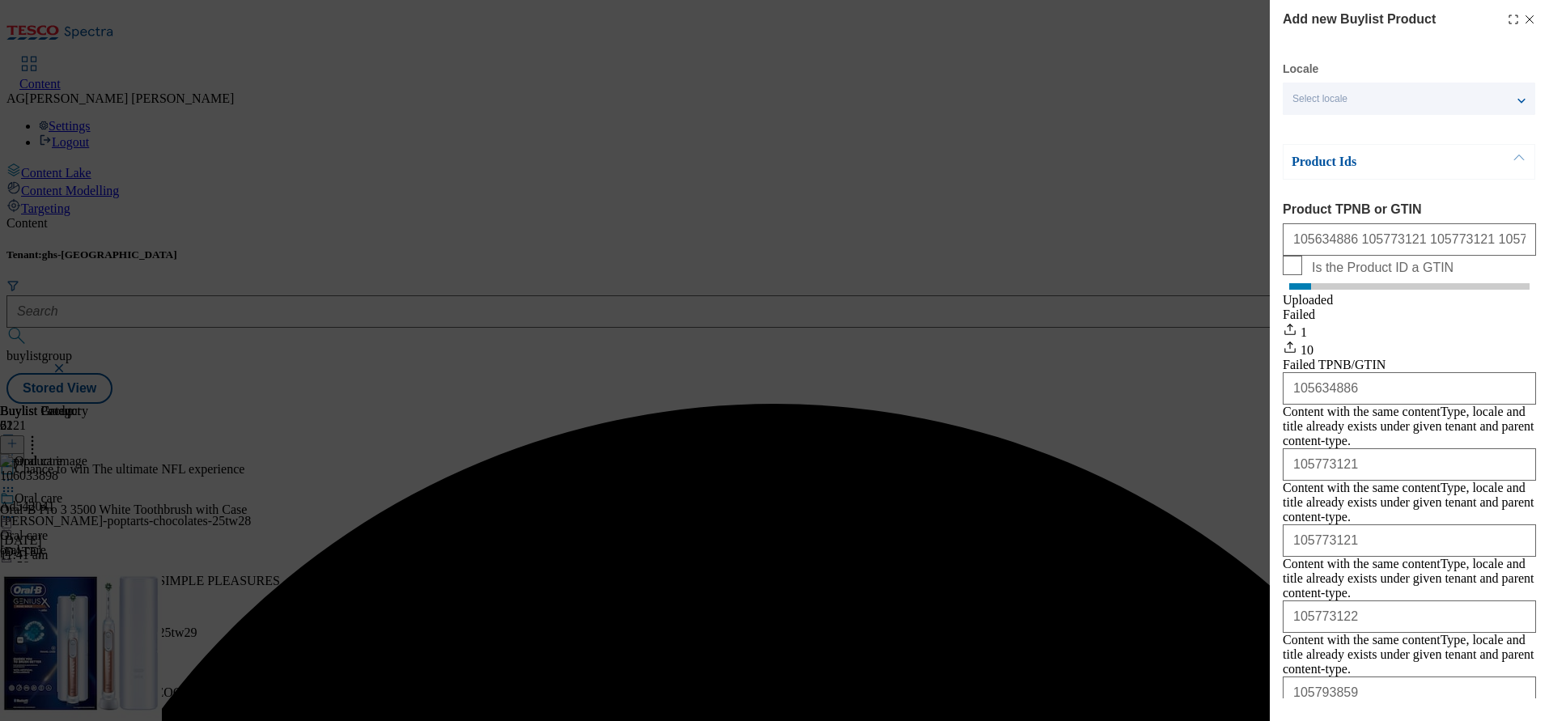
scroll to position [409, 0]
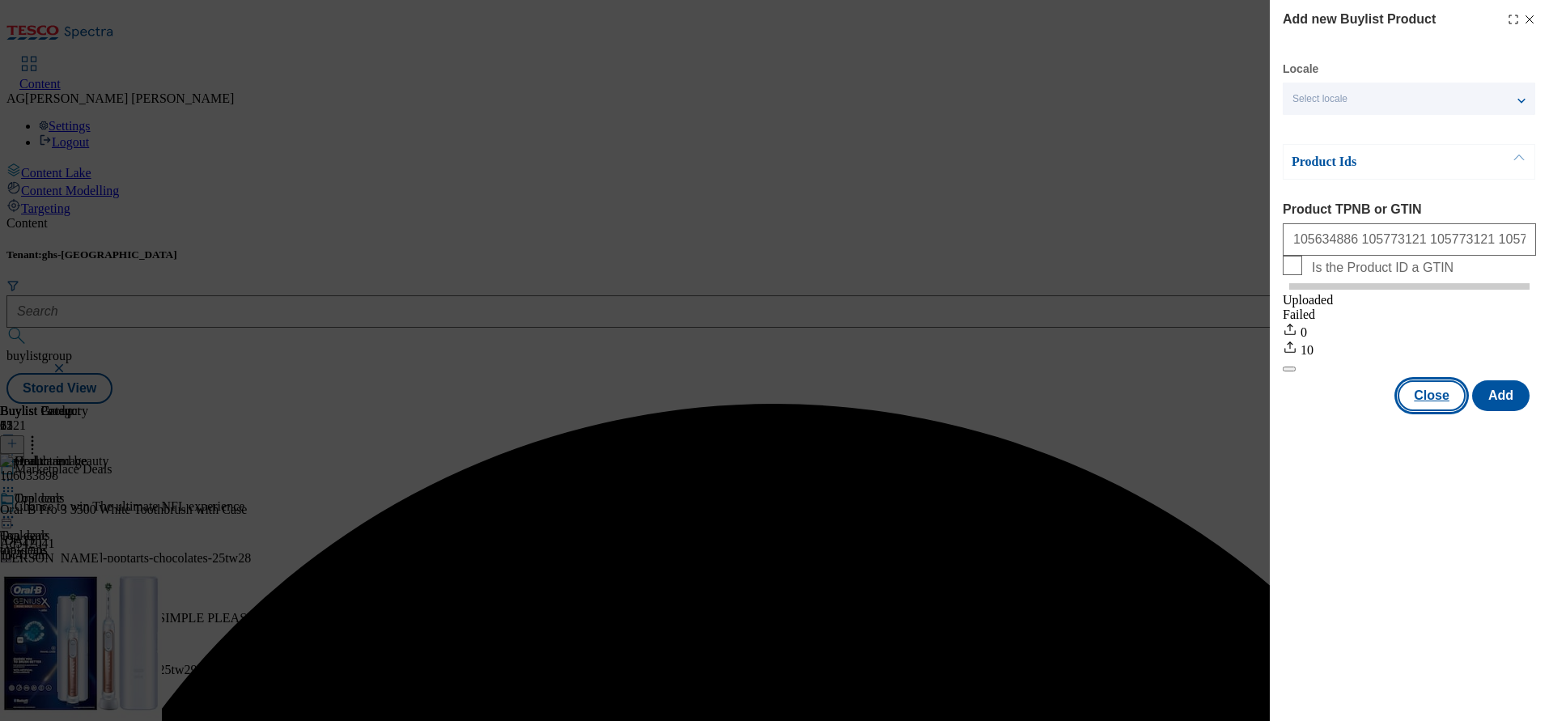
click at [1452, 411] on button "Close" at bounding box center [1432, 395] width 68 height 31
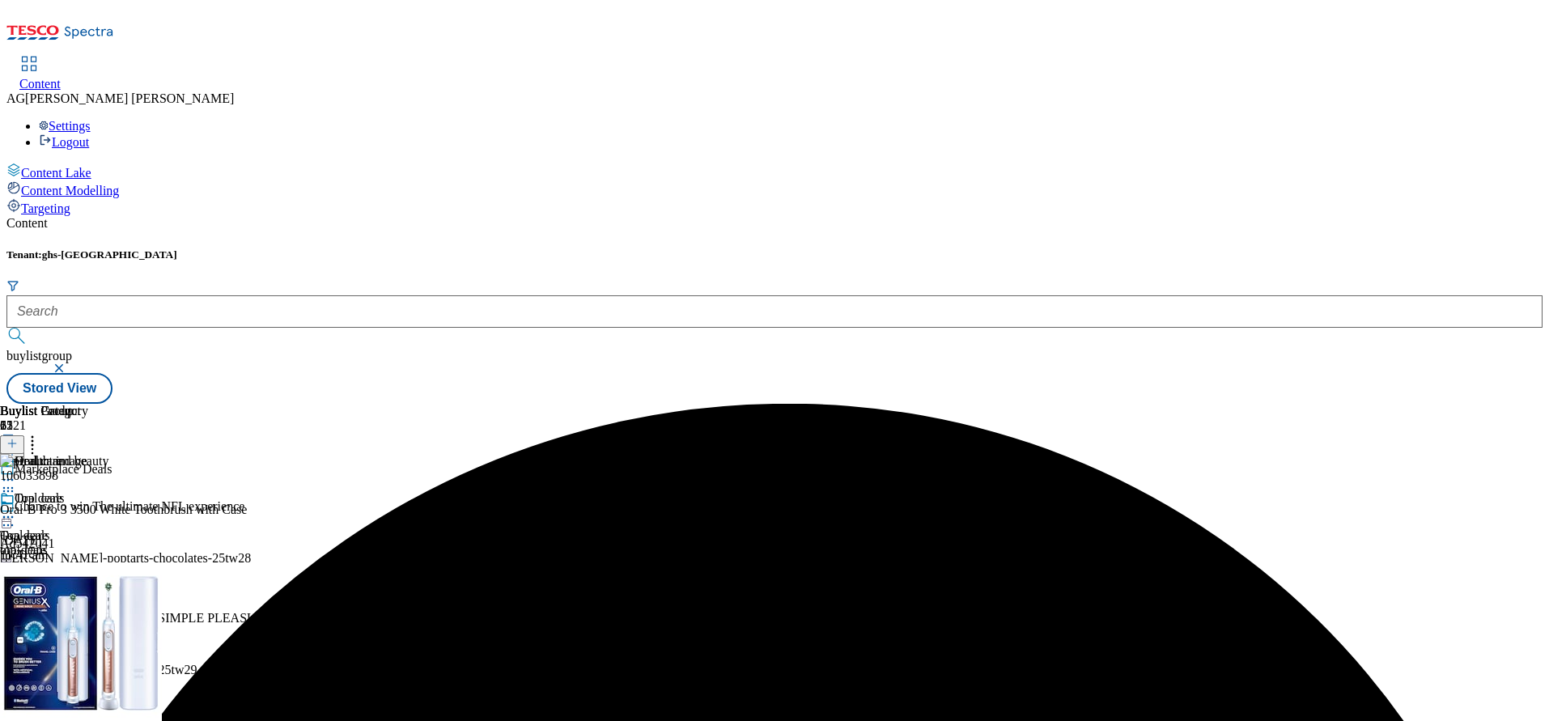
click at [16, 509] on icon at bounding box center [8, 517] width 16 height 16
click at [75, 542] on button "Edit" at bounding box center [53, 551] width 43 height 19
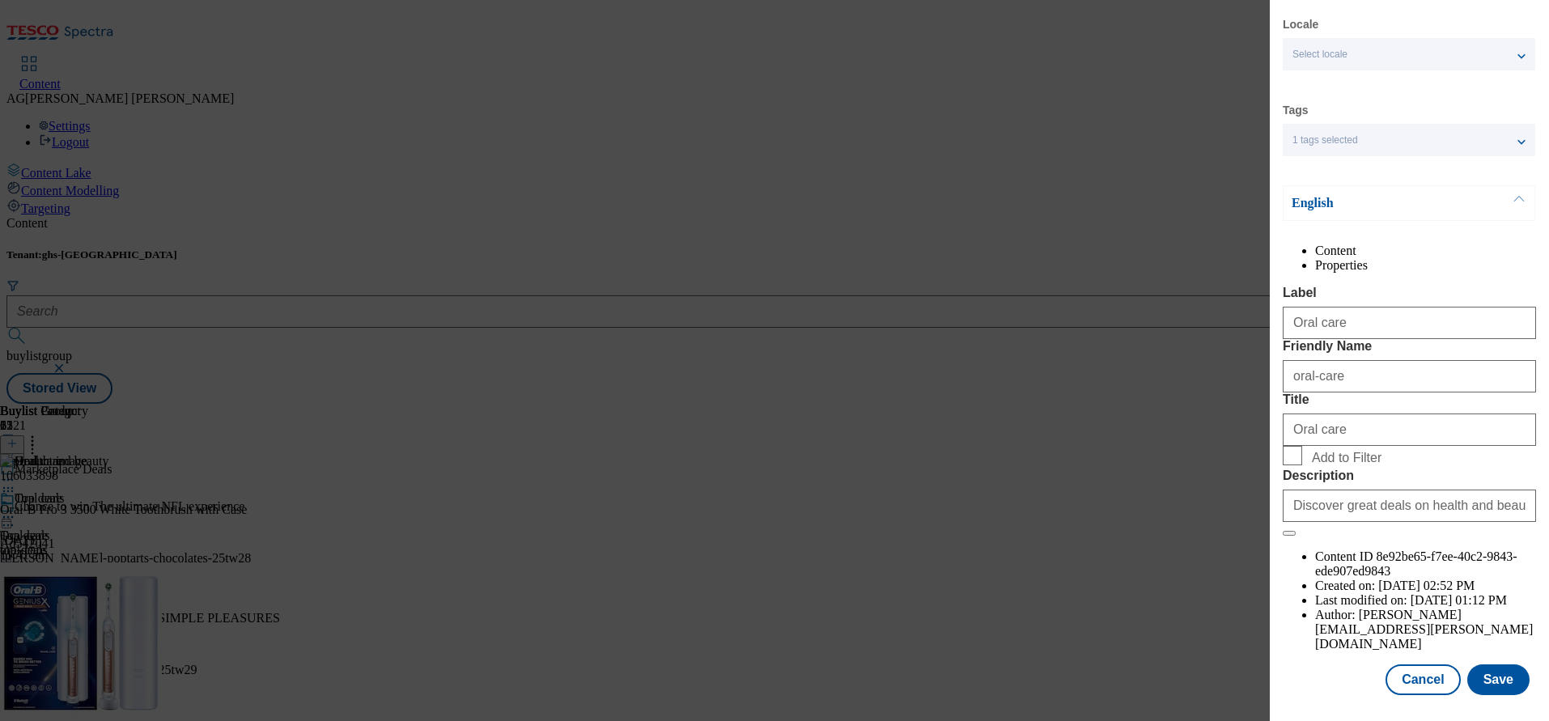
scroll to position [94, 0]
click at [1480, 665] on button "Save" at bounding box center [1499, 680] width 62 height 31
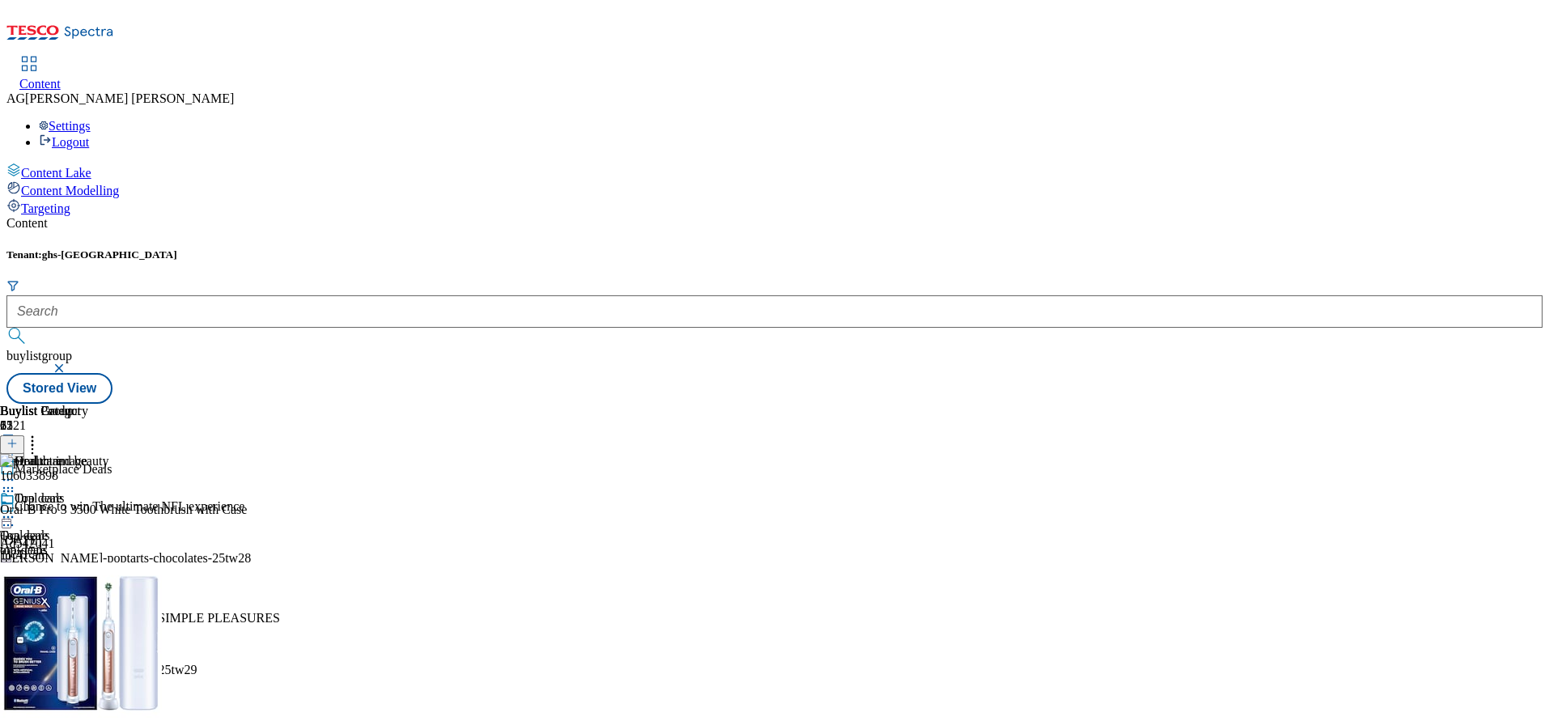
click at [16, 509] on icon at bounding box center [8, 517] width 16 height 16
click at [141, 616] on li "Preview" at bounding box center [86, 625] width 108 height 19
click at [141, 491] on div "Oral care Oral care oral-care 2 Sept 2025 11:41 am" at bounding box center [70, 547] width 141 height 112
click at [16, 509] on icon at bounding box center [8, 517] width 16 height 16
click at [95, 616] on button "Preview" at bounding box center [63, 625] width 62 height 19
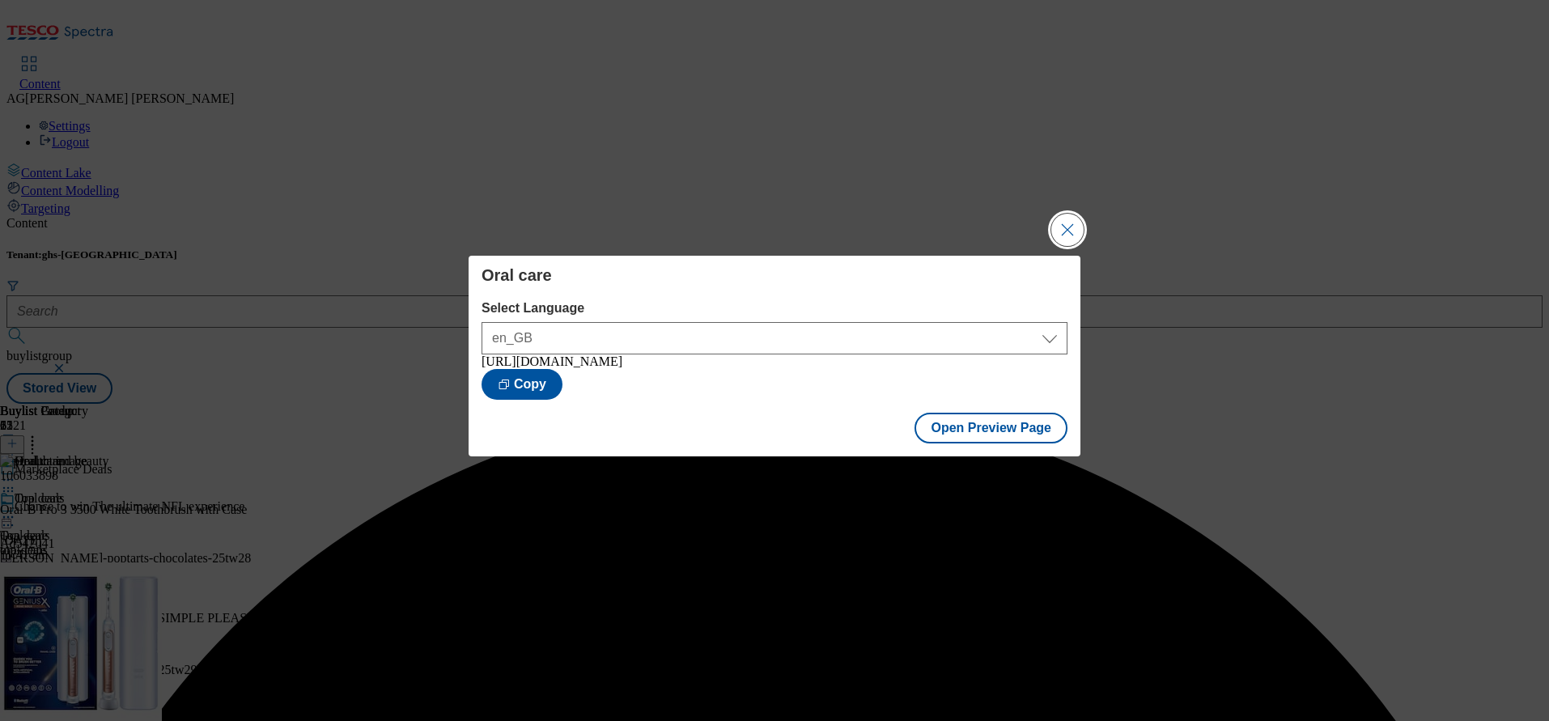
click at [1060, 227] on button "Close Modal" at bounding box center [1067, 230] width 32 height 32
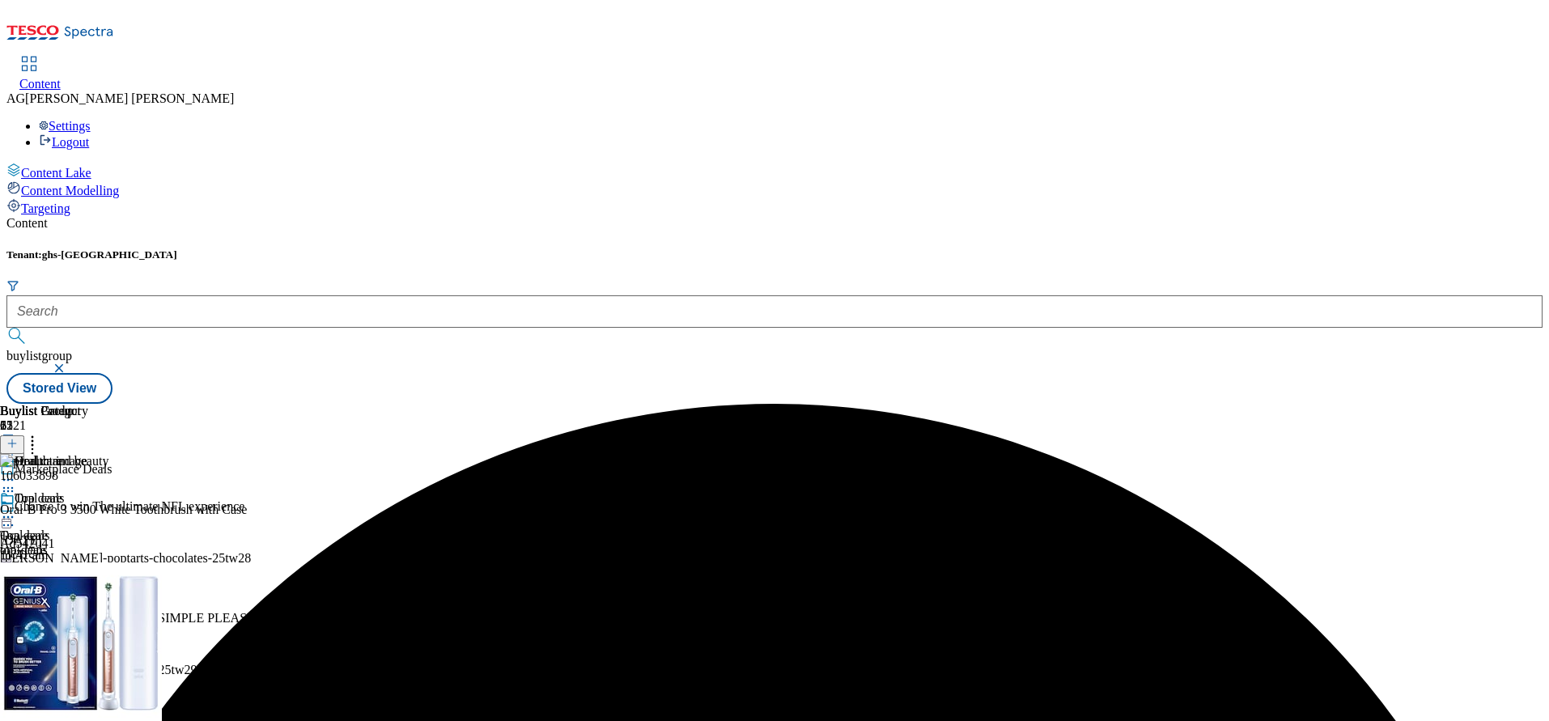
click at [16, 509] on icon at bounding box center [8, 517] width 16 height 16
click at [86, 676] on span "Publish" at bounding box center [68, 682] width 36 height 12
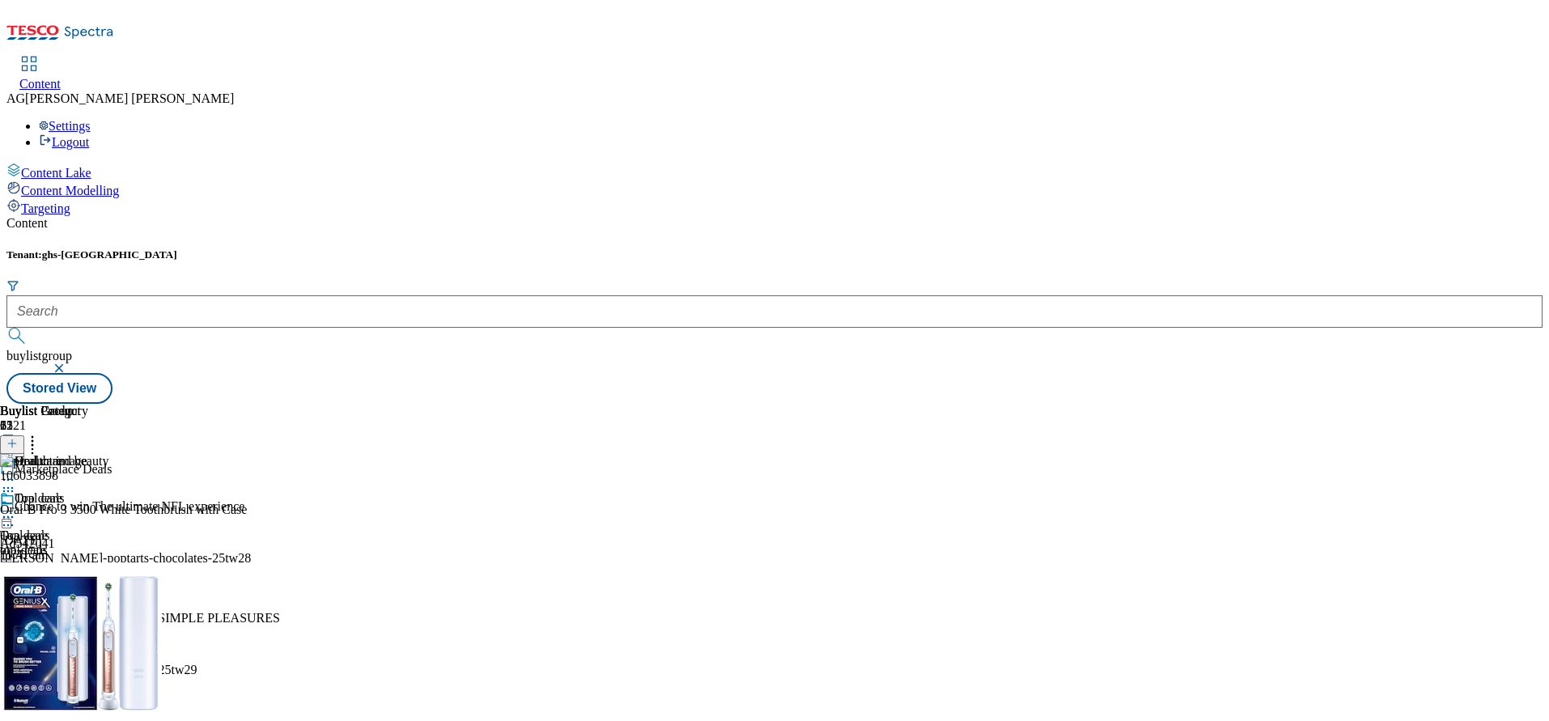
click at [141, 491] on div "Oral care Oral care oral-care 2 Sept 2025 11:42 am" at bounding box center [70, 547] width 141 height 112
click at [141, 655] on div "hair-grooming" at bounding box center [70, 662] width 141 height 15
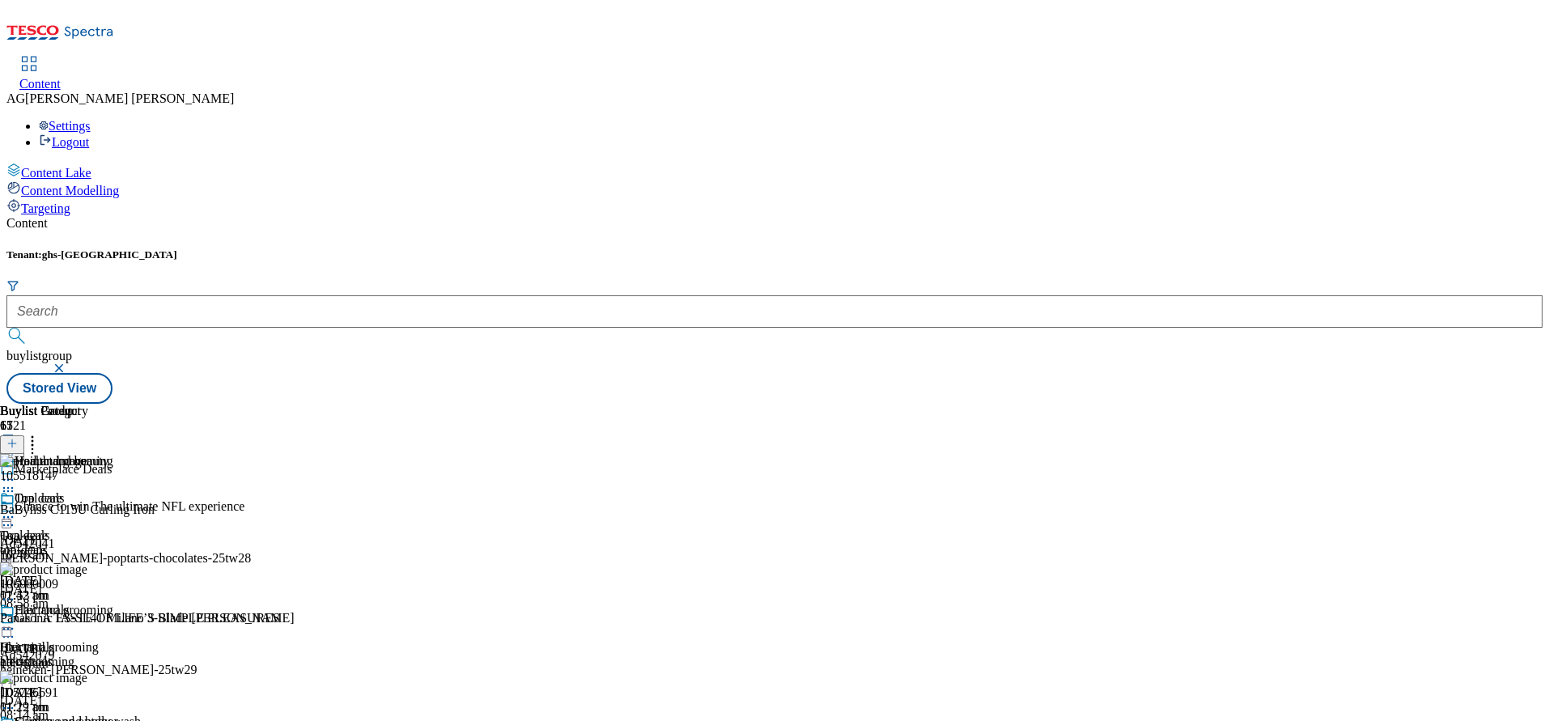
click at [16, 621] on icon at bounding box center [8, 629] width 16 height 16
click at [40, 433] on icon at bounding box center [32, 441] width 16 height 16
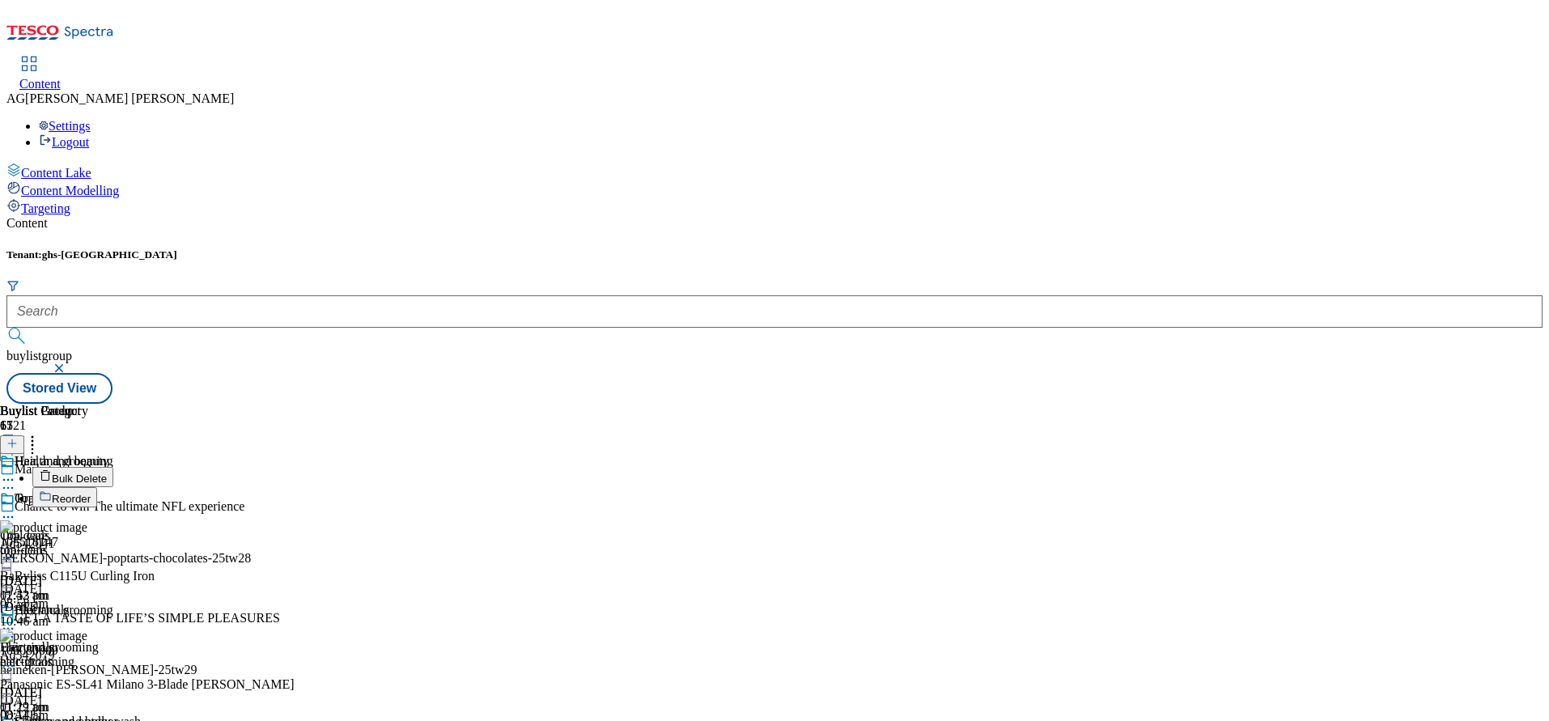
click at [40, 433] on icon at bounding box center [32, 441] width 16 height 16
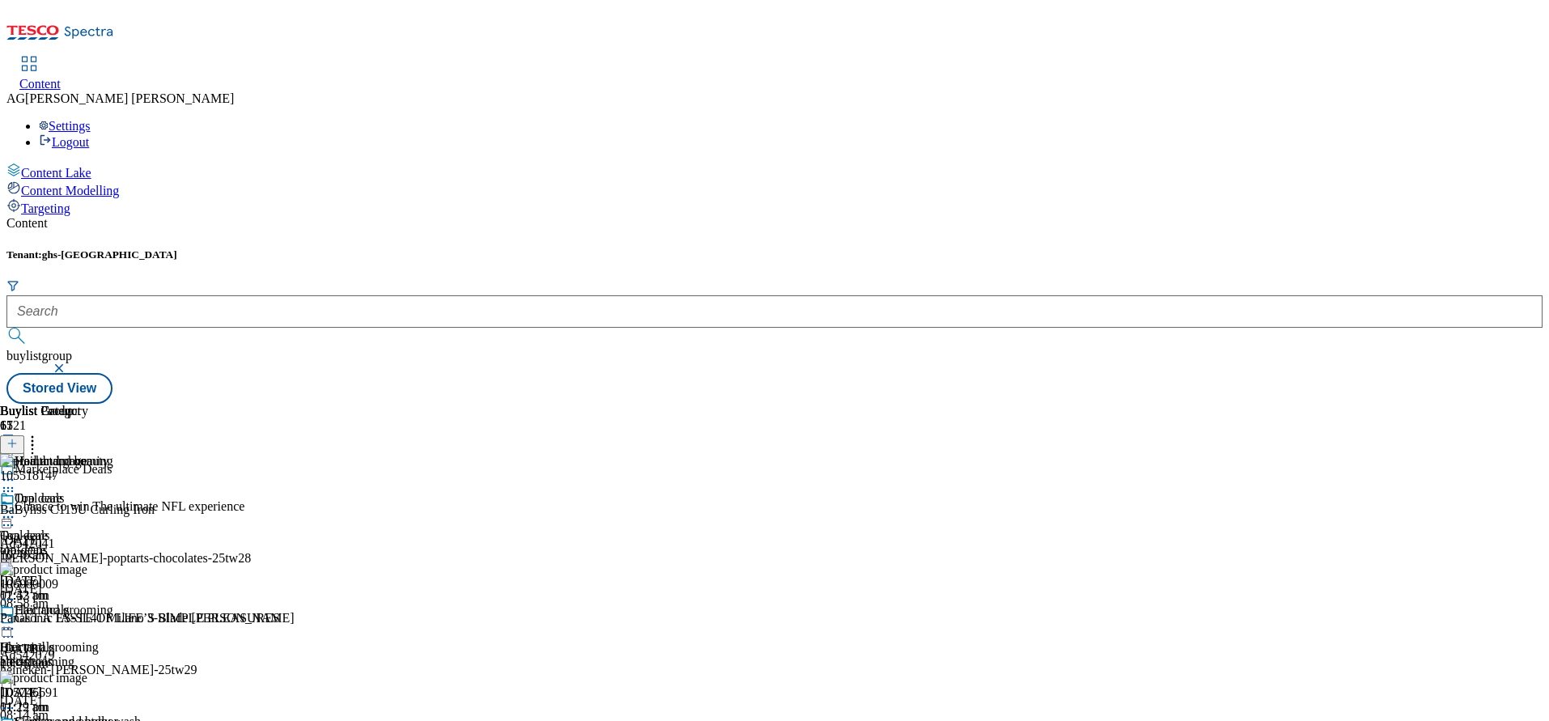
click at [18, 438] on icon at bounding box center [11, 443] width 11 height 11
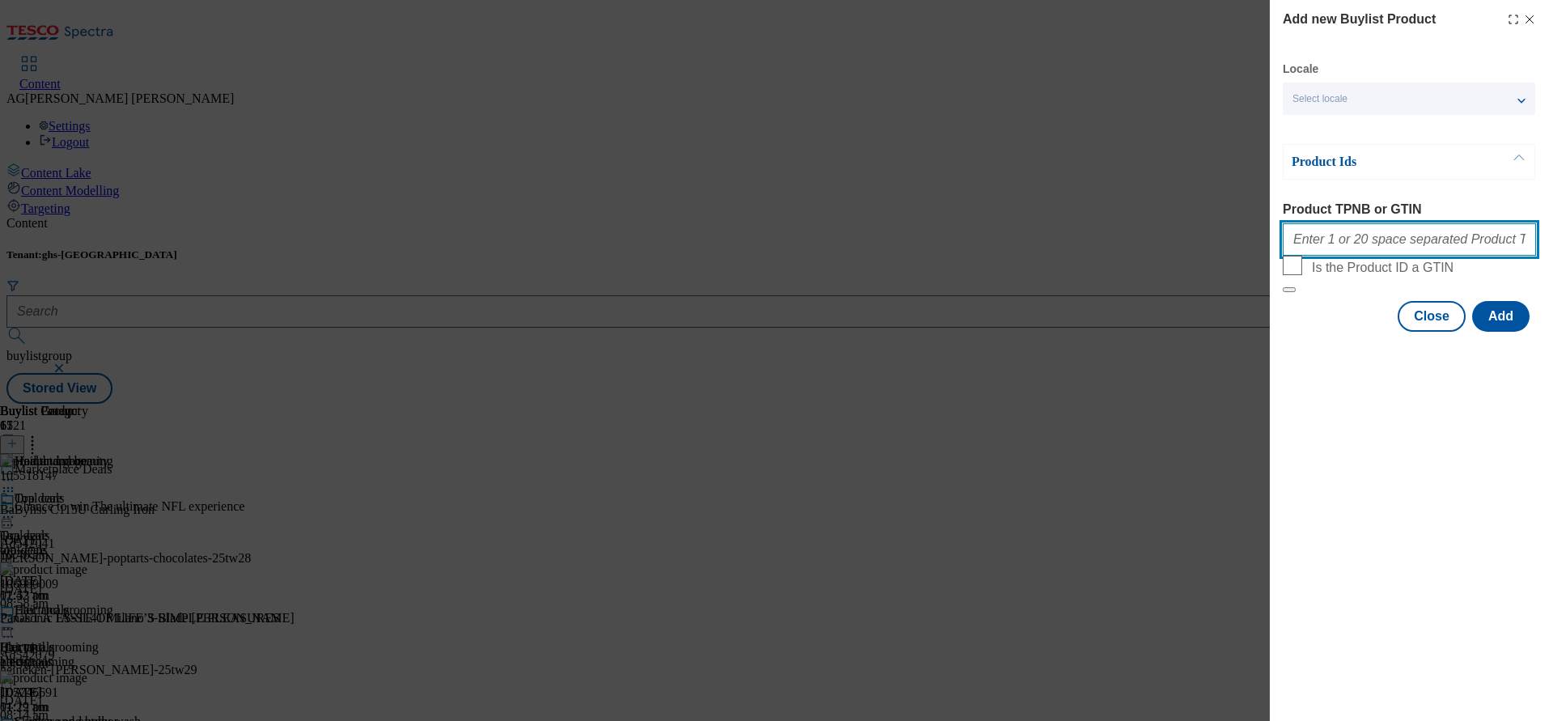
paste input "106080009 105171508 105793827 105793858 105518147 105171369 105171376 105171500…"
type input "106080009 105171508 105793827 105793858 105518147 105171369 105171376 105171500…"
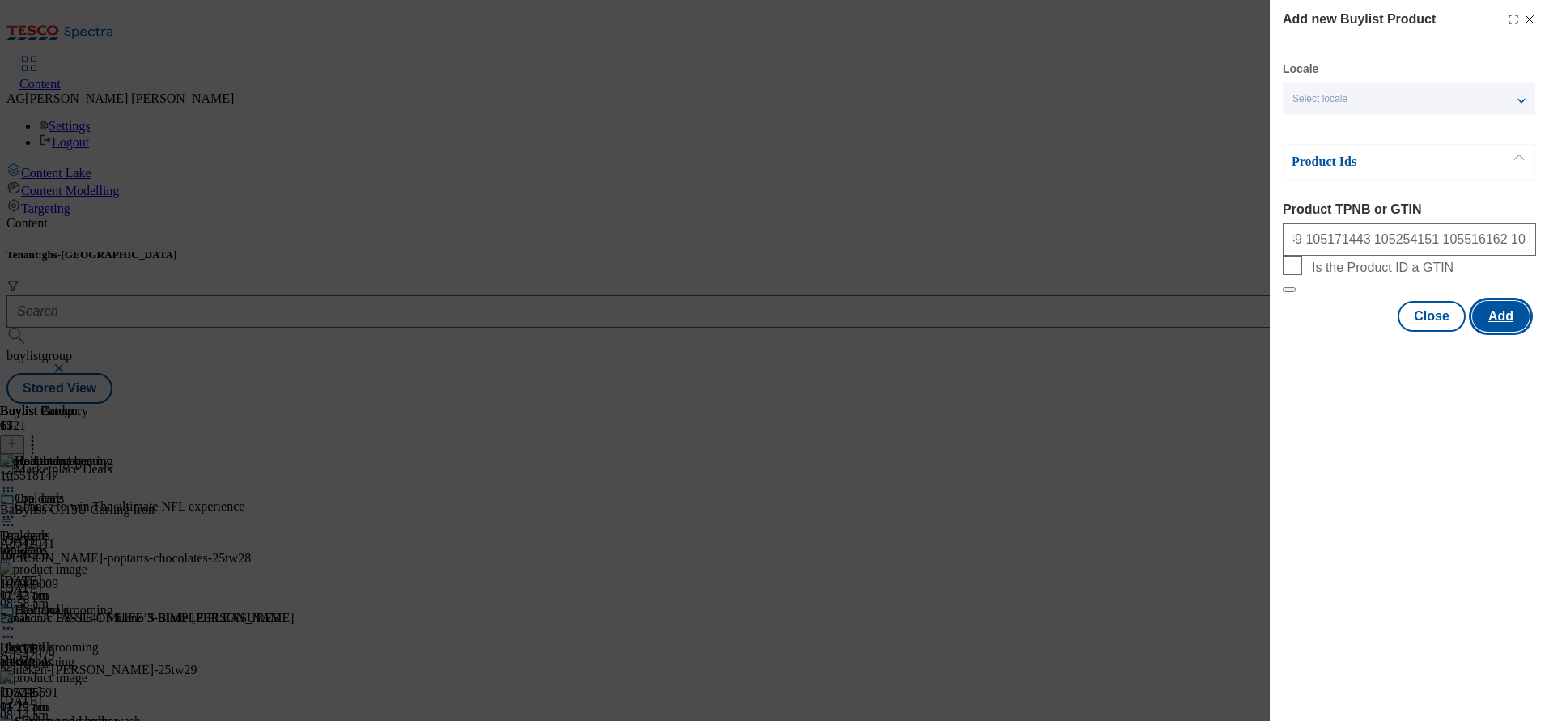
click at [1519, 332] on button "Add" at bounding box center [1500, 316] width 57 height 31
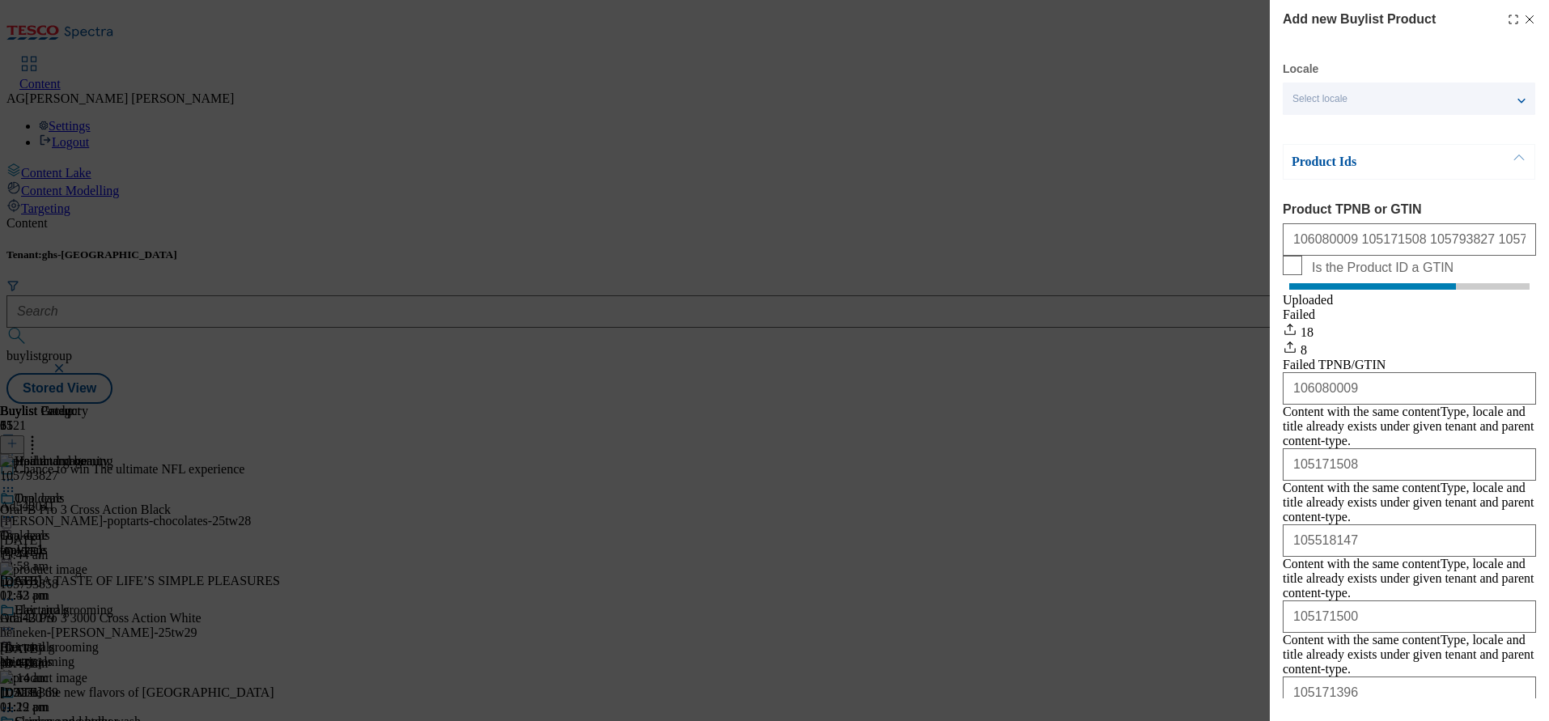
scroll to position [280, 0]
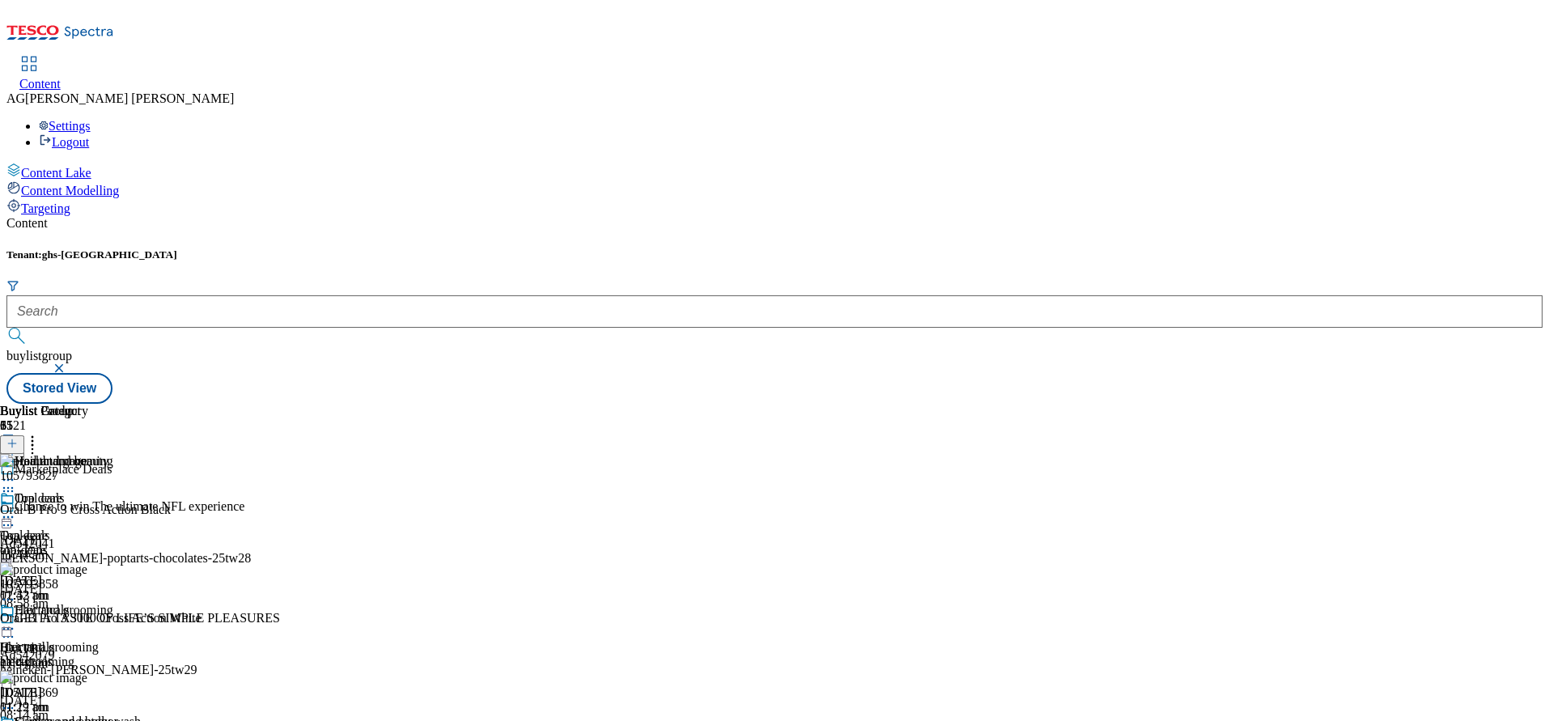
scroll to position [0, 0]
click at [16, 621] on icon at bounding box center [8, 629] width 16 height 16
click at [141, 603] on div "Hair and grooming Hair and grooming hair-grooming 27 Aug 2025 01:12 pm" at bounding box center [70, 659] width 141 height 112
click at [16, 621] on icon at bounding box center [8, 629] width 16 height 16
click at [75, 653] on button "Edit" at bounding box center [53, 662] width 43 height 19
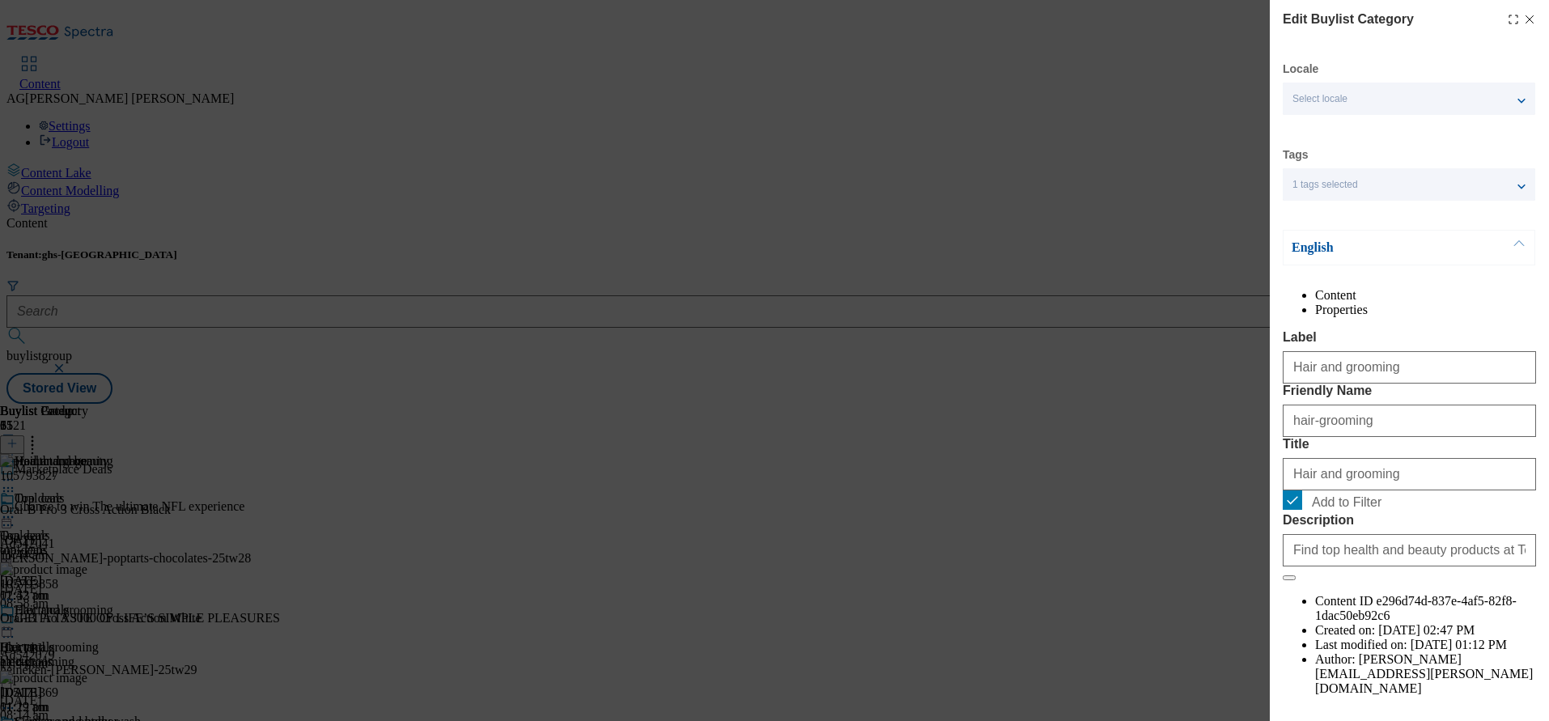
scroll to position [94, 0]
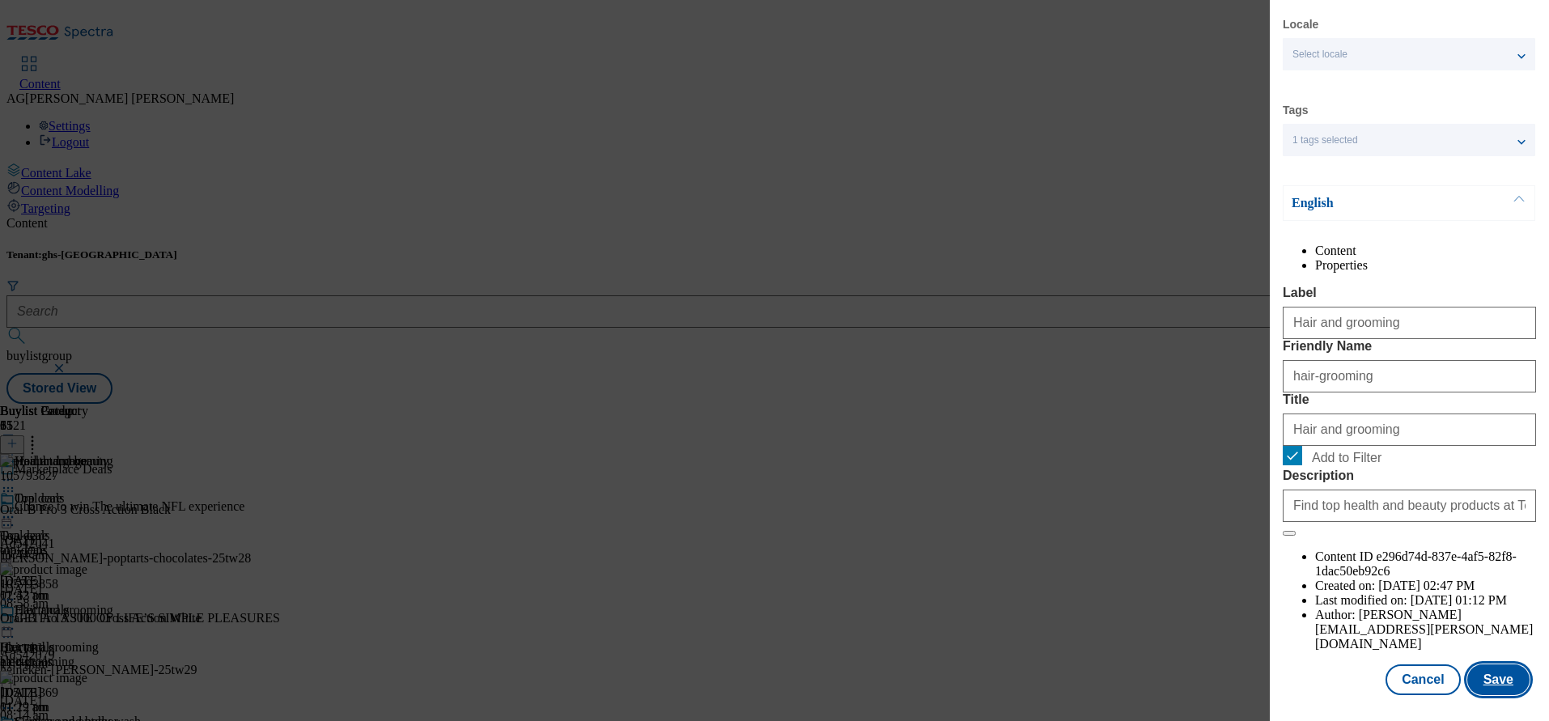
click at [1472, 665] on button "Save" at bounding box center [1499, 680] width 62 height 31
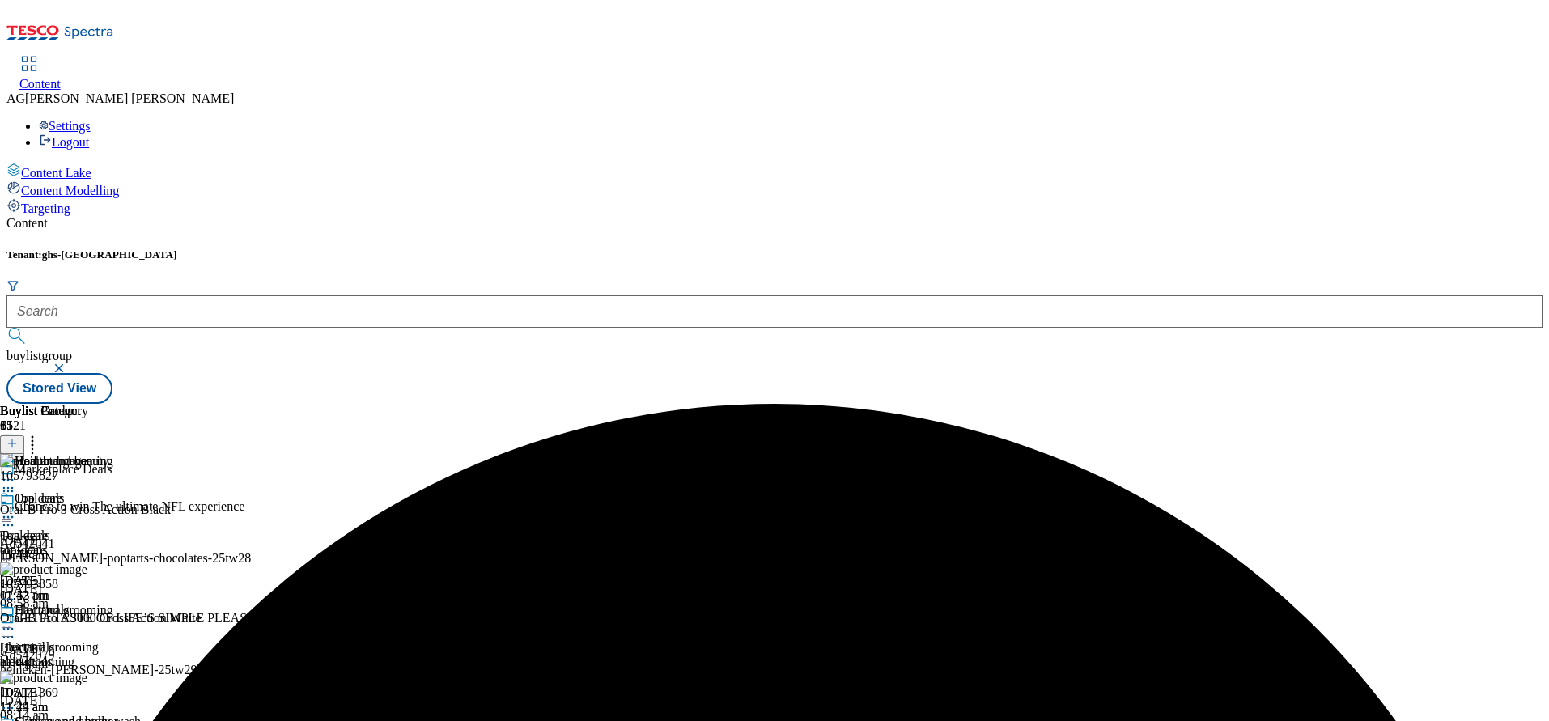
click at [16, 621] on icon at bounding box center [8, 629] width 16 height 16
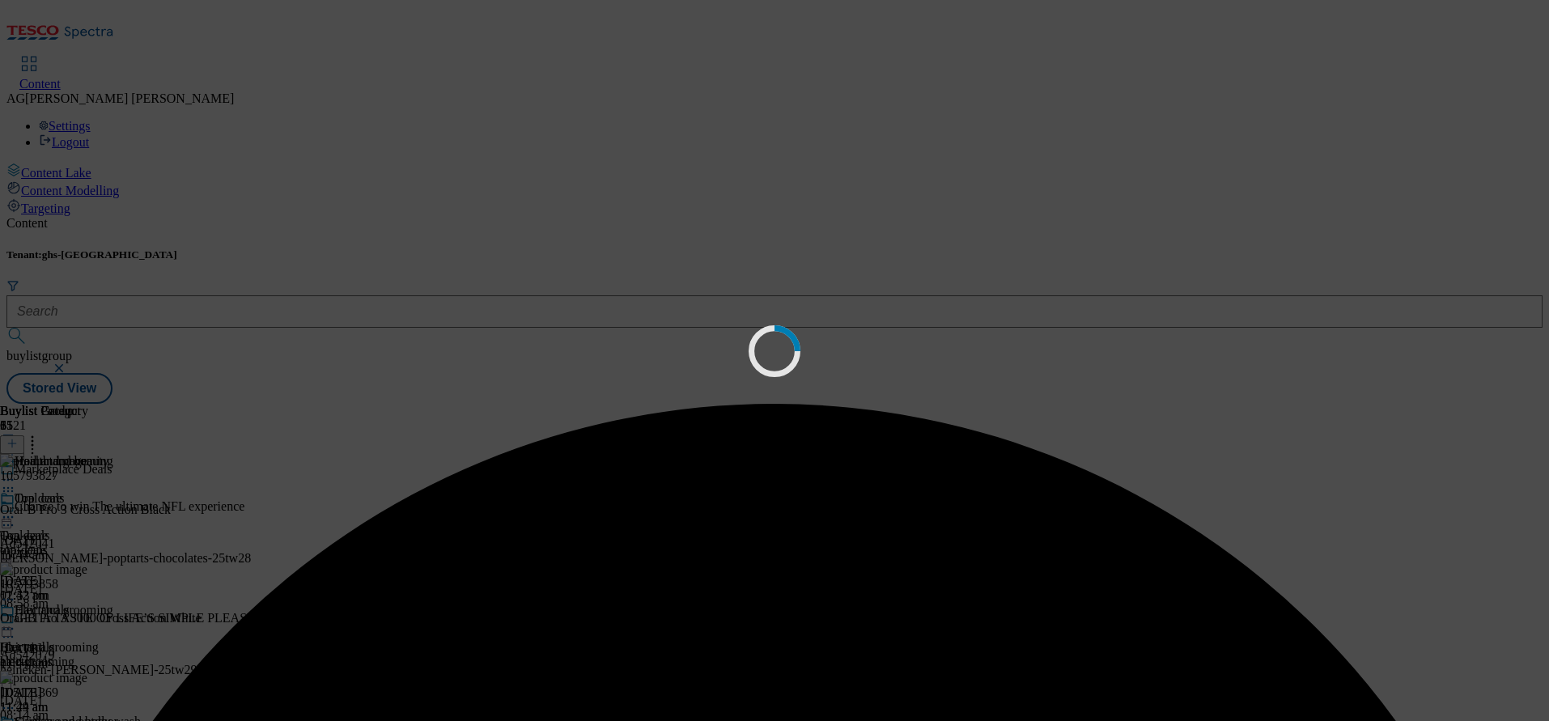
scroll to position [75, 0]
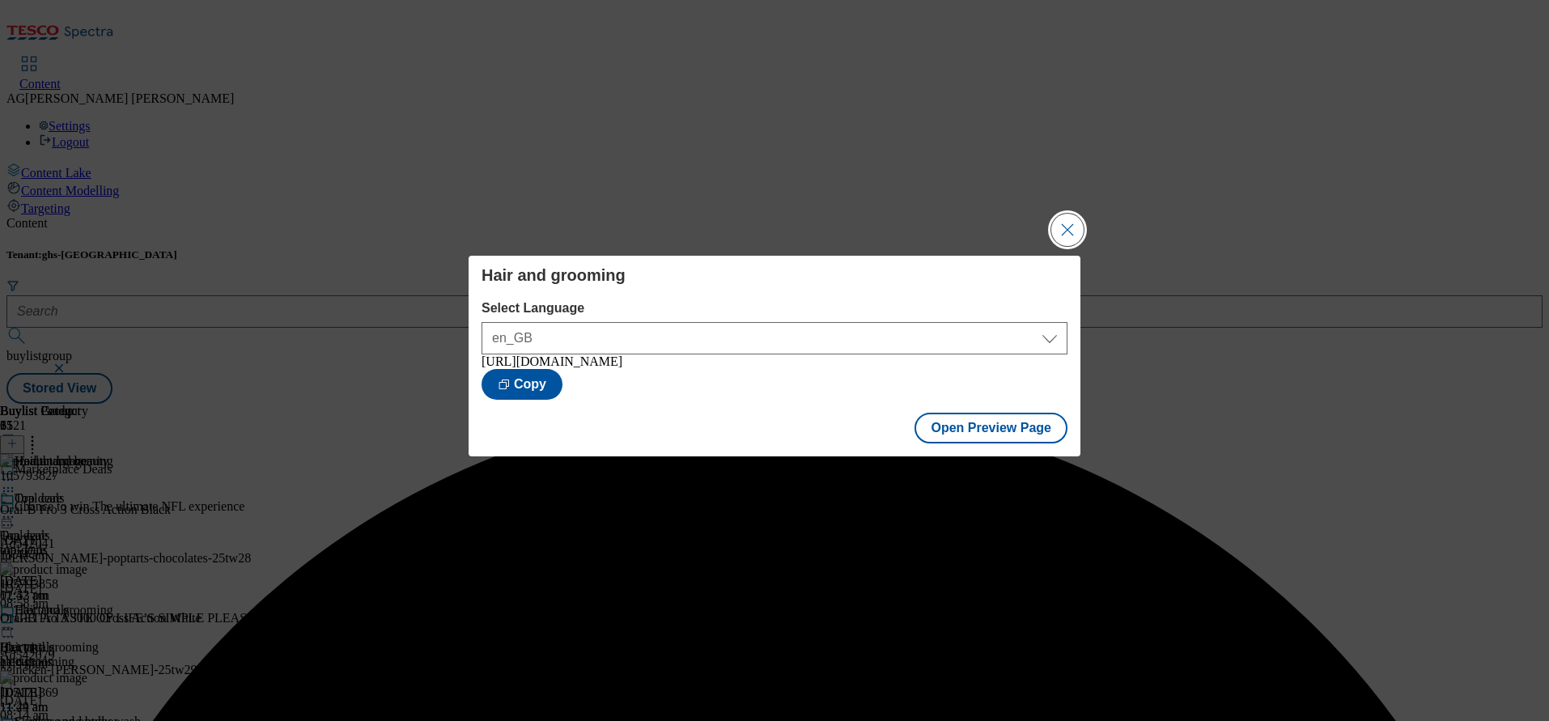
click at [1083, 220] on button "Close Modal" at bounding box center [1067, 230] width 32 height 32
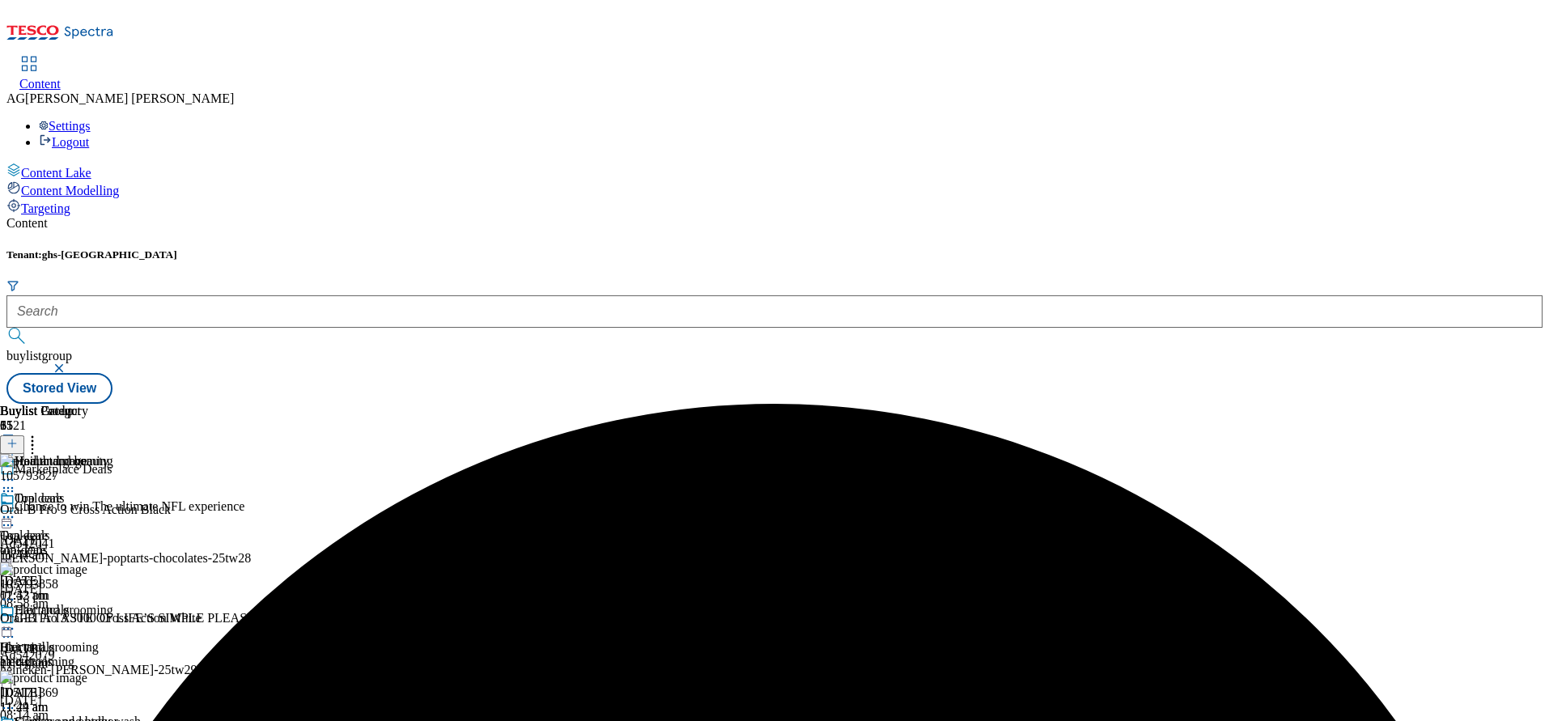
click at [16, 621] on icon at bounding box center [8, 629] width 16 height 16
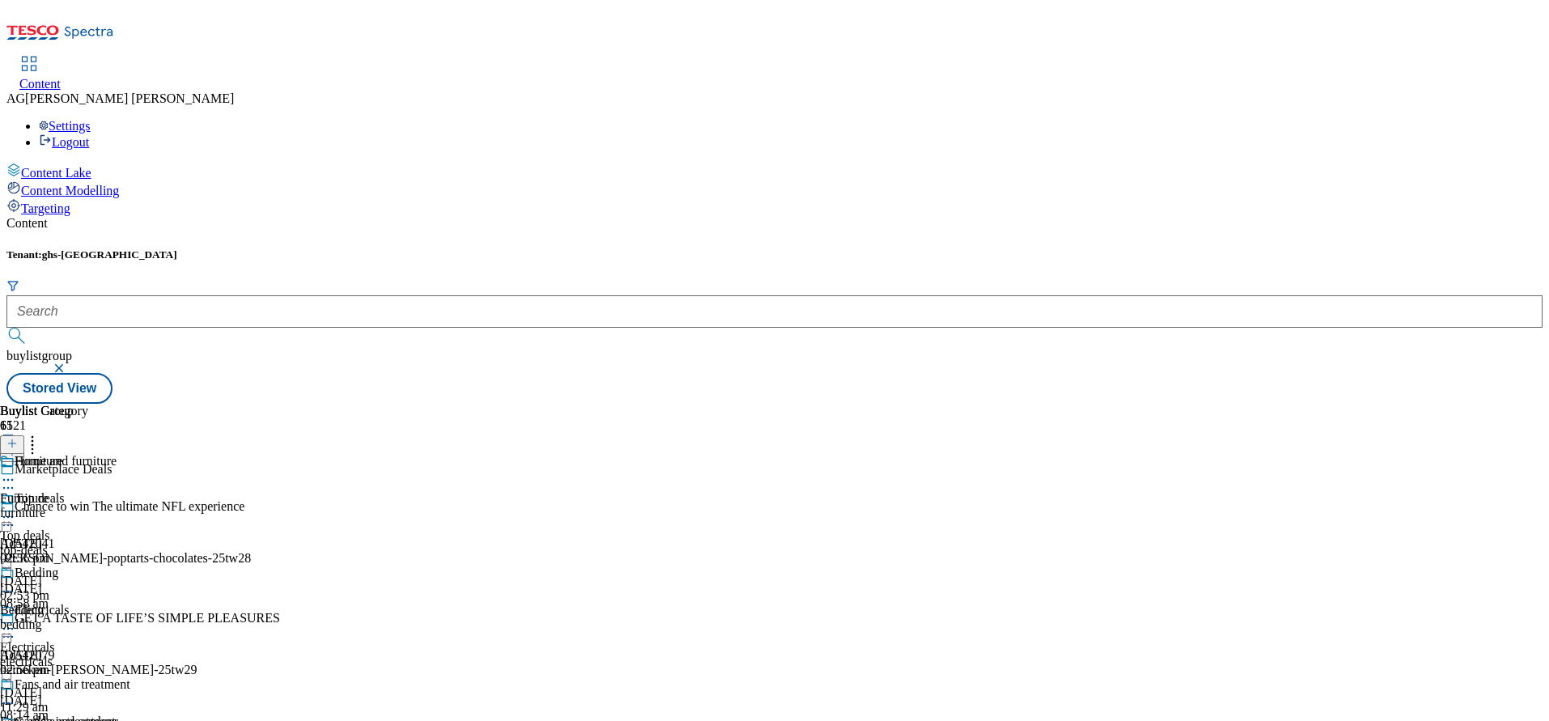
click at [130, 454] on div "Furniture Furniture furniture 27 Aug 2025 02:56 pm" at bounding box center [65, 510] width 130 height 112
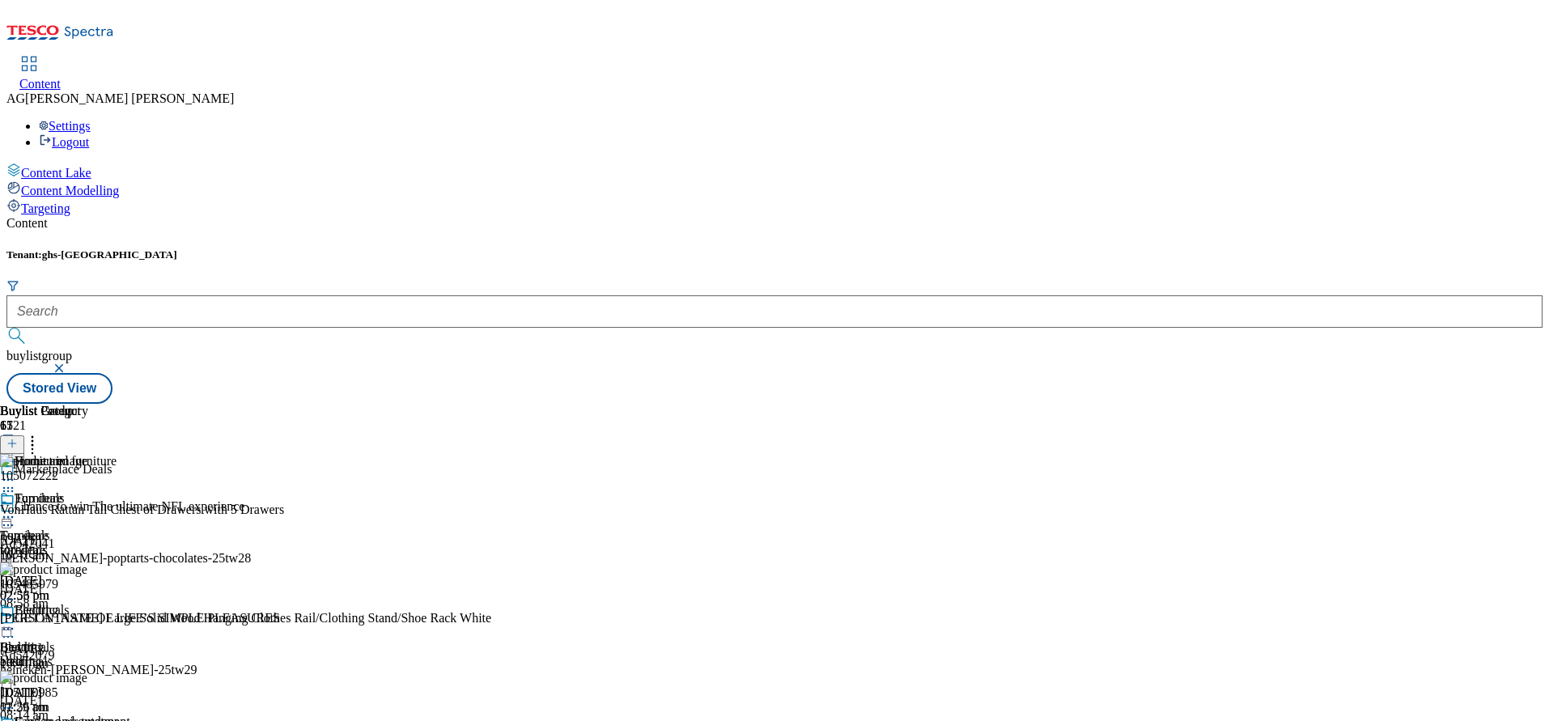
click at [40, 433] on icon at bounding box center [32, 441] width 16 height 16
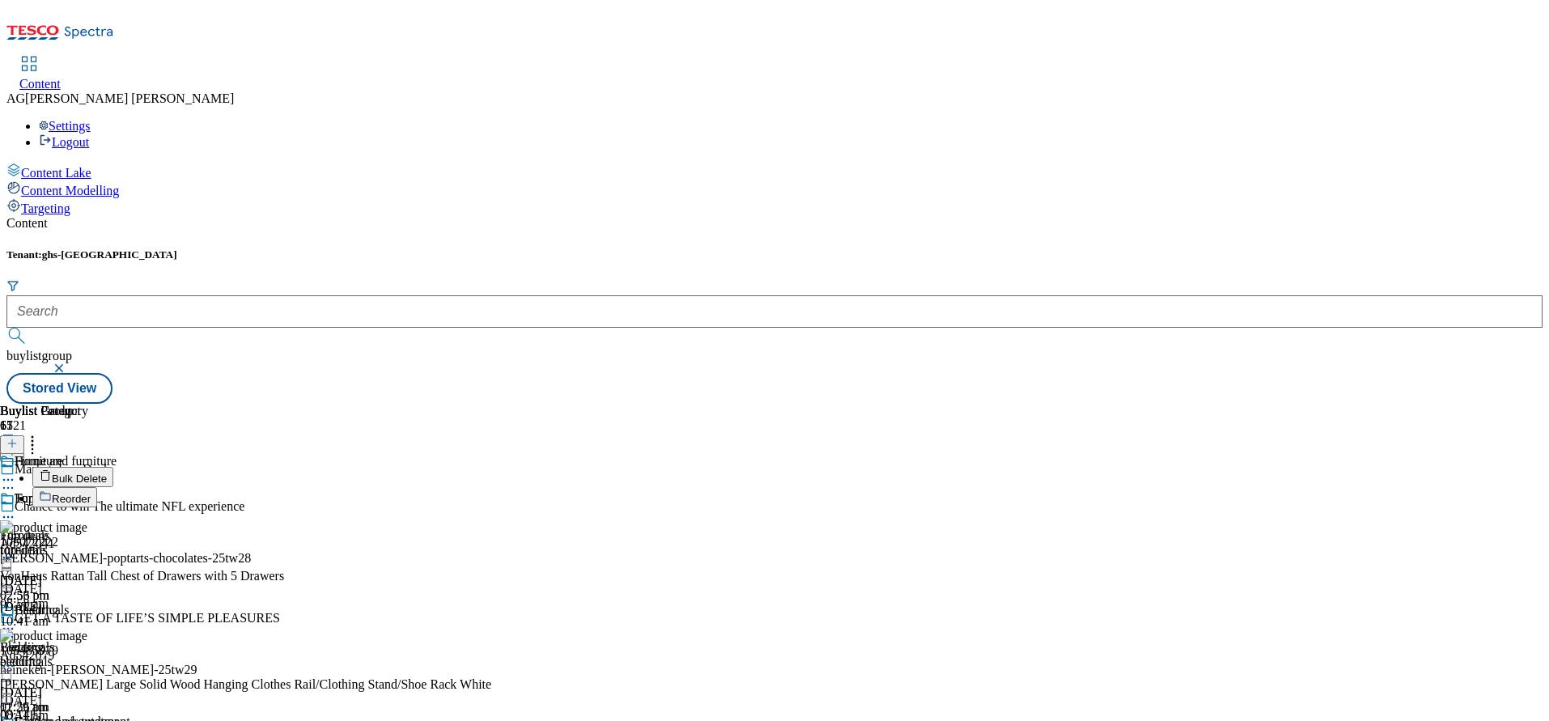
click at [18, 438] on icon at bounding box center [11, 443] width 11 height 11
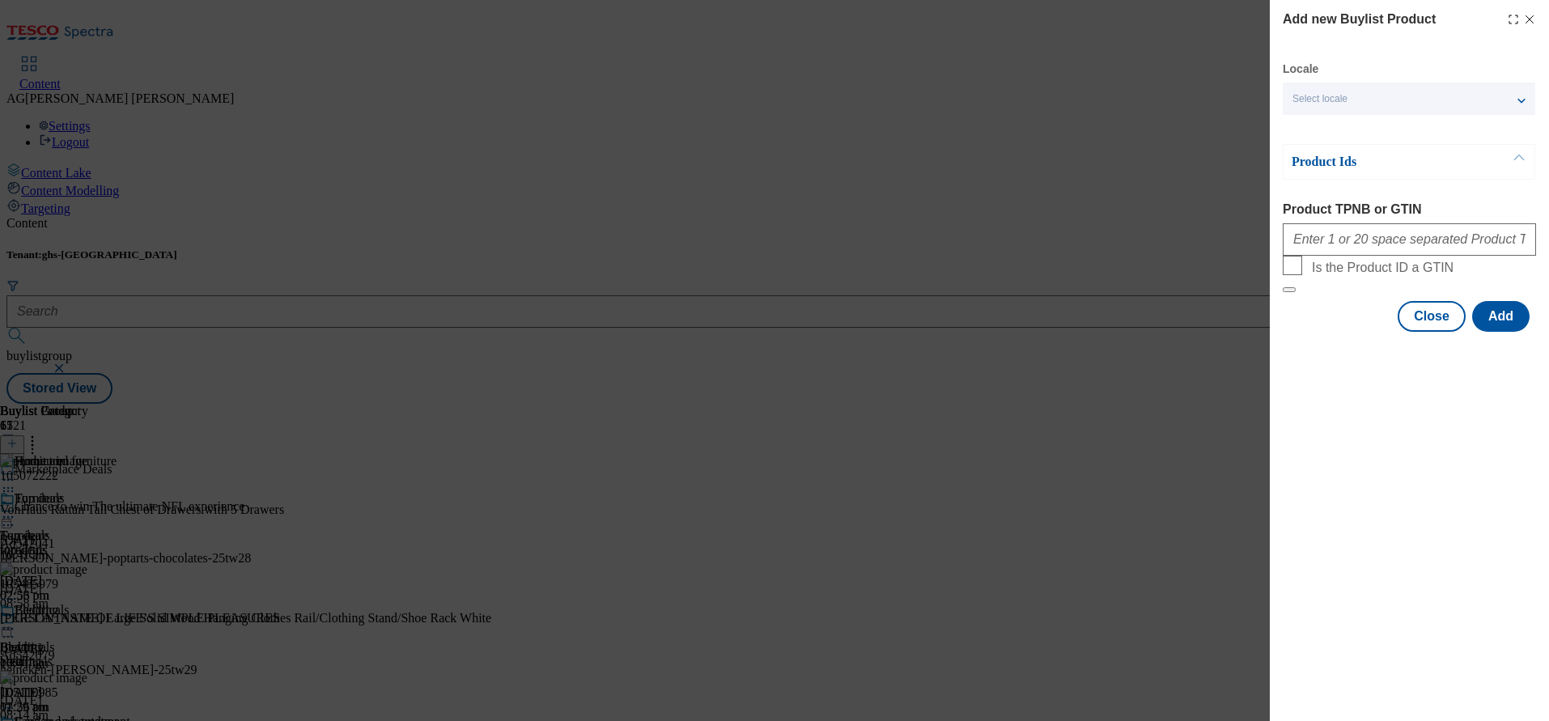
drag, startPoint x: 1390, startPoint y: 249, endPoint x: 1409, endPoint y: 498, distance: 249.3
click at [1420, 537] on div "Add new Buylist Product Locale Select locale English Welsh Product Ids Product …" at bounding box center [1409, 360] width 279 height 721
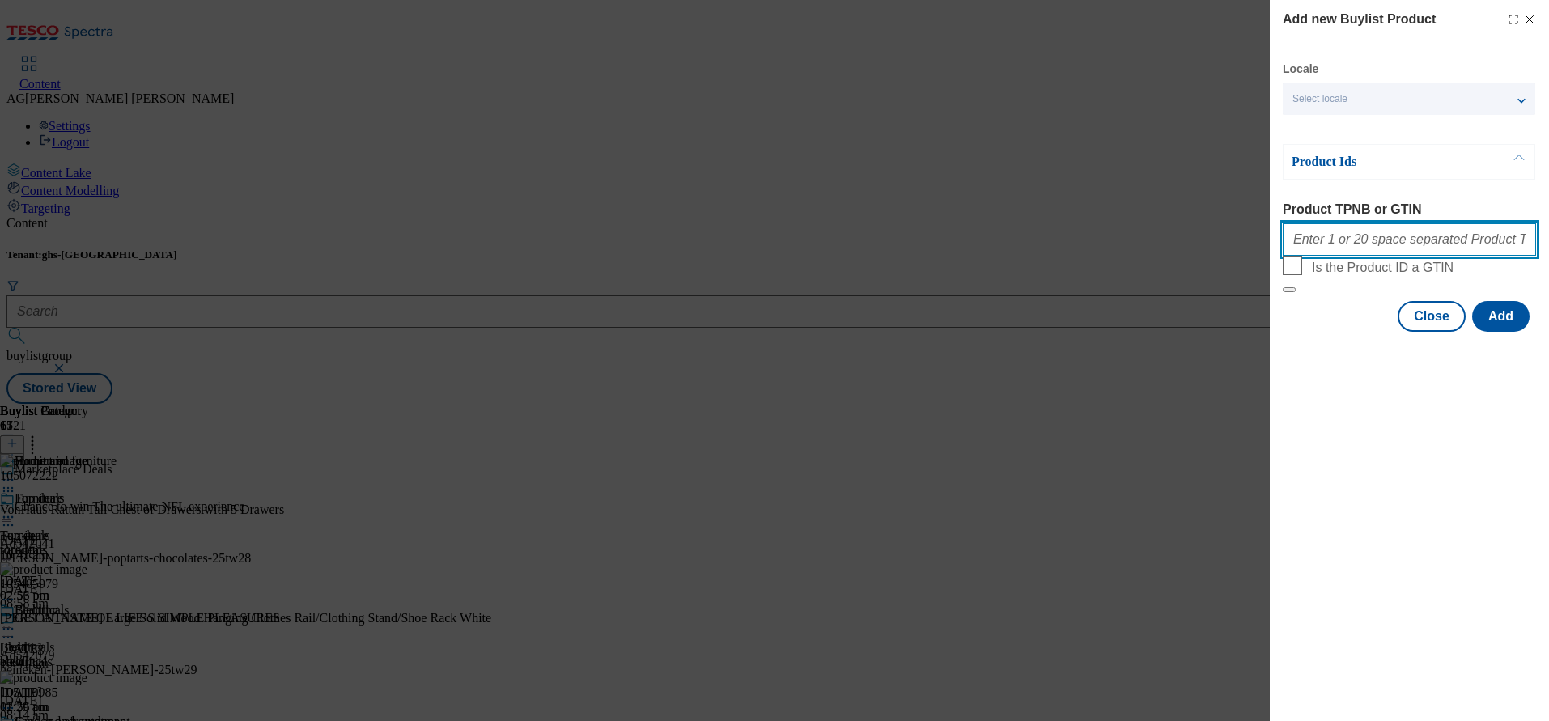
click at [1313, 240] on input "Product TPNB or GTIN" at bounding box center [1409, 239] width 253 height 32
paste input "105209129 105040651 105040722 105473928 105040660 105040641 105048263 105041663…"
type input "105209129 105040651 105040722 105473928 105040660 105040641 105048263 105041663…"
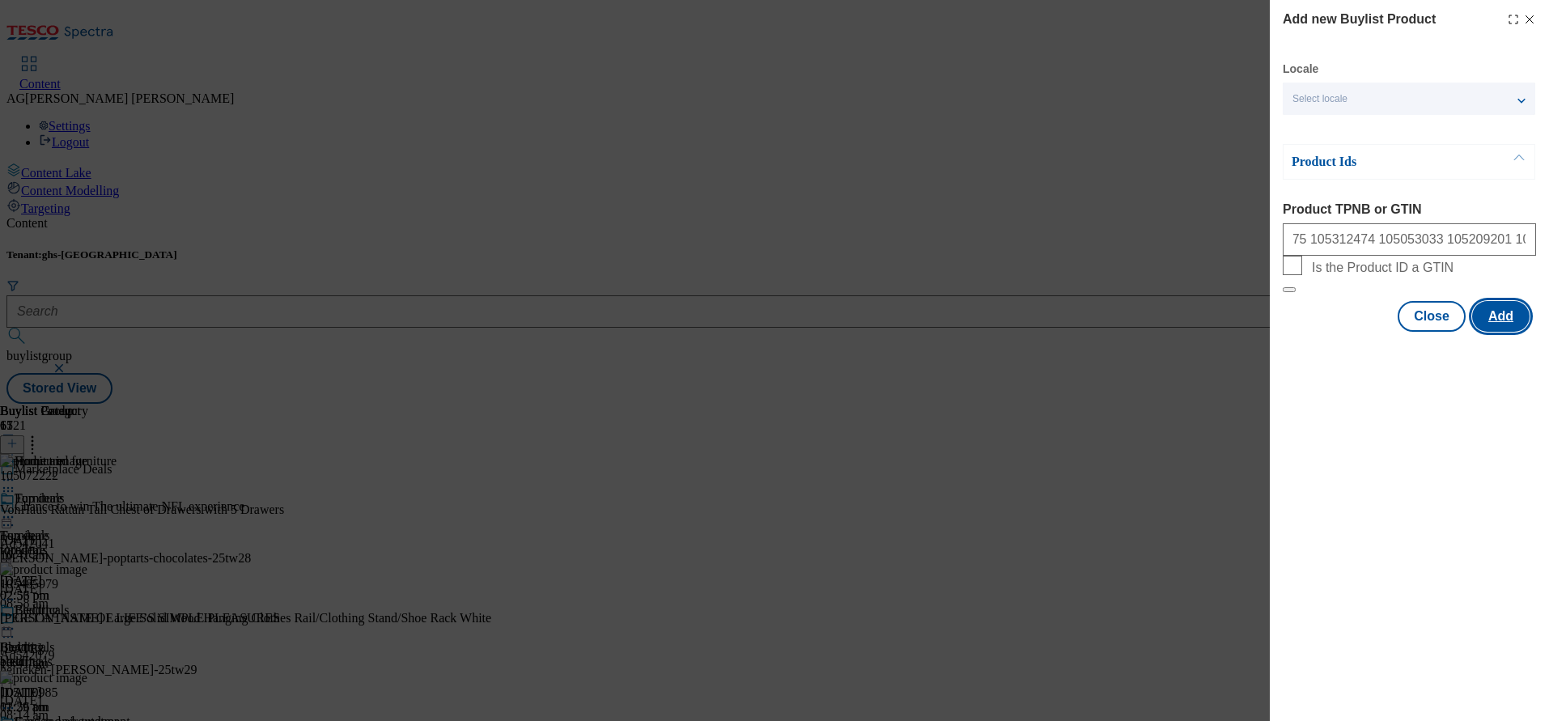
click at [1497, 332] on button "Add" at bounding box center [1500, 316] width 57 height 31
click at [1502, 332] on button "Add" at bounding box center [1500, 316] width 57 height 31
click at [1492, 332] on button "Add" at bounding box center [1500, 316] width 57 height 31
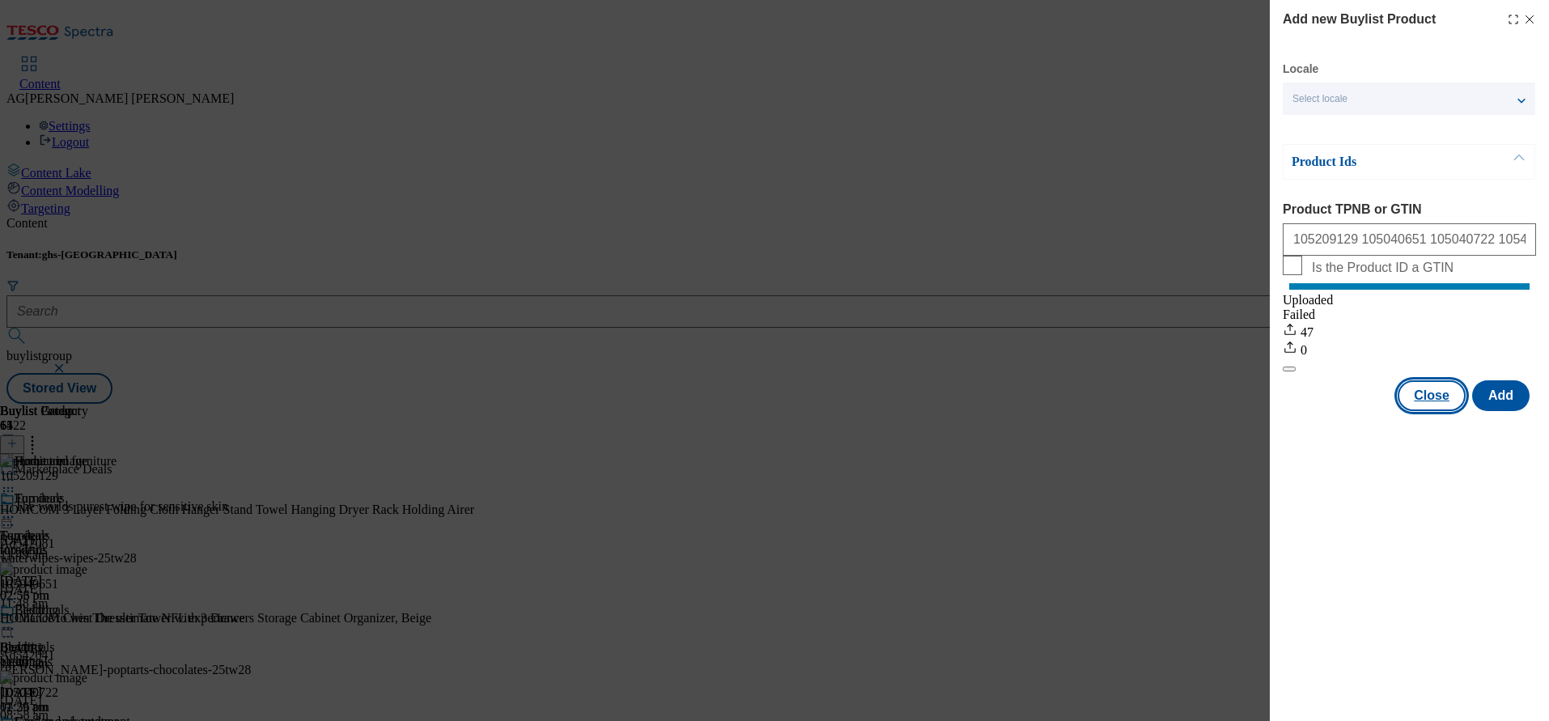
click at [1428, 410] on button "Close" at bounding box center [1432, 395] width 68 height 31
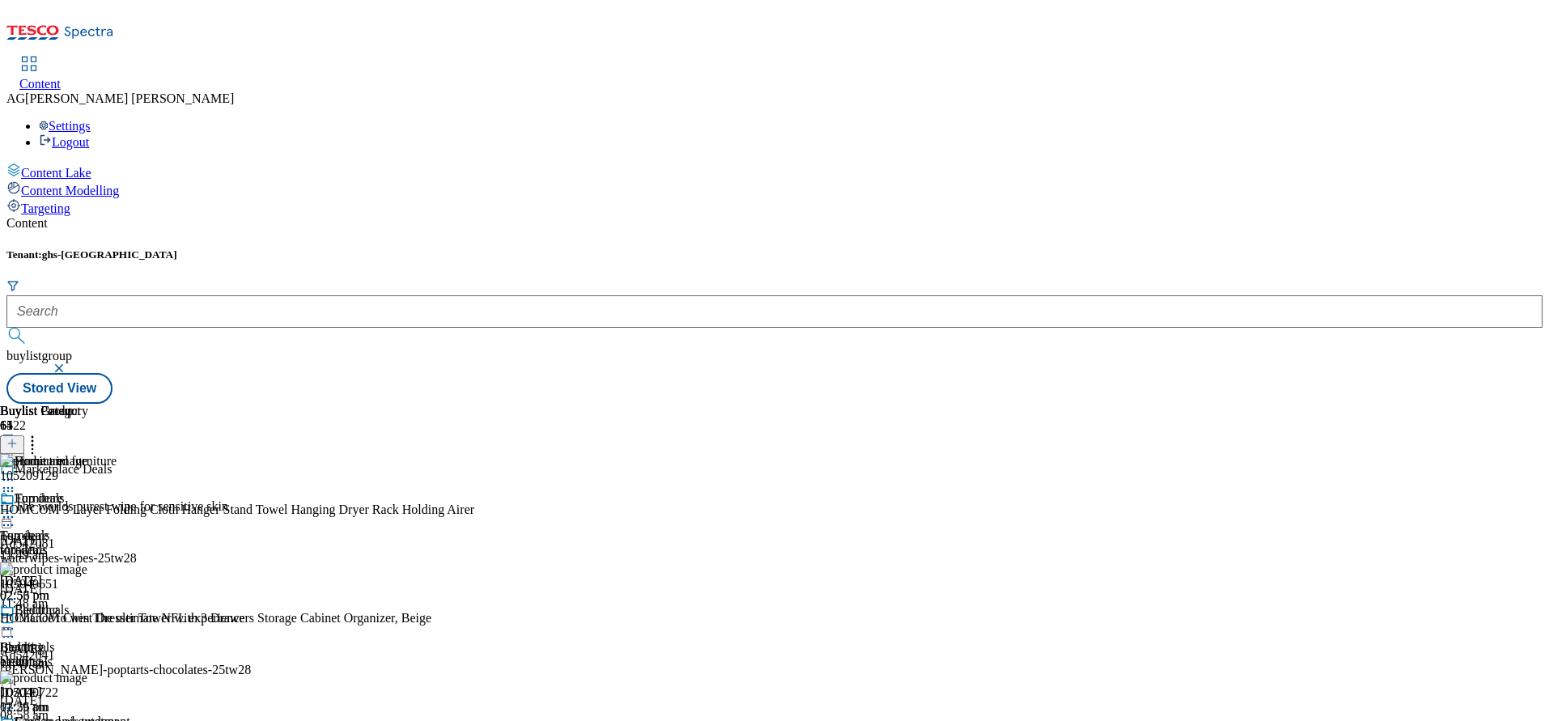
scroll to position [243, 0]
click at [130, 509] on div at bounding box center [65, 518] width 130 height 19
click at [75, 542] on button "Edit" at bounding box center [53, 551] width 43 height 19
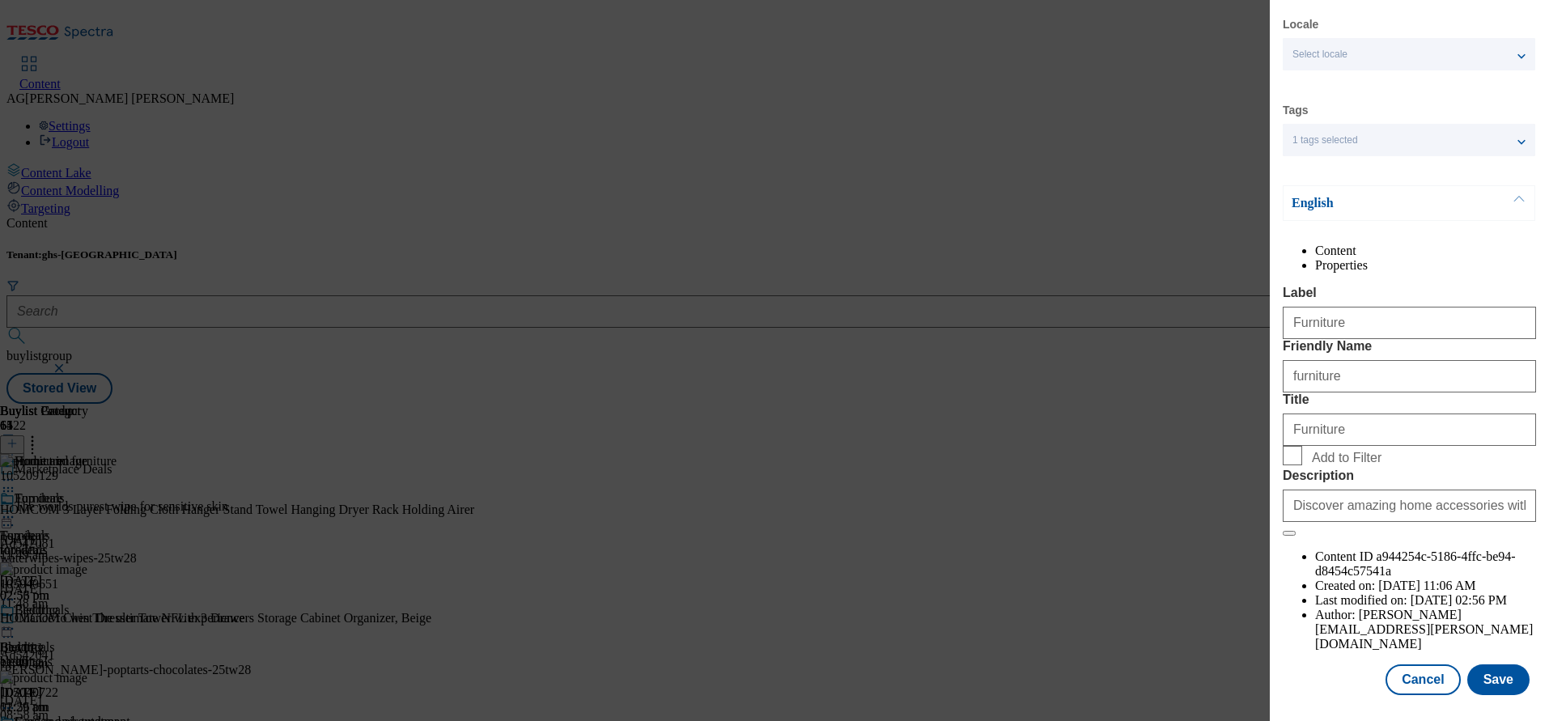
scroll to position [94, 0]
click at [1468, 665] on button "Save" at bounding box center [1499, 680] width 62 height 31
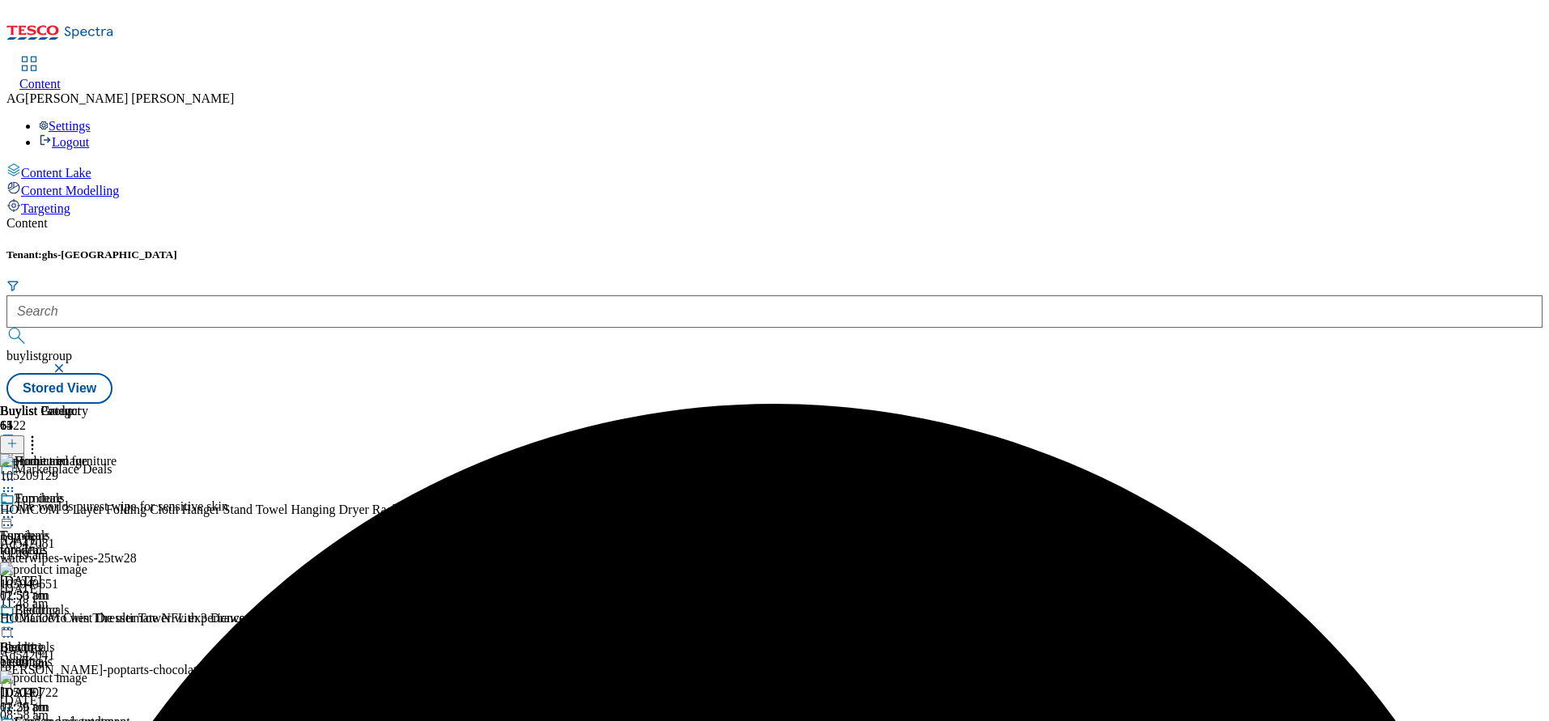
click at [16, 509] on icon at bounding box center [8, 517] width 16 height 16
click at [88, 620] on span "Preview" at bounding box center [69, 626] width 38 height 12
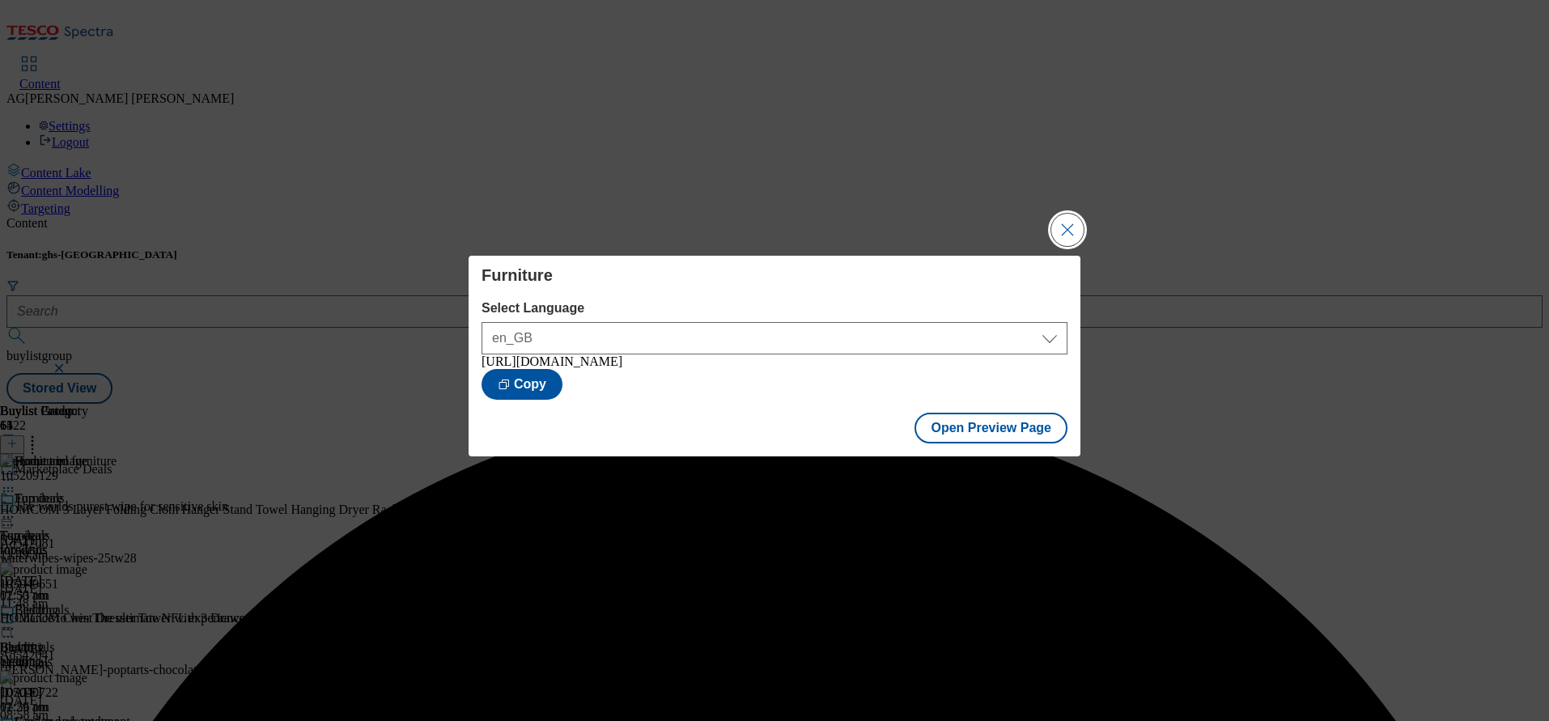
click at [1072, 227] on button "Close Modal" at bounding box center [1067, 230] width 32 height 32
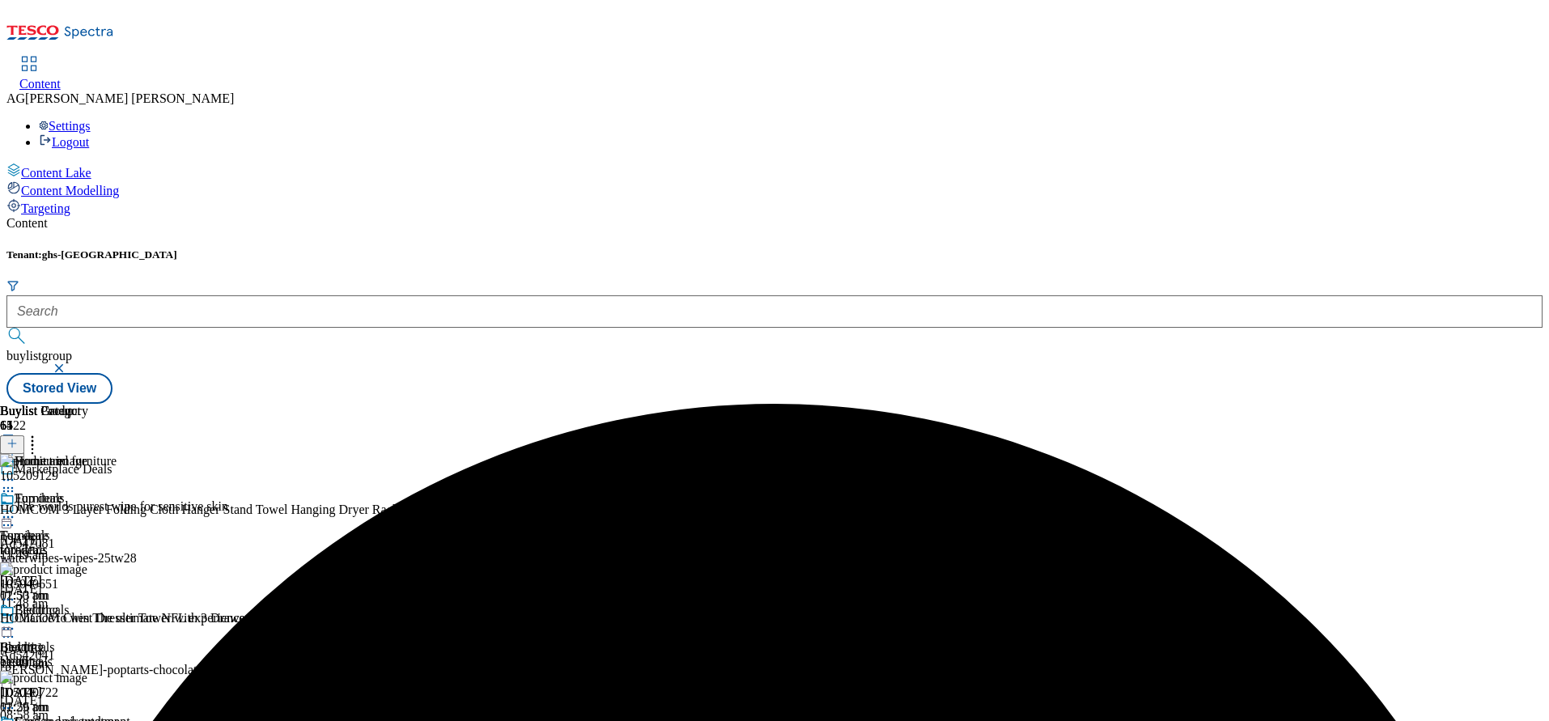
click at [16, 509] on icon at bounding box center [8, 517] width 16 height 16
click at [86, 676] on span "Publish" at bounding box center [68, 682] width 36 height 12
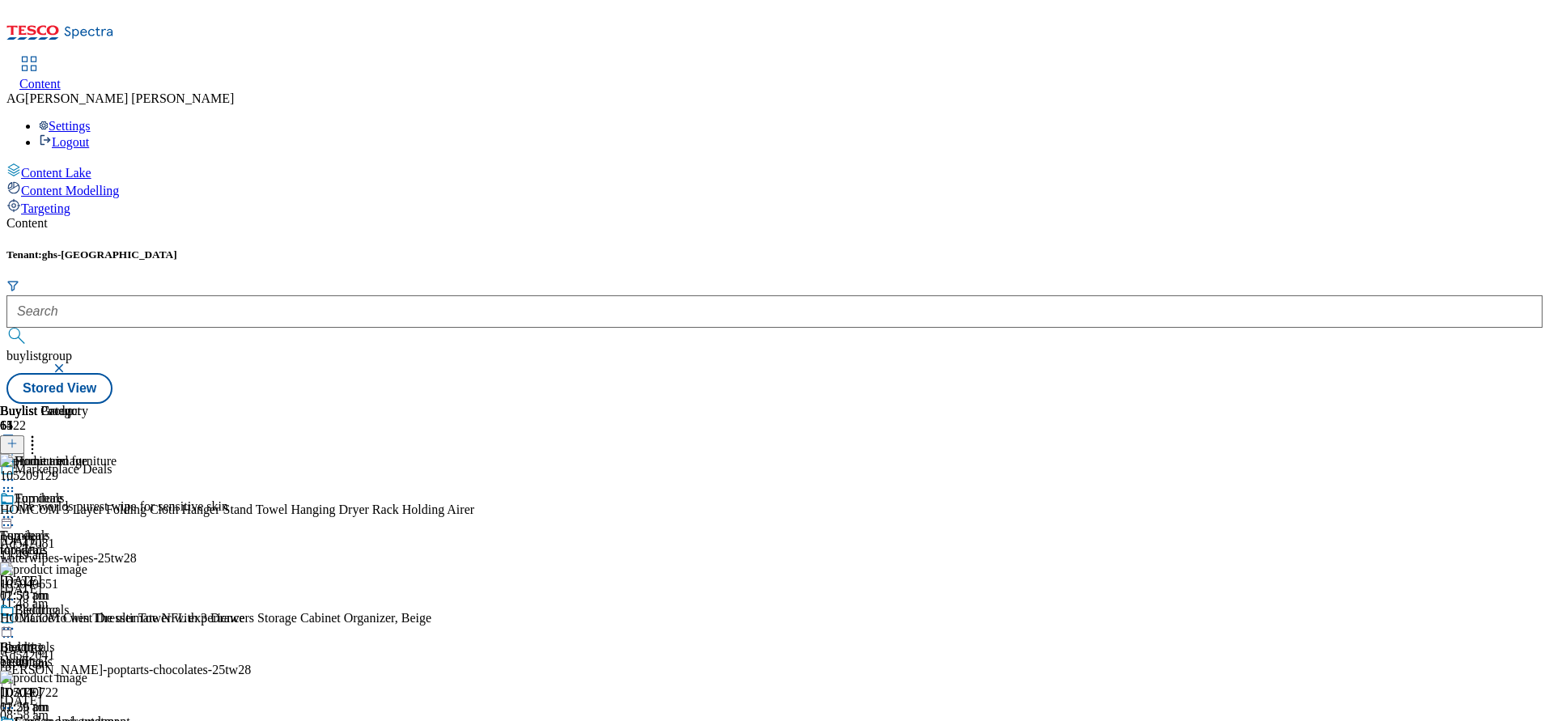
scroll to position [243, 0]
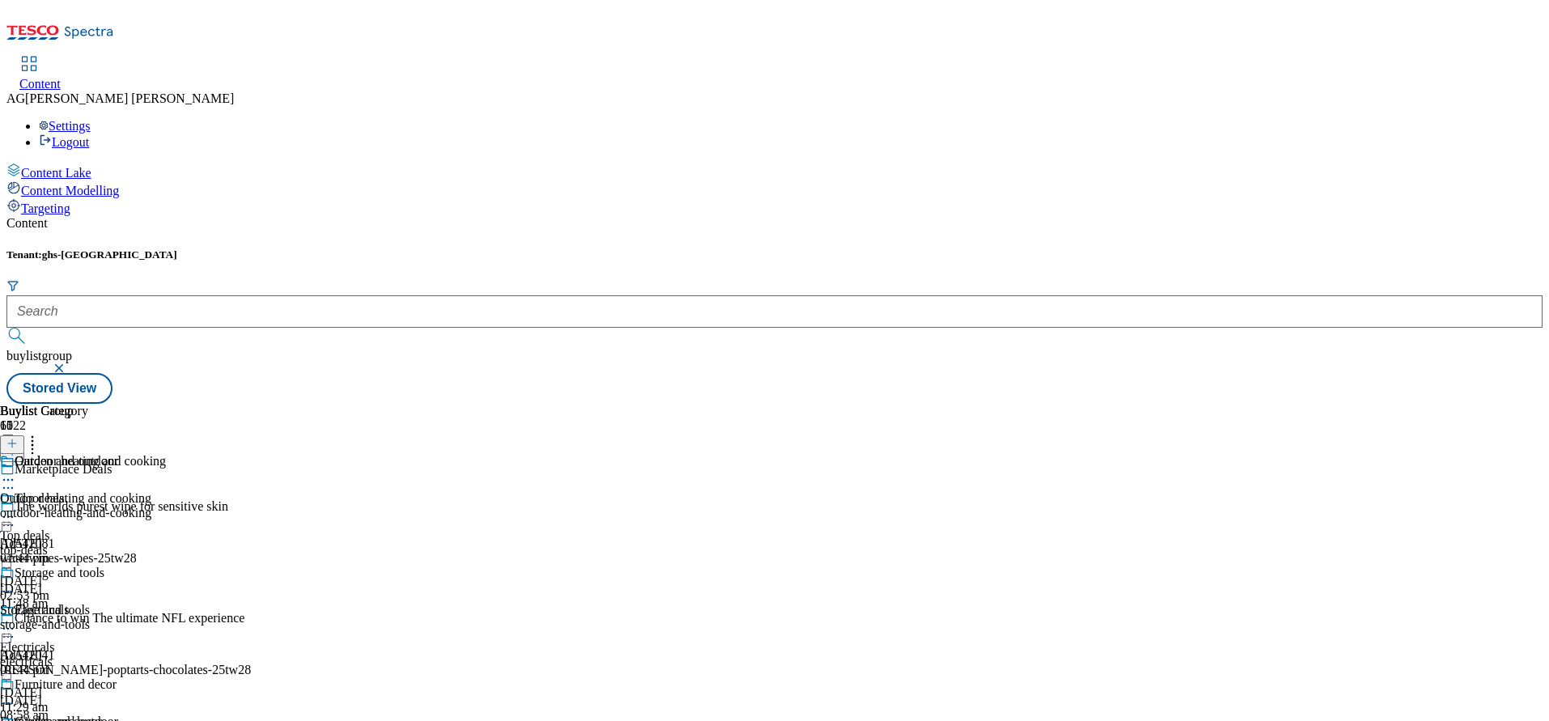
click at [166, 506] on div "outdoor-heating-and-cooking" at bounding box center [83, 513] width 166 height 15
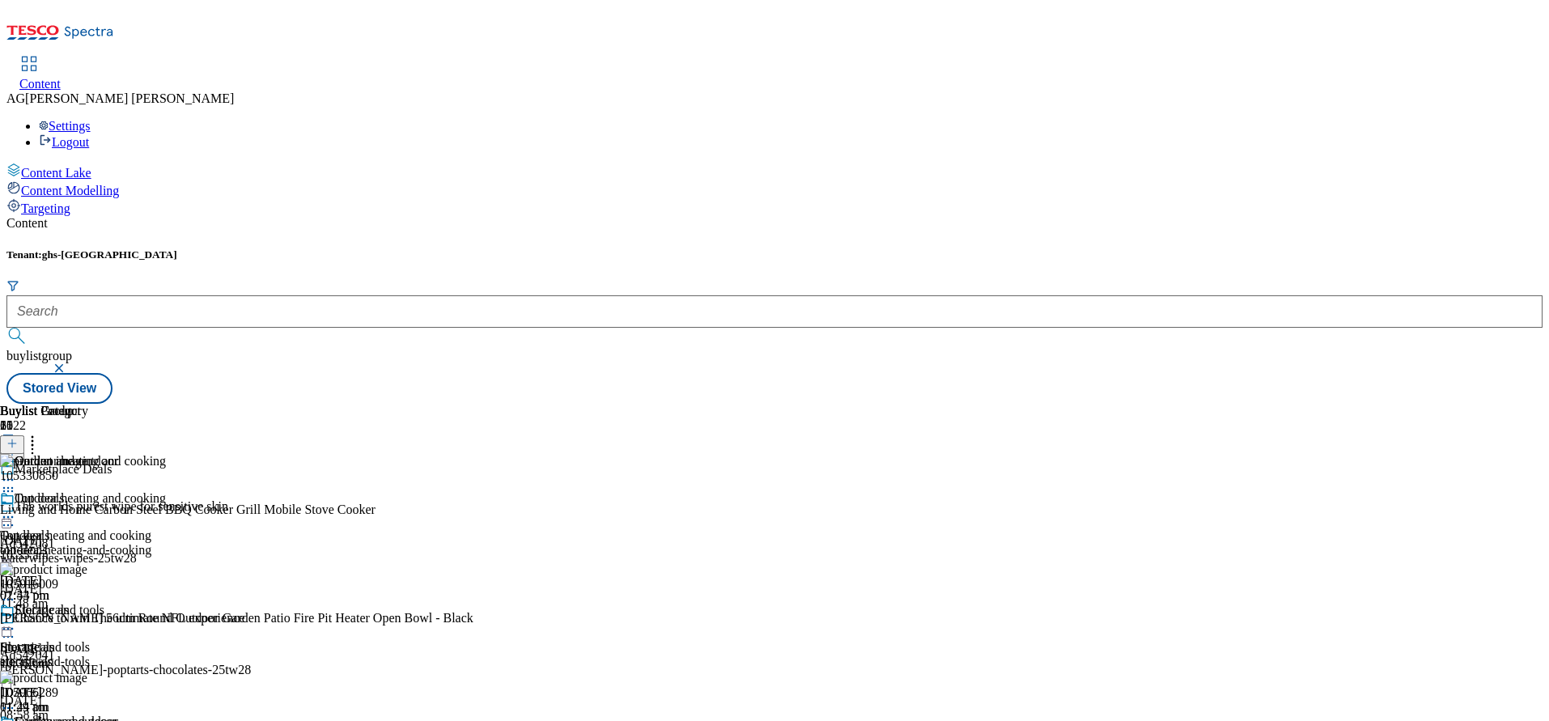
click at [474, 404] on header "Buylist Product 21" at bounding box center [237, 429] width 474 height 50
click at [40, 433] on icon at bounding box center [32, 441] width 16 height 16
click at [18, 438] on icon at bounding box center [11, 443] width 11 height 11
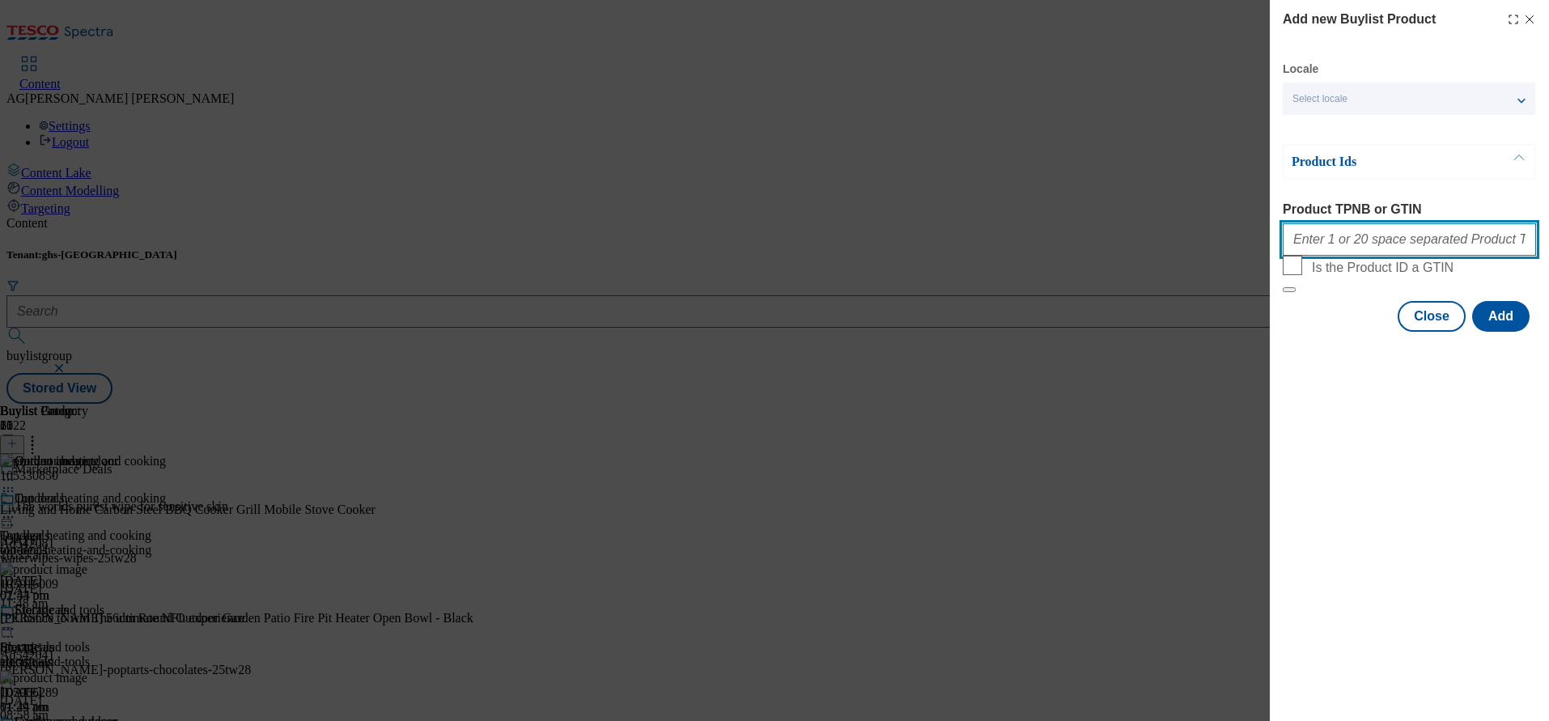
click at [1322, 241] on input "Product TPNB or GTIN" at bounding box center [1409, 239] width 253 height 32
paste input "111210468"
type input "111210468"
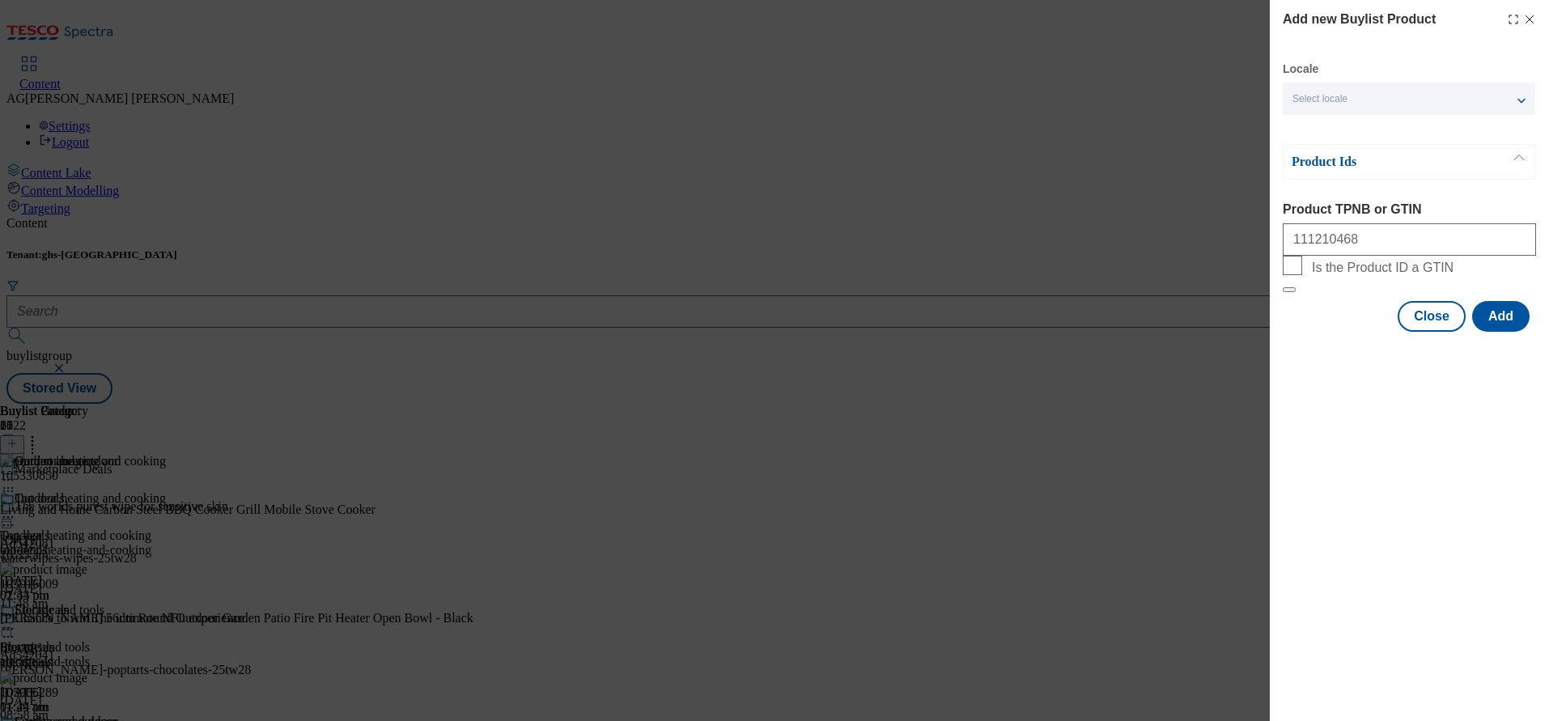
click at [1361, 462] on div "Add new Buylist Product Locale Select locale English Welsh Product Ids Product …" at bounding box center [1409, 360] width 279 height 721
click at [1502, 332] on button "Add" at bounding box center [1500, 316] width 57 height 31
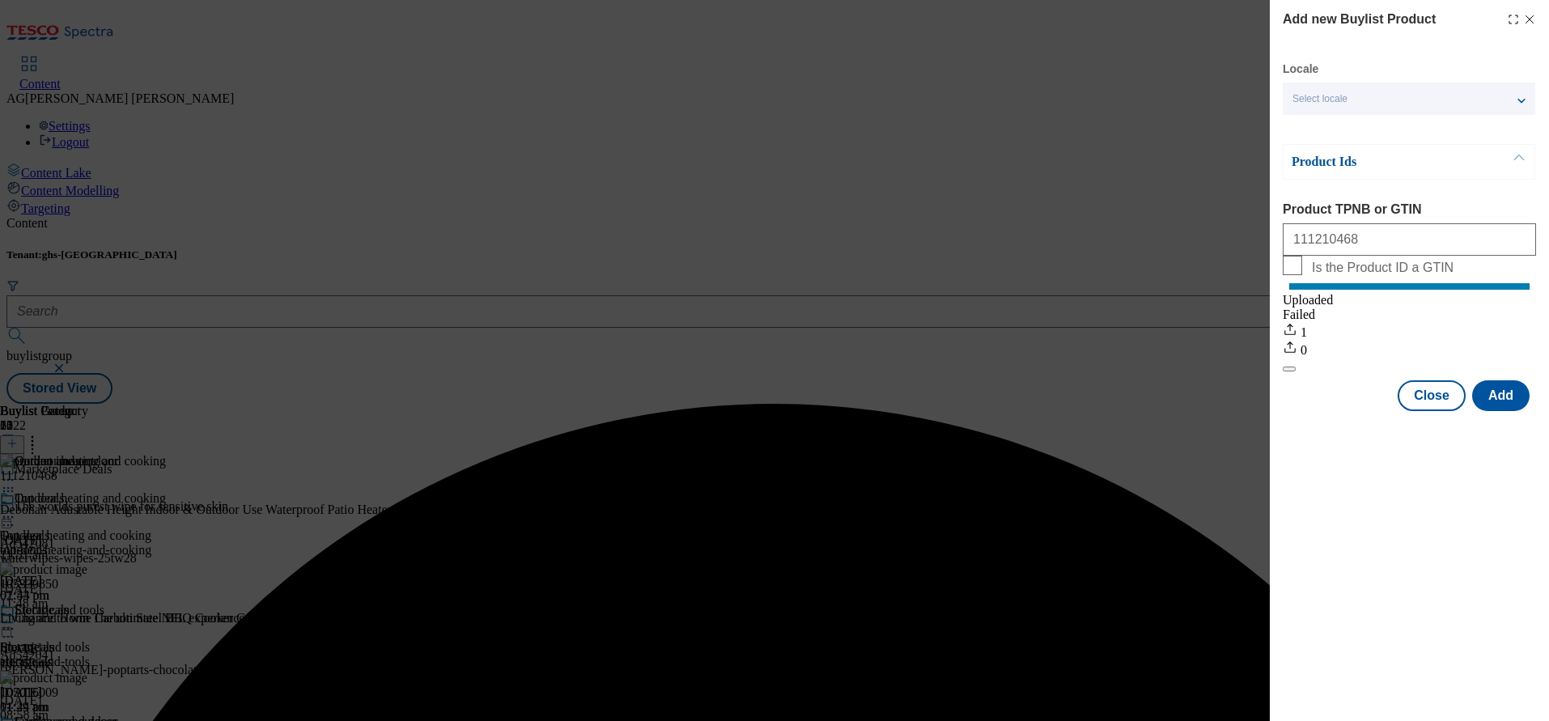
click at [1046, 102] on div "Add new Buylist Product Locale Select locale English Welsh Product Ids Product …" at bounding box center [774, 360] width 1549 height 721
click at [1427, 397] on button "Close" at bounding box center [1432, 395] width 68 height 31
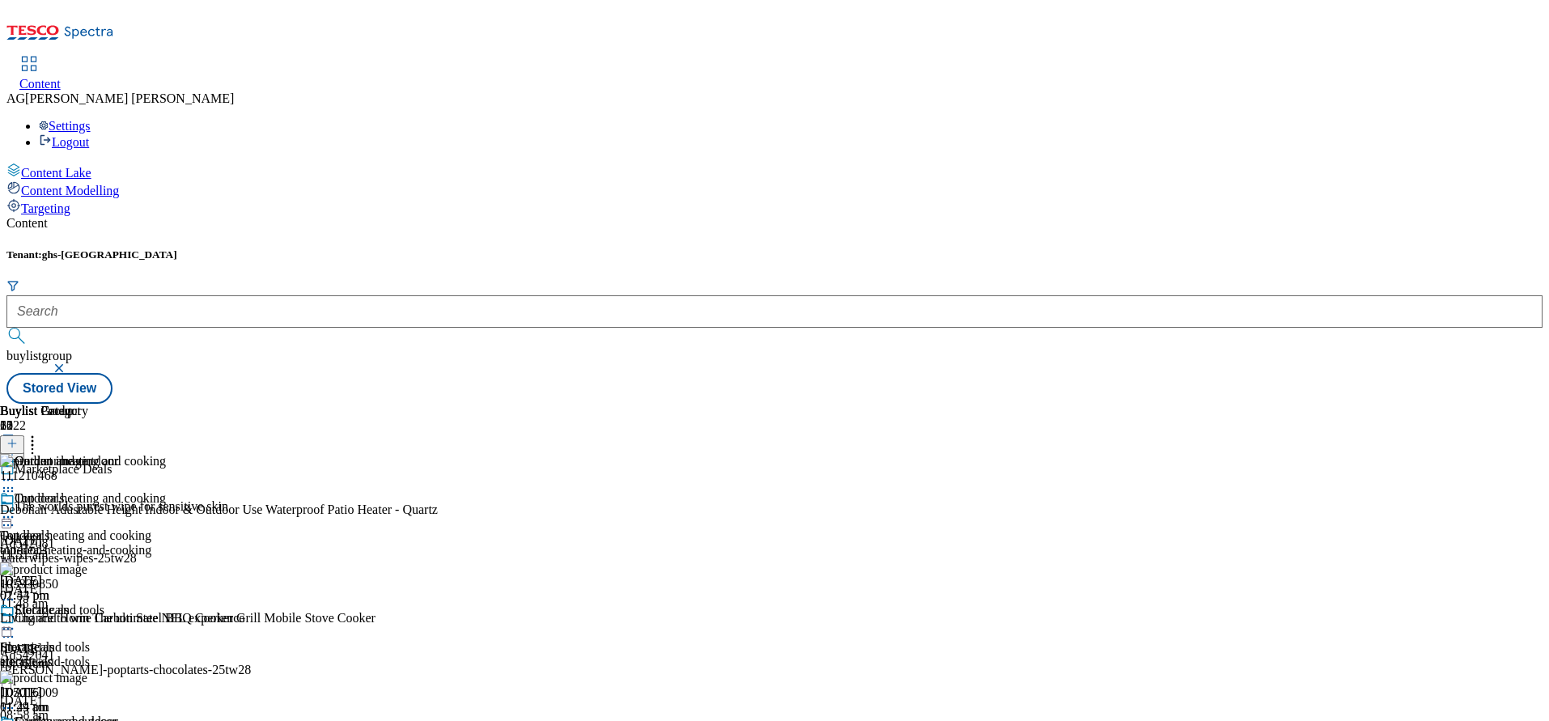
click at [16, 509] on icon at bounding box center [8, 517] width 16 height 16
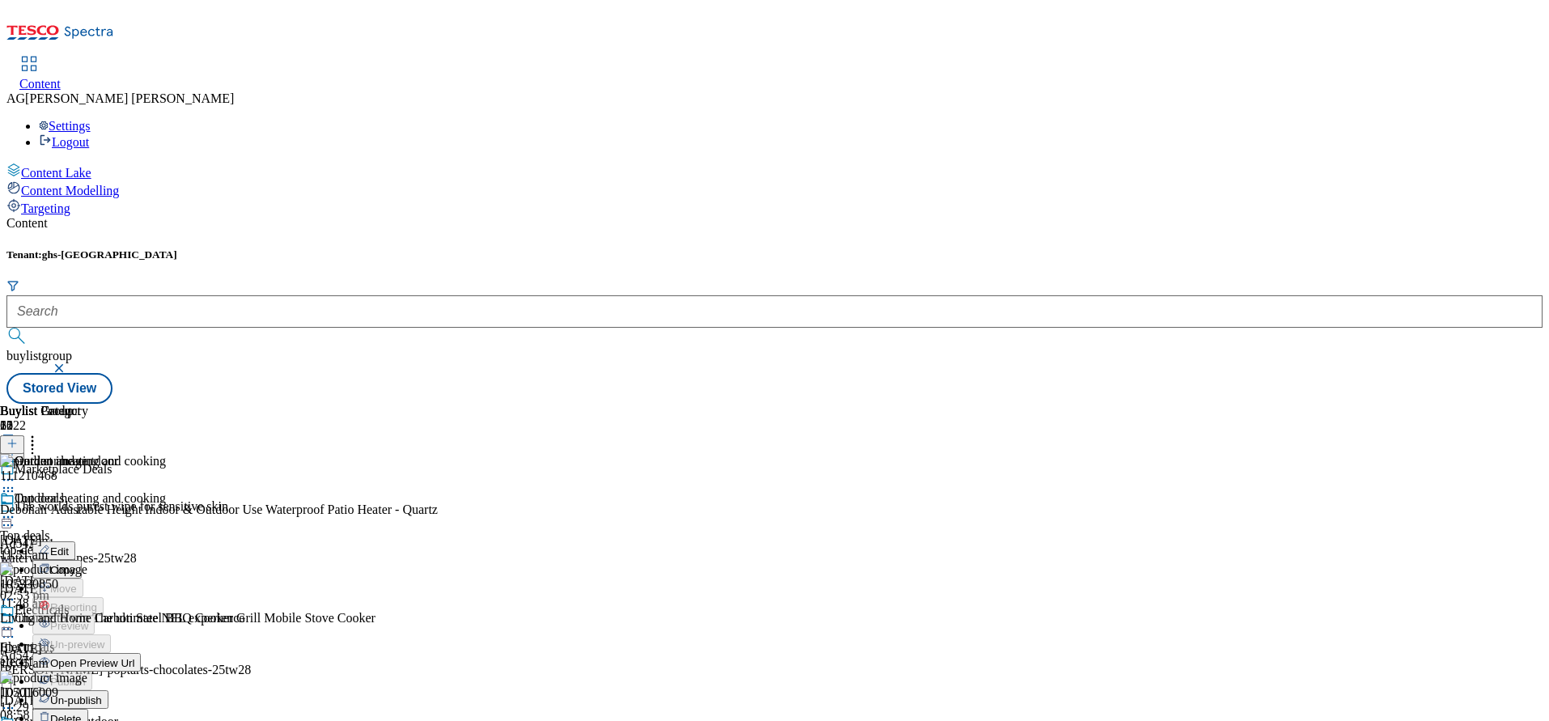
click at [69, 546] on span "Edit" at bounding box center [59, 552] width 19 height 12
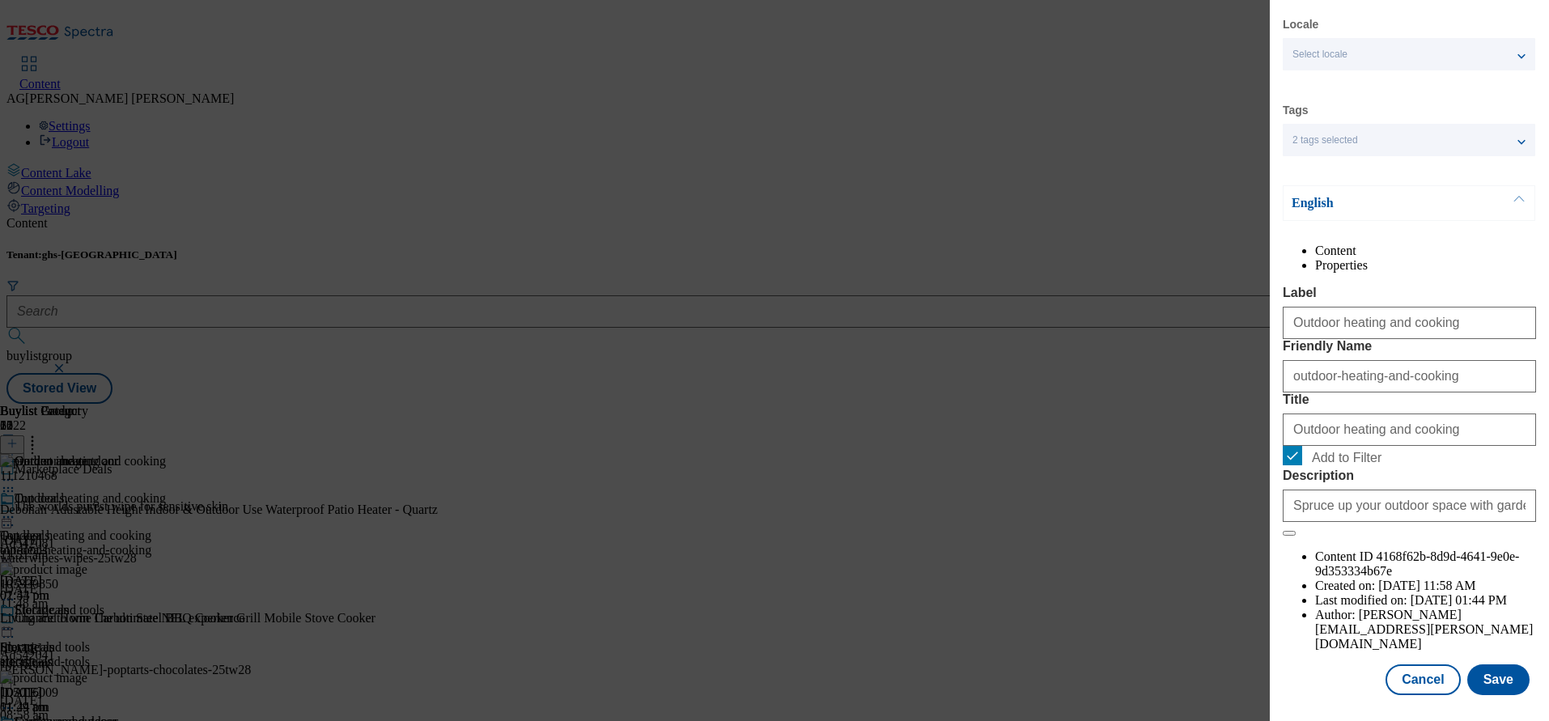
scroll to position [94, 0]
click at [1480, 665] on button "Save" at bounding box center [1499, 680] width 62 height 31
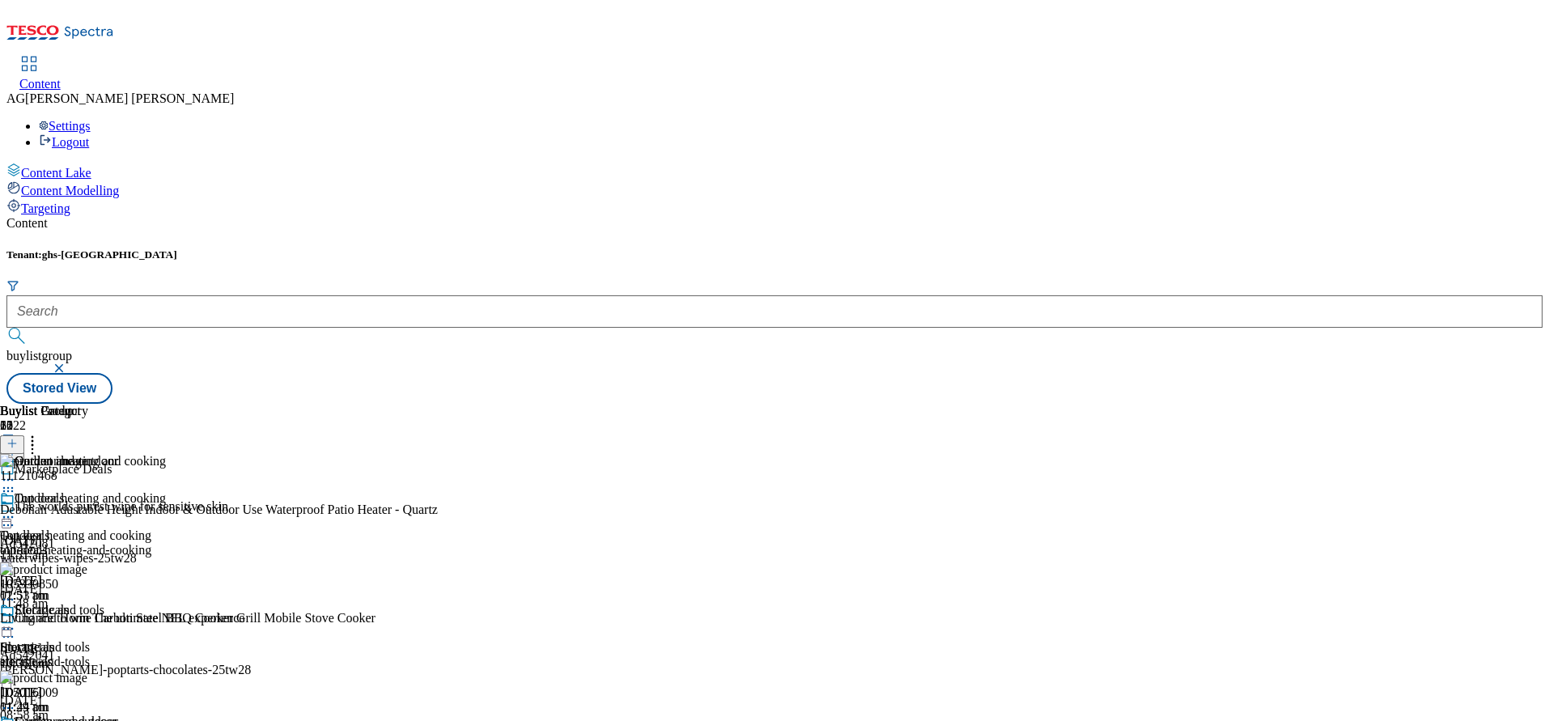
scroll to position [364, 0]
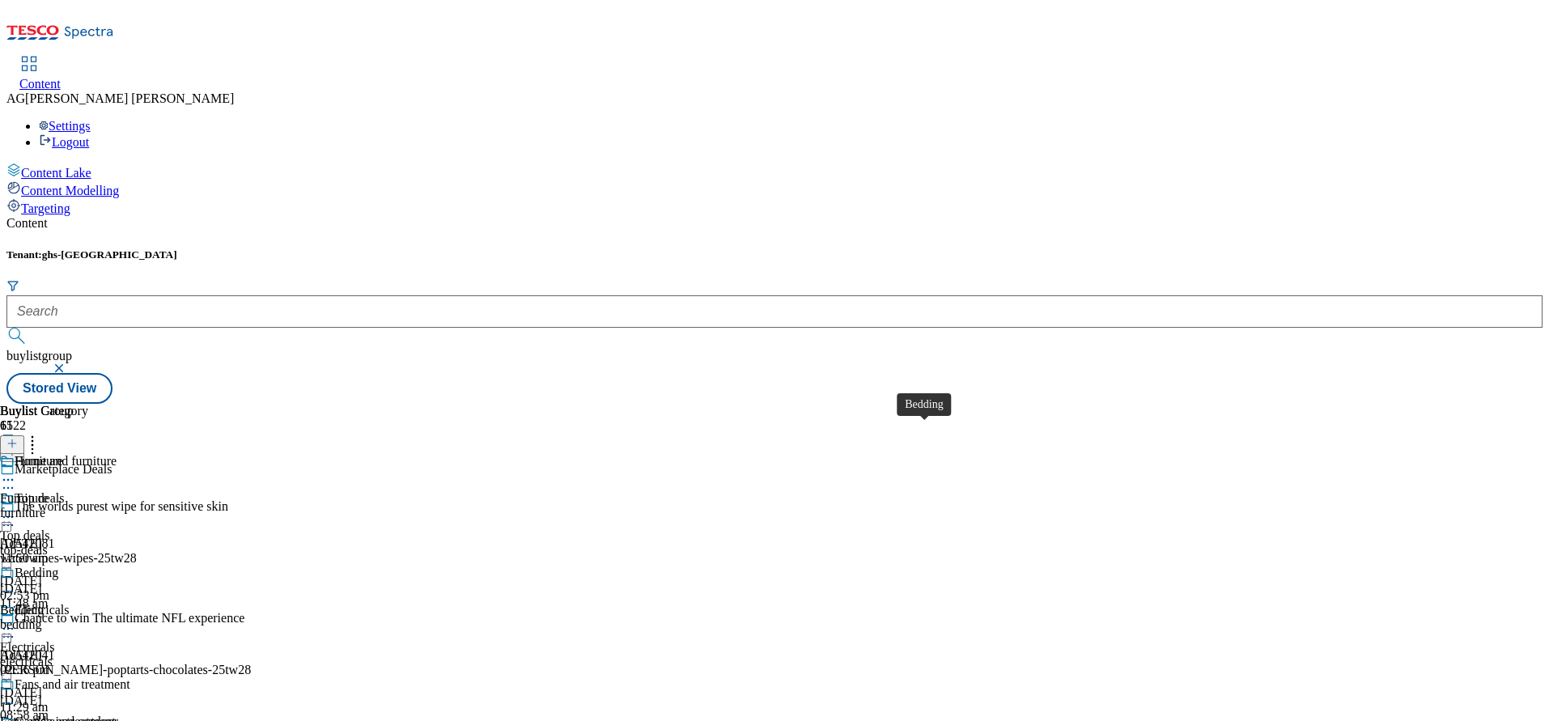
scroll to position [243, 0]
